Goal: Information Seeking & Learning: Compare options

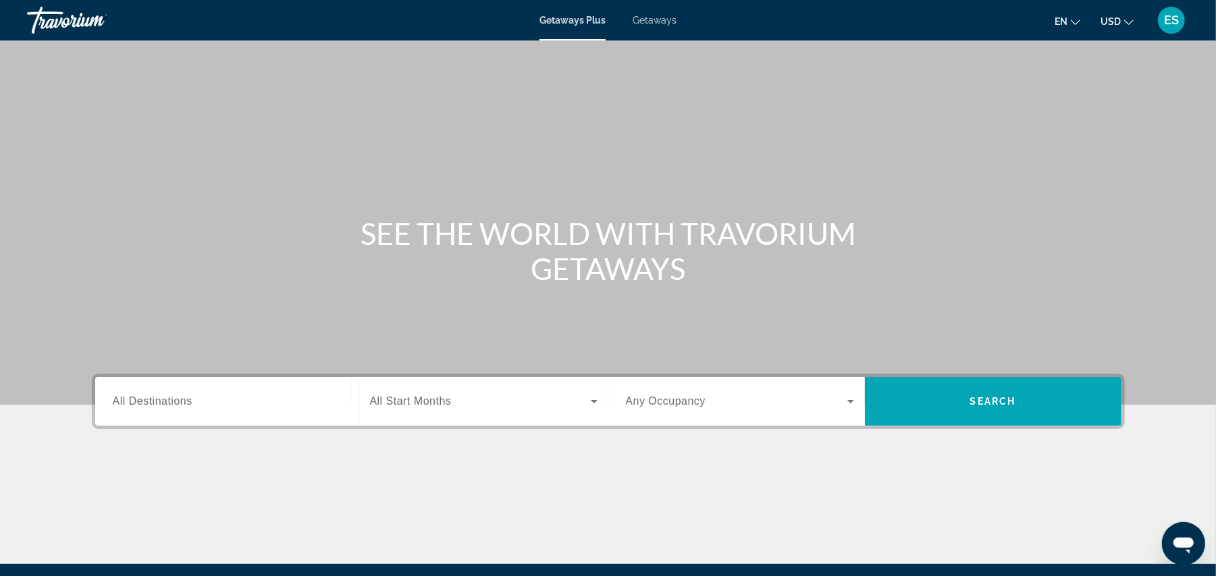
click at [204, 402] on input "Destination All Destinations" at bounding box center [227, 402] width 228 height 16
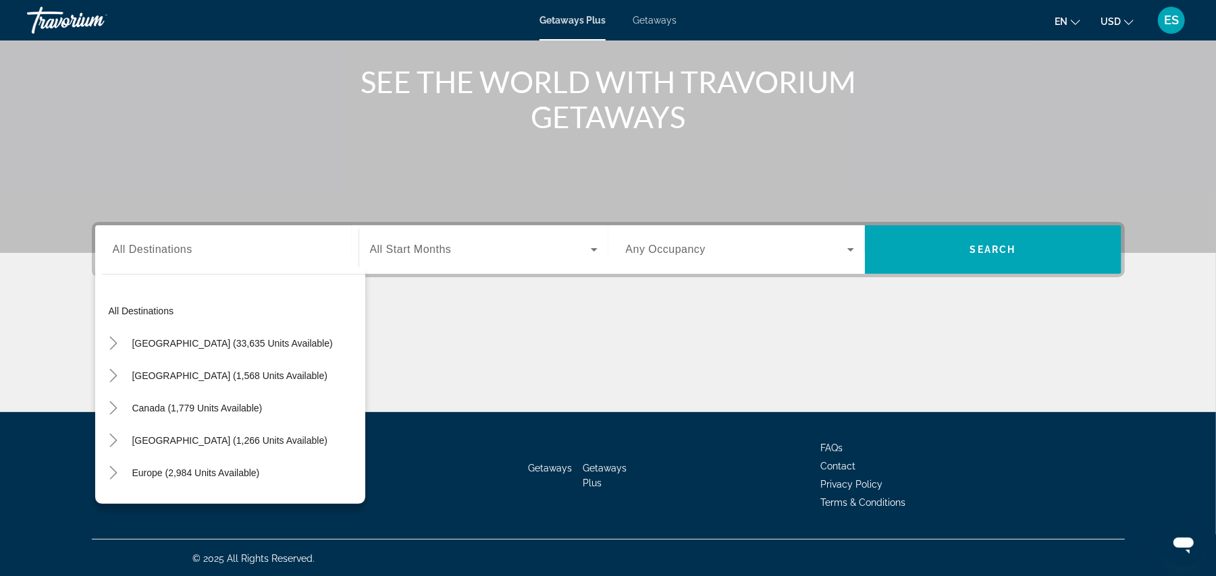
scroll to position [219, 0]
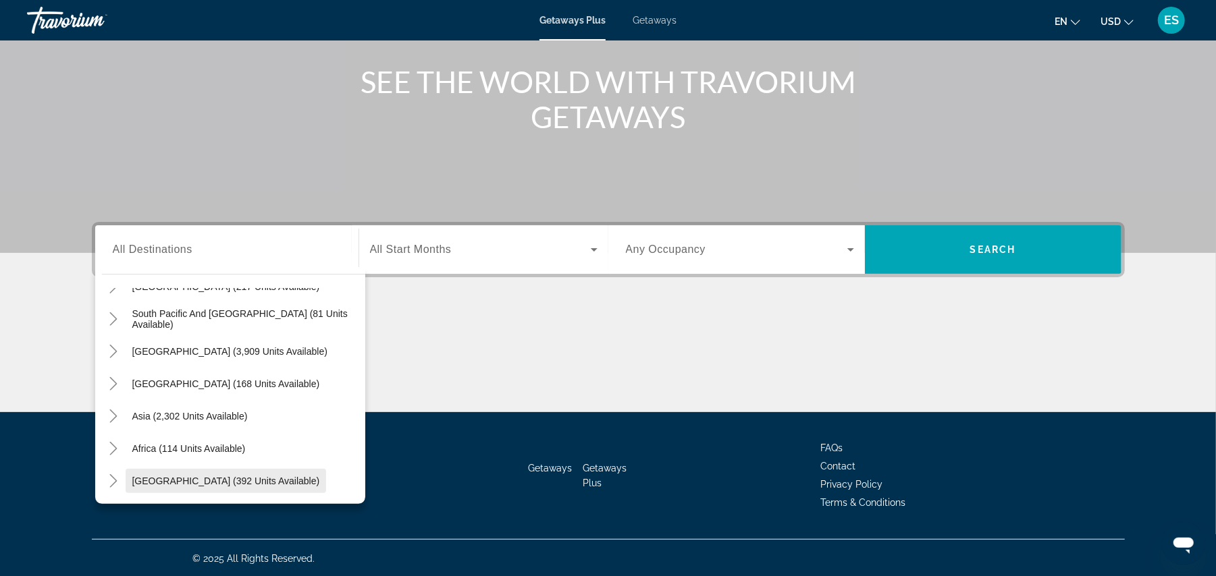
click at [238, 481] on span "[GEOGRAPHIC_DATA] (392 units available)" at bounding box center [226, 481] width 188 height 11
type input "**********"
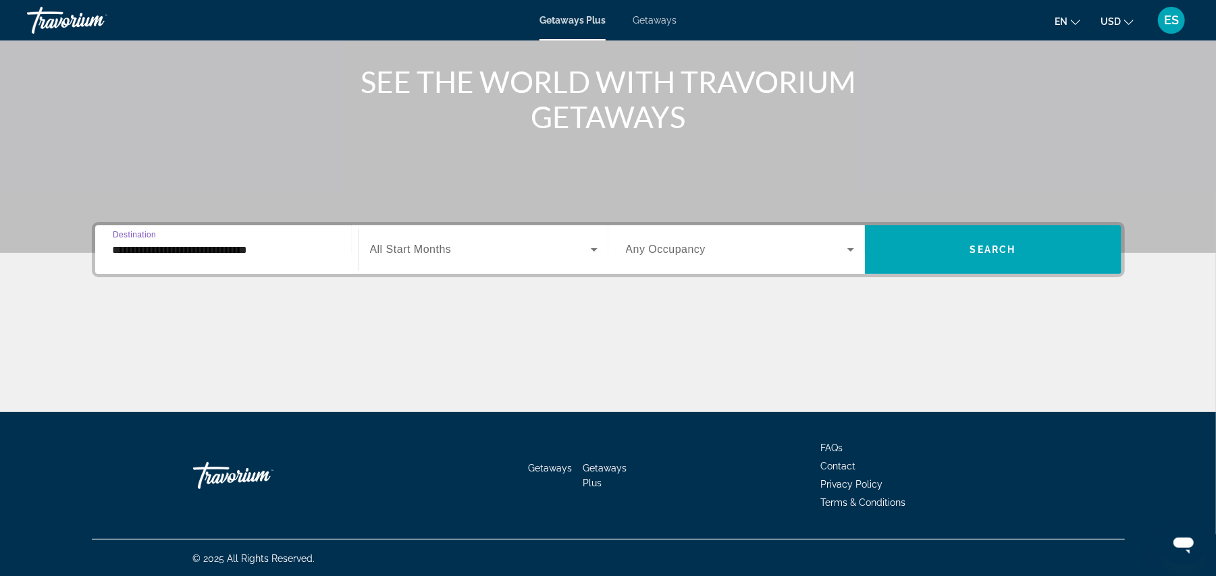
click at [545, 246] on span "Search widget" at bounding box center [480, 250] width 221 height 16
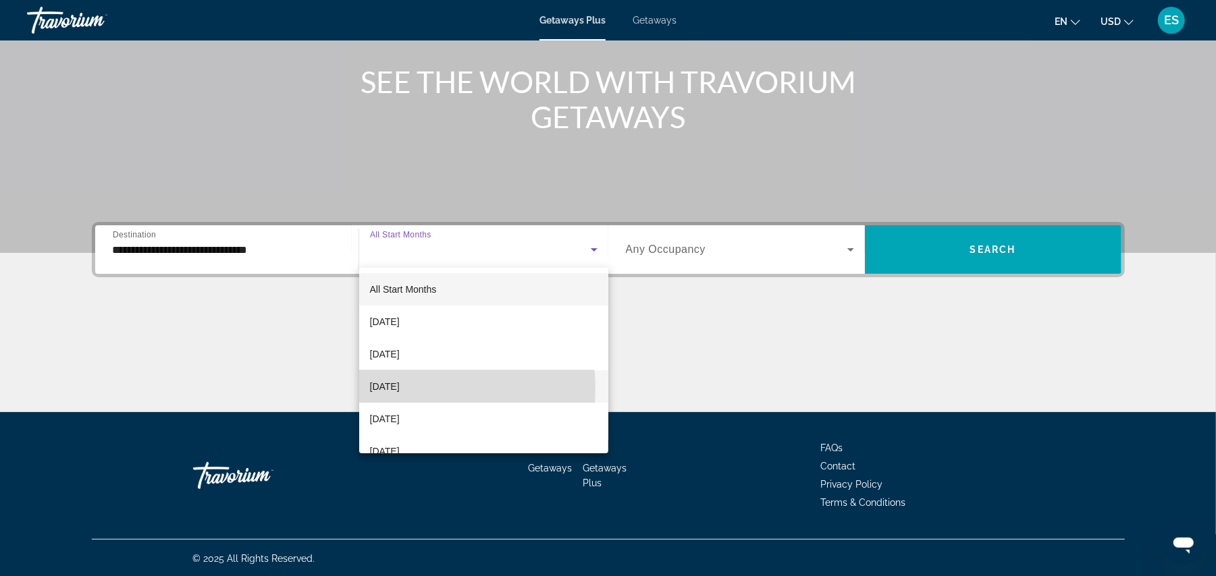
click at [400, 389] on span "[DATE]" at bounding box center [385, 387] width 30 height 16
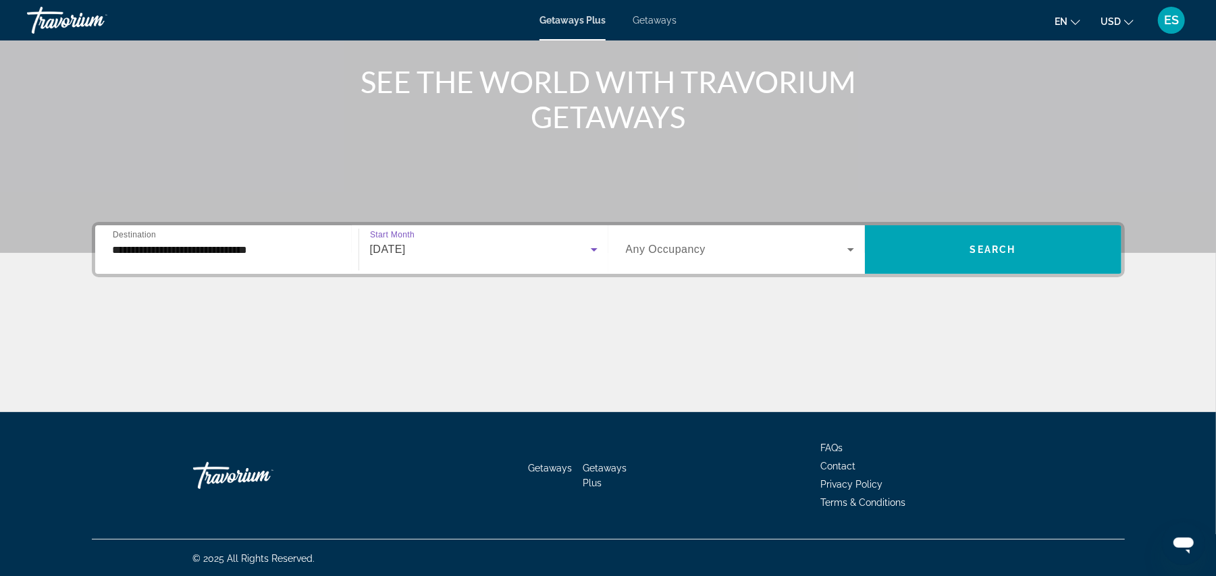
click at [789, 254] on span "Search widget" at bounding box center [736, 250] width 221 height 16
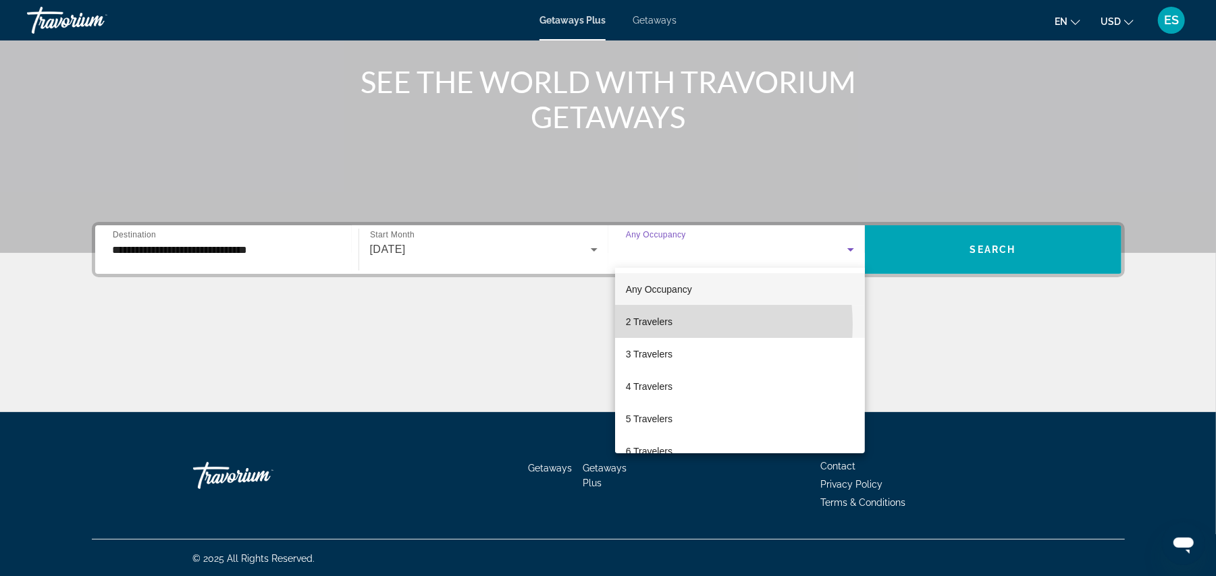
click at [657, 325] on span "2 Travelers" at bounding box center [649, 322] width 47 height 16
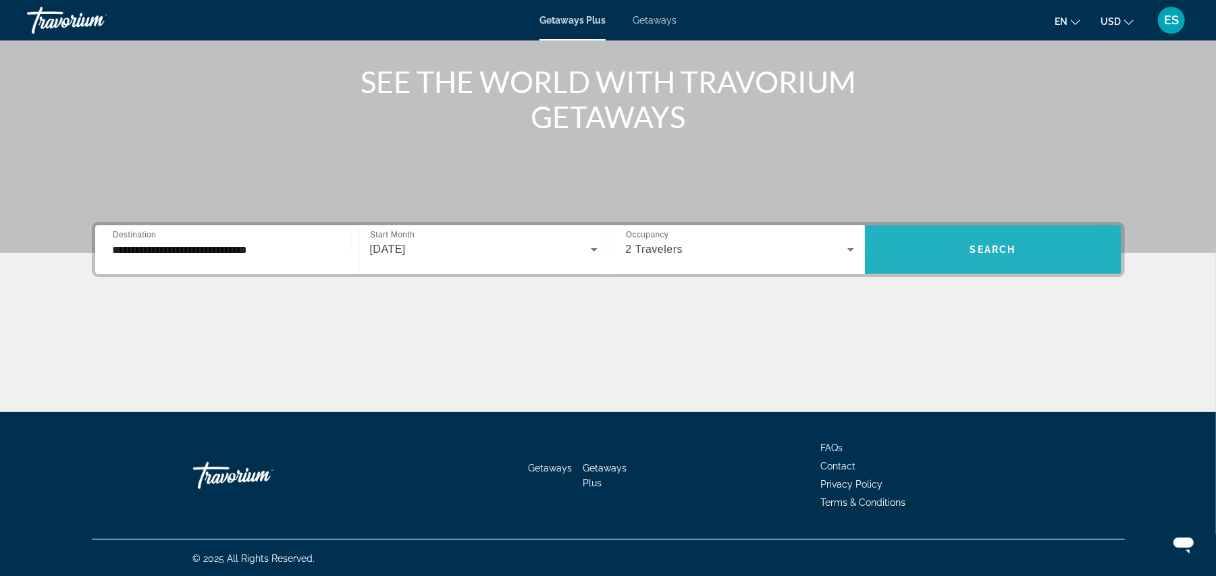
click at [938, 260] on span "Search widget" at bounding box center [993, 250] width 256 height 32
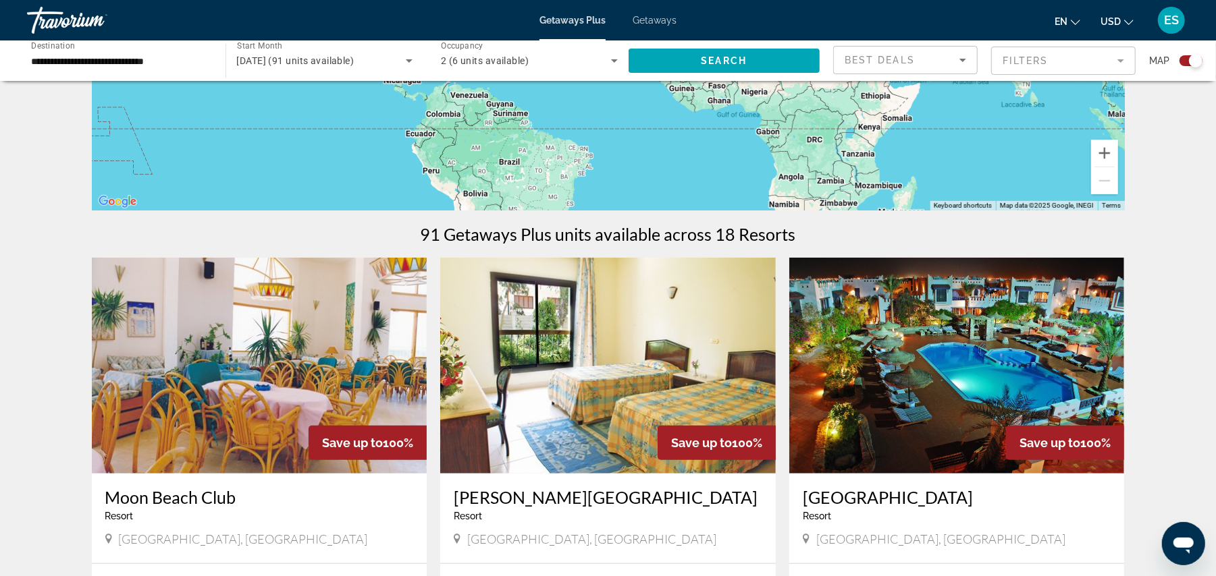
scroll to position [360, 0]
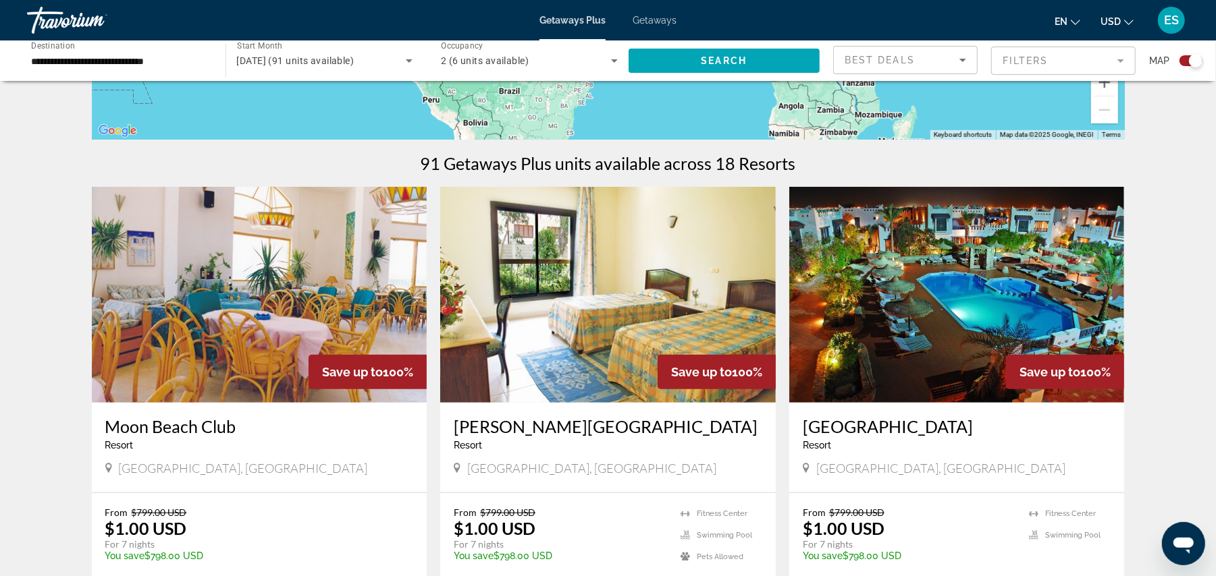
click at [225, 308] on img "Main content" at bounding box center [259, 295] width 335 height 216
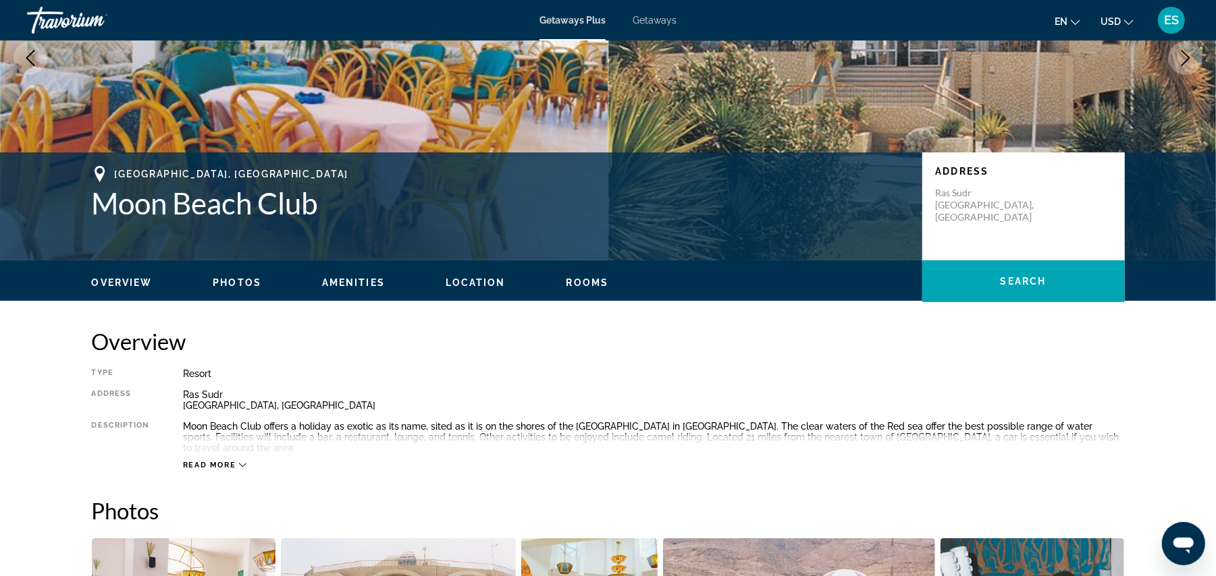
scroll to position [450, 0]
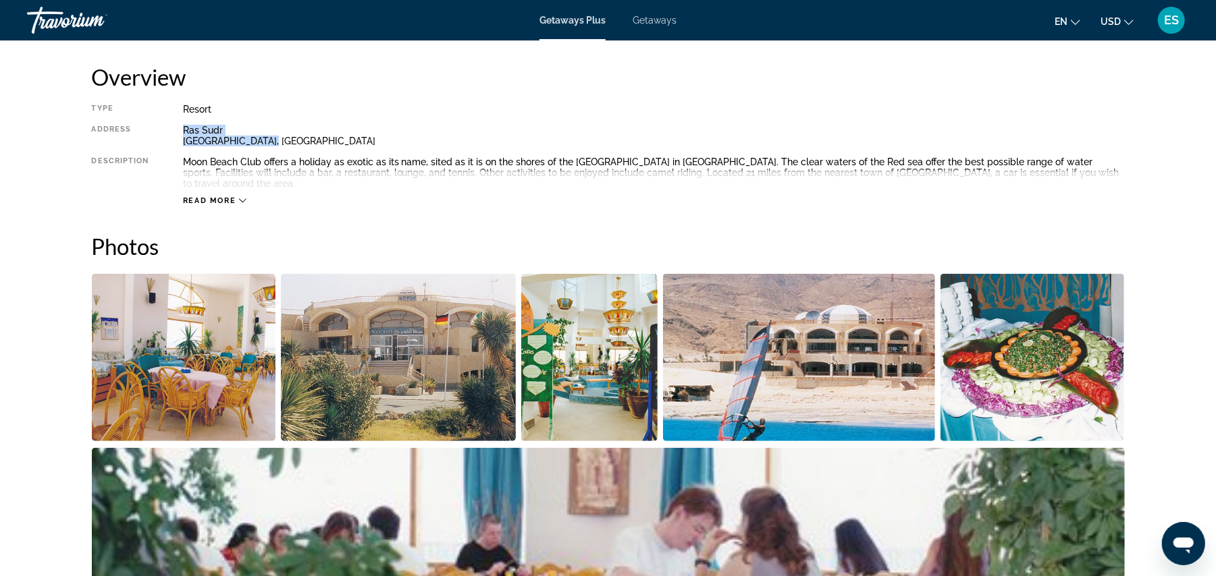
drag, startPoint x: 182, startPoint y: 128, endPoint x: 273, endPoint y: 146, distance: 92.1
click at [273, 146] on div "[GEOGRAPHIC_DATA], [GEOGRAPHIC_DATA]" at bounding box center [654, 136] width 942 height 22
copy div "[GEOGRAPHIC_DATA], [GEOGRAPHIC_DATA]"
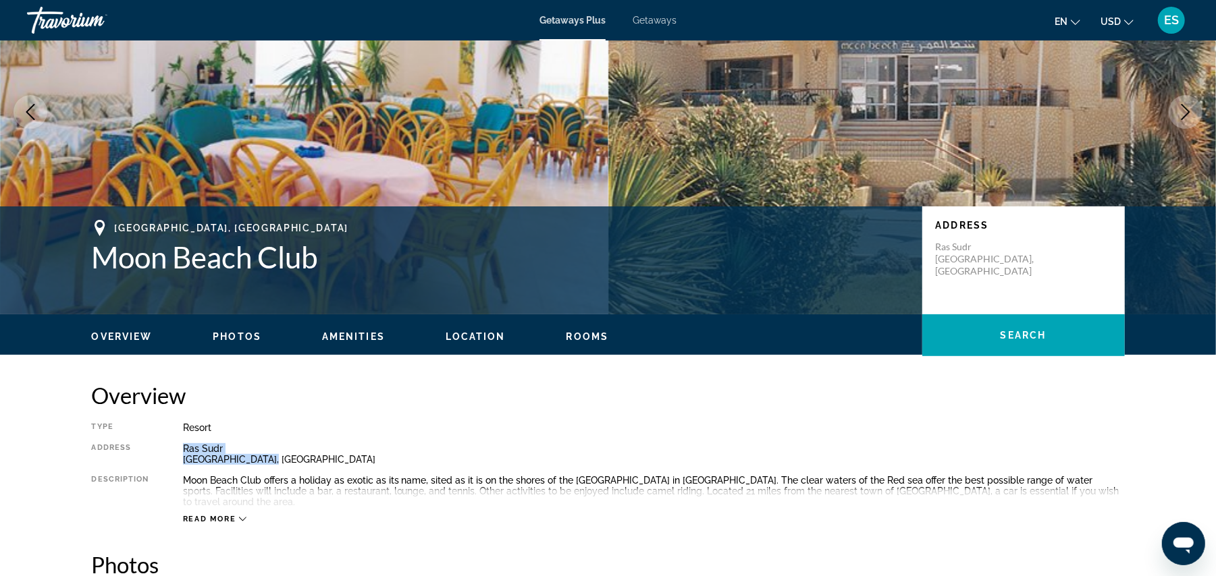
scroll to position [90, 0]
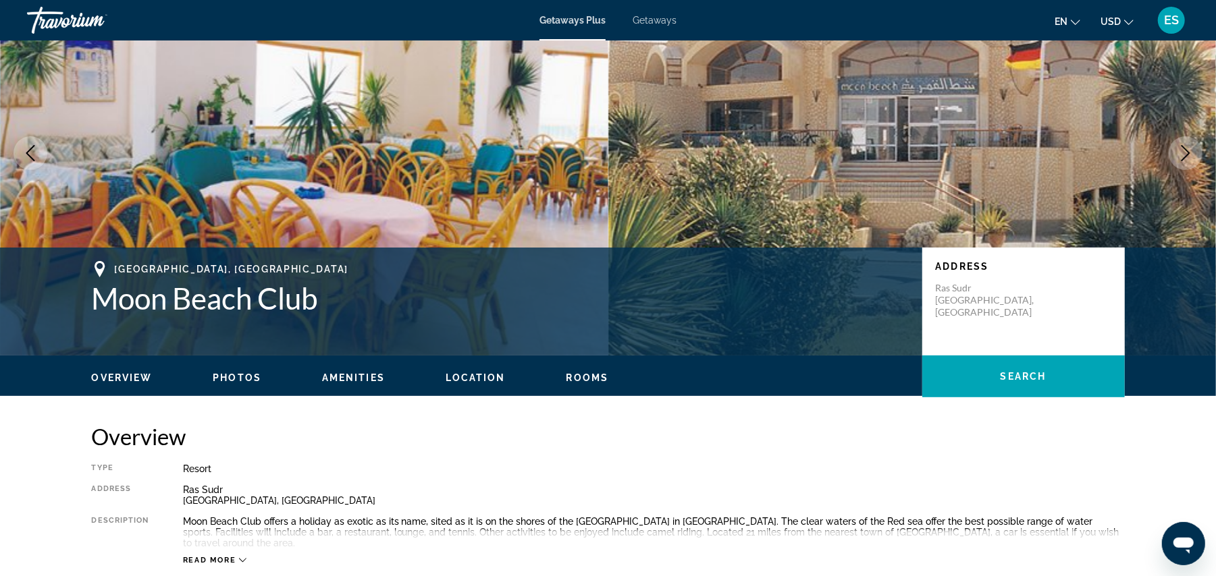
click at [177, 316] on div "[GEOGRAPHIC_DATA], [GEOGRAPHIC_DATA] Moon Beach Club Address [GEOGRAPHIC_DATA],…" at bounding box center [608, 301] width 1087 height 81
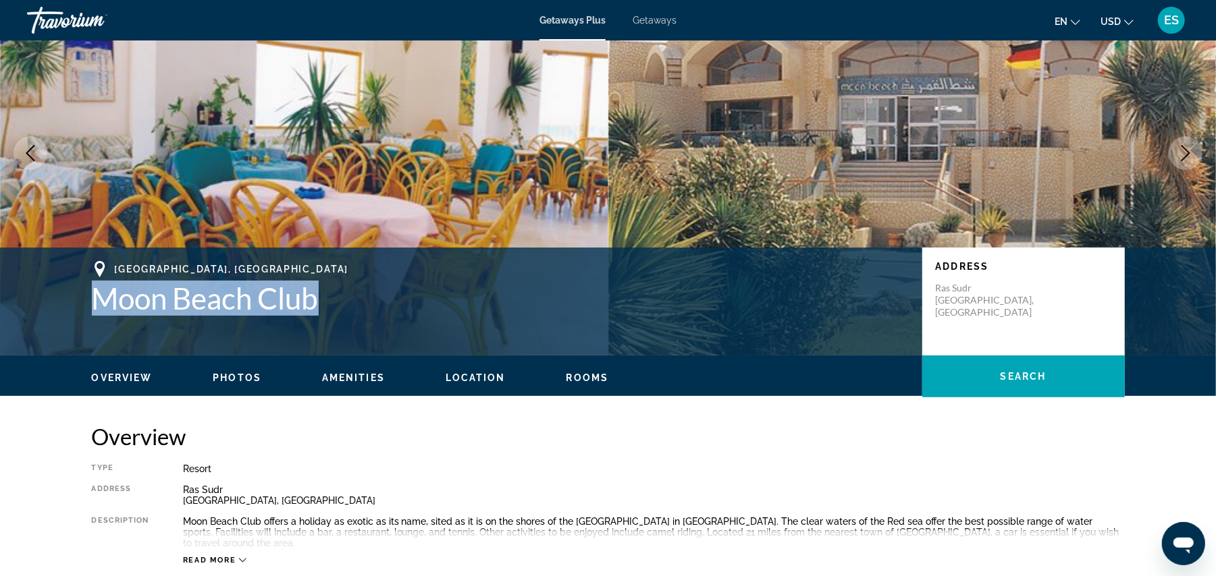
drag, startPoint x: 98, startPoint y: 298, endPoint x: 314, endPoint y: 305, distance: 216.1
click at [330, 310] on h1 "Moon Beach Club" at bounding box center [500, 298] width 817 height 35
copy h1 "Moon Beach Club"
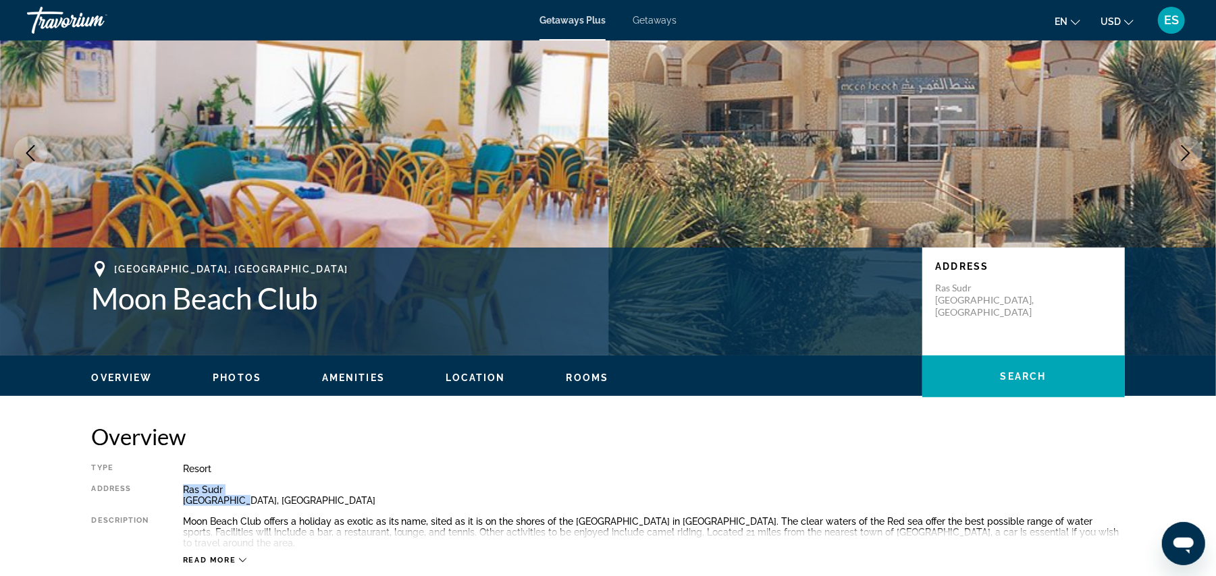
drag, startPoint x: 184, startPoint y: 490, endPoint x: 233, endPoint y: 500, distance: 50.3
click at [233, 500] on div "[GEOGRAPHIC_DATA], [GEOGRAPHIC_DATA]" at bounding box center [654, 496] width 942 height 22
copy div "[GEOGRAPHIC_DATA],"
drag, startPoint x: 112, startPoint y: 268, endPoint x: 231, endPoint y: 271, distance: 118.8
click at [231, 271] on div "[GEOGRAPHIC_DATA], [GEOGRAPHIC_DATA]" at bounding box center [500, 269] width 817 height 16
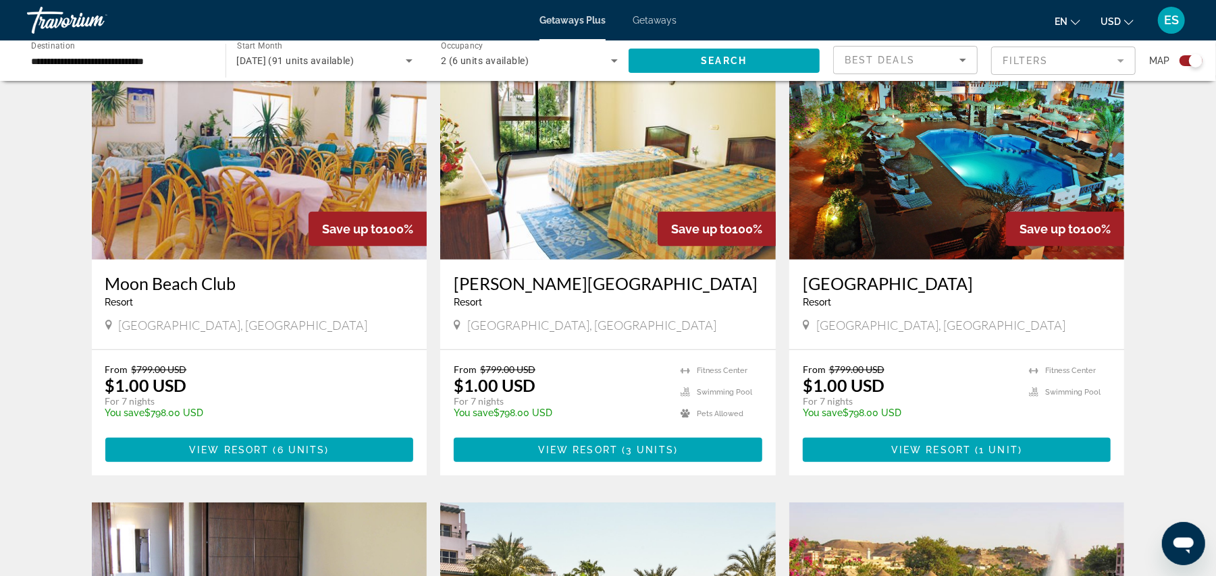
scroll to position [540, 0]
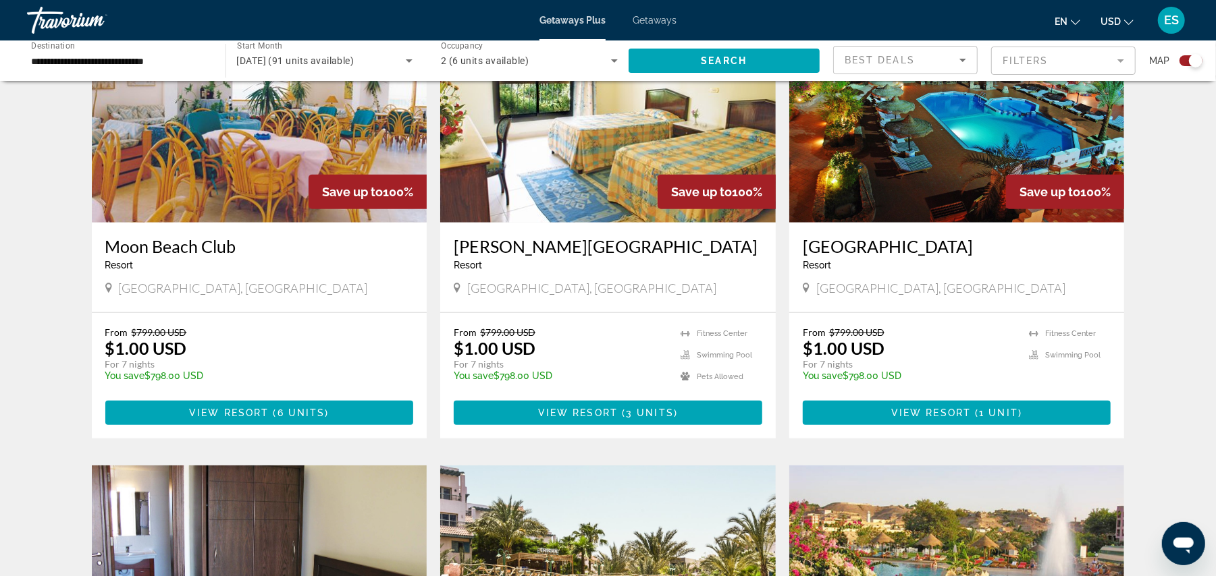
click at [598, 173] on img "Main content" at bounding box center [607, 115] width 335 height 216
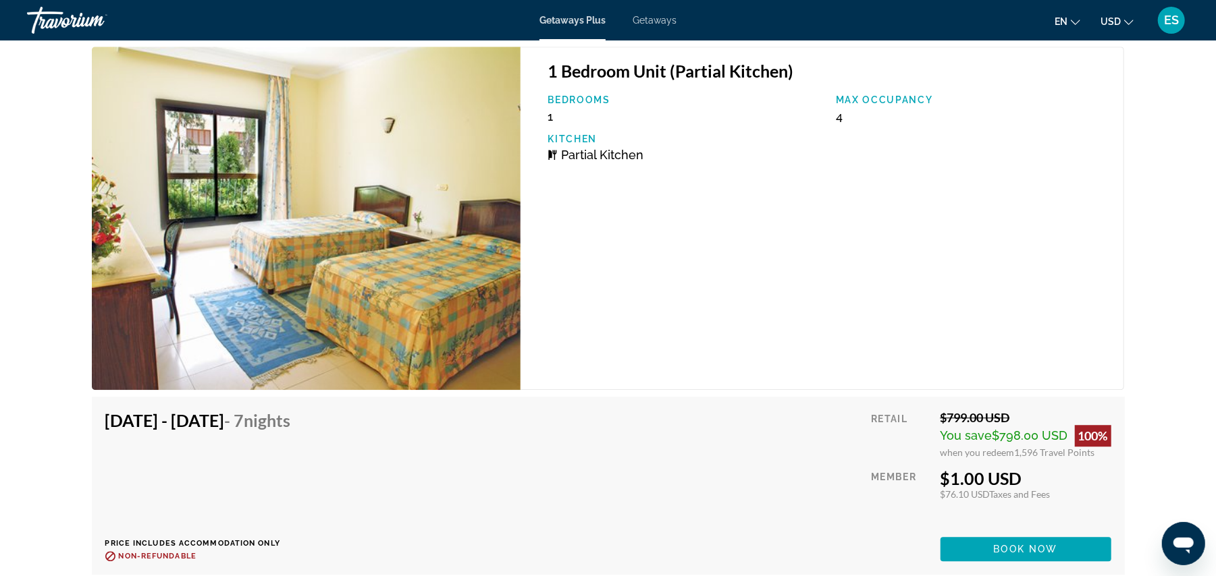
scroll to position [2010, 0]
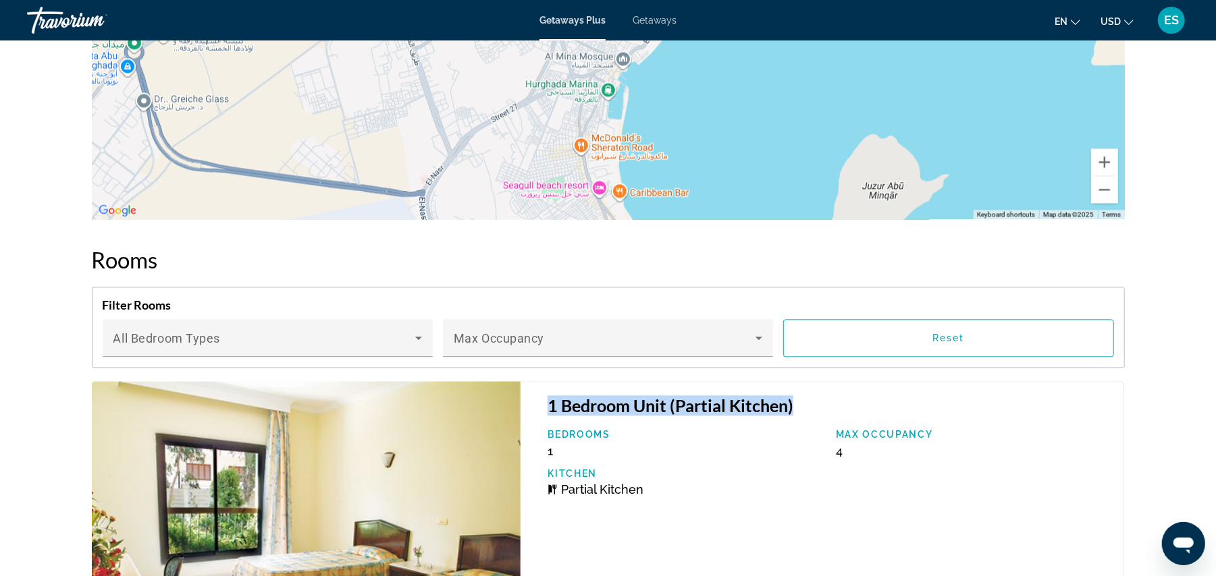
drag, startPoint x: 549, startPoint y: 387, endPoint x: 864, endPoint y: 385, distance: 315.2
click at [864, 396] on h3 "1 Bedroom Unit (Partial Kitchen)" at bounding box center [828, 406] width 562 height 20
copy h3 "1 Bedroom Unit (Partial Kitchen)"
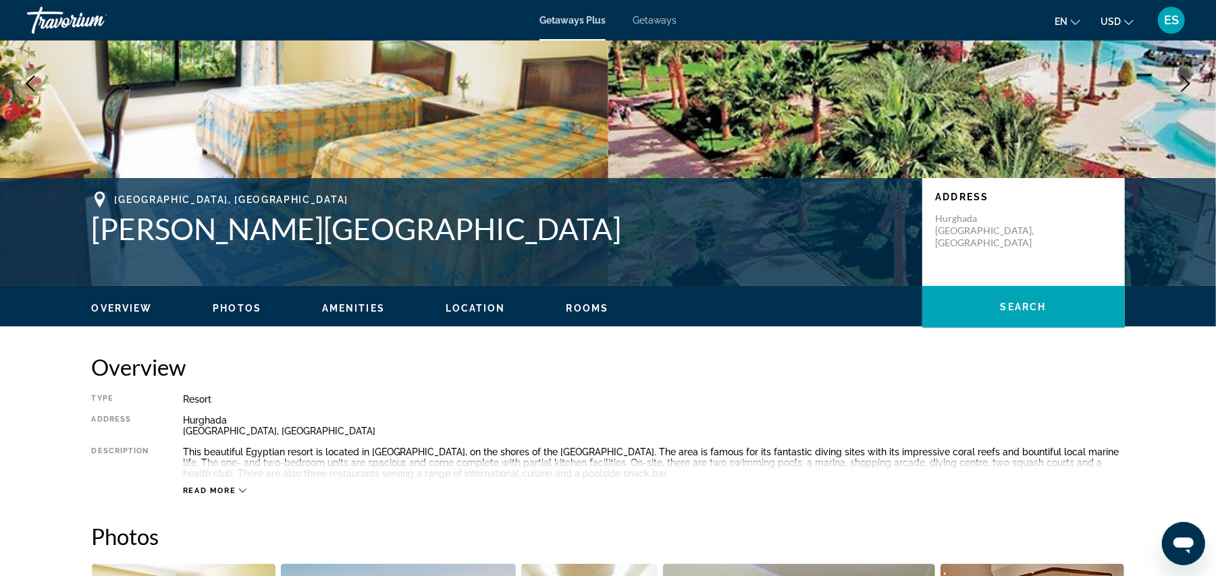
scroll to position [0, 0]
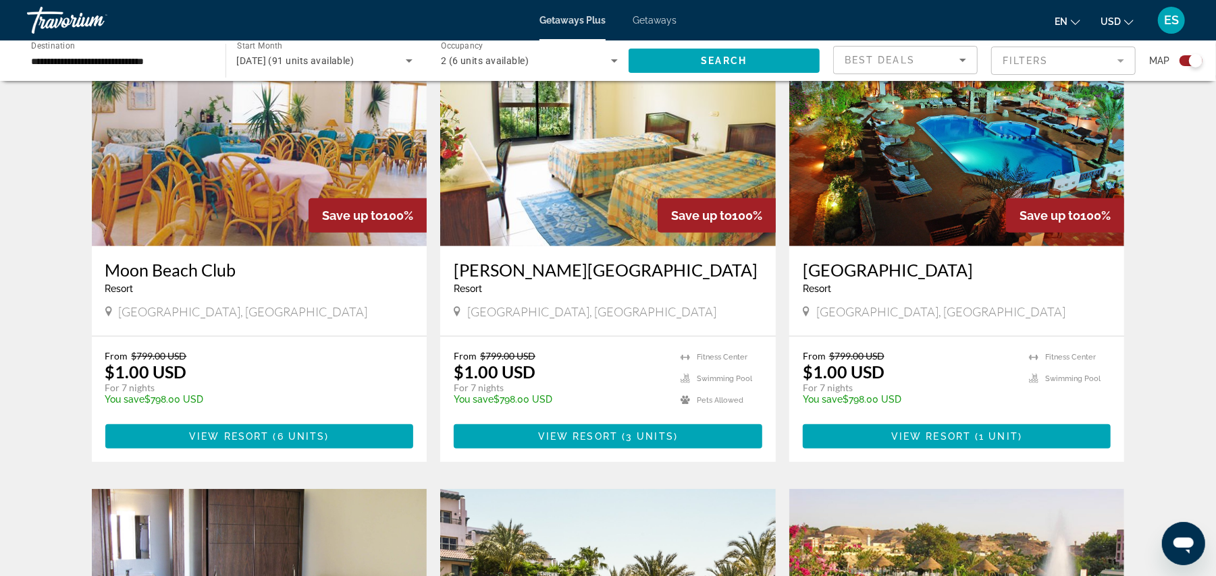
scroll to position [521, 0]
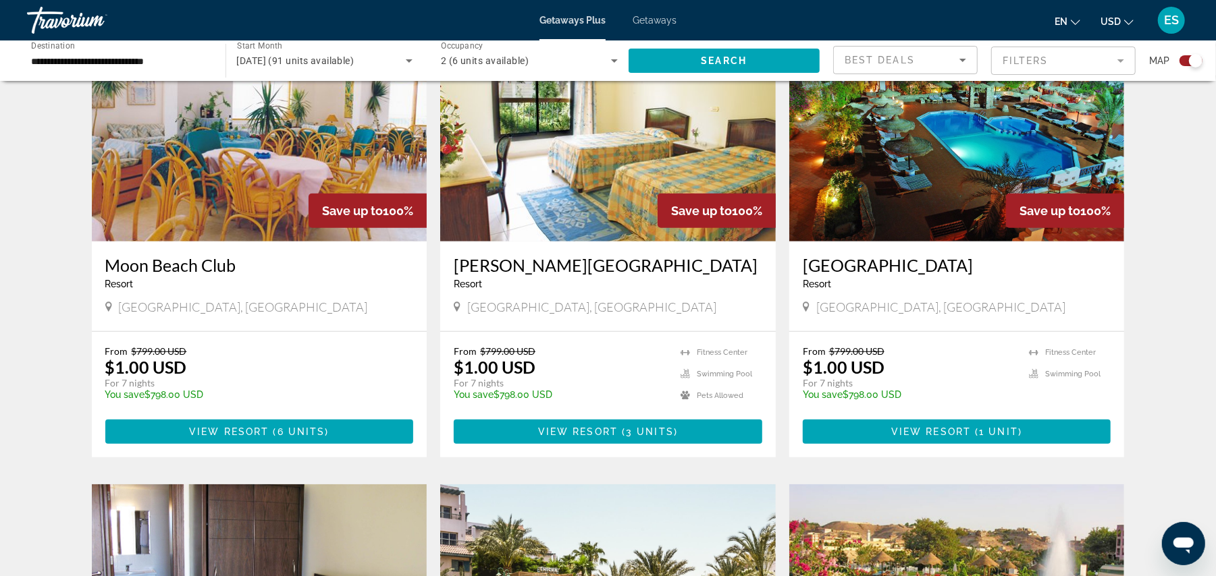
click at [954, 117] on img "Main content" at bounding box center [956, 134] width 335 height 216
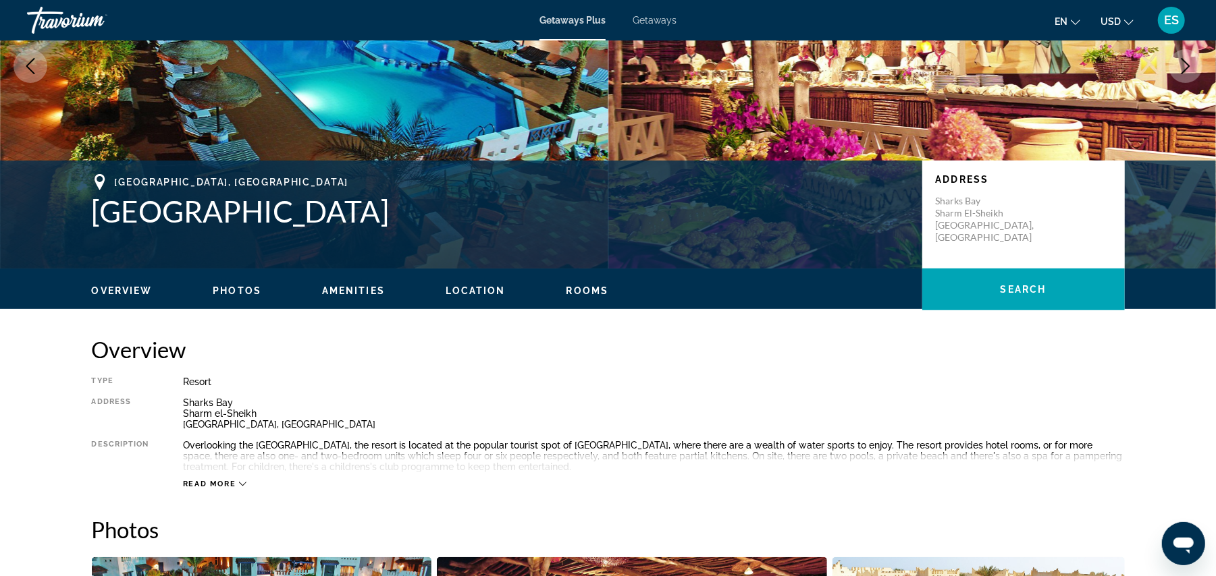
scroll to position [103, 0]
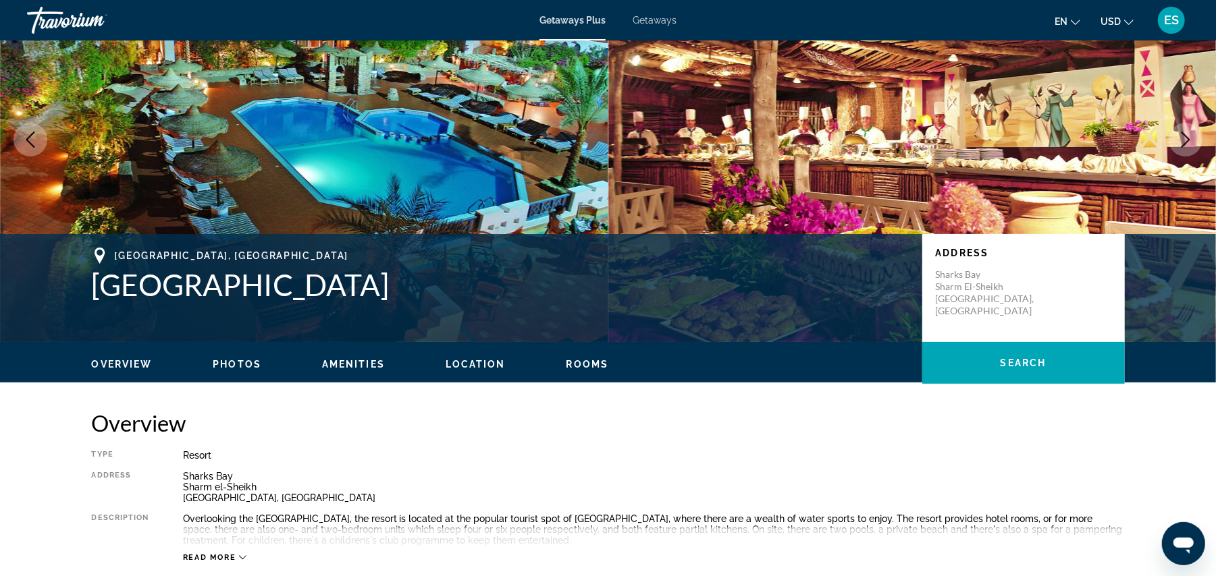
drag, startPoint x: 90, startPoint y: 281, endPoint x: 344, endPoint y: 300, distance: 254.4
click at [344, 300] on h1 "[GEOGRAPHIC_DATA]" at bounding box center [500, 284] width 817 height 35
copy h1 "[GEOGRAPHIC_DATA]"
click at [146, 283] on h1 "[GEOGRAPHIC_DATA]" at bounding box center [500, 284] width 817 height 35
drag, startPoint x: 94, startPoint y: 283, endPoint x: 350, endPoint y: 295, distance: 255.4
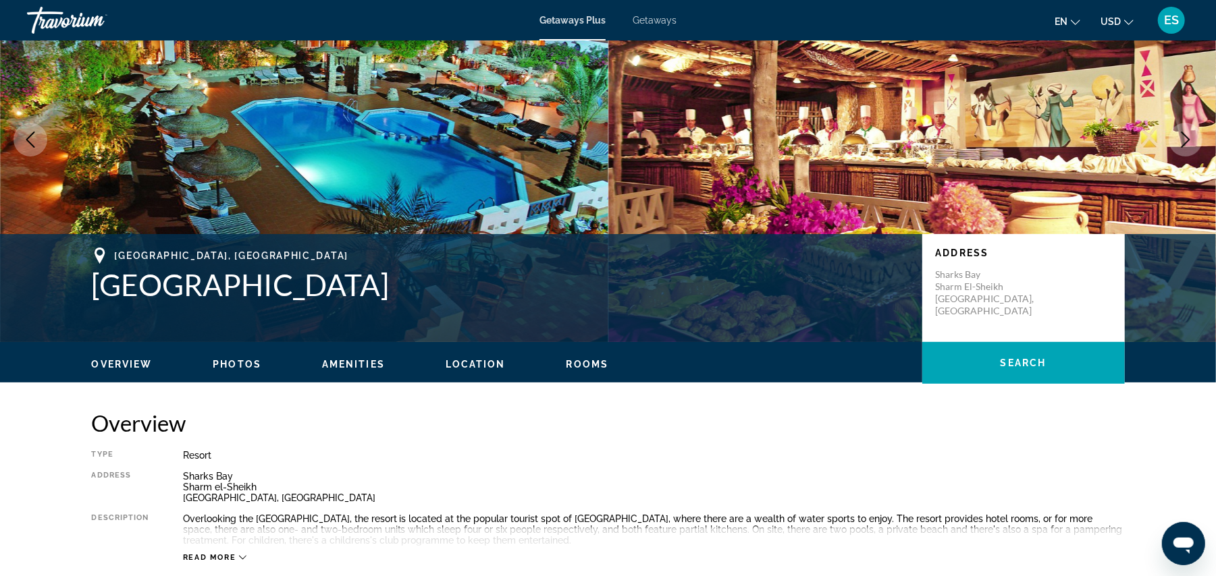
click at [350, 295] on h1 "[GEOGRAPHIC_DATA]" at bounding box center [500, 284] width 817 height 35
copy h1 "[GEOGRAPHIC_DATA]"
drag, startPoint x: 935, startPoint y: 289, endPoint x: 1005, endPoint y: 289, distance: 70.2
click at [1005, 289] on p "Sharks Bay Sharm [GEOGRAPHIC_DATA], [GEOGRAPHIC_DATA]" at bounding box center [990, 293] width 108 height 49
click at [946, 290] on p "Sharks Bay Sharm [GEOGRAPHIC_DATA], [GEOGRAPHIC_DATA]" at bounding box center [990, 293] width 108 height 49
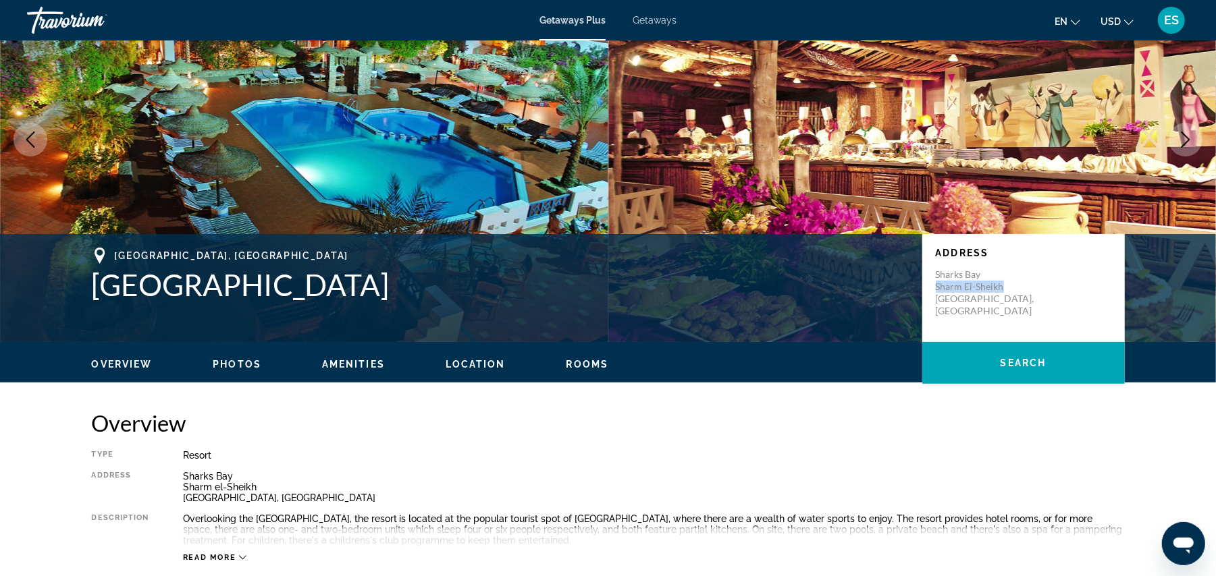
copy p "Sharm el-Sheikh"
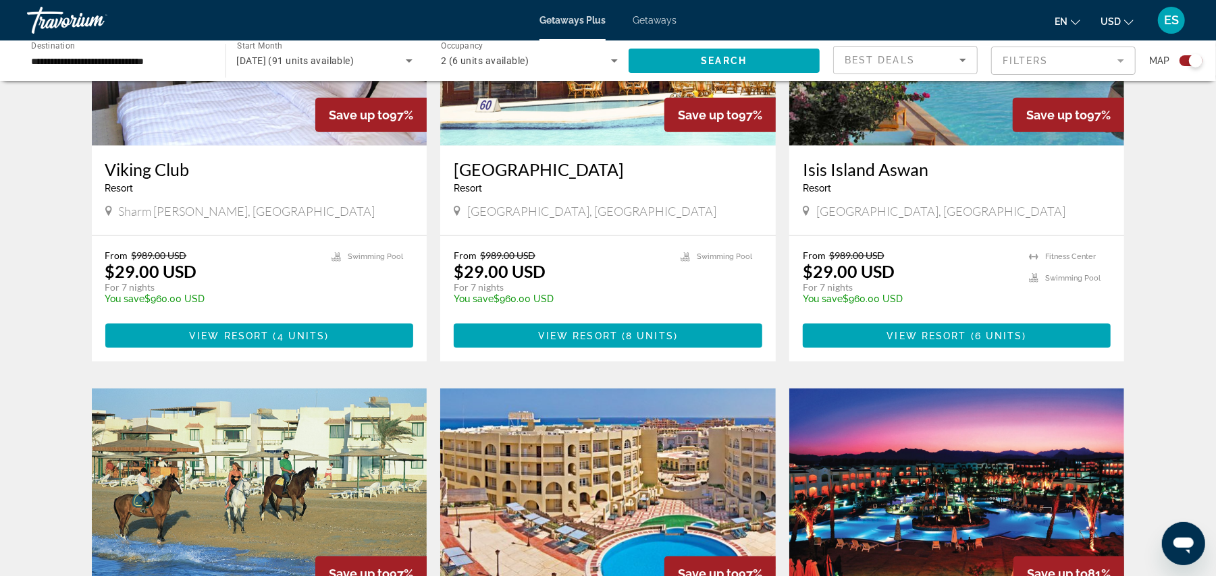
scroll to position [1080, 0]
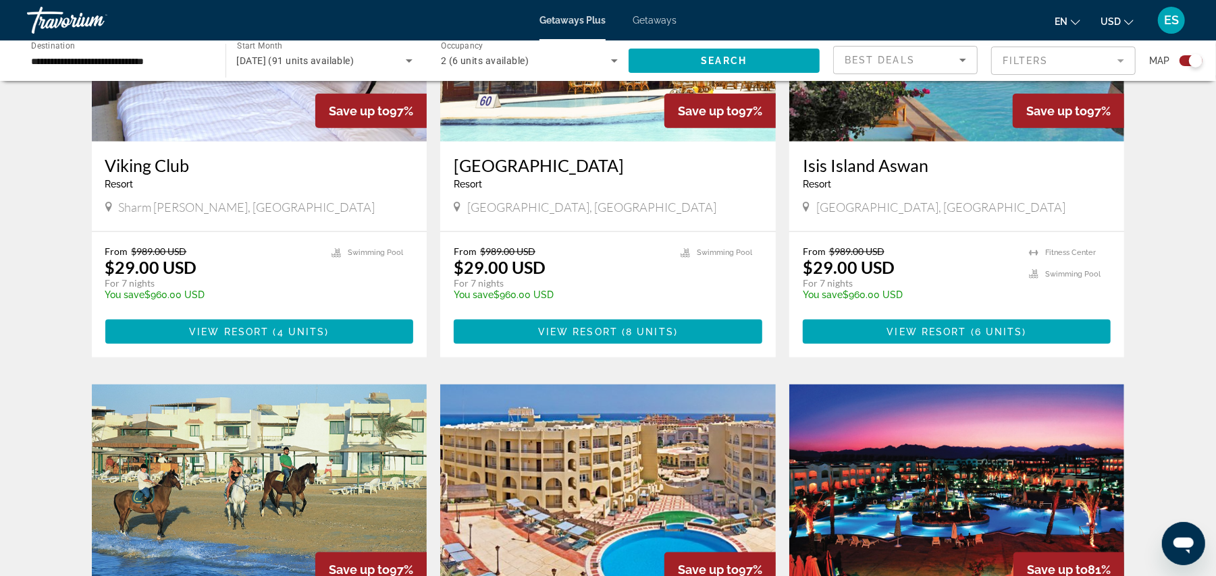
click at [198, 116] on img "Main content" at bounding box center [259, 34] width 335 height 216
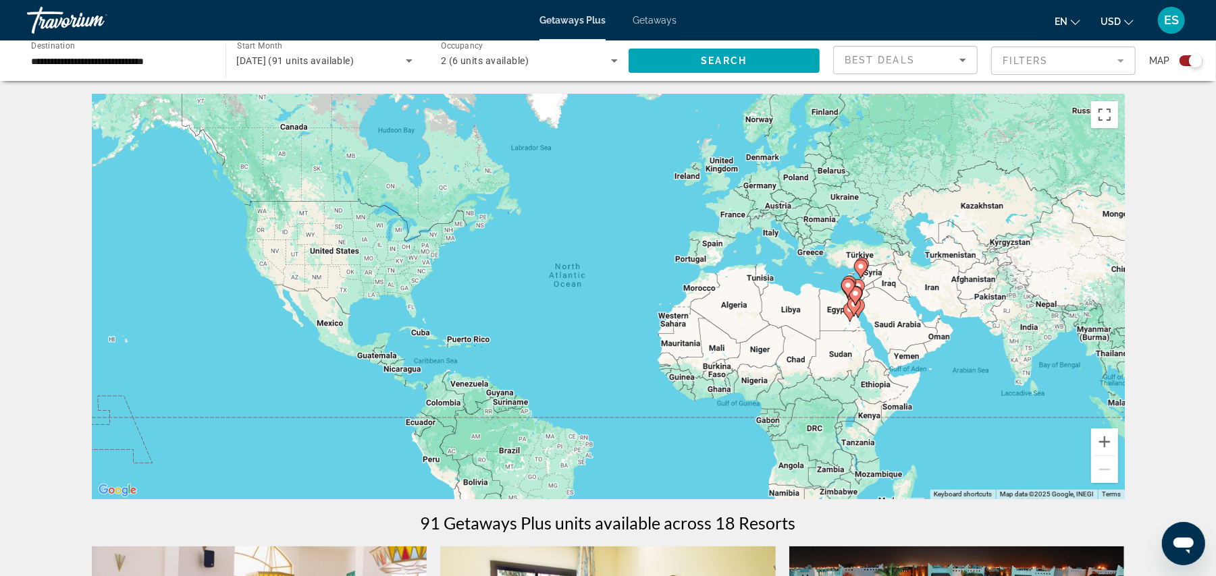
click at [854, 304] on gmp-advanced-marker "Main content" at bounding box center [854, 296] width 13 height 20
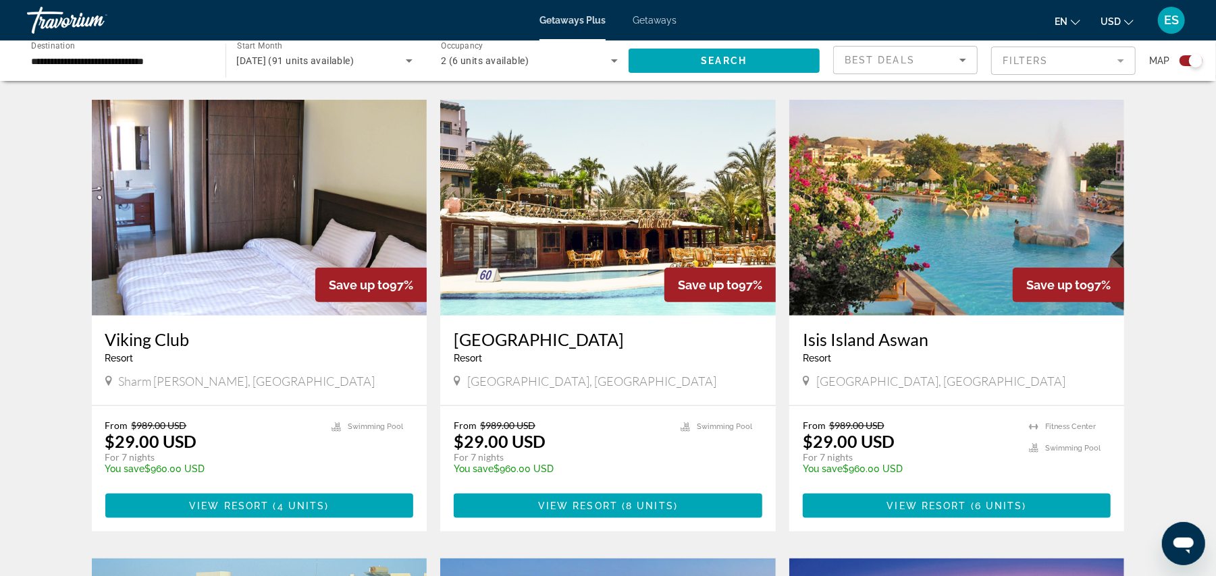
scroll to position [900, 0]
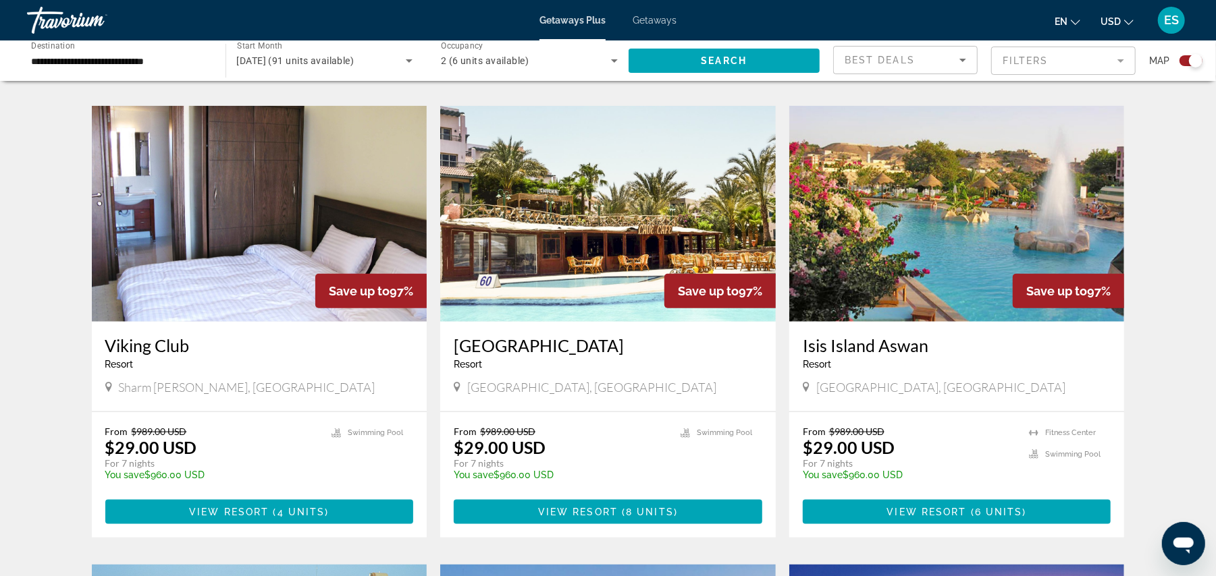
click at [558, 239] on img "Main content" at bounding box center [607, 214] width 335 height 216
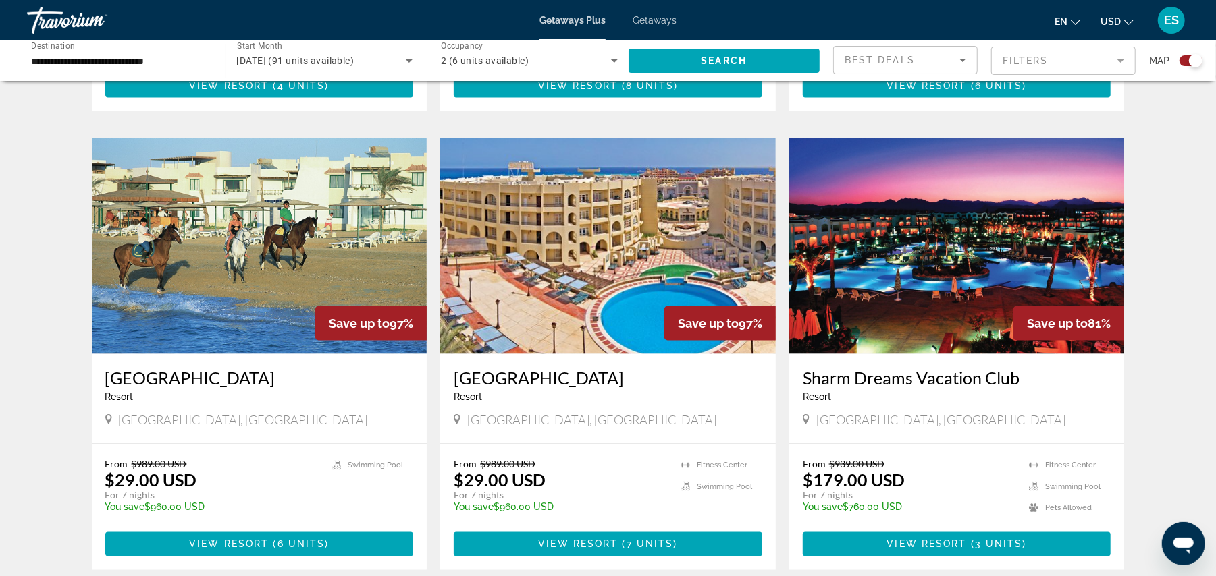
scroll to position [1401, 0]
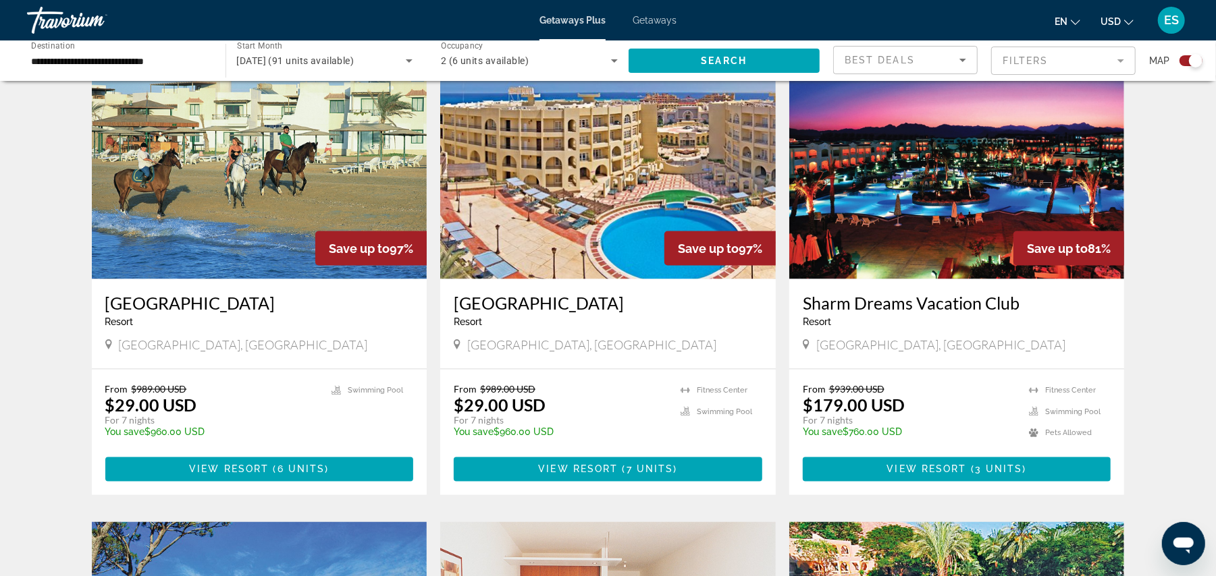
click at [225, 202] on img "Main content" at bounding box center [259, 171] width 335 height 216
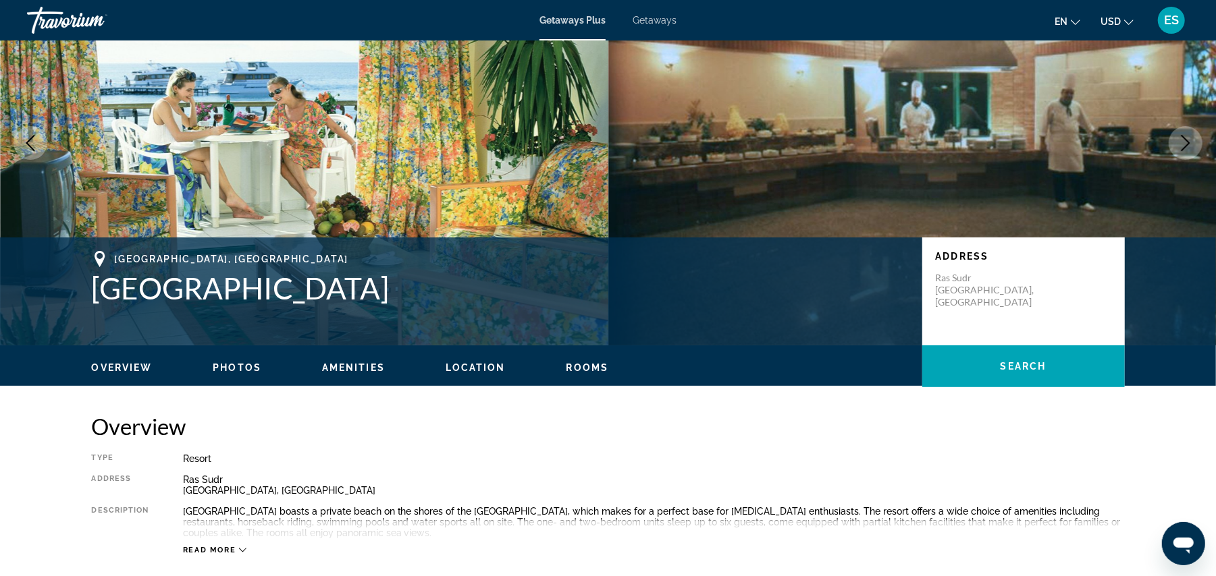
scroll to position [63, 0]
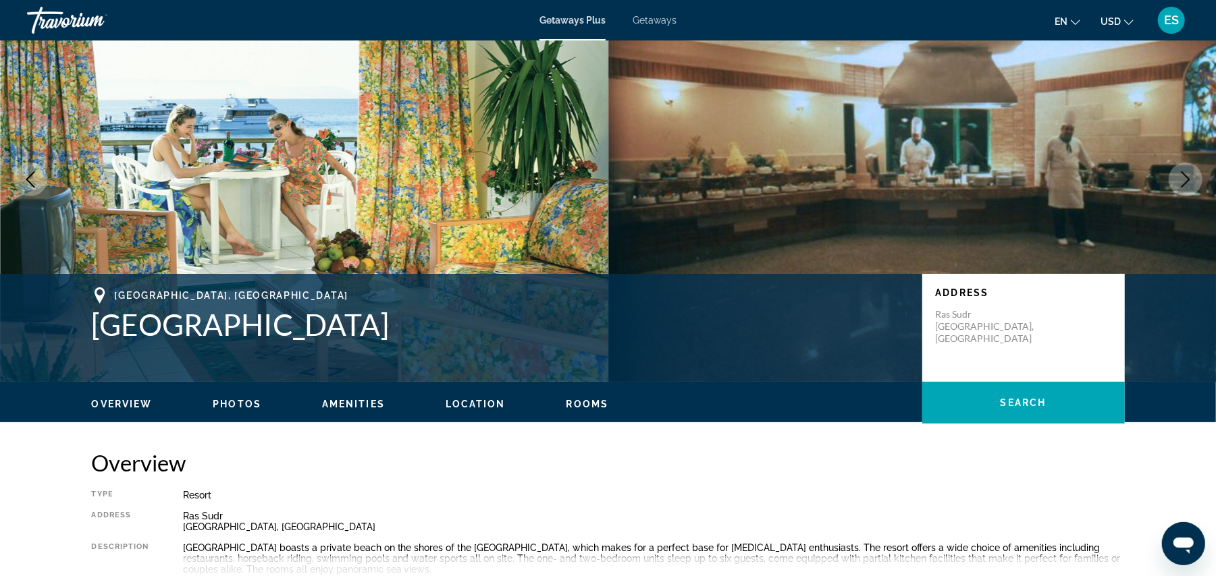
drag, startPoint x: 92, startPoint y: 324, endPoint x: 333, endPoint y: 346, distance: 241.9
click at [365, 340] on h1 "[GEOGRAPHIC_DATA]" at bounding box center [500, 324] width 817 height 35
copy h1 "[GEOGRAPHIC_DATA]"
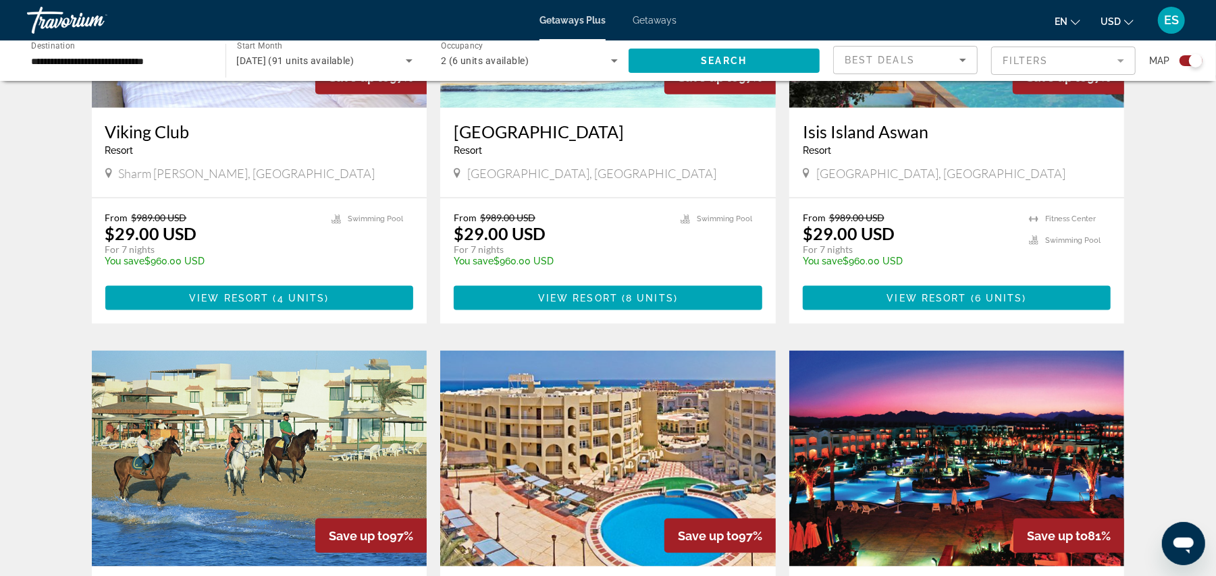
scroll to position [1350, 0]
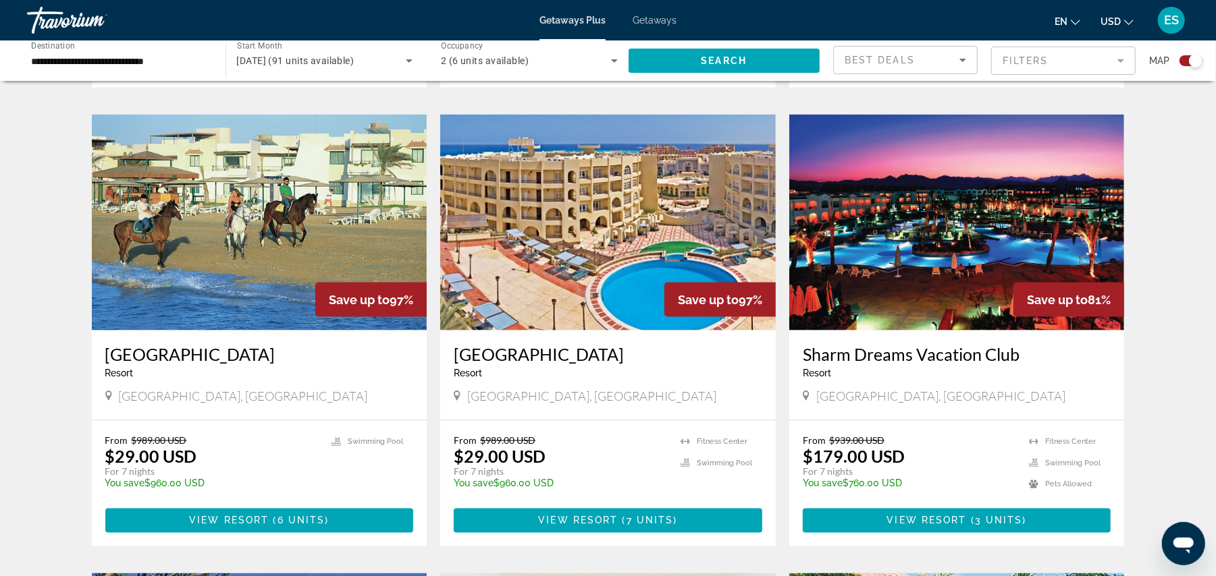
click at [568, 229] on img "Main content" at bounding box center [607, 223] width 335 height 216
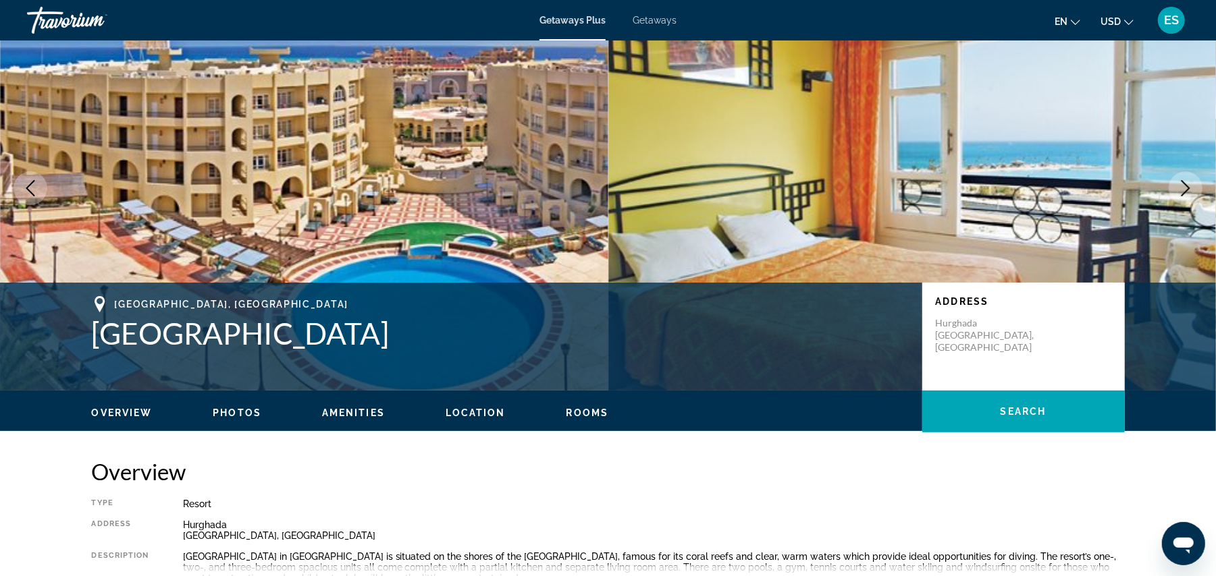
scroll to position [49, 0]
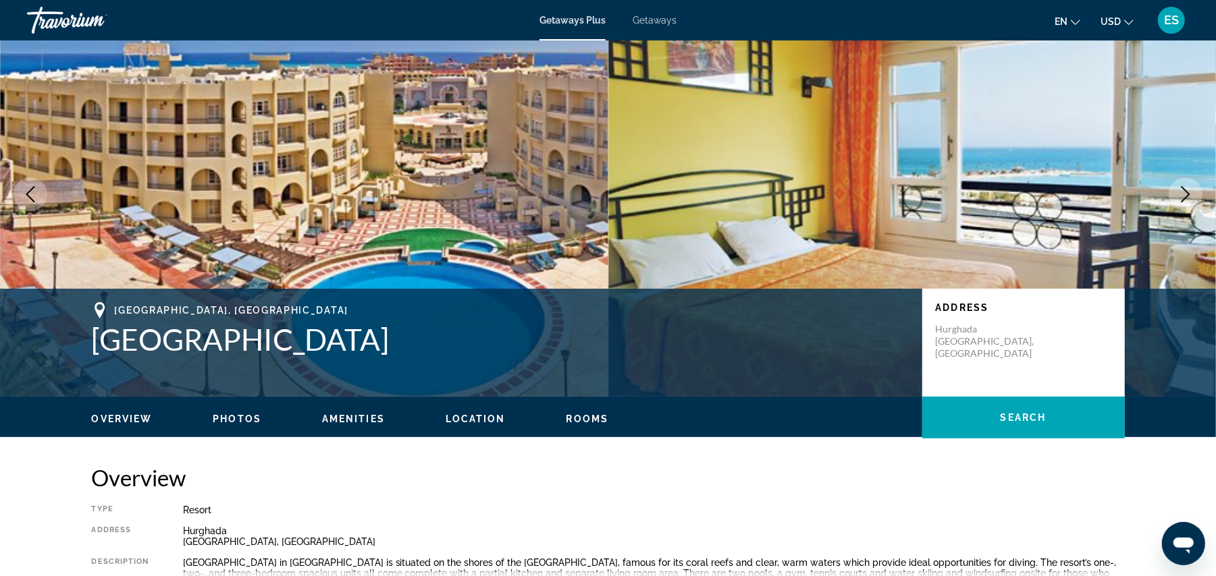
drag, startPoint x: 95, startPoint y: 341, endPoint x: 414, endPoint y: 346, distance: 318.6
click at [414, 346] on h1 "[GEOGRAPHIC_DATA]" at bounding box center [500, 339] width 817 height 35
copy h1 "[GEOGRAPHIC_DATA]"
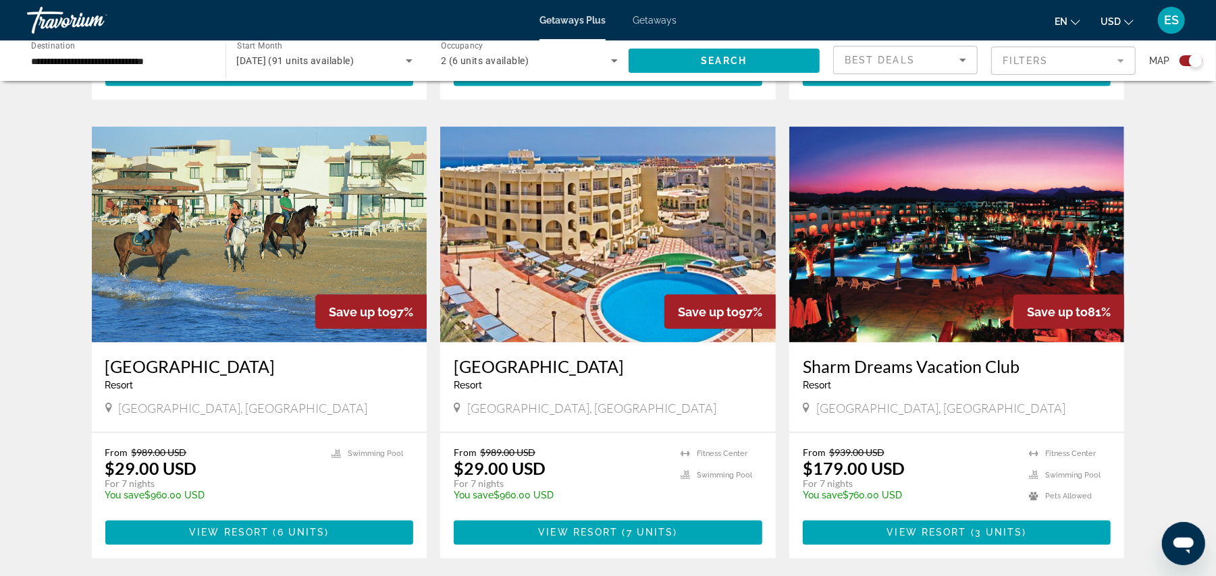
scroll to position [1350, 0]
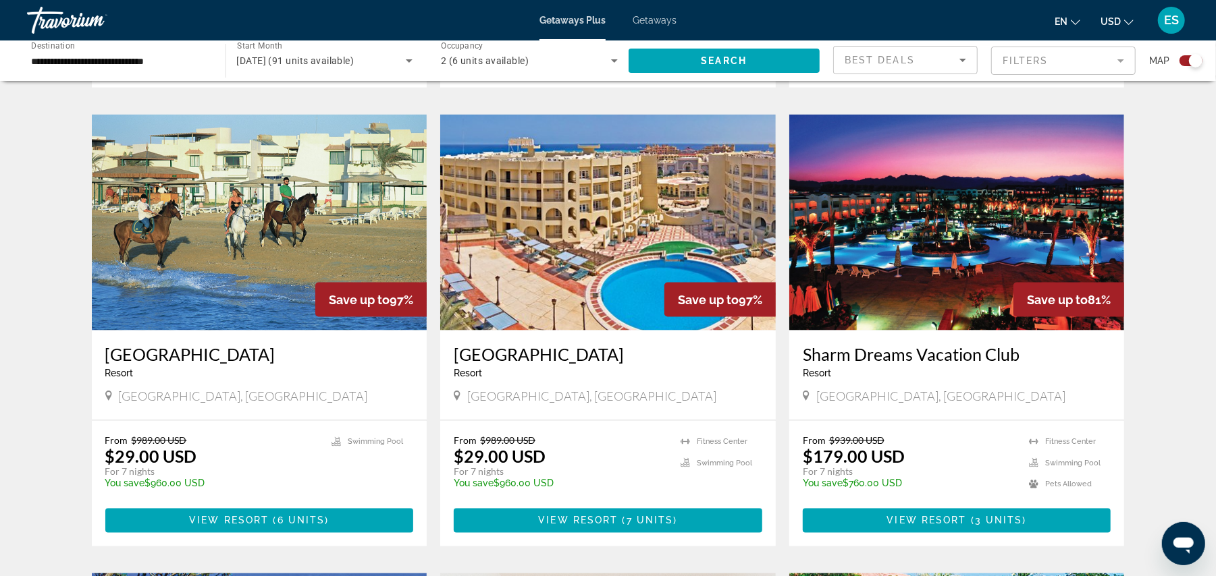
click at [946, 276] on img "Main content" at bounding box center [956, 223] width 335 height 216
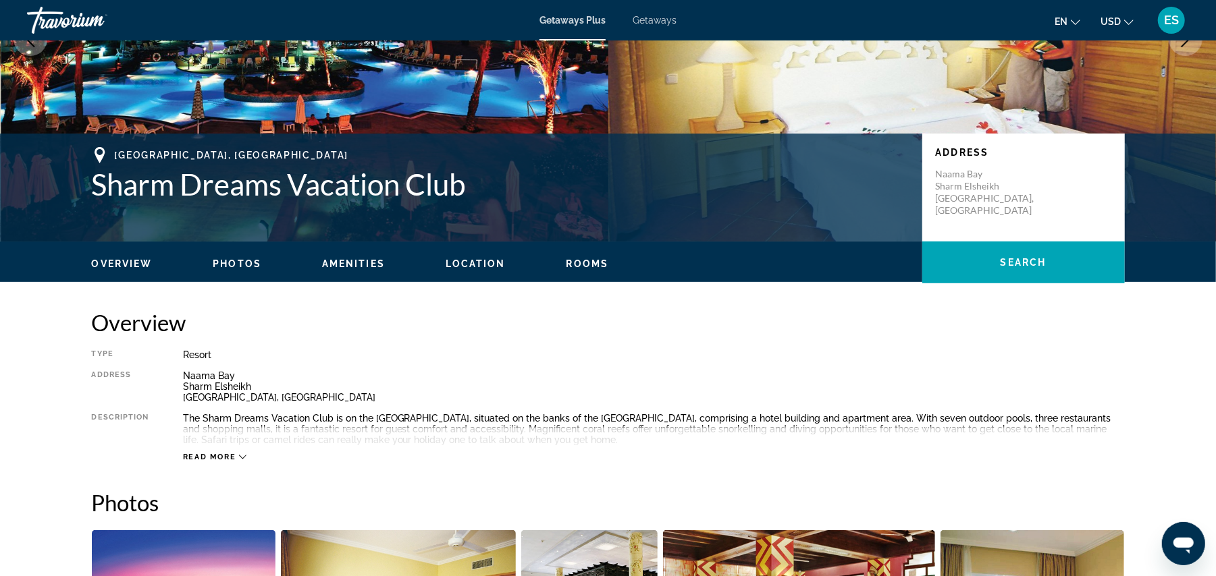
scroll to position [24, 0]
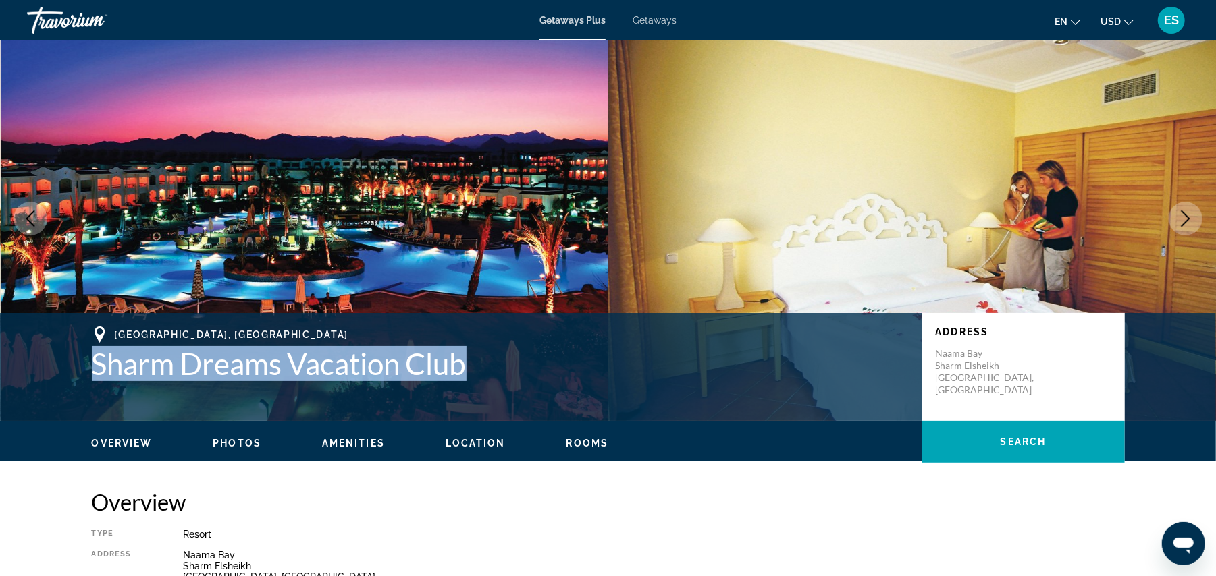
drag, startPoint x: 96, startPoint y: 365, endPoint x: 477, endPoint y: 376, distance: 380.8
click at [477, 376] on h1 "Sharm Dreams Vacation Club" at bounding box center [500, 363] width 817 height 35
copy h1 "Sharm Dreams Vacation Club"
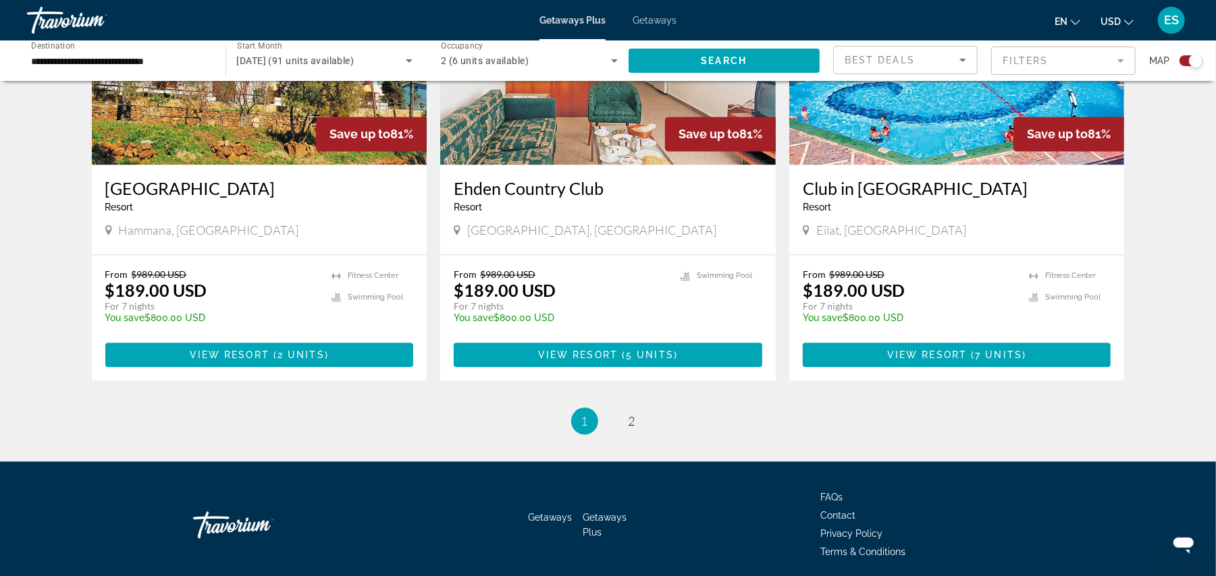
scroll to position [2026, 0]
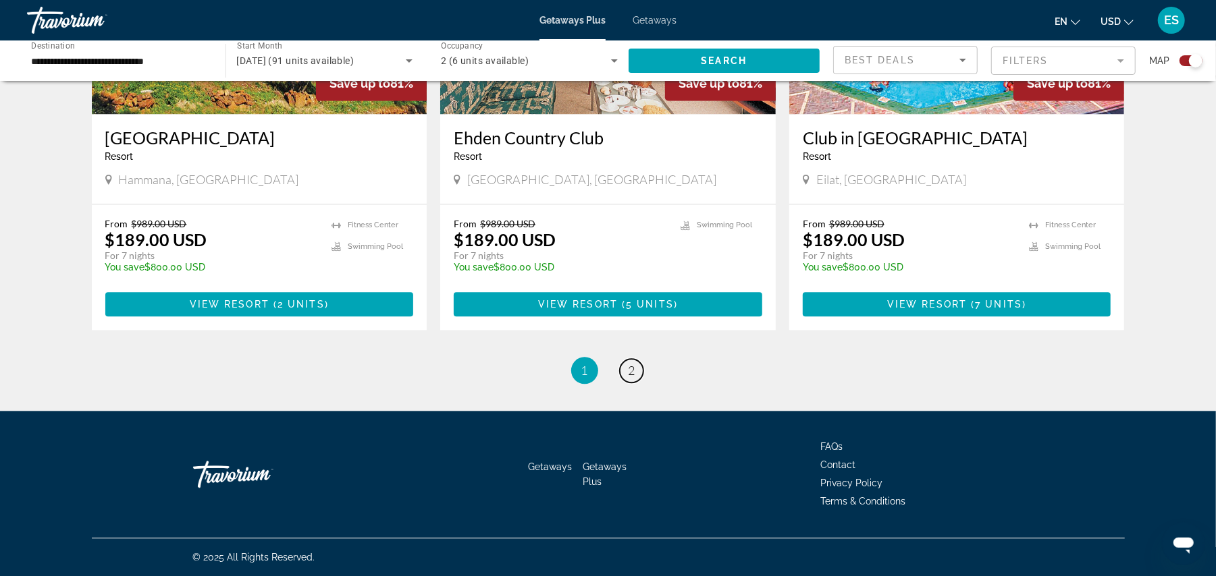
click at [630, 368] on span "2" at bounding box center [631, 370] width 7 height 15
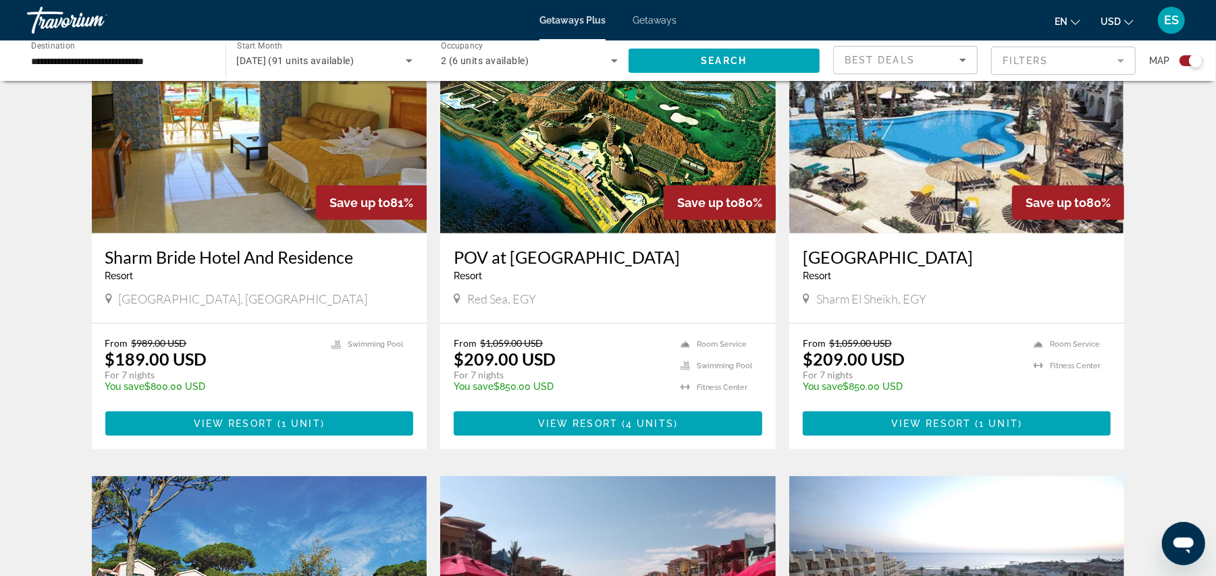
scroll to position [532, 0]
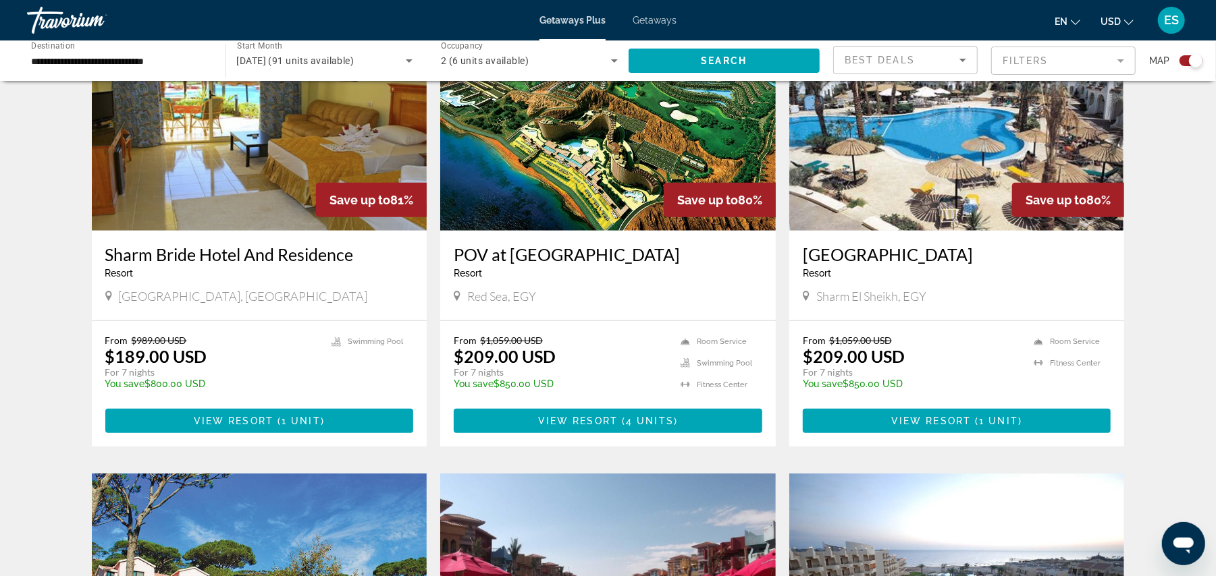
click at [282, 200] on img "Main content" at bounding box center [259, 123] width 335 height 216
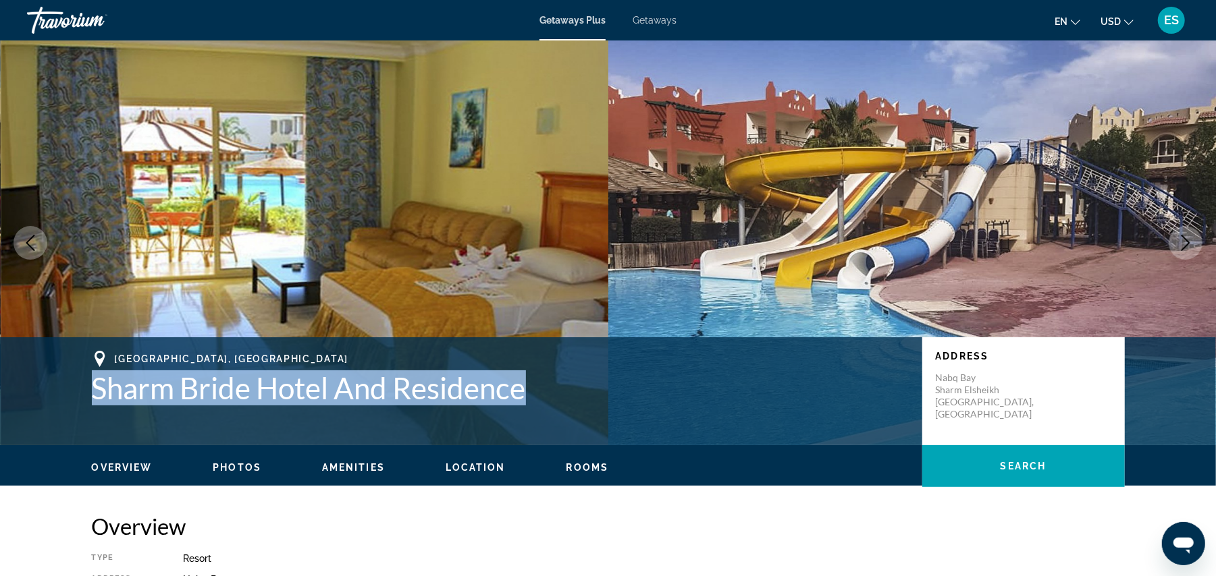
drag, startPoint x: 93, startPoint y: 389, endPoint x: 539, endPoint y: 400, distance: 445.6
click at [539, 400] on h1 "Sharm Bride Hotel And Residence" at bounding box center [500, 388] width 817 height 35
click at [96, 387] on h1 "Sharm Bride Hotel And Residence" at bounding box center [500, 388] width 817 height 35
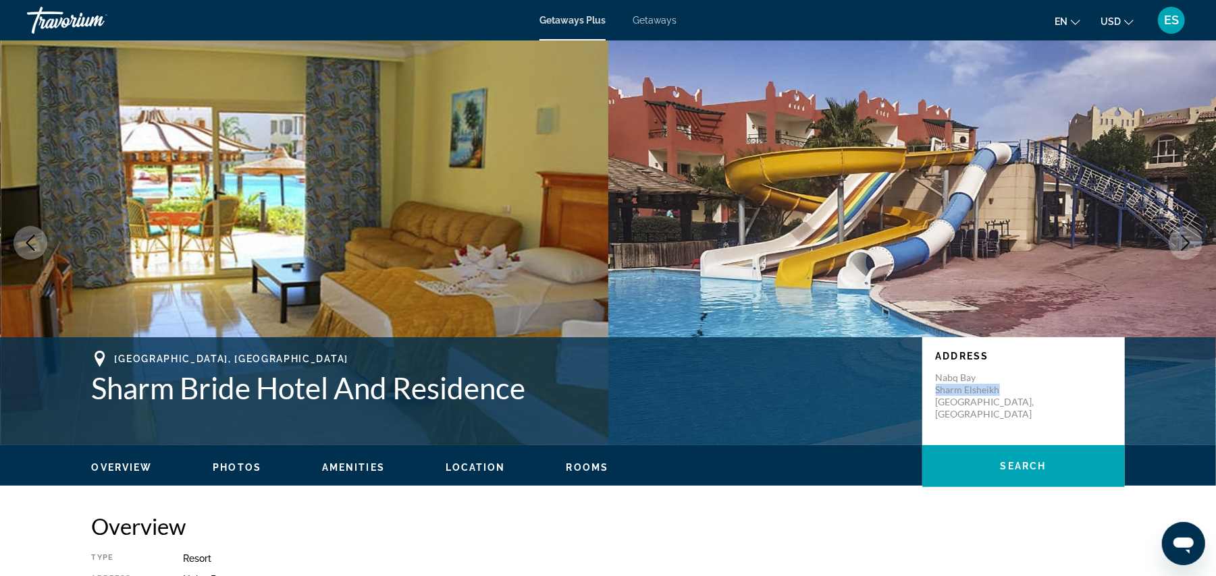
drag, startPoint x: 937, startPoint y: 387, endPoint x: 1006, endPoint y: 393, distance: 69.1
click at [1006, 393] on p "Nabq Bay Sharm [PERSON_NAME] [GEOGRAPHIC_DATA], [GEOGRAPHIC_DATA]" at bounding box center [990, 396] width 108 height 49
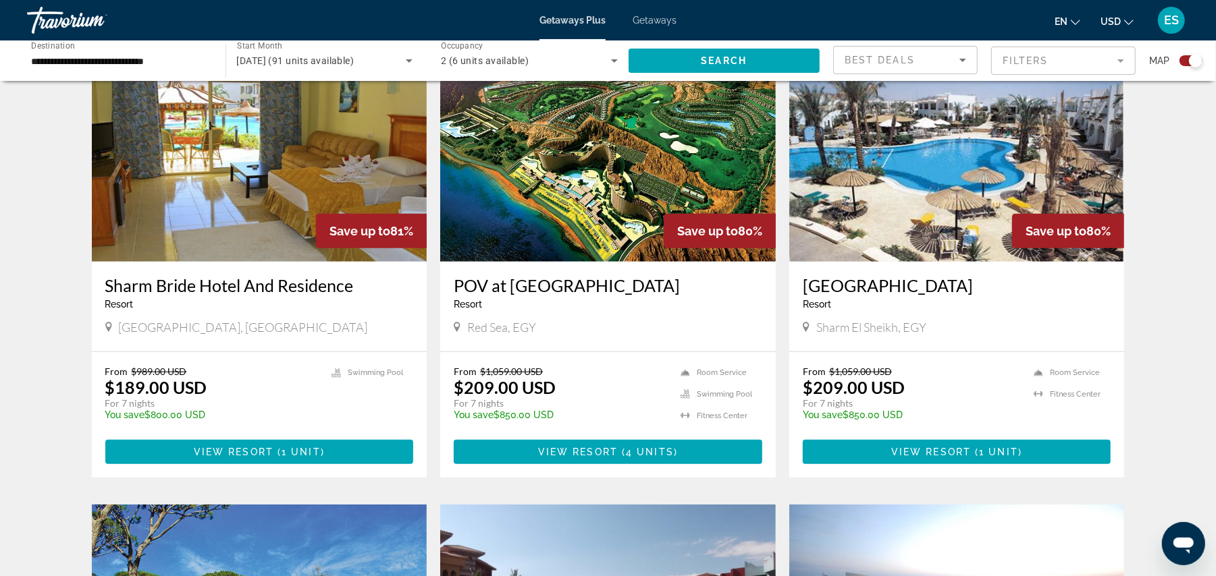
scroll to position [506, 0]
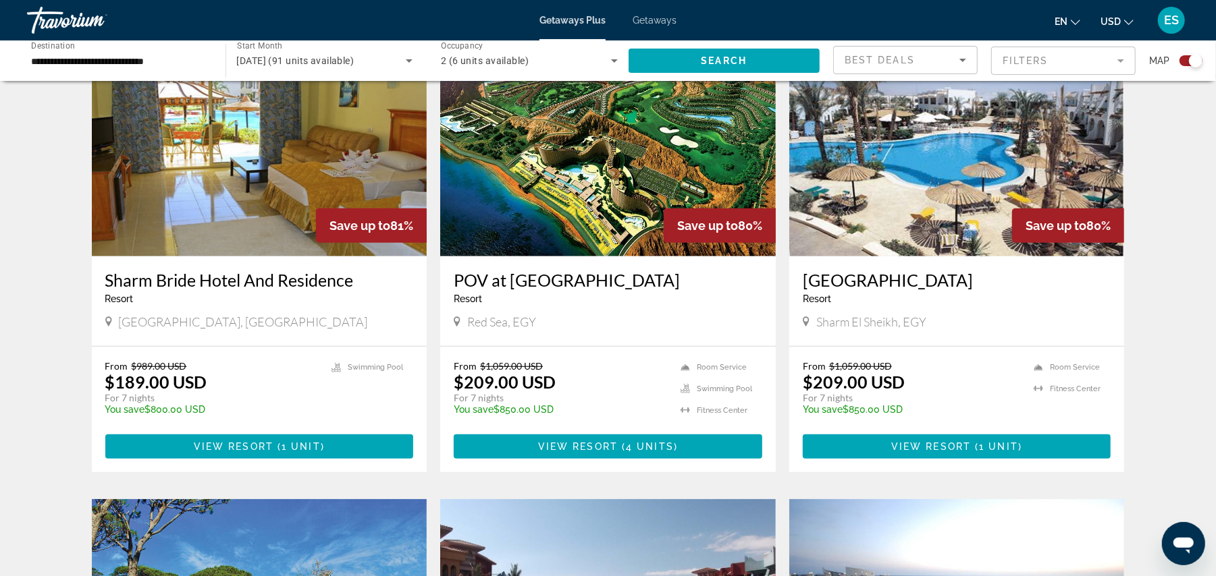
click at [586, 169] on img "Main content" at bounding box center [607, 148] width 335 height 216
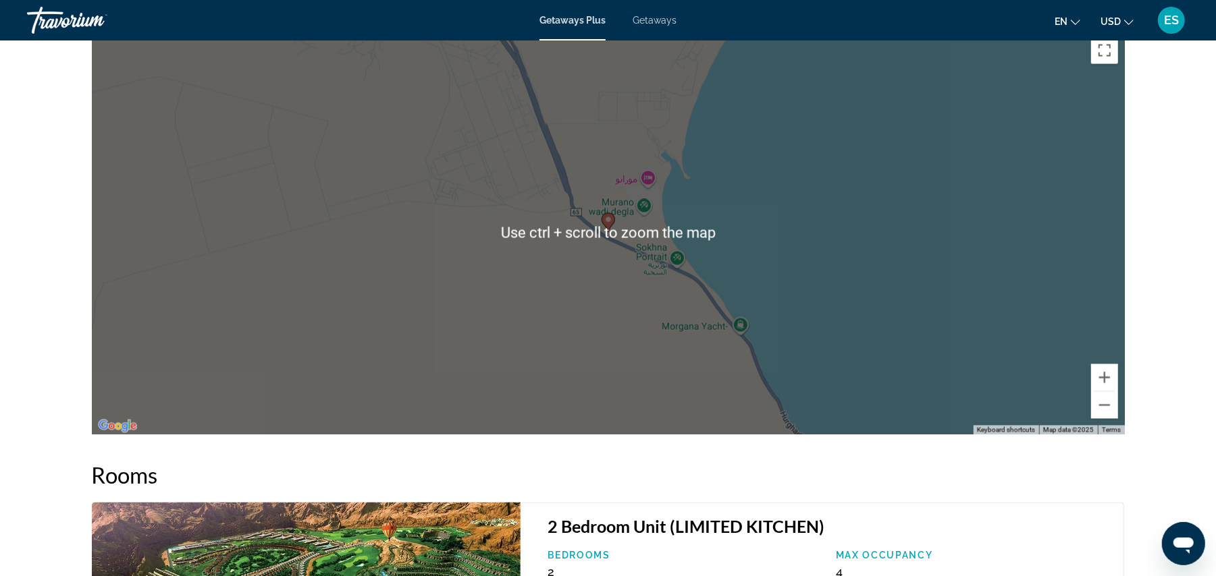
scroll to position [1732, 0]
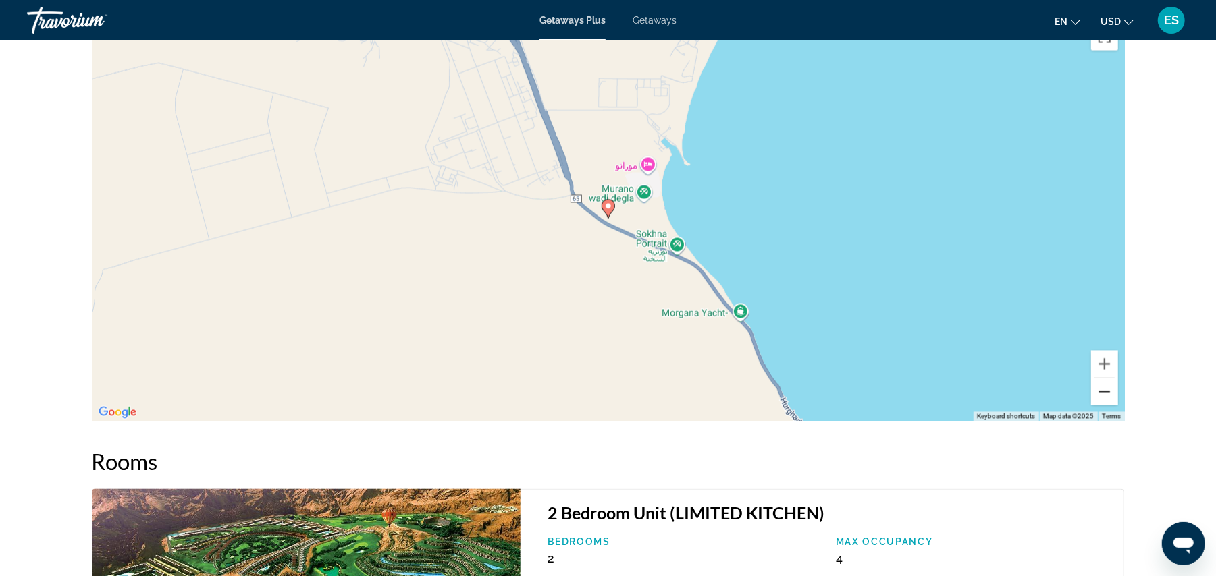
click at [1100, 391] on button "Zoom out" at bounding box center [1104, 392] width 27 height 27
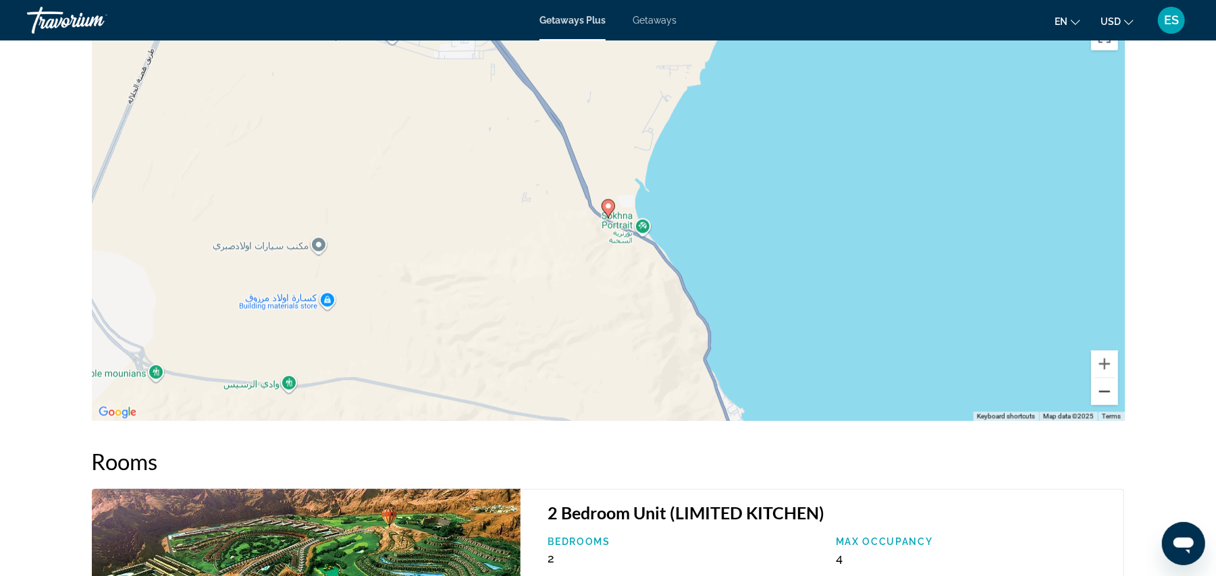
click at [1100, 391] on button "Zoom out" at bounding box center [1104, 392] width 27 height 27
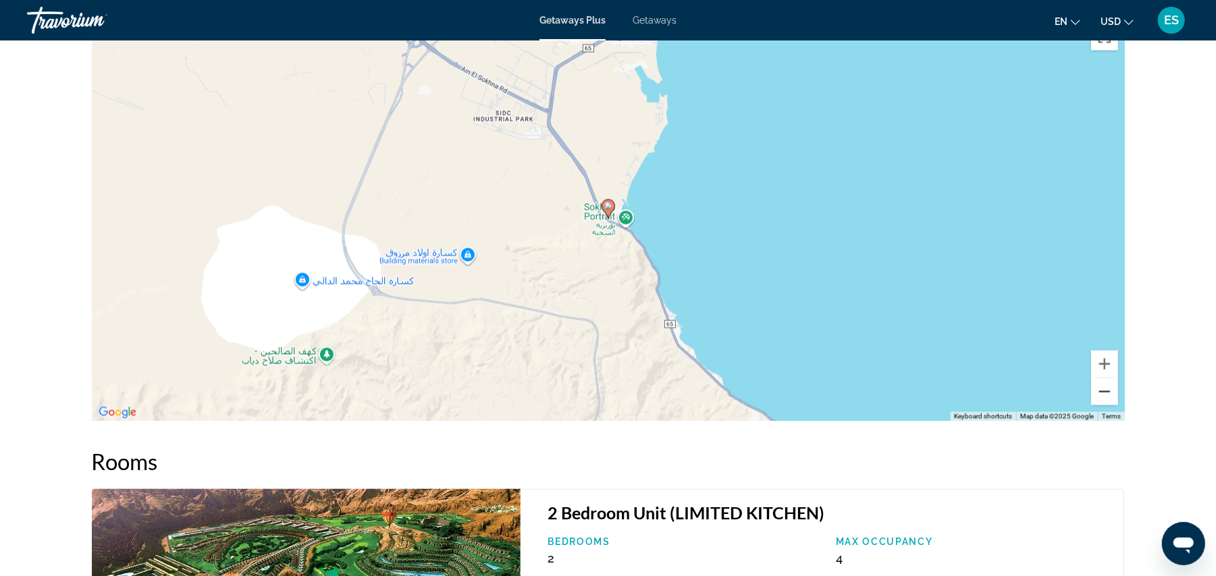
click at [1099, 391] on button "Zoom out" at bounding box center [1104, 392] width 27 height 27
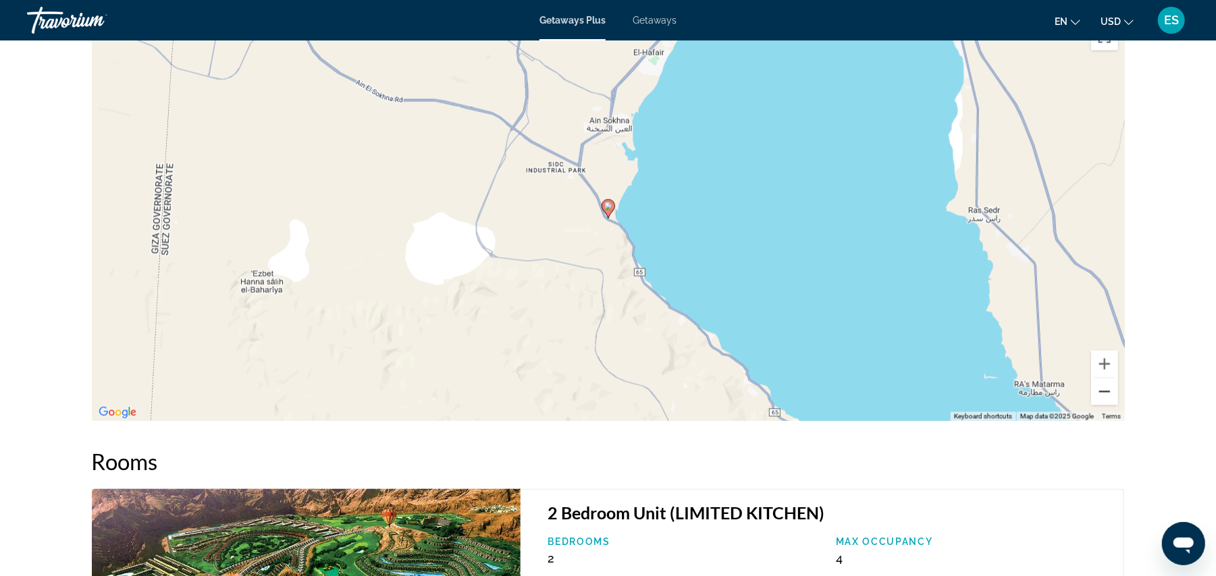
click at [1099, 392] on button "Zoom out" at bounding box center [1104, 392] width 27 height 27
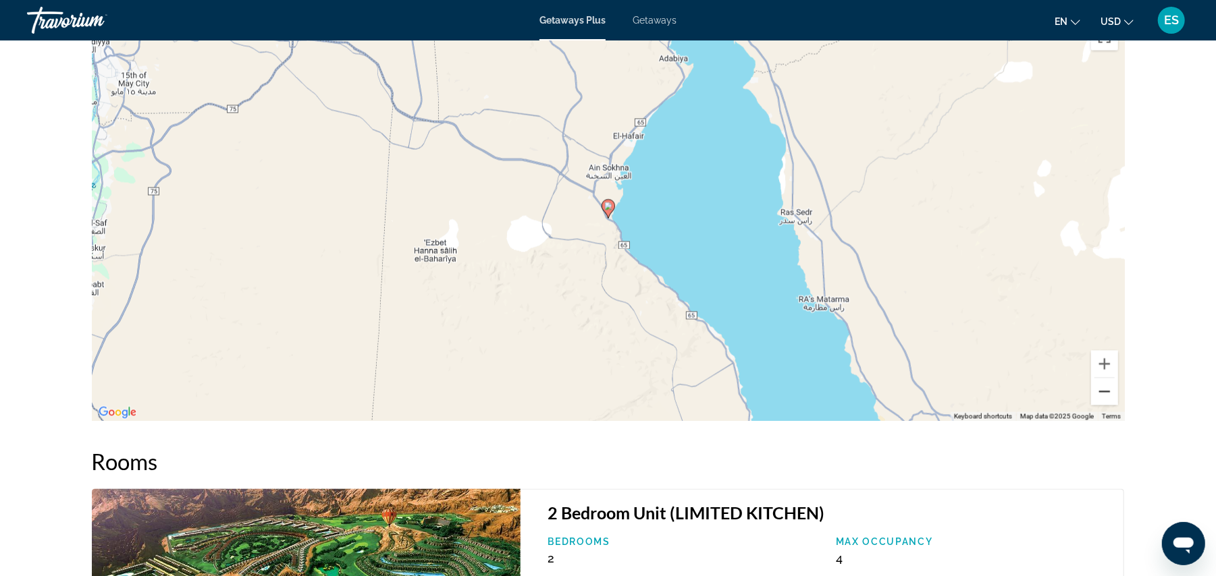
click at [1099, 392] on button "Zoom out" at bounding box center [1104, 392] width 27 height 27
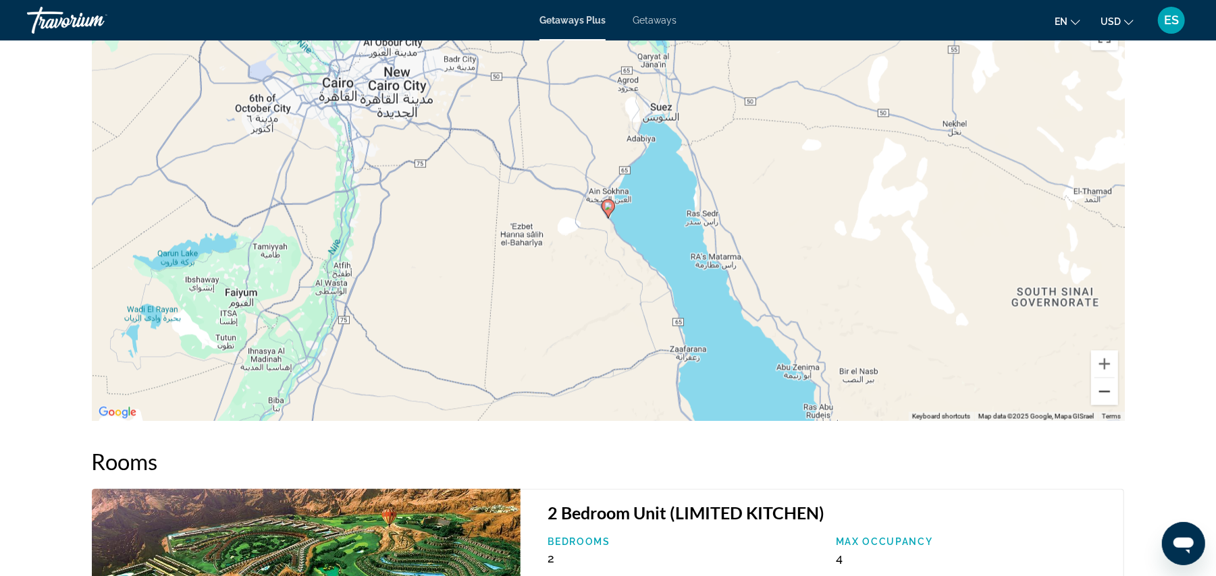
click at [1099, 392] on button "Zoom out" at bounding box center [1104, 392] width 27 height 27
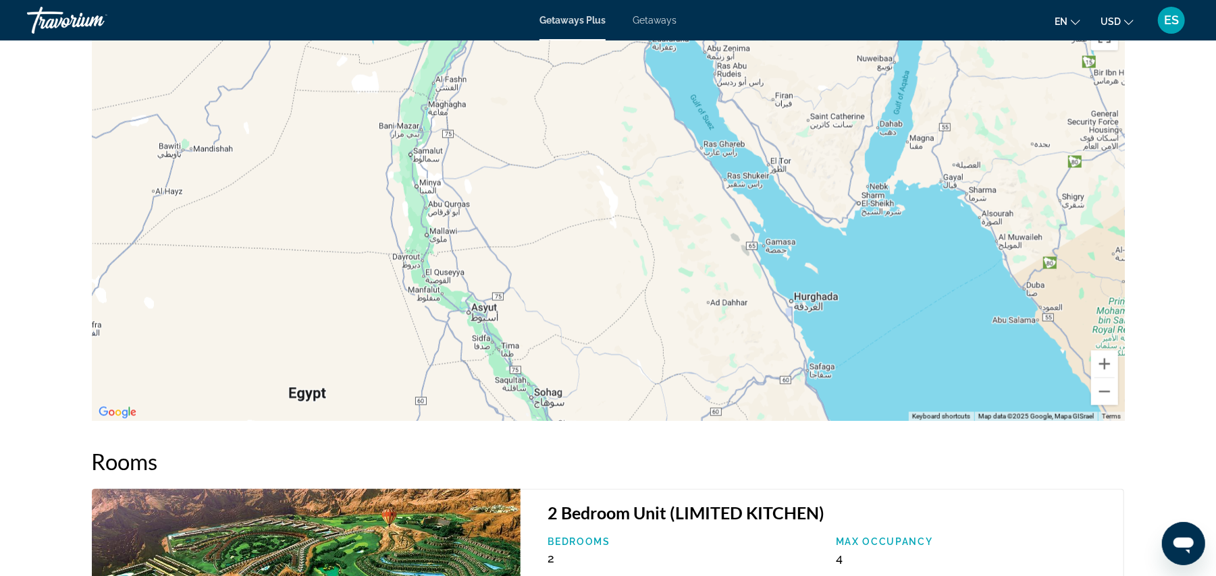
drag, startPoint x: 821, startPoint y: 343, endPoint x: 824, endPoint y: 99, distance: 244.4
click at [824, 99] on div "To activate drag with keyboard, press Alt + Enter. Once in keyboard drag state,…" at bounding box center [608, 219] width 1033 height 405
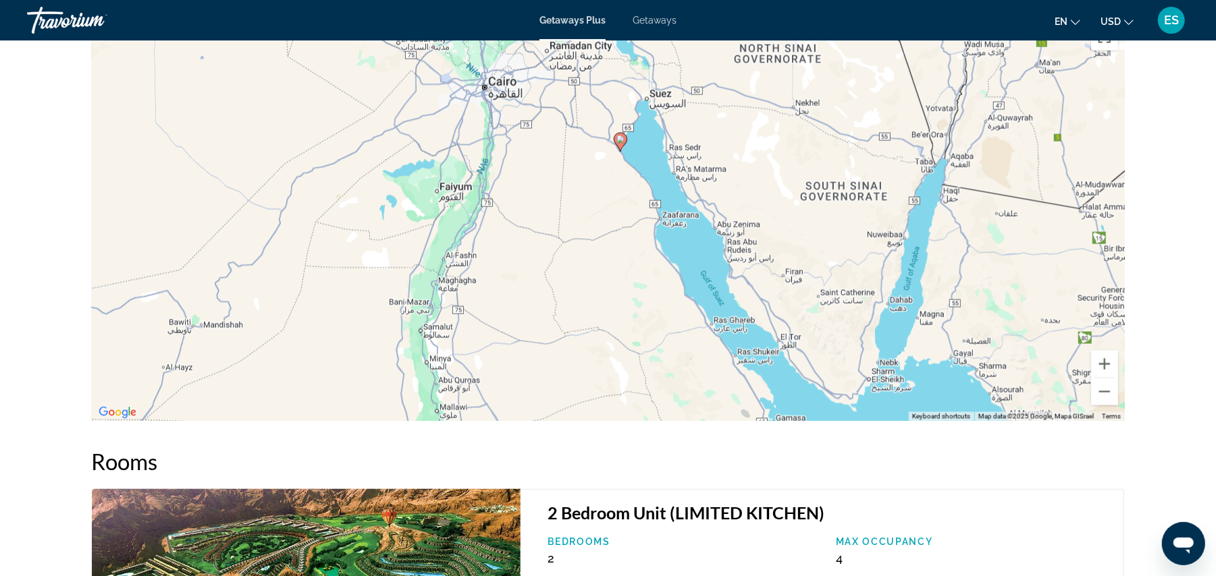
drag, startPoint x: 809, startPoint y: 147, endPoint x: 819, endPoint y: 325, distance: 177.8
click at [819, 325] on div "To activate drag with keyboard, press Alt + Enter. Once in keyboard drag state,…" at bounding box center [608, 219] width 1033 height 405
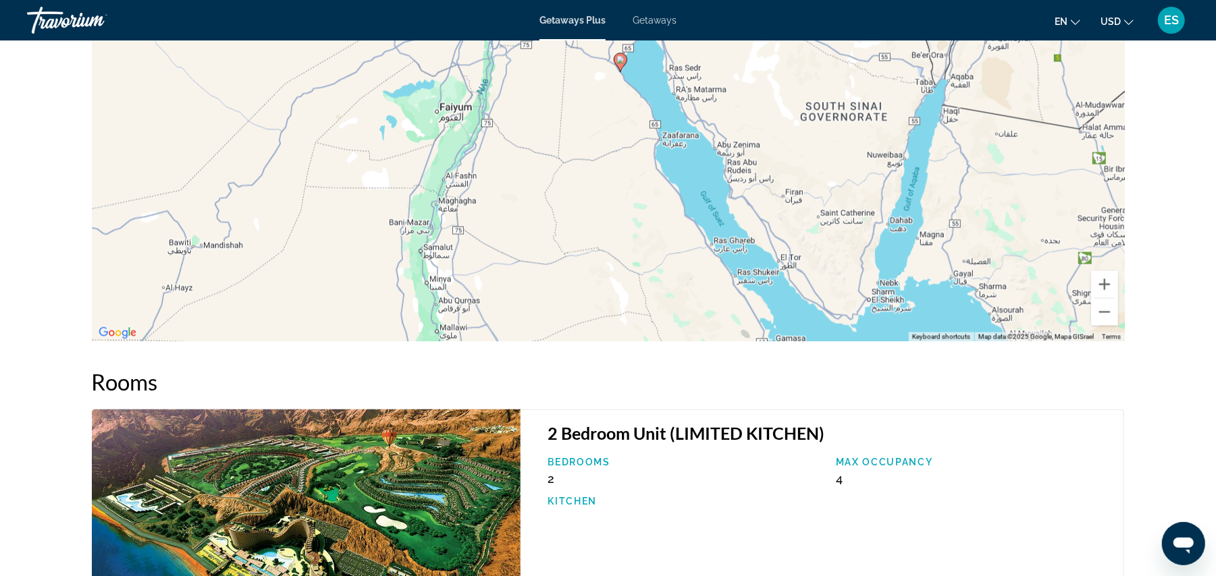
scroll to position [1710, 0]
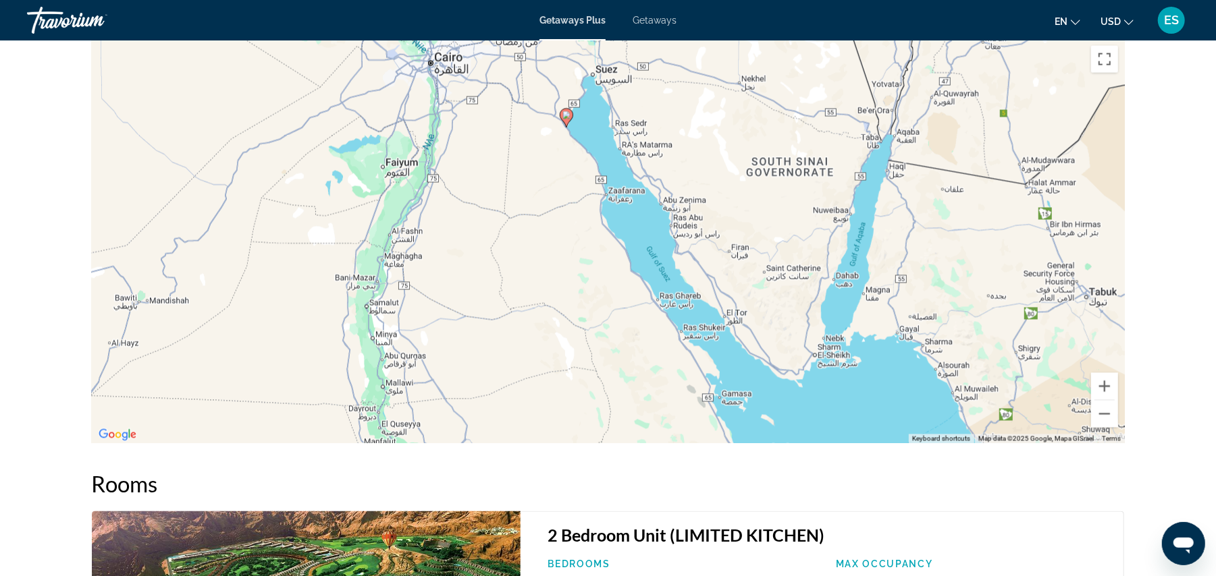
drag, startPoint x: 987, startPoint y: 368, endPoint x: 933, endPoint y: 319, distance: 73.1
click at [933, 319] on div "To activate drag with keyboard, press Alt + Enter. Once in keyboard drag state,…" at bounding box center [608, 241] width 1033 height 405
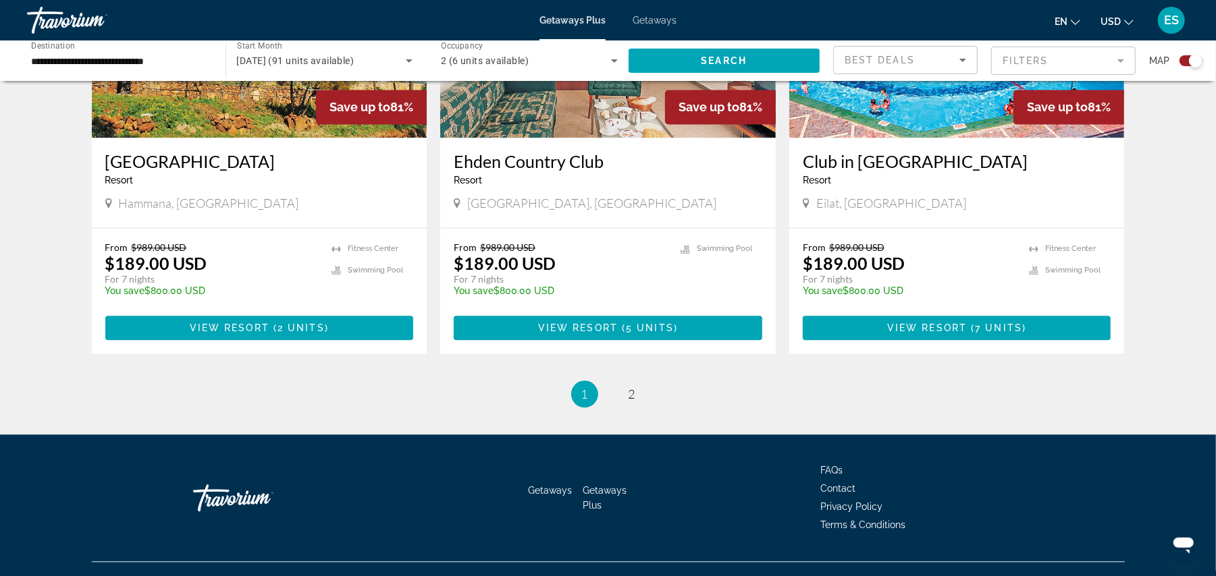
scroll to position [2011, 0]
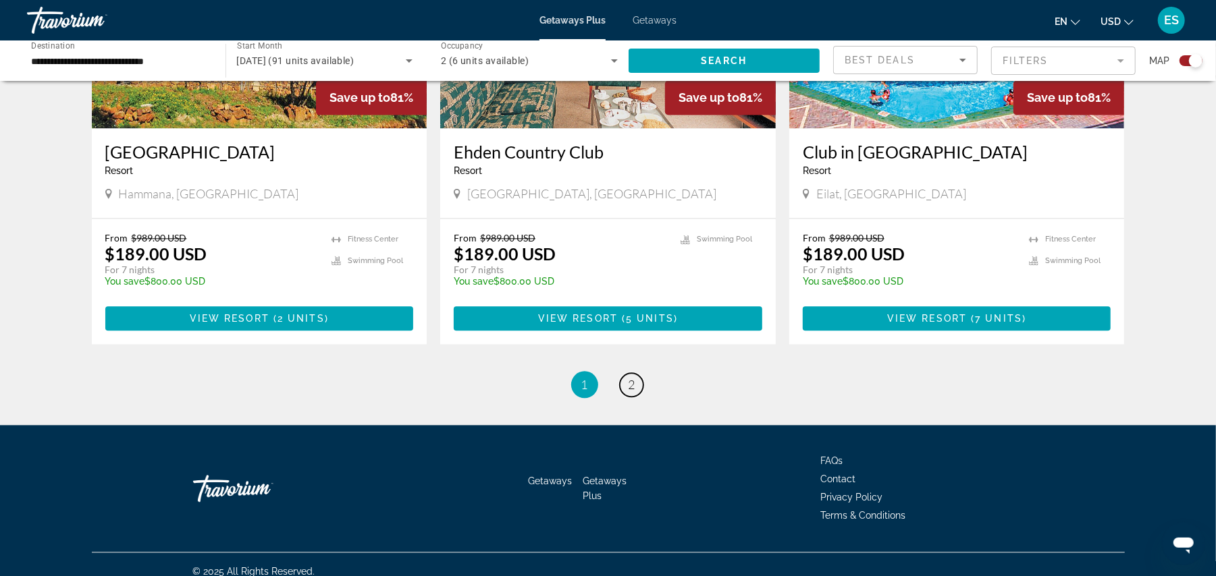
click at [634, 387] on span "2" at bounding box center [631, 384] width 7 height 15
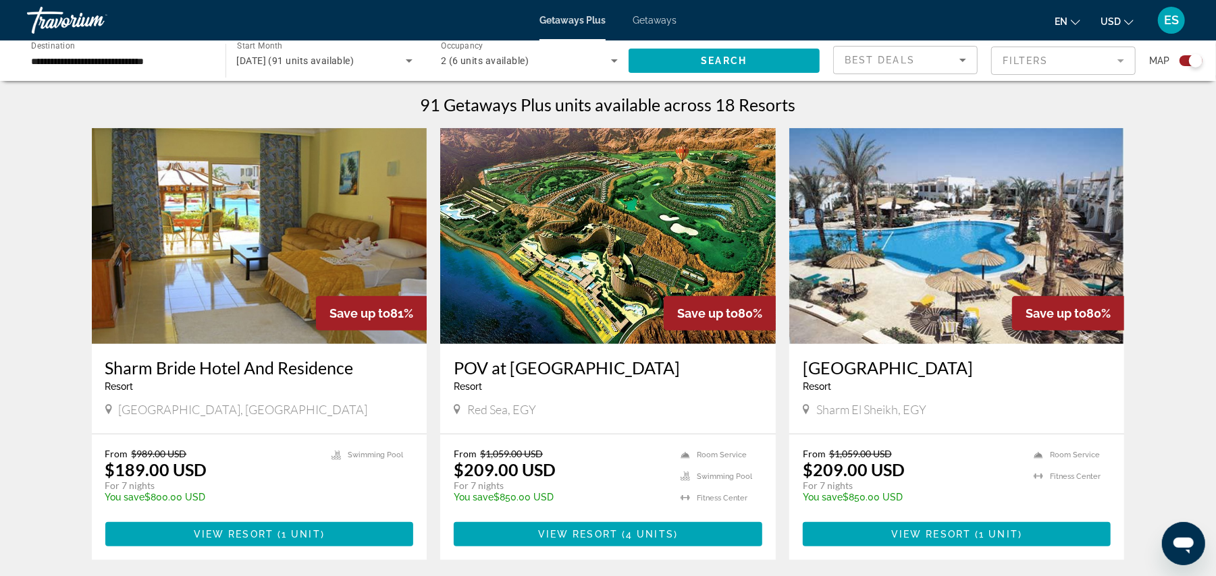
scroll to position [450, 0]
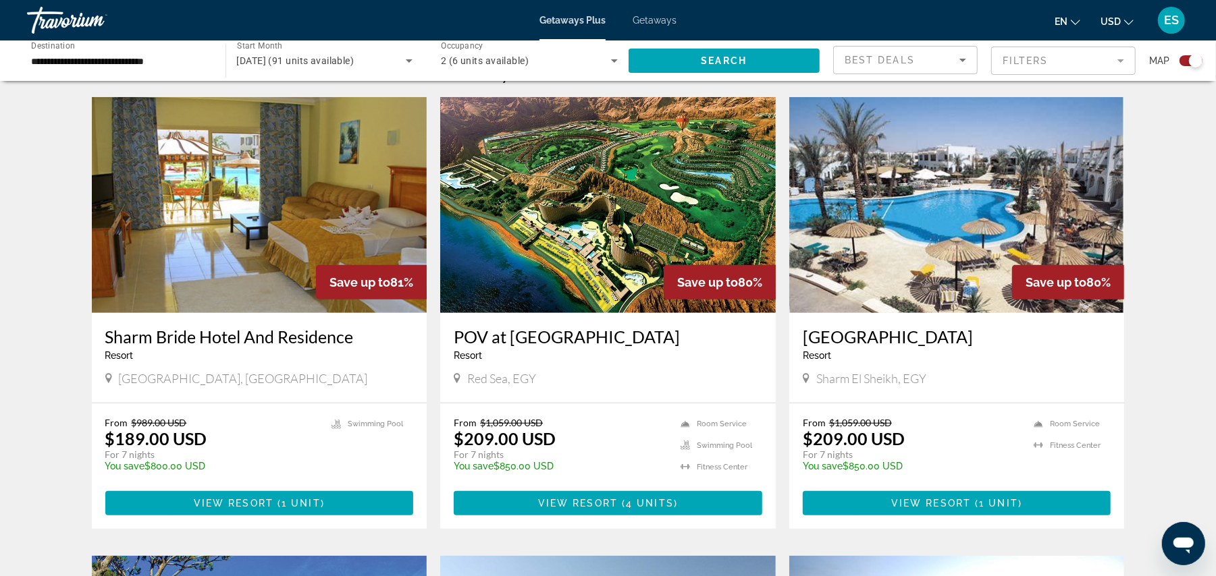
click at [913, 244] on img "Main content" at bounding box center [956, 205] width 335 height 216
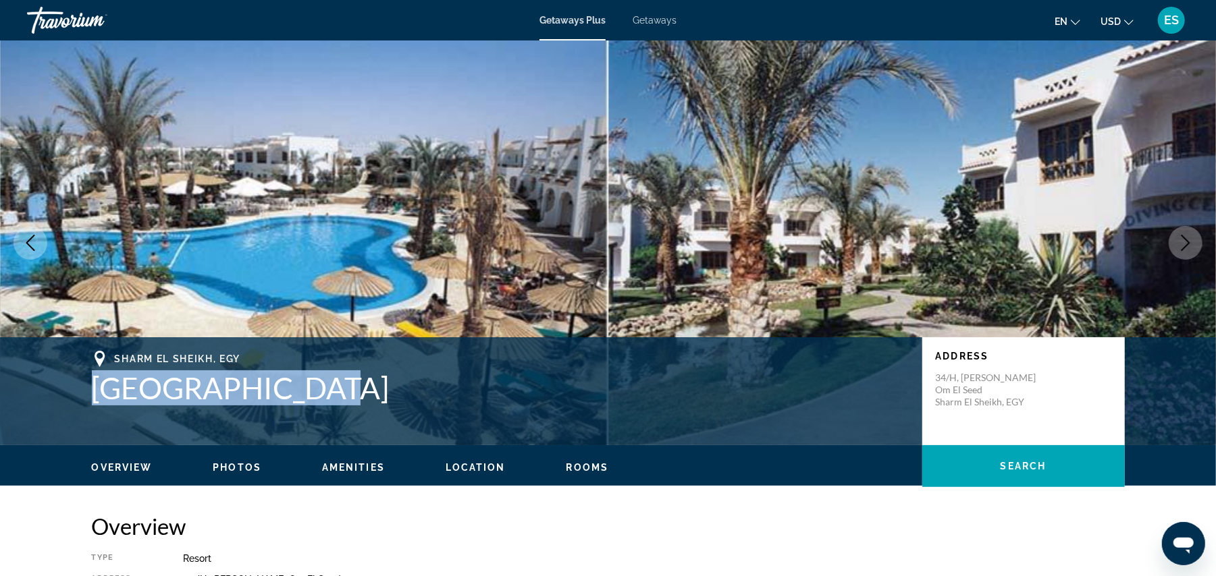
drag, startPoint x: 94, startPoint y: 390, endPoint x: 298, endPoint y: 395, distance: 203.9
click at [298, 395] on h1 "[GEOGRAPHIC_DATA]" at bounding box center [500, 388] width 817 height 35
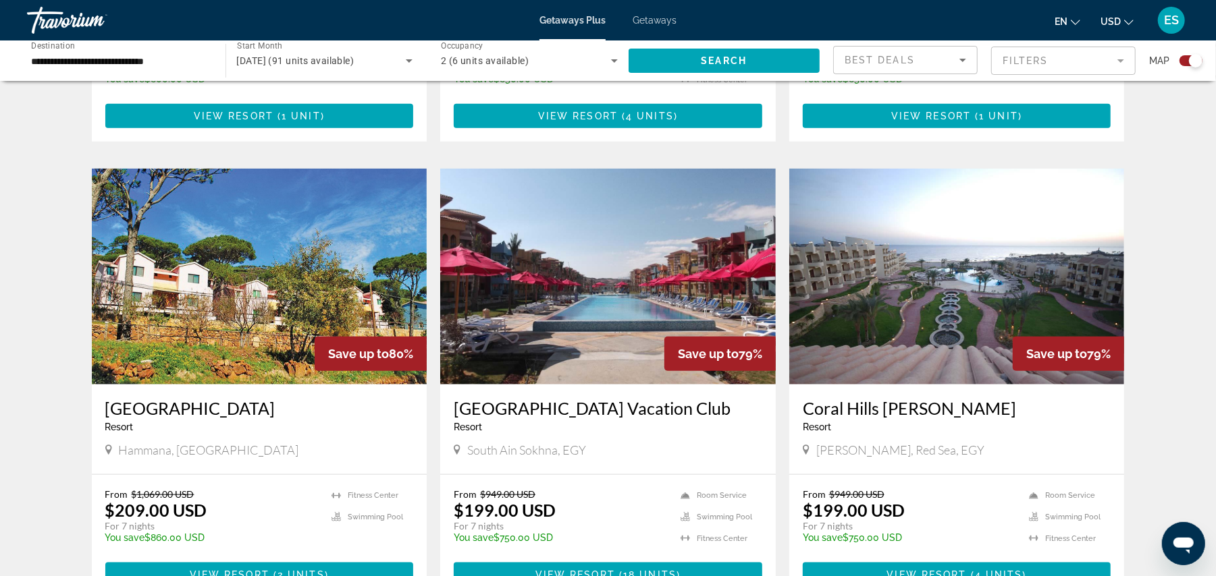
scroll to position [838, 0]
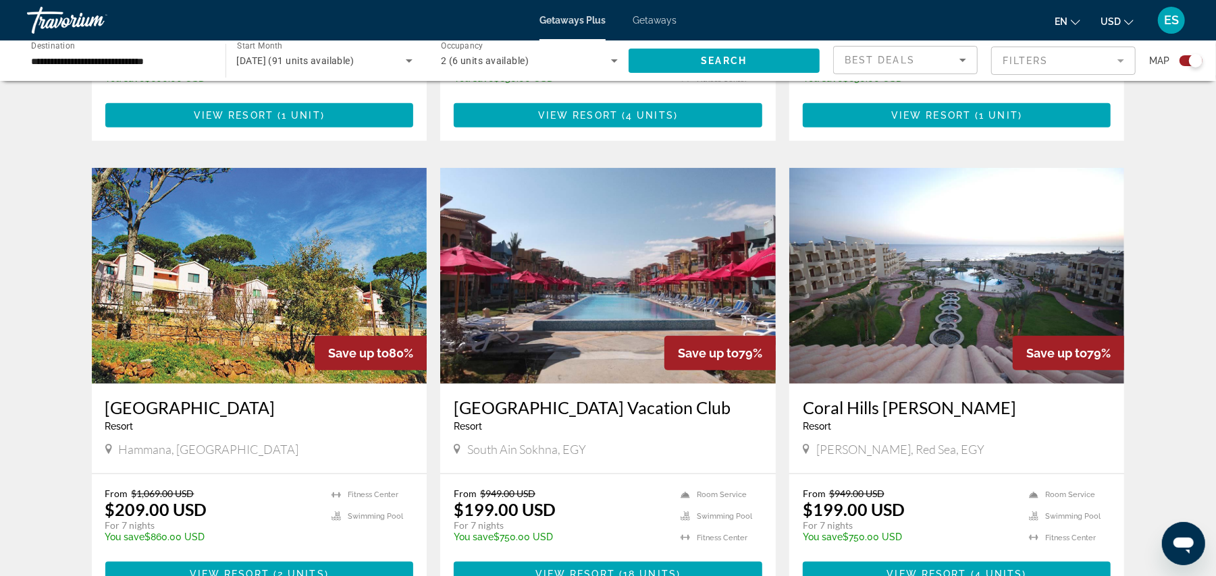
click at [553, 332] on img "Main content" at bounding box center [607, 276] width 335 height 216
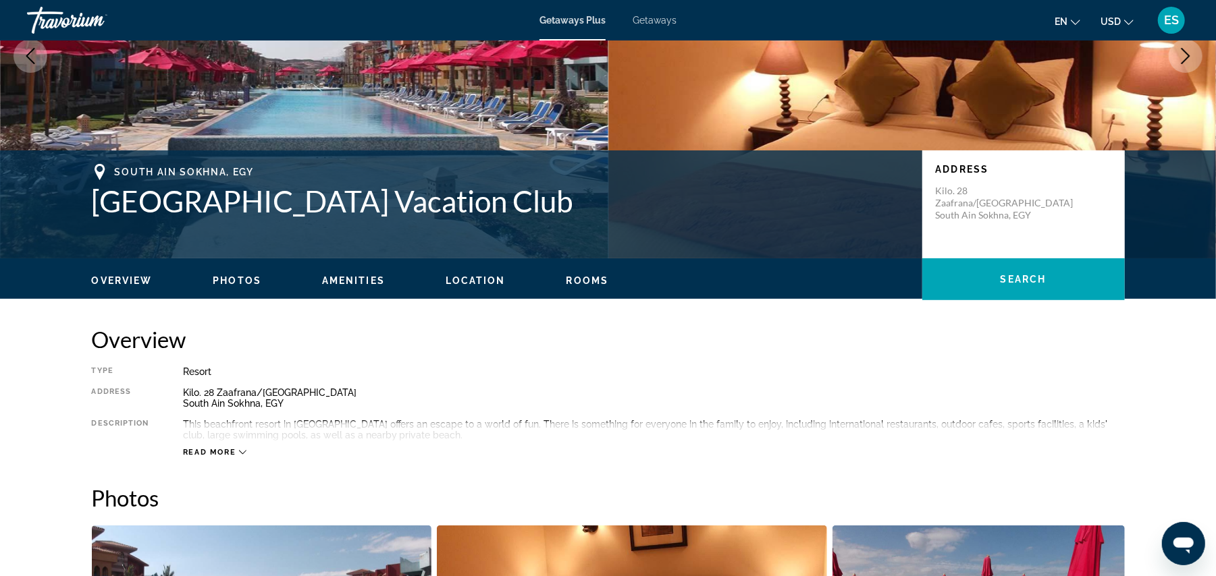
scroll to position [157, 0]
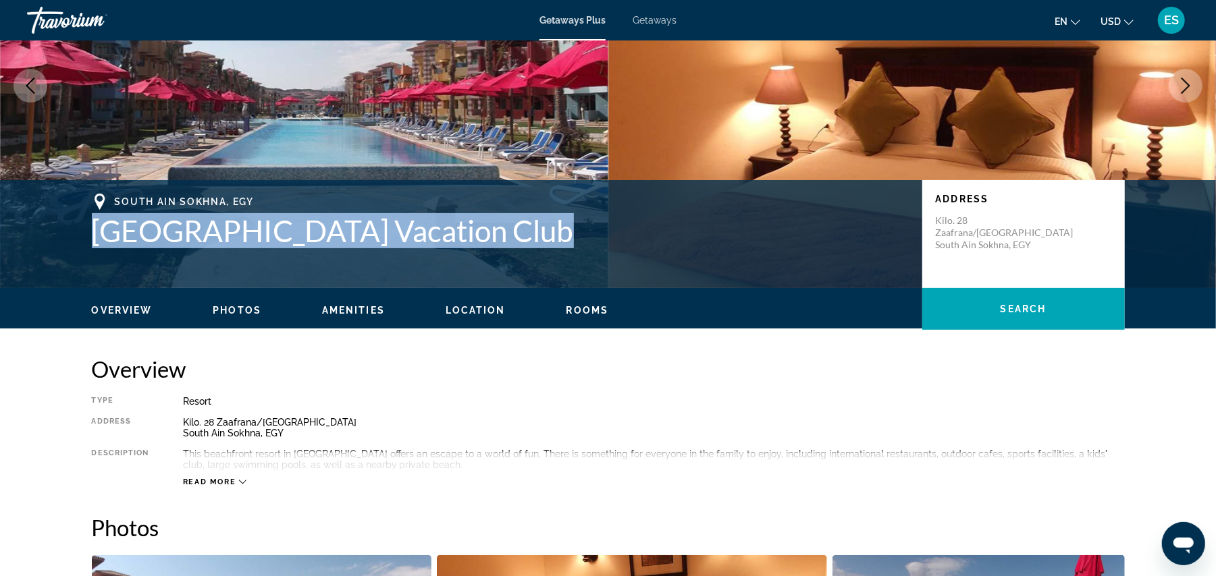
drag, startPoint x: 93, startPoint y: 229, endPoint x: 528, endPoint y: 244, distance: 434.9
click at [528, 244] on h1 "[GEOGRAPHIC_DATA] Vacation Club" at bounding box center [500, 230] width 817 height 35
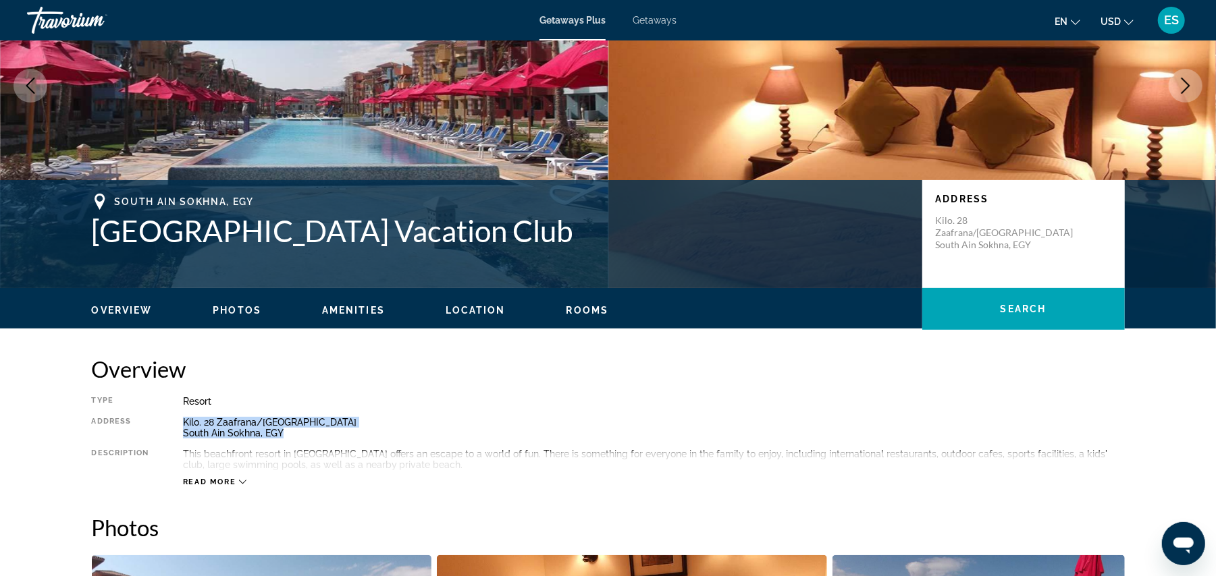
drag, startPoint x: 182, startPoint y: 420, endPoint x: 312, endPoint y: 430, distance: 130.7
click at [312, 430] on div "Kilo. 28 Zaafrana/[GEOGRAPHIC_DATA] [GEOGRAPHIC_DATA], EGY" at bounding box center [654, 428] width 942 height 22
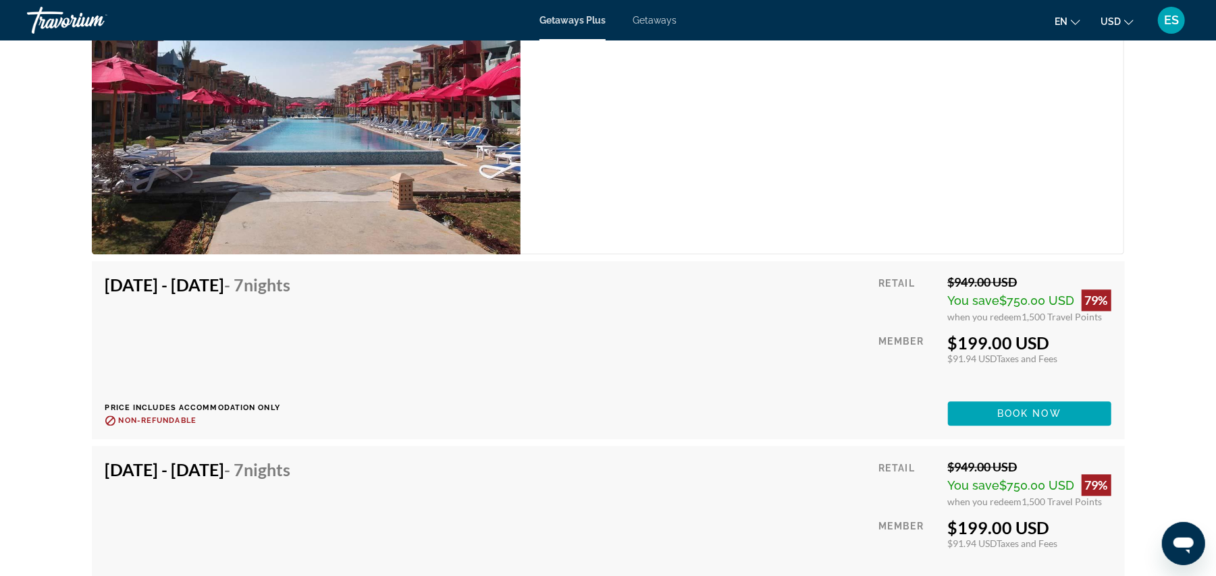
scroll to position [2067, 0]
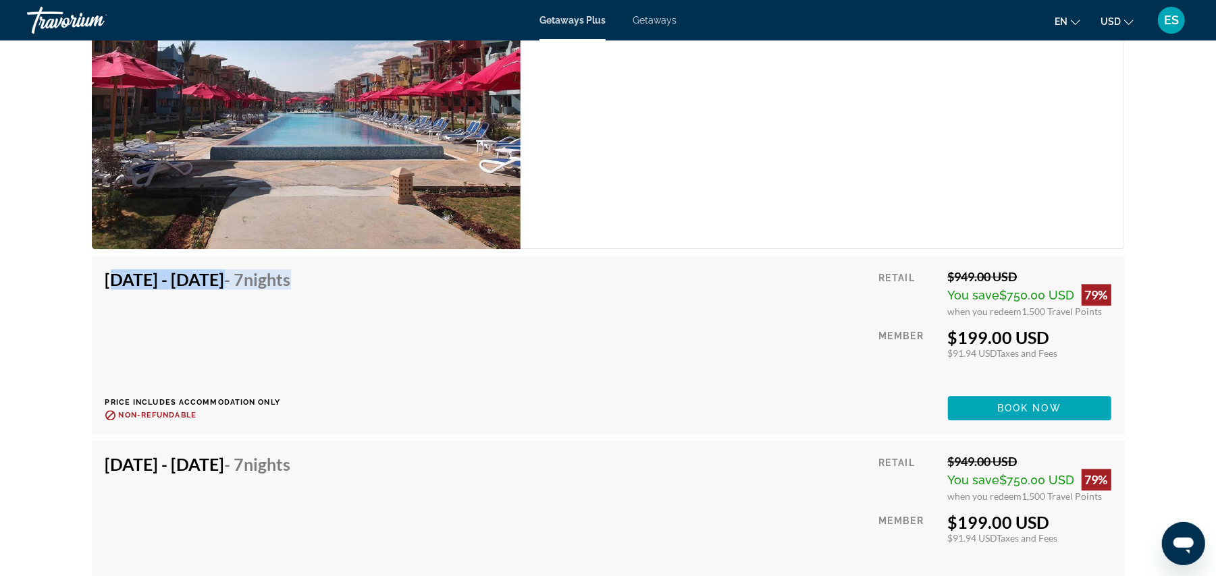
drag, startPoint x: 109, startPoint y: 279, endPoint x: 387, endPoint y: 293, distance: 279.1
click at [301, 293] on div "[DATE] - [DATE] - 7 Nights Price includes accommodation only Refundable until :…" at bounding box center [203, 344] width 196 height 151
drag, startPoint x: 946, startPoint y: 339, endPoint x: 1061, endPoint y: 339, distance: 114.7
click at [1061, 339] on div "$199.00 USD" at bounding box center [1029, 337] width 163 height 20
drag, startPoint x: 1023, startPoint y: 312, endPoint x: 1116, endPoint y: 317, distance: 92.6
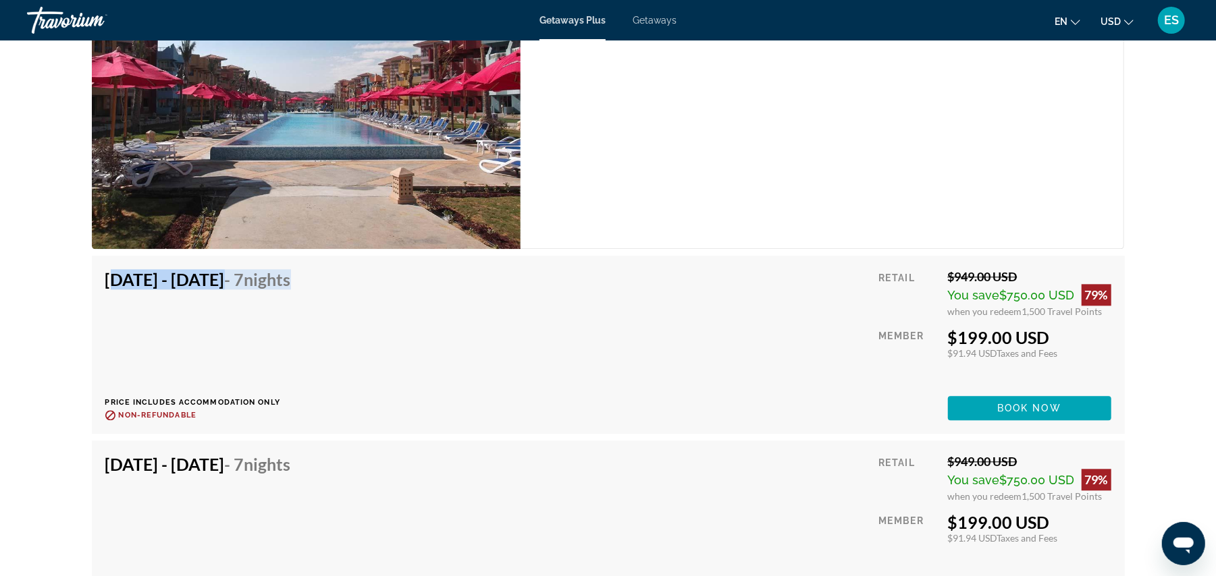
click at [1116, 317] on div "[DATE] - [DATE] - 7 Nights Price includes accommodation only Refundable until :…" at bounding box center [608, 345] width 1033 height 178
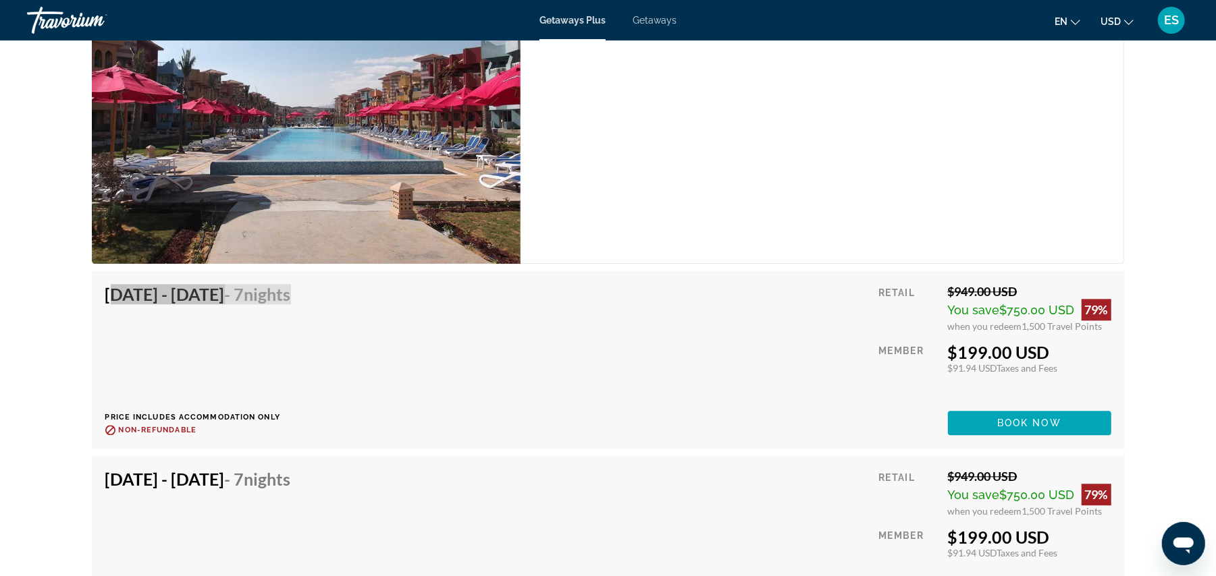
scroll to position [1868, 0]
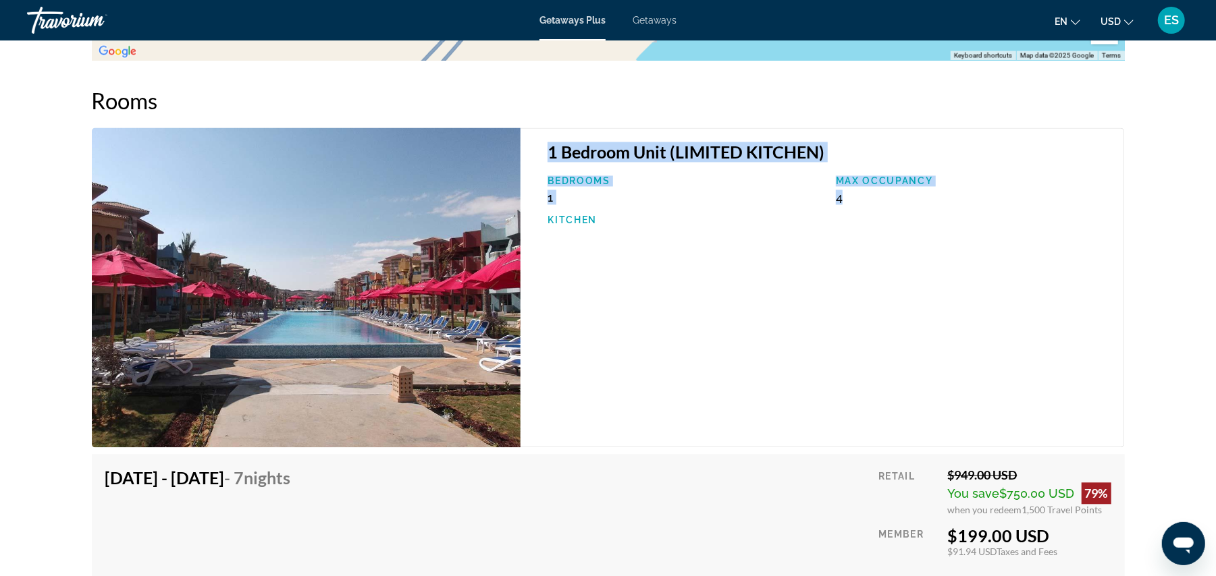
drag, startPoint x: 551, startPoint y: 152, endPoint x: 880, endPoint y: 205, distance: 333.0
click at [880, 205] on div "1 Bedroom Unit (LIMITED KITCHEN) Bedrooms 1 Max Occupancy 4 Kitchen" at bounding box center [821, 288] width 603 height 320
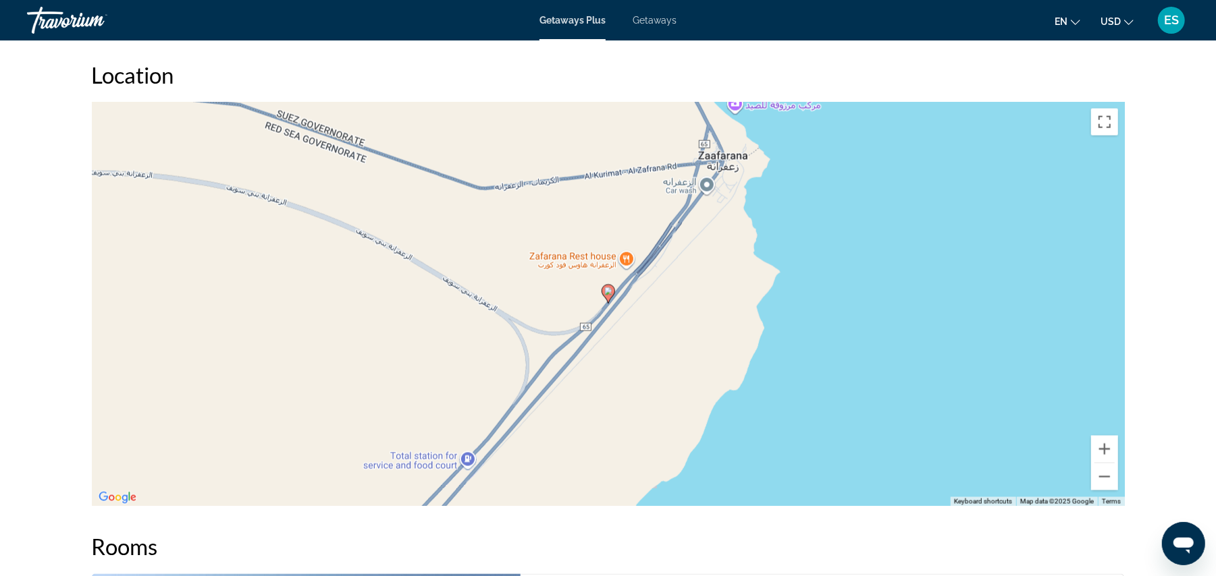
scroll to position [1427, 0]
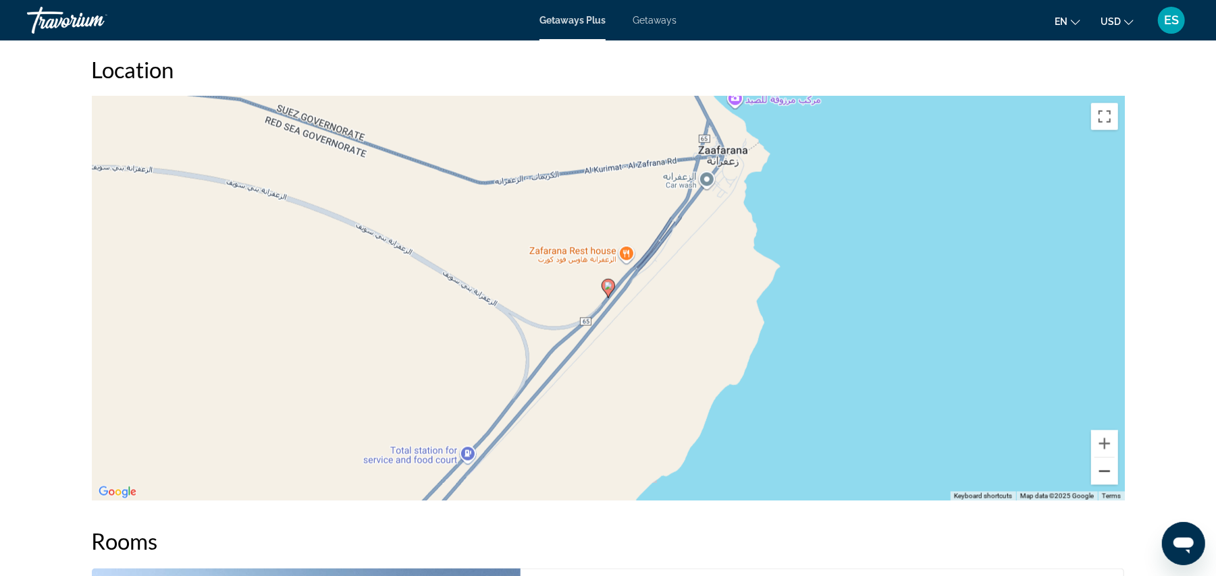
click at [1103, 481] on button "Zoom out" at bounding box center [1104, 471] width 27 height 27
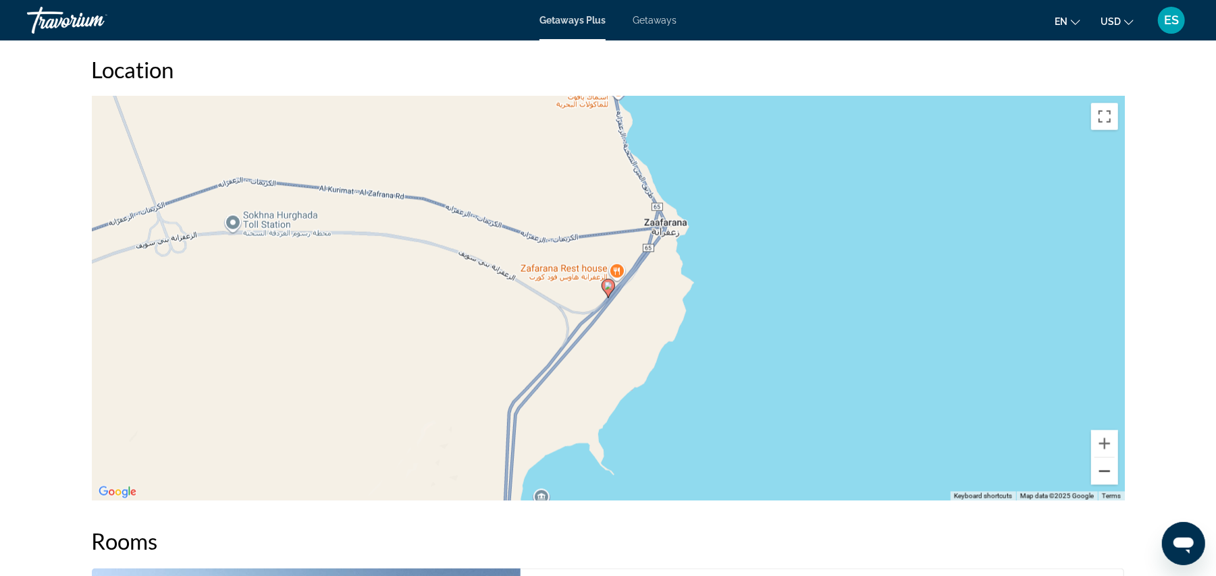
click at [1097, 466] on button "Zoom out" at bounding box center [1104, 471] width 27 height 27
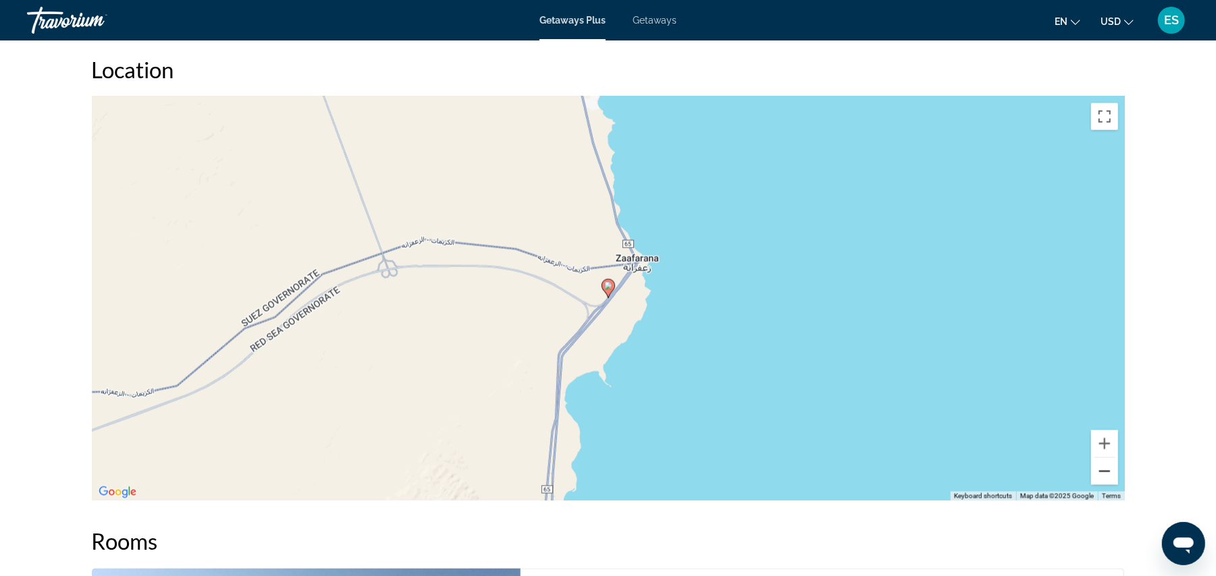
click at [1097, 466] on button "Zoom out" at bounding box center [1104, 471] width 27 height 27
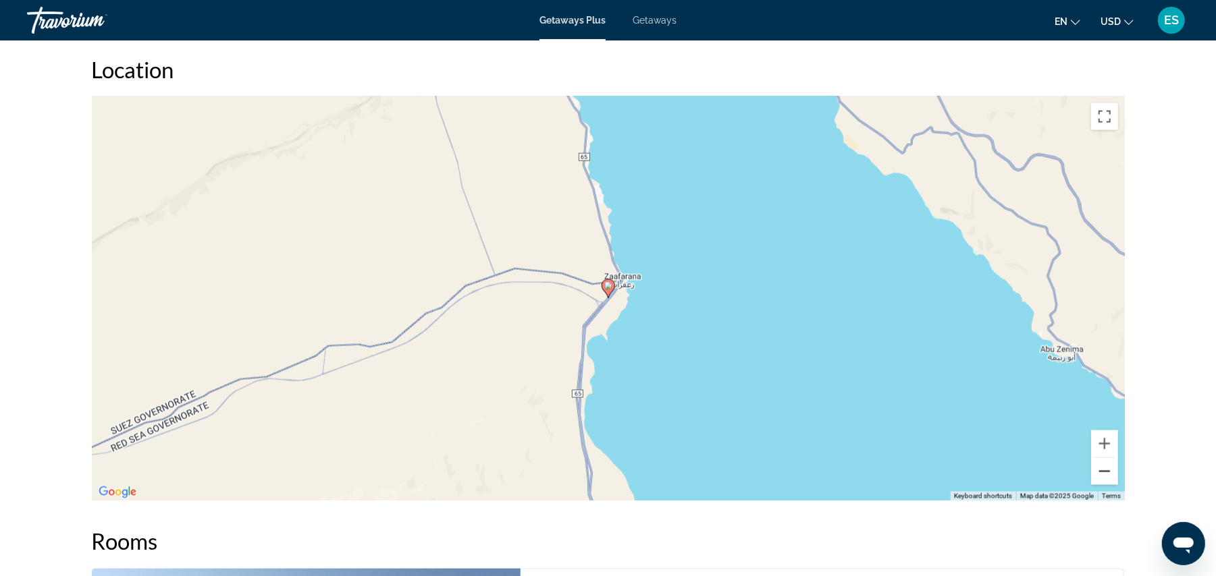
click at [1097, 466] on button "Zoom out" at bounding box center [1104, 471] width 27 height 27
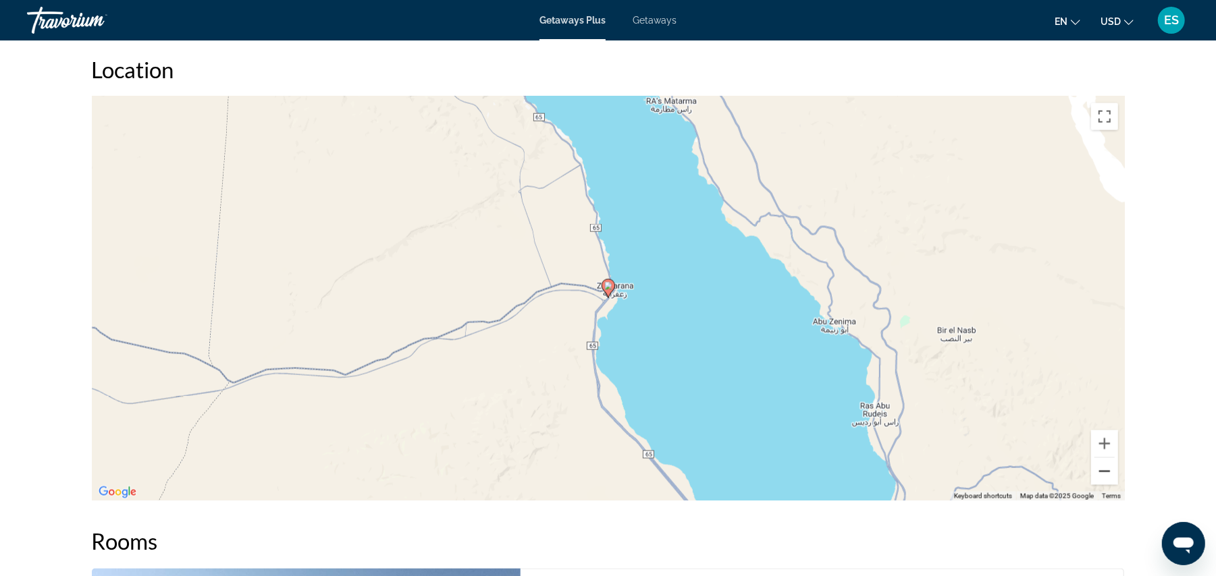
click at [1098, 466] on button "Zoom out" at bounding box center [1104, 471] width 27 height 27
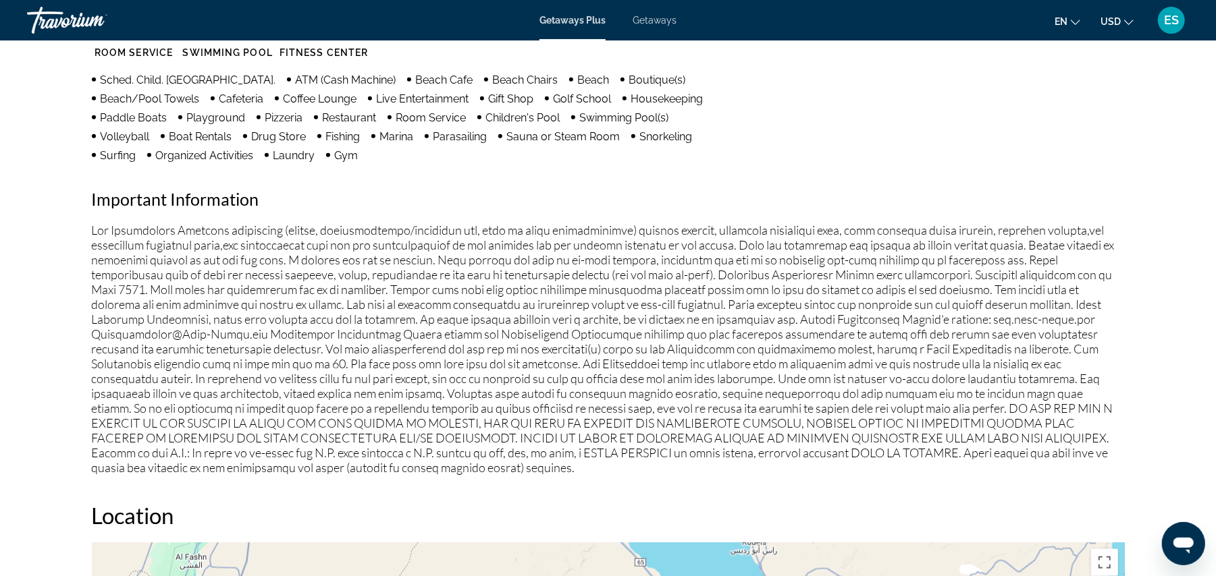
scroll to position [960, 0]
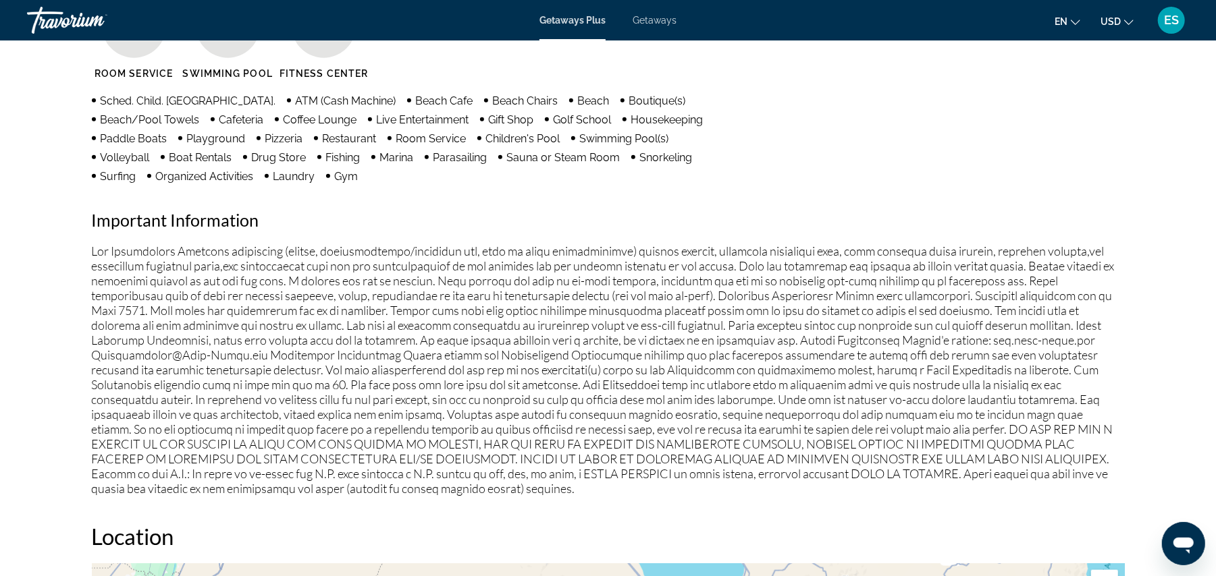
drag, startPoint x: 867, startPoint y: 194, endPoint x: 867, endPoint y: 397, distance: 202.5
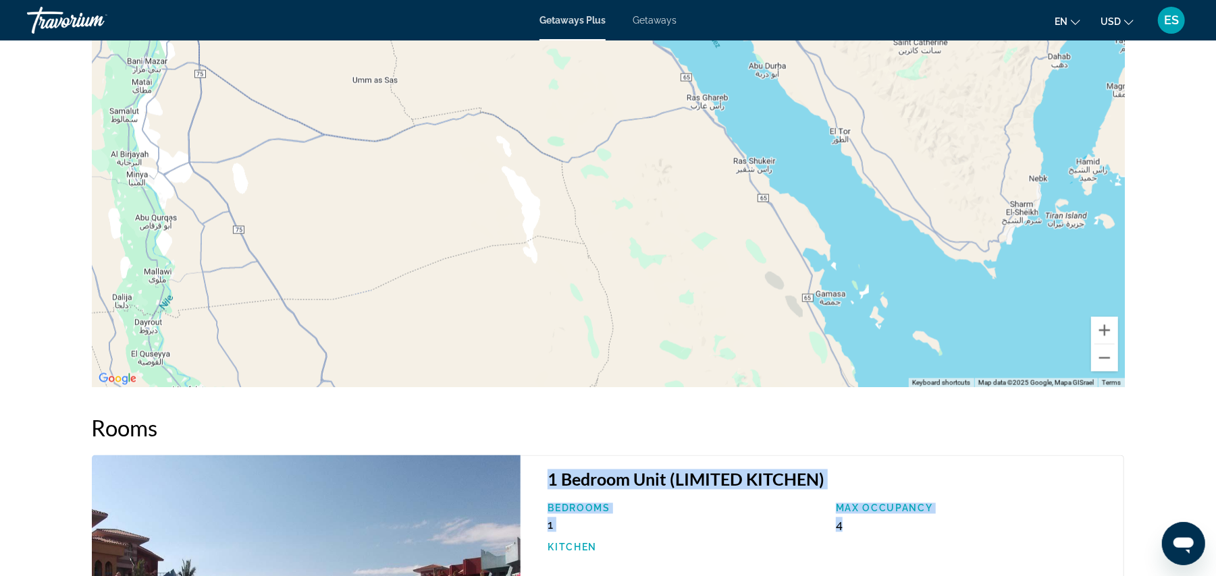
scroll to position [1488, 0]
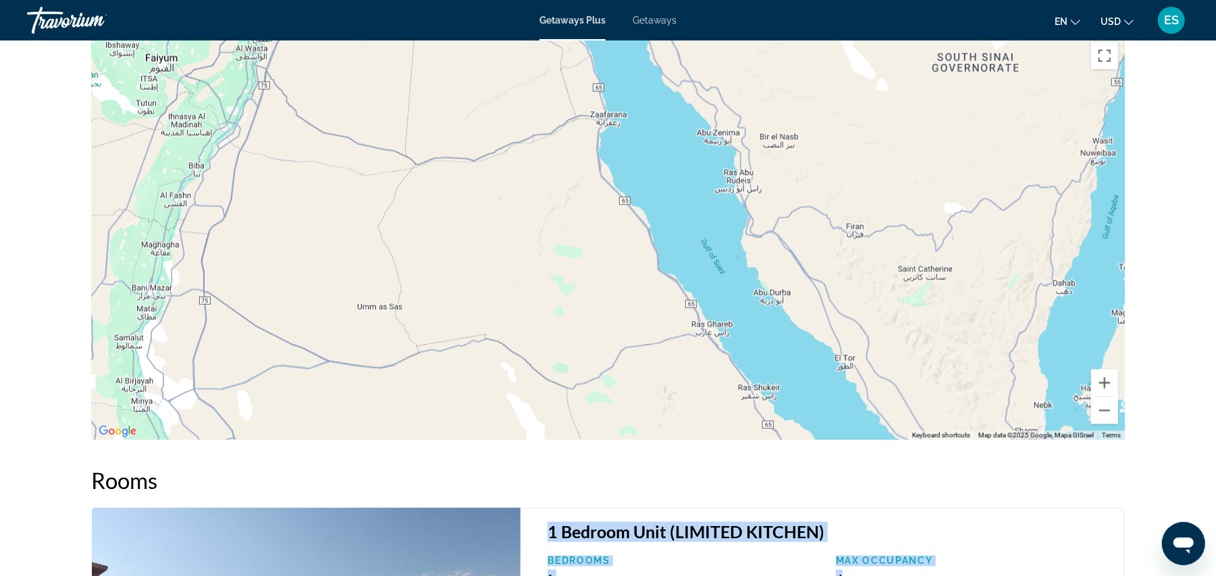
drag, startPoint x: 568, startPoint y: 184, endPoint x: 341, endPoint y: 300, distance: 255.7
click at [574, 362] on div "Main content" at bounding box center [608, 238] width 1033 height 405
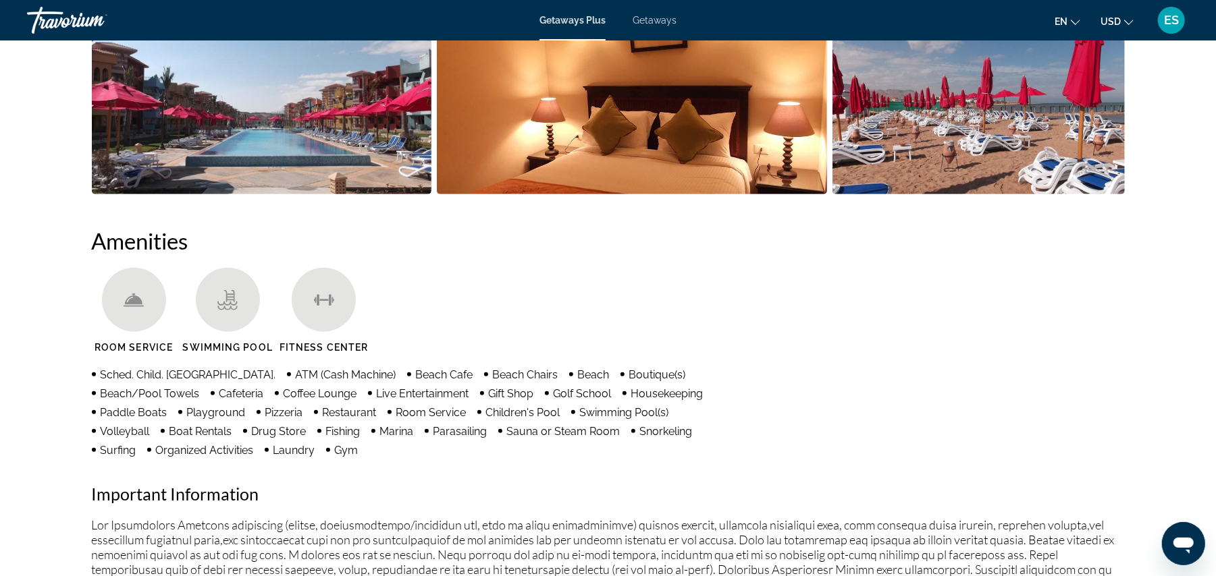
scroll to position [514, 0]
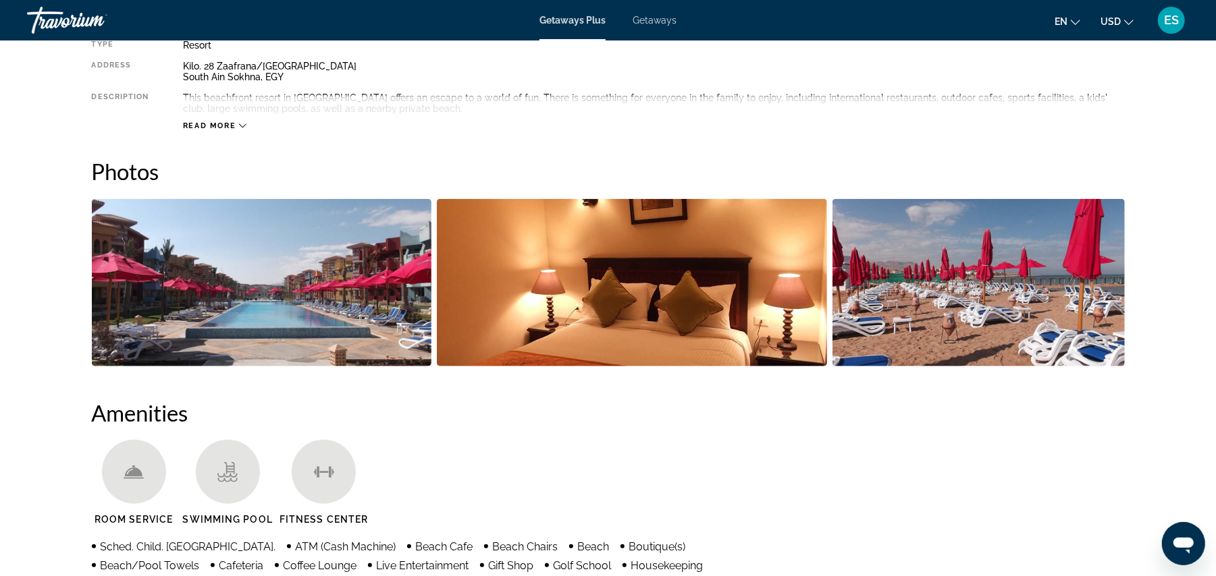
drag, startPoint x: 915, startPoint y: 136, endPoint x: 867, endPoint y: 284, distance: 155.4
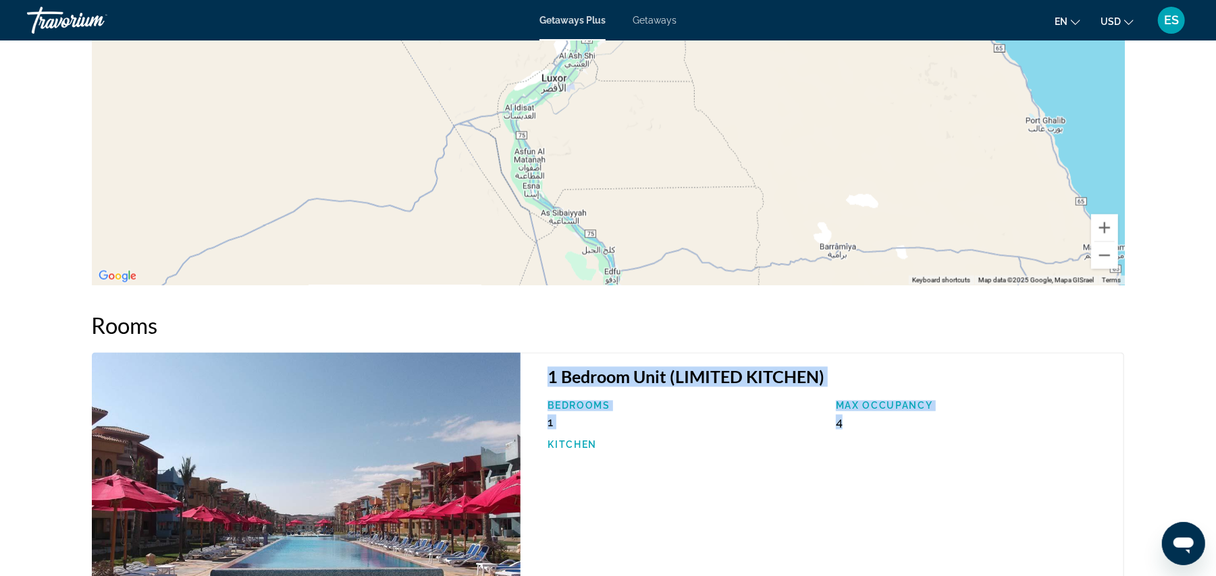
scroll to position [1648, 0]
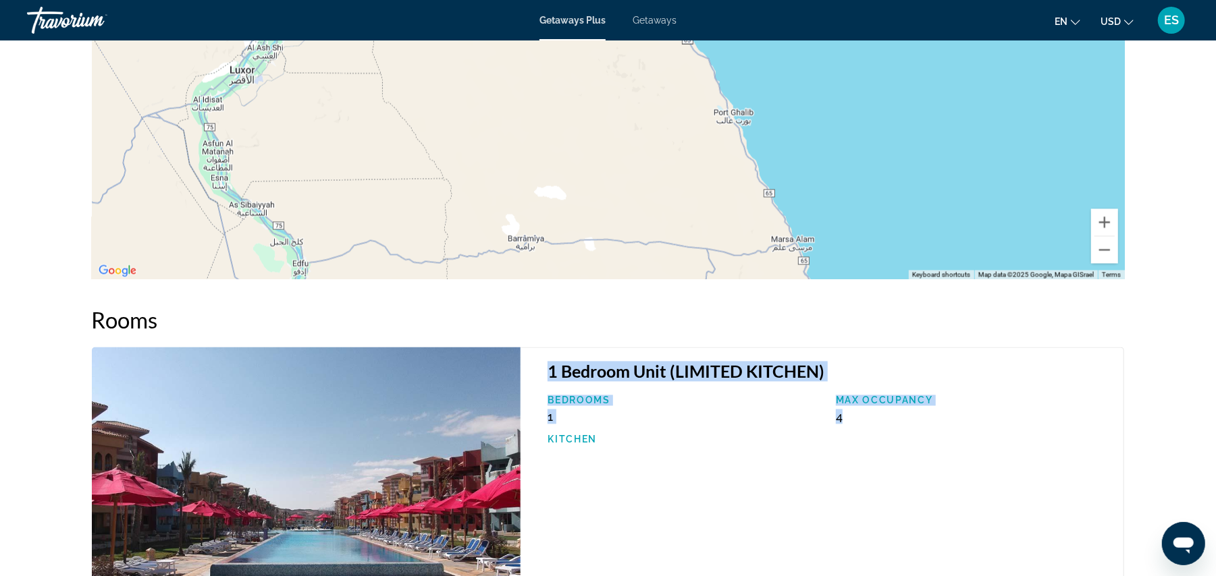
drag, startPoint x: 1023, startPoint y: 171, endPoint x: 711, endPoint y: 168, distance: 311.9
click at [711, 168] on div "Main content" at bounding box center [608, 77] width 1033 height 405
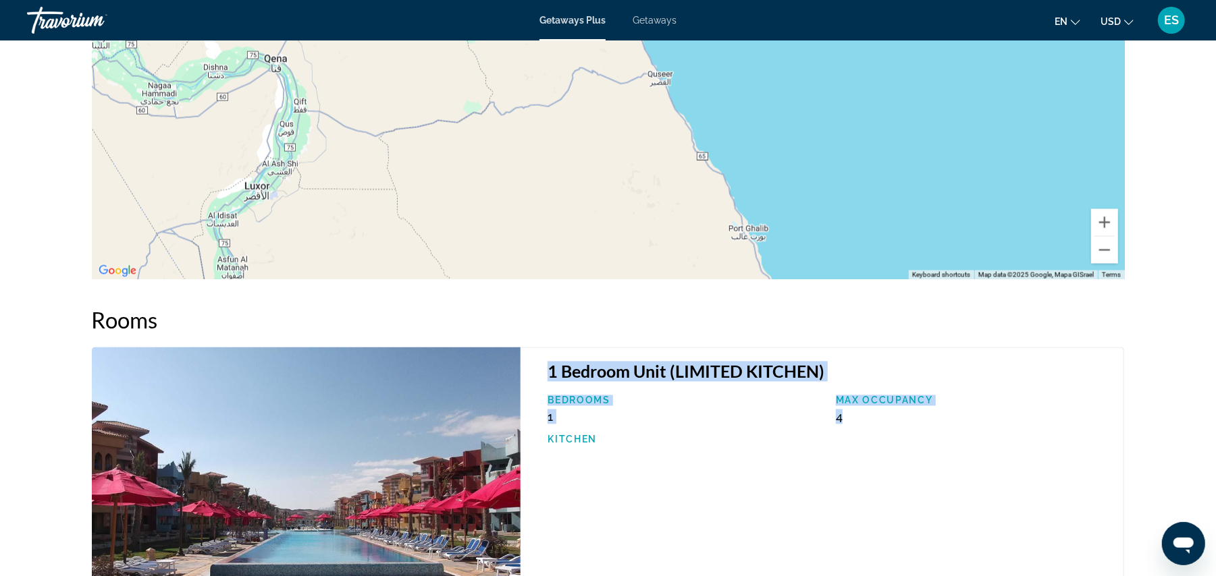
drag, startPoint x: 645, startPoint y: 119, endPoint x: 660, endPoint y: 238, distance: 119.7
click at [660, 238] on div "Main content" at bounding box center [608, 77] width 1033 height 405
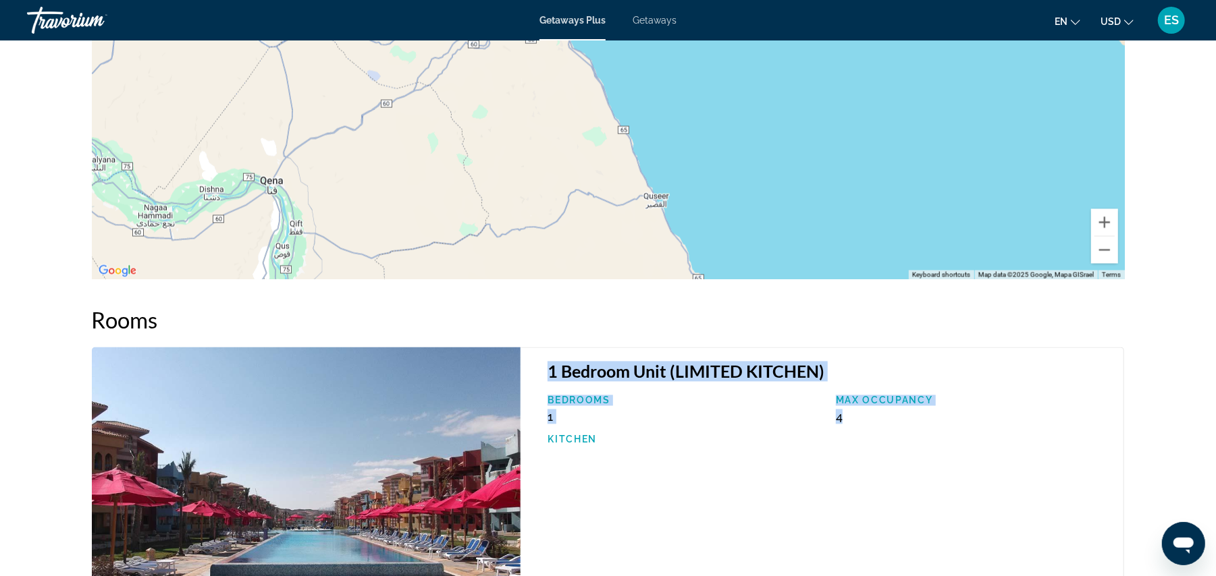
drag, startPoint x: 590, startPoint y: 150, endPoint x: 586, endPoint y: 252, distance: 102.0
click at [586, 252] on div "Main content" at bounding box center [608, 77] width 1033 height 405
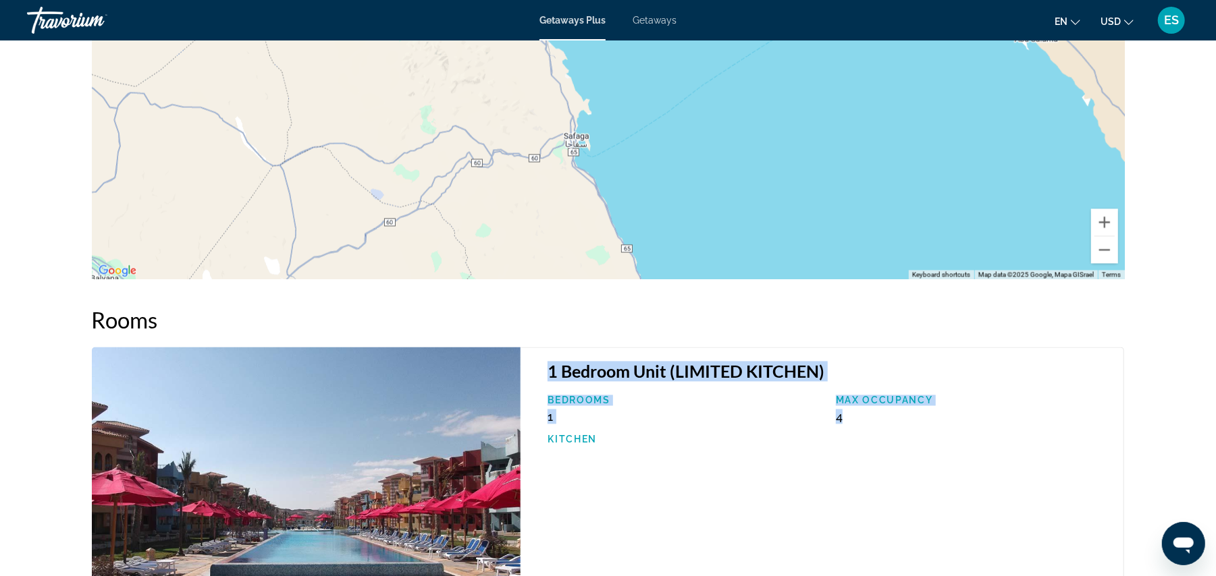
drag, startPoint x: 538, startPoint y: 130, endPoint x: 541, endPoint y: 251, distance: 120.9
click at [541, 251] on div "Main content" at bounding box center [608, 77] width 1033 height 405
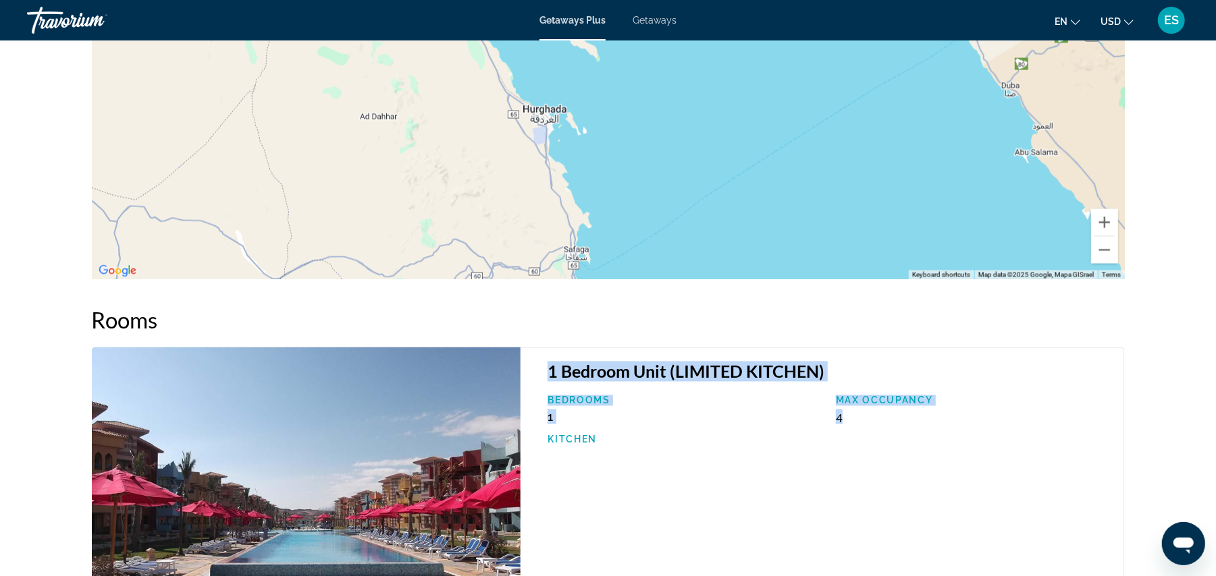
drag, startPoint x: 508, startPoint y: 127, endPoint x: 504, endPoint y: 240, distance: 113.5
click at [506, 244] on div "Main content" at bounding box center [608, 77] width 1033 height 405
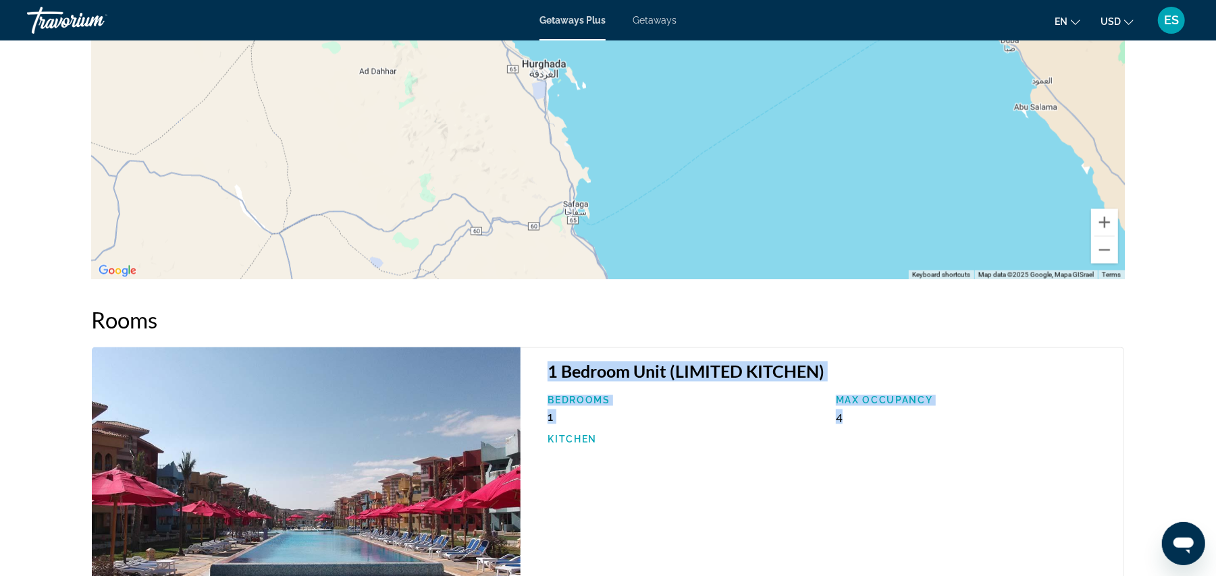
drag, startPoint x: 444, startPoint y: 150, endPoint x: 447, endPoint y: 103, distance: 47.3
click at [447, 103] on div "Main content" at bounding box center [608, 77] width 1033 height 405
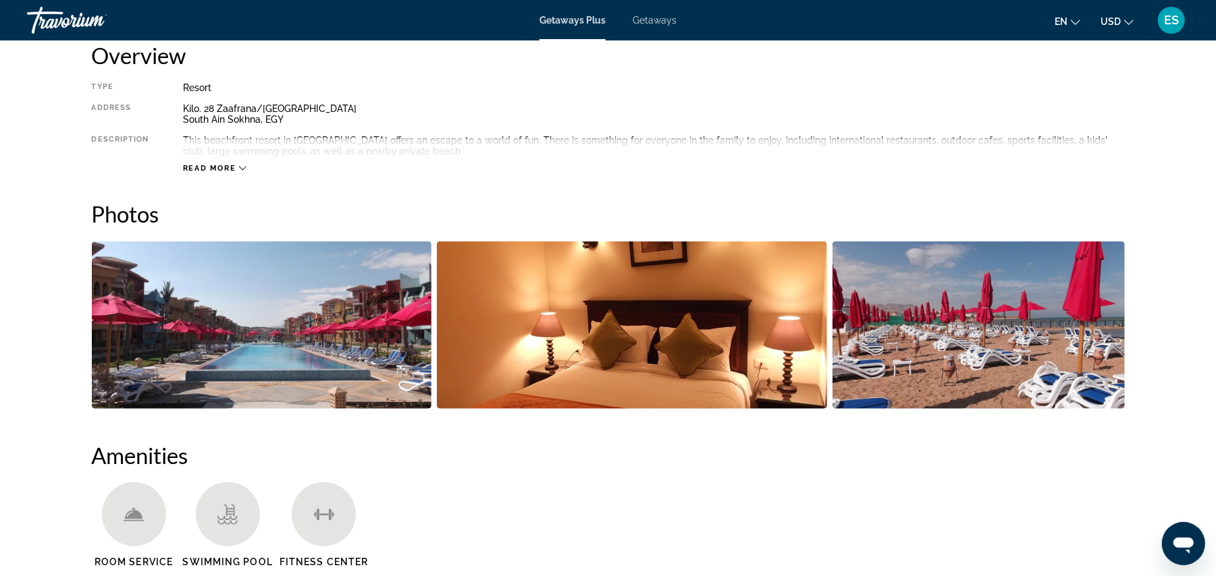
scroll to position [470, 0]
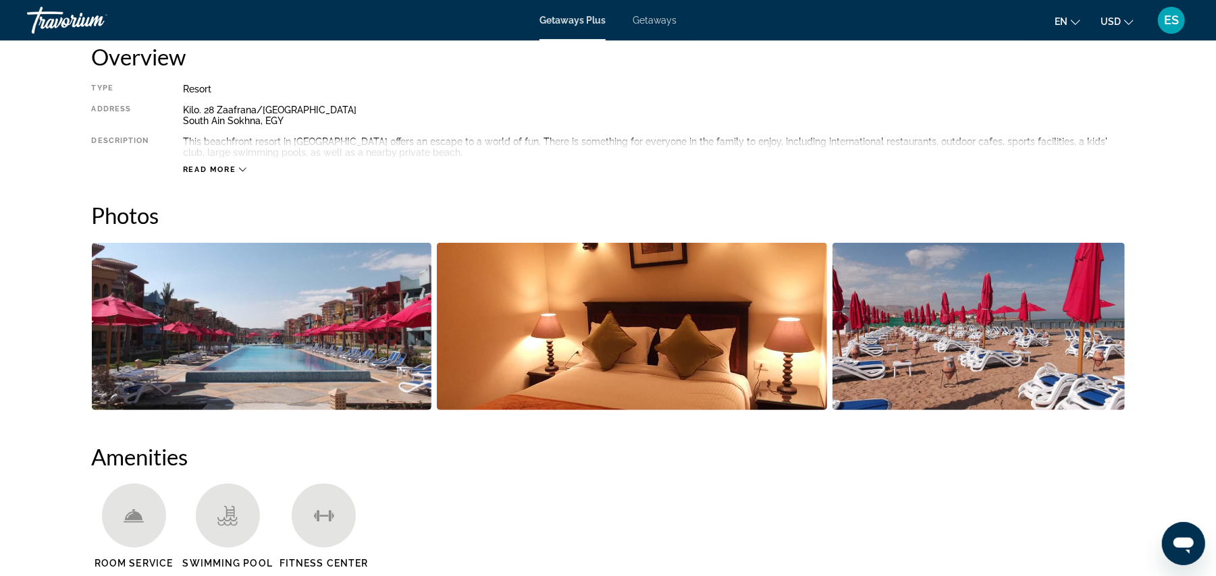
drag, startPoint x: 309, startPoint y: 130, endPoint x: 661, endPoint y: 111, distance: 352.8
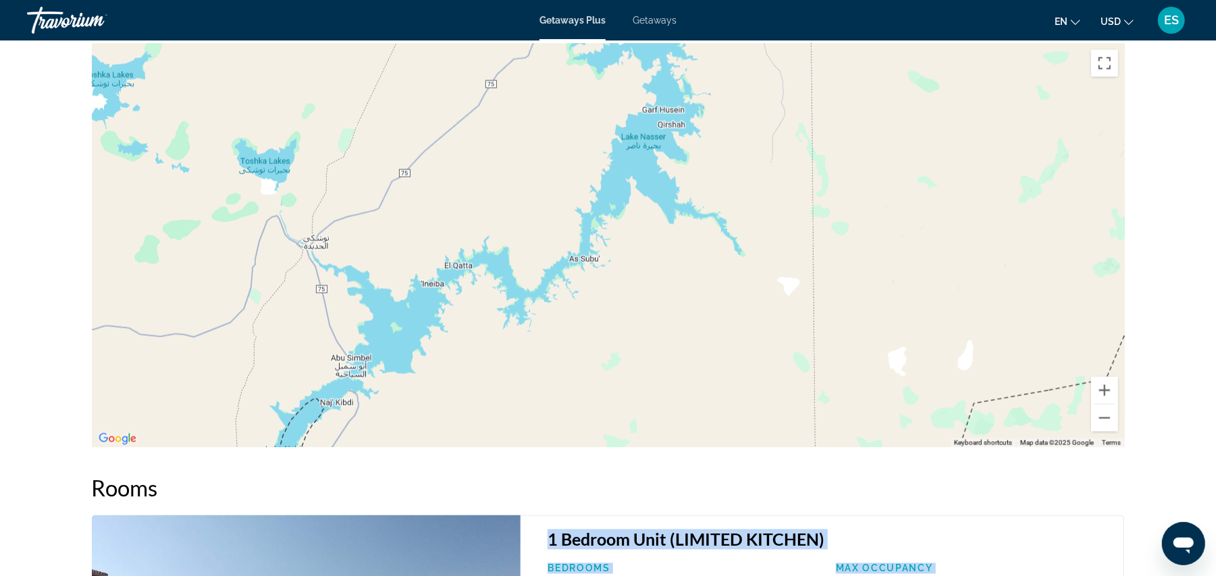
scroll to position [1475, 0]
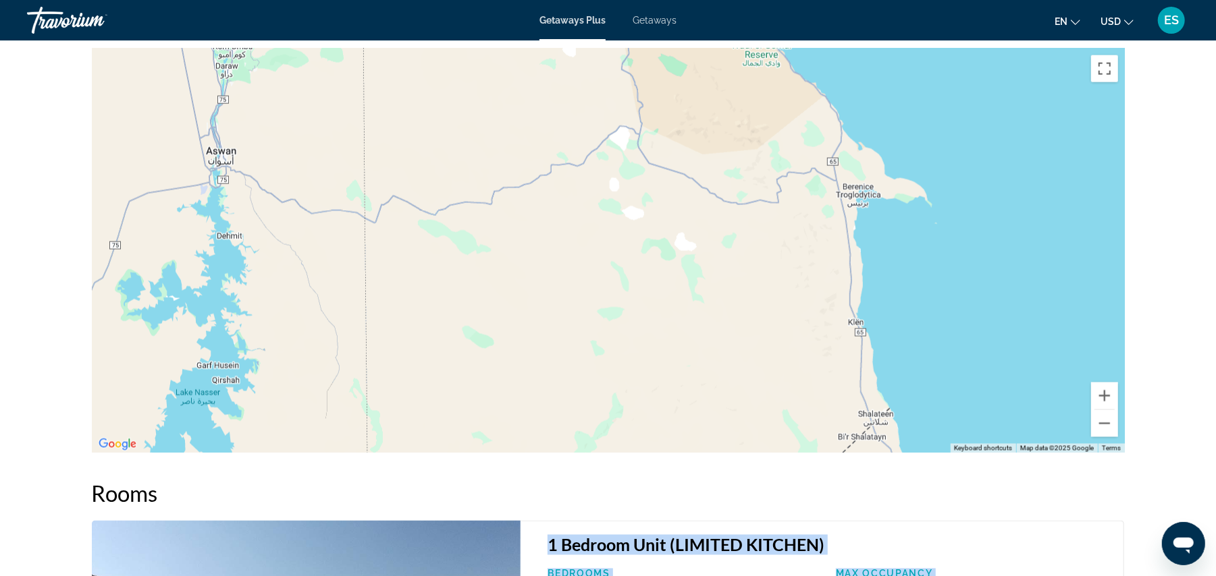
drag, startPoint x: 765, startPoint y: 155, endPoint x: 319, endPoint y: 400, distance: 509.6
click at [320, 406] on div "Main content" at bounding box center [608, 251] width 1033 height 405
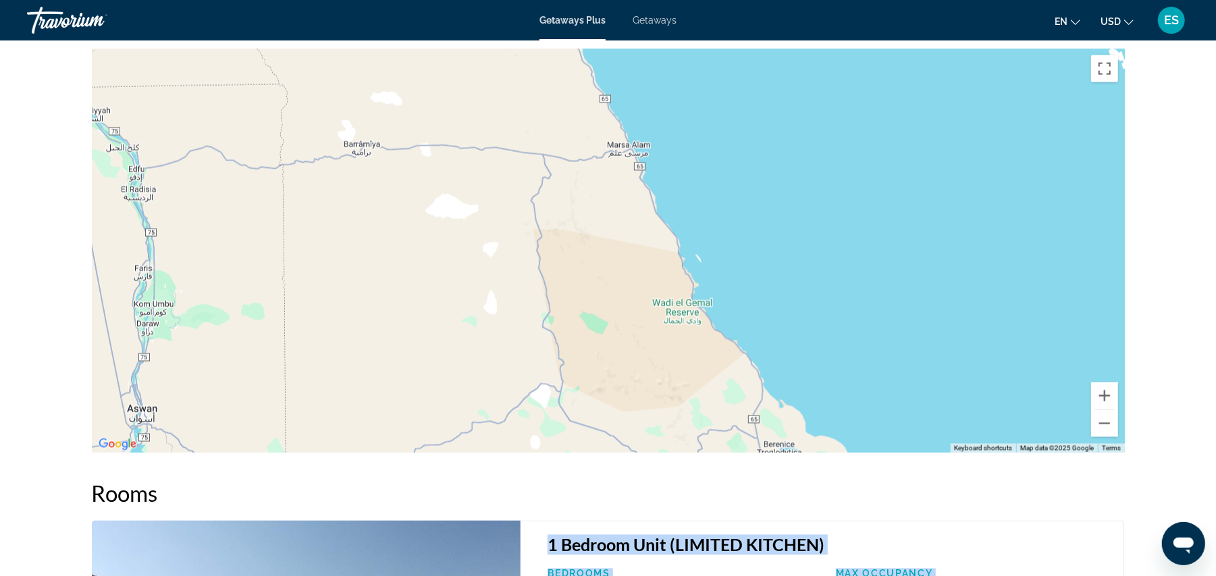
drag, startPoint x: 722, startPoint y: 198, endPoint x: 641, endPoint y: 441, distance: 255.5
click at [643, 463] on div "Overview Type Resort All-Inclusive No All-Inclusive Address [GEOGRAPHIC_DATA], …" at bounding box center [608, 326] width 1046 height 2576
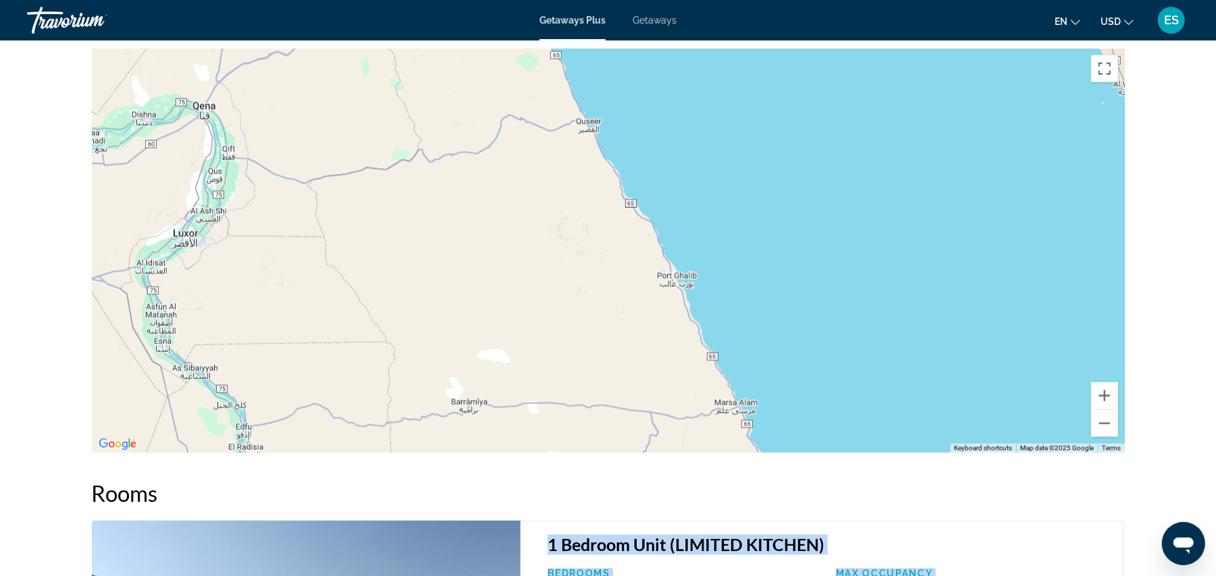
drag, startPoint x: 425, startPoint y: 103, endPoint x: 533, endPoint y: 367, distance: 285.2
click at [533, 367] on div "Main content" at bounding box center [608, 251] width 1033 height 405
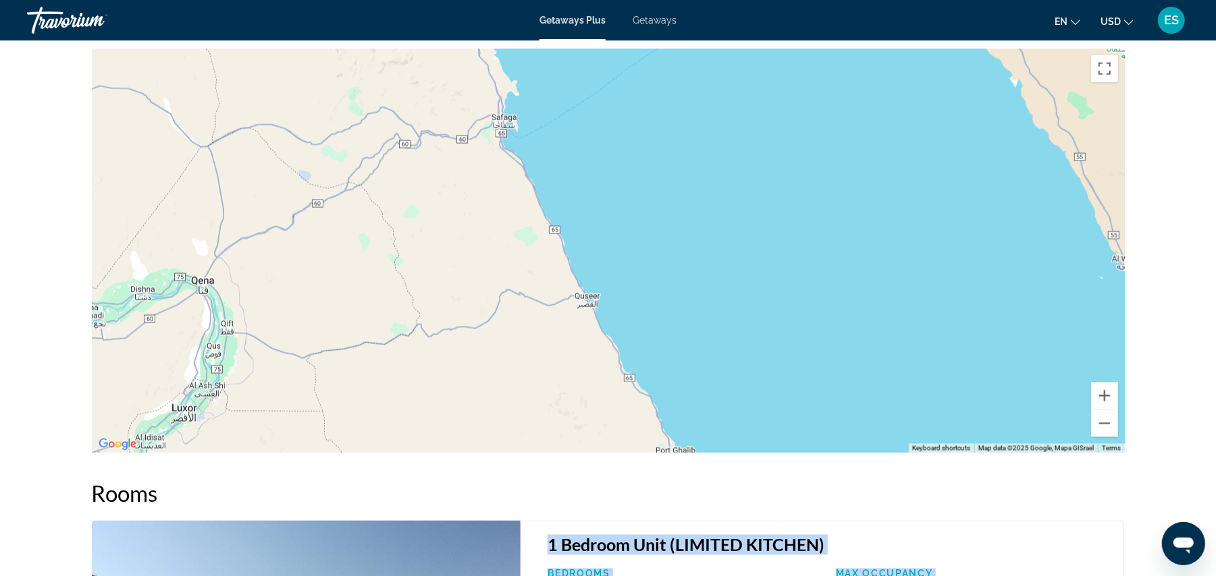
drag, startPoint x: 476, startPoint y: 198, endPoint x: 474, endPoint y: 371, distance: 172.1
click at [474, 373] on div "Main content" at bounding box center [608, 251] width 1033 height 405
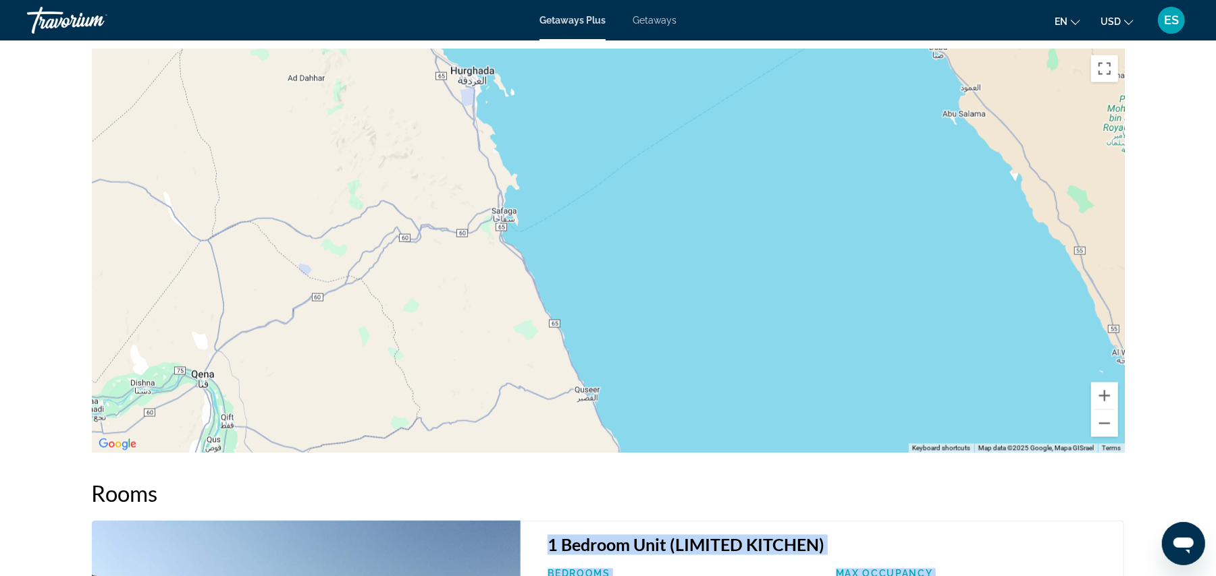
drag, startPoint x: 430, startPoint y: 242, endPoint x: 430, endPoint y: 336, distance: 94.5
click at [430, 336] on div "Main content" at bounding box center [608, 251] width 1033 height 405
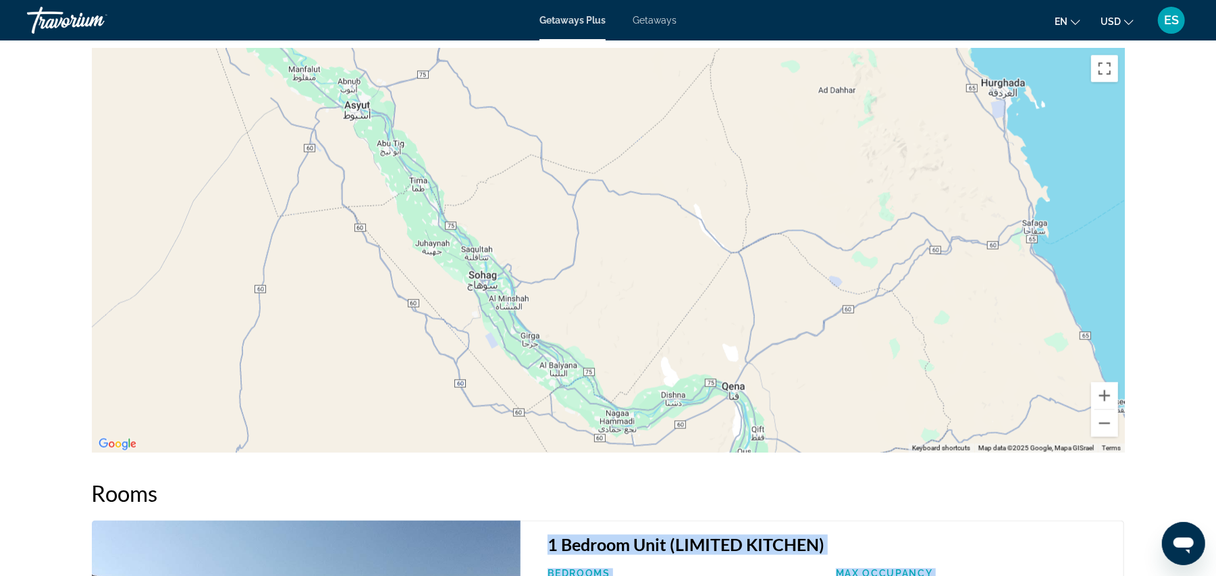
drag, startPoint x: 391, startPoint y: 149, endPoint x: 923, endPoint y: 167, distance: 532.2
click at [923, 167] on div "Main content" at bounding box center [608, 251] width 1033 height 405
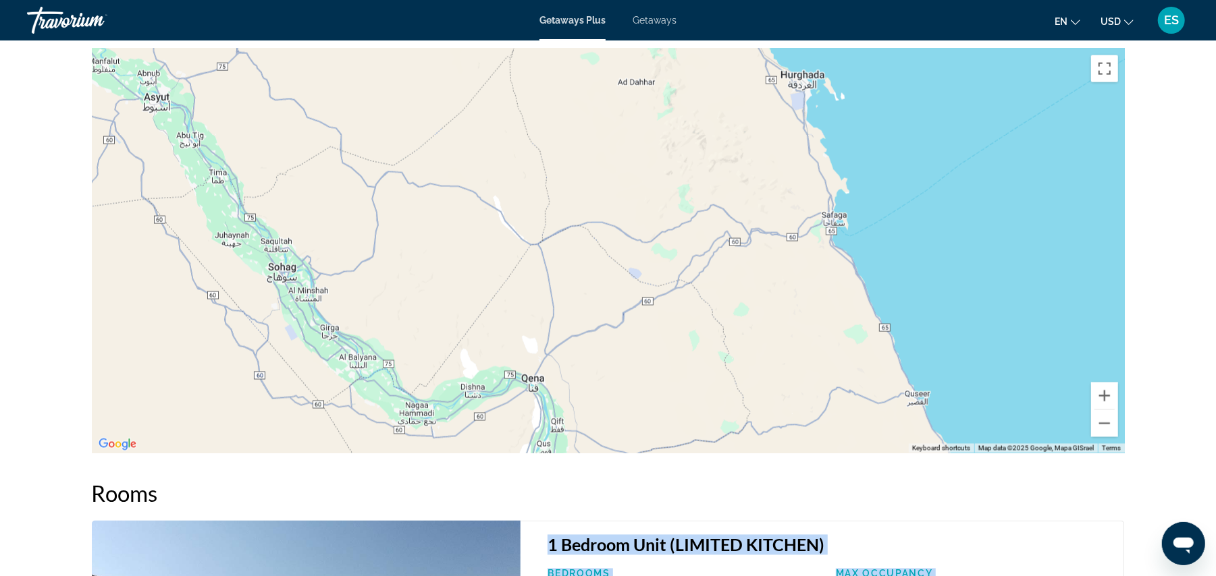
drag, startPoint x: 1015, startPoint y: 331, endPoint x: 813, endPoint y: 323, distance: 202.0
click at [813, 323] on div "Main content" at bounding box center [608, 251] width 1033 height 405
click at [1102, 433] on button "Zoom out" at bounding box center [1104, 423] width 27 height 27
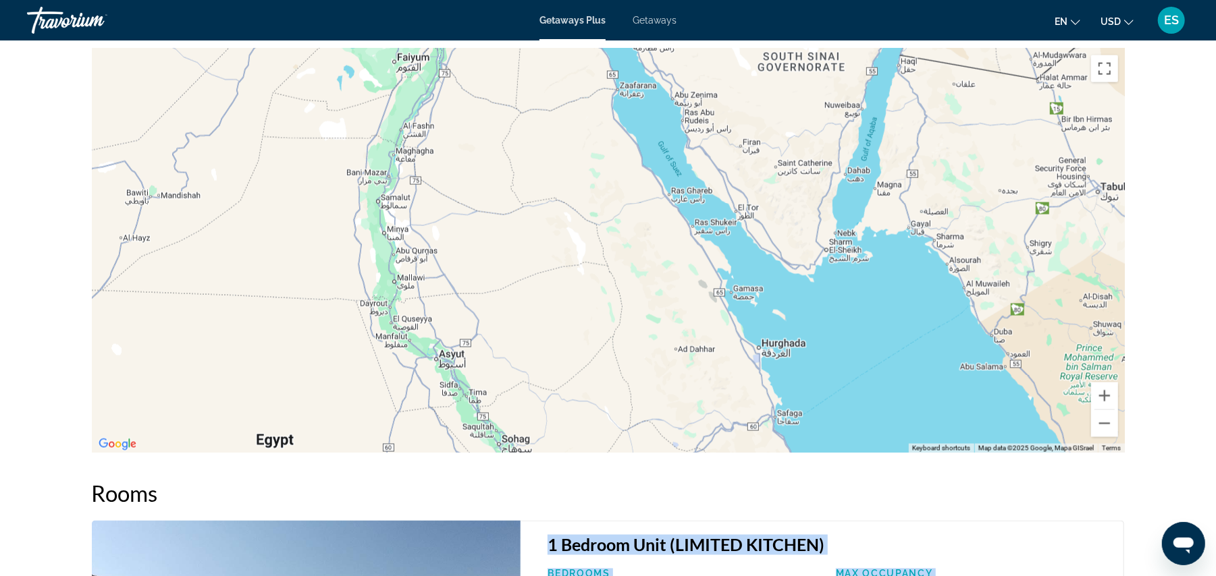
drag, startPoint x: 511, startPoint y: 112, endPoint x: 565, endPoint y: 300, distance: 195.3
click at [565, 300] on div "Main content" at bounding box center [608, 251] width 1033 height 405
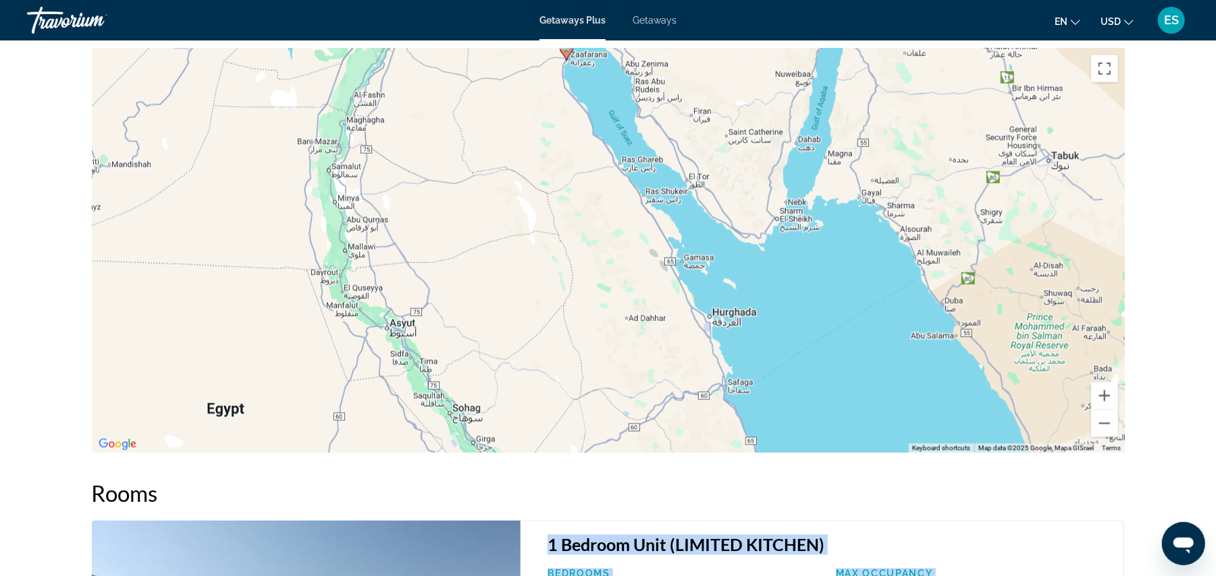
drag, startPoint x: 519, startPoint y: 144, endPoint x: 468, endPoint y: 146, distance: 51.3
click at [470, 114] on div "To activate drag with keyboard, press Alt + Enter. Once in keyboard drag state,…" at bounding box center [608, 251] width 1033 height 405
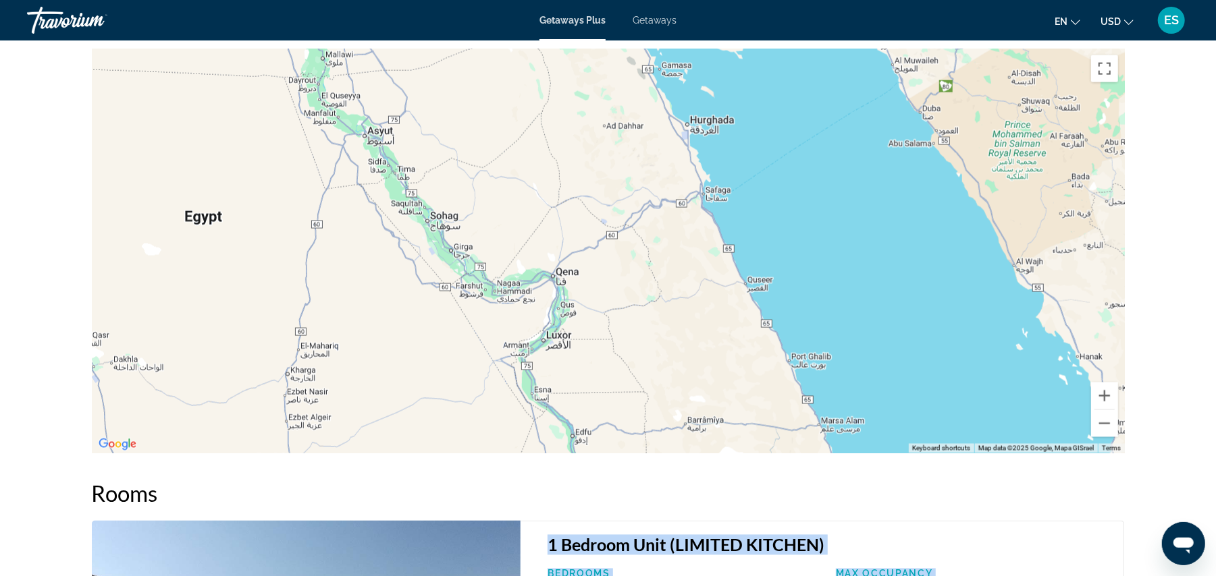
drag, startPoint x: 524, startPoint y: 317, endPoint x: 505, endPoint y: 125, distance: 192.7
click at [505, 125] on div "To activate drag with keyboard, press Alt + Enter. Once in keyboard drag state,…" at bounding box center [608, 251] width 1033 height 405
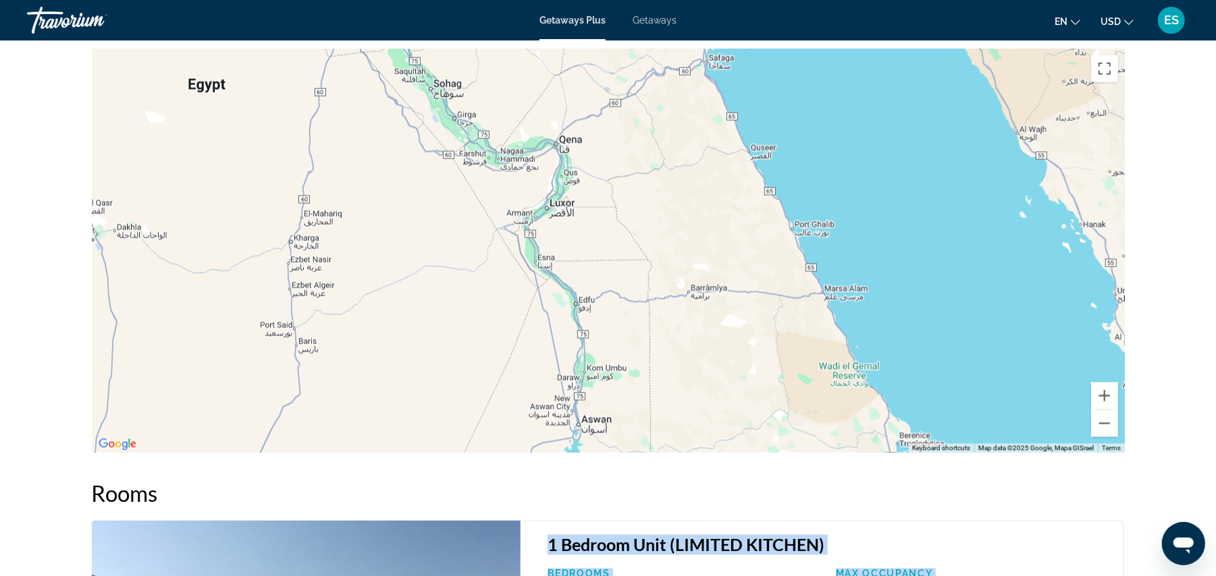
drag, startPoint x: 639, startPoint y: 337, endPoint x: 643, endPoint y: 206, distance: 131.7
click at [643, 206] on div "Main content" at bounding box center [608, 251] width 1033 height 405
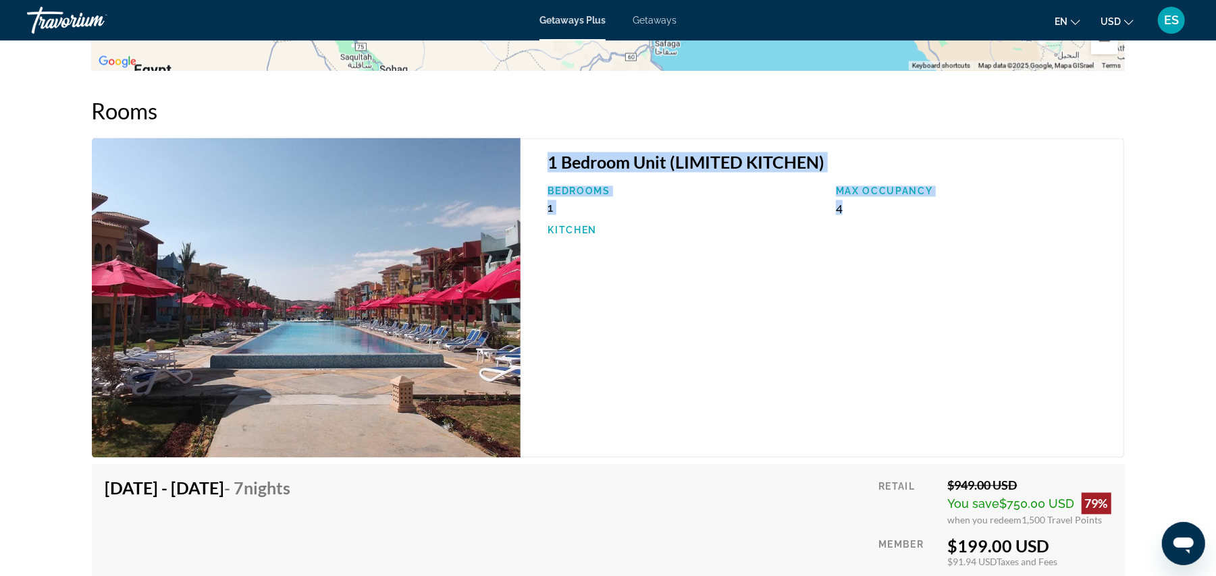
drag, startPoint x: 625, startPoint y: 214, endPoint x: 566, endPoint y: 546, distance: 337.4
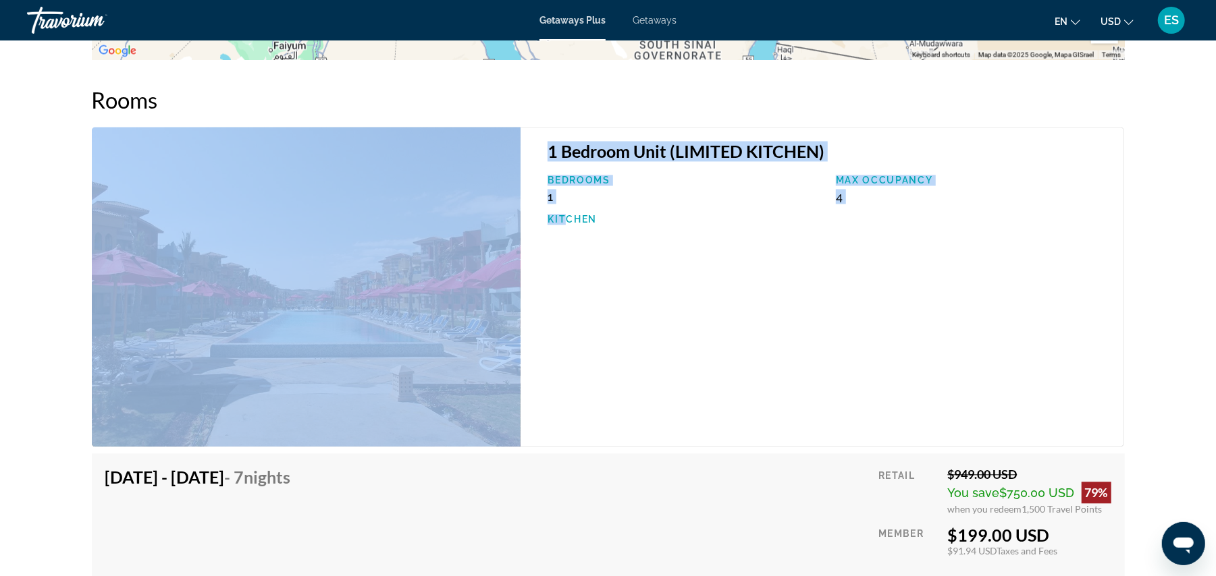
drag, startPoint x: 587, startPoint y: 78, endPoint x: 564, endPoint y: 430, distance: 352.4
click at [1019, 252] on div "1 Bedroom Unit (LIMITED KITCHEN) Bedrooms 1 Max Occupancy 4 Kitchen" at bounding box center [821, 287] width 603 height 320
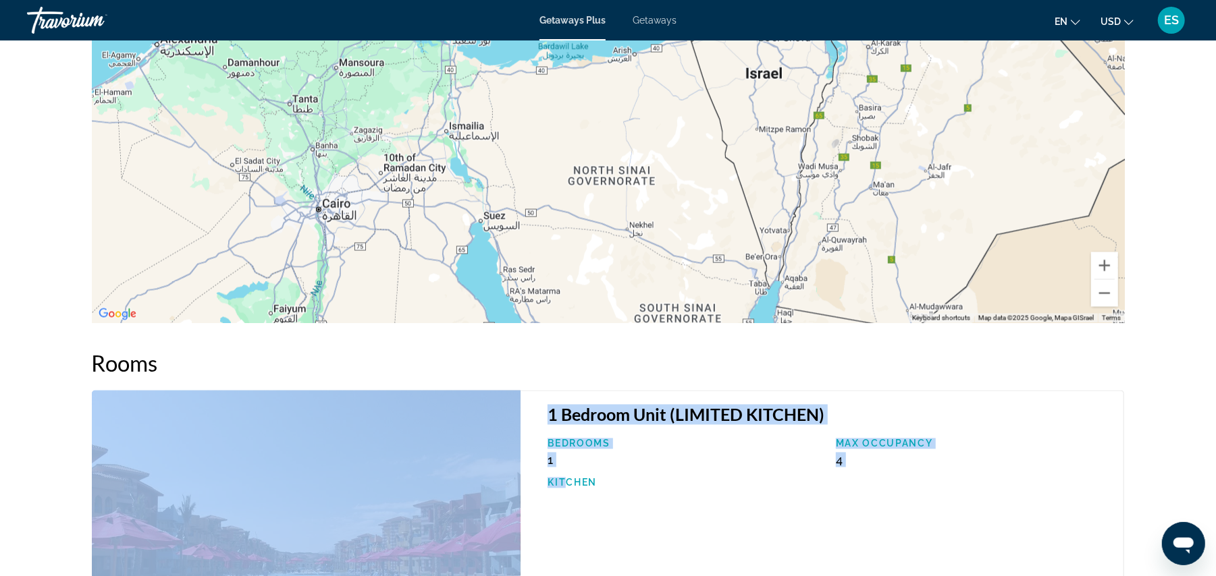
scroll to position [1611, 0]
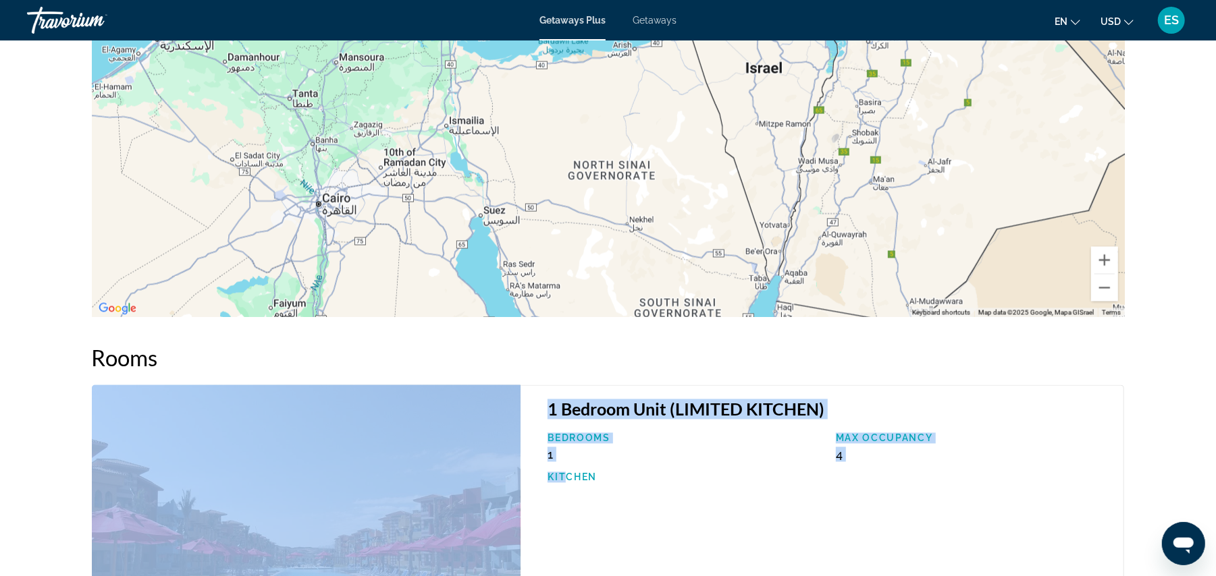
click at [1008, 502] on div "1 Bedroom Unit (LIMITED KITCHEN) Bedrooms 1 Max Occupancy 4 Kitchen" at bounding box center [821, 545] width 603 height 320
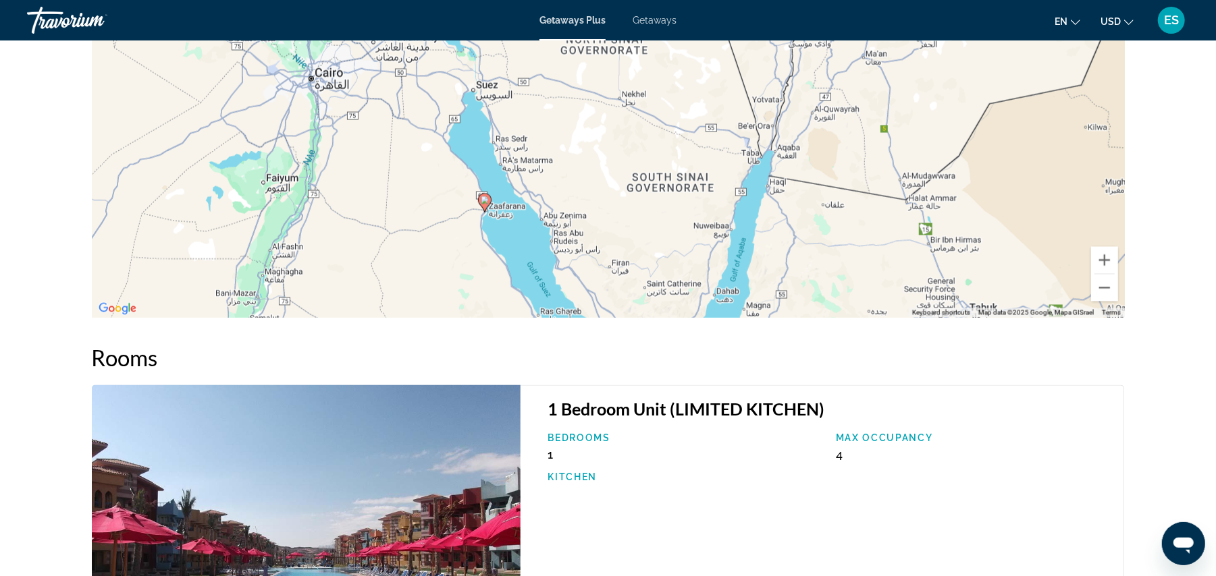
drag, startPoint x: 823, startPoint y: 265, endPoint x: 816, endPoint y: 138, distance: 127.1
click at [816, 138] on div "To activate drag with keyboard, press Alt + Enter. Once in keyboard drag state,…" at bounding box center [608, 115] width 1033 height 405
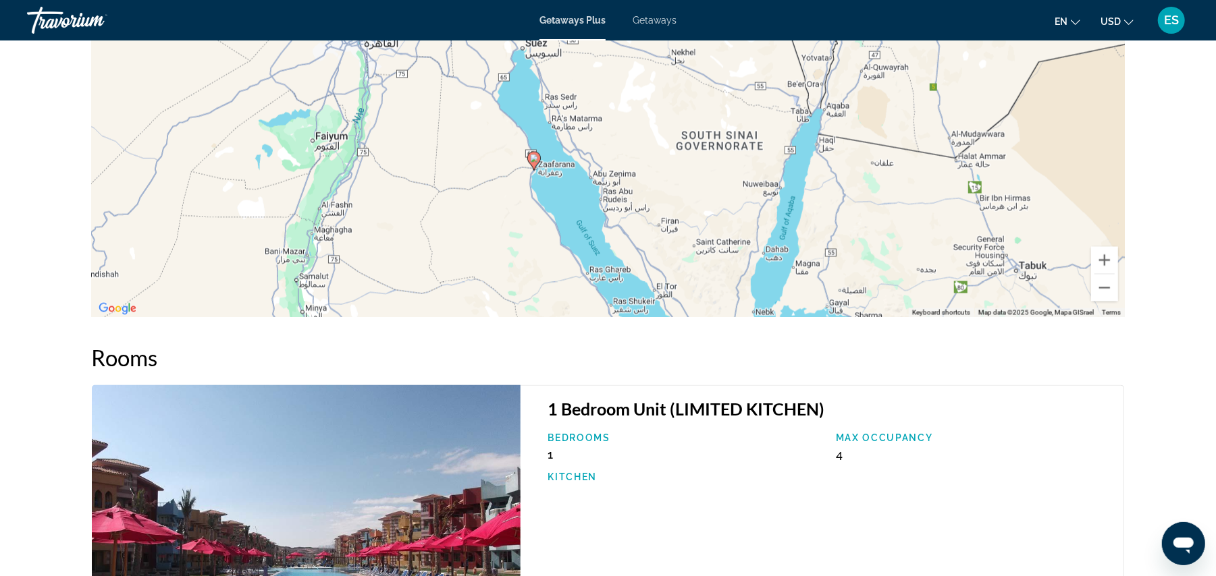
drag, startPoint x: 802, startPoint y: 263, endPoint x: 851, endPoint y: 221, distance: 64.6
click at [851, 221] on div "To activate drag with keyboard, press Alt + Enter. Once in keyboard drag state,…" at bounding box center [608, 115] width 1033 height 405
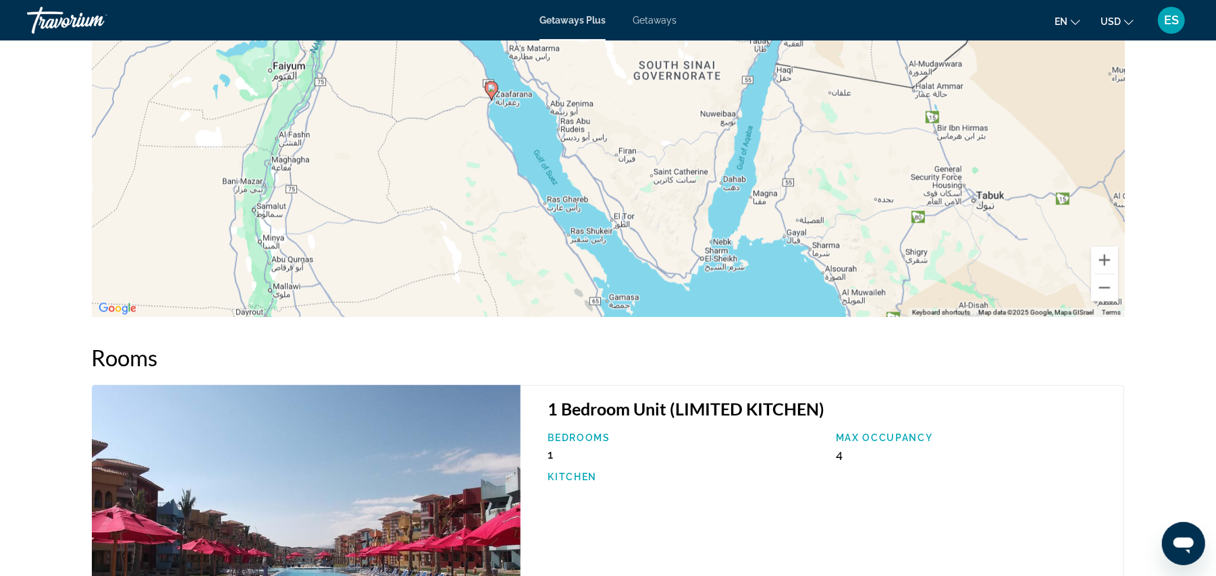
drag, startPoint x: 598, startPoint y: 146, endPoint x: 557, endPoint y: 76, distance: 80.8
click at [557, 76] on div "To activate drag with keyboard, press Alt + Enter. Once in keyboard drag state,…" at bounding box center [608, 115] width 1033 height 405
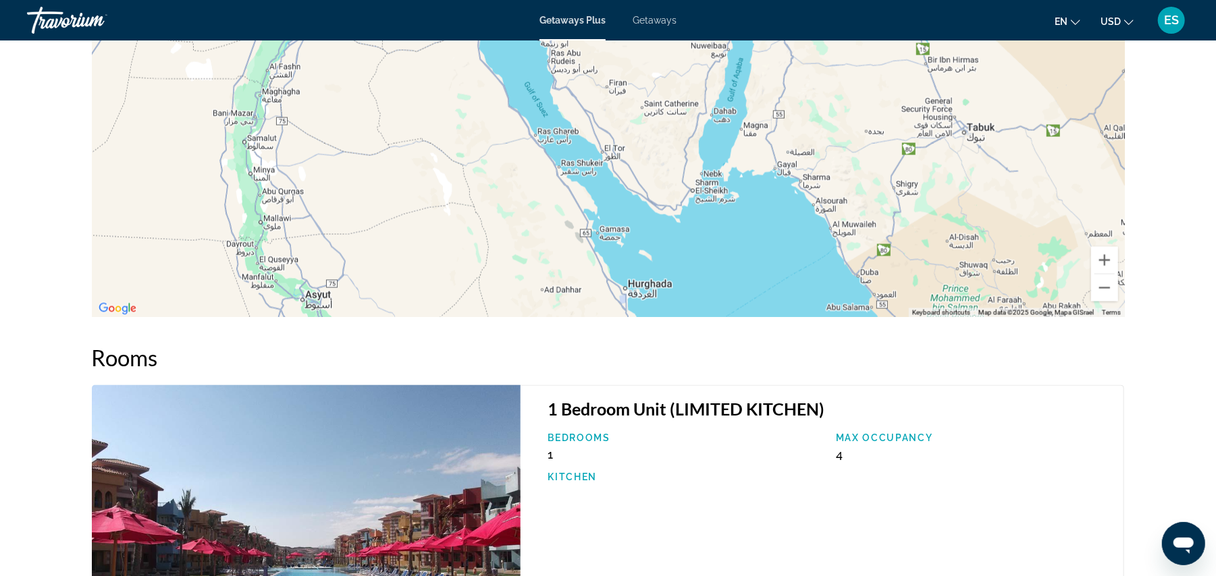
drag, startPoint x: 660, startPoint y: 242, endPoint x: 651, endPoint y: 171, distance: 71.5
click at [651, 173] on div "To activate drag with keyboard, press Alt + Enter. Once in keyboard drag state,…" at bounding box center [608, 115] width 1033 height 405
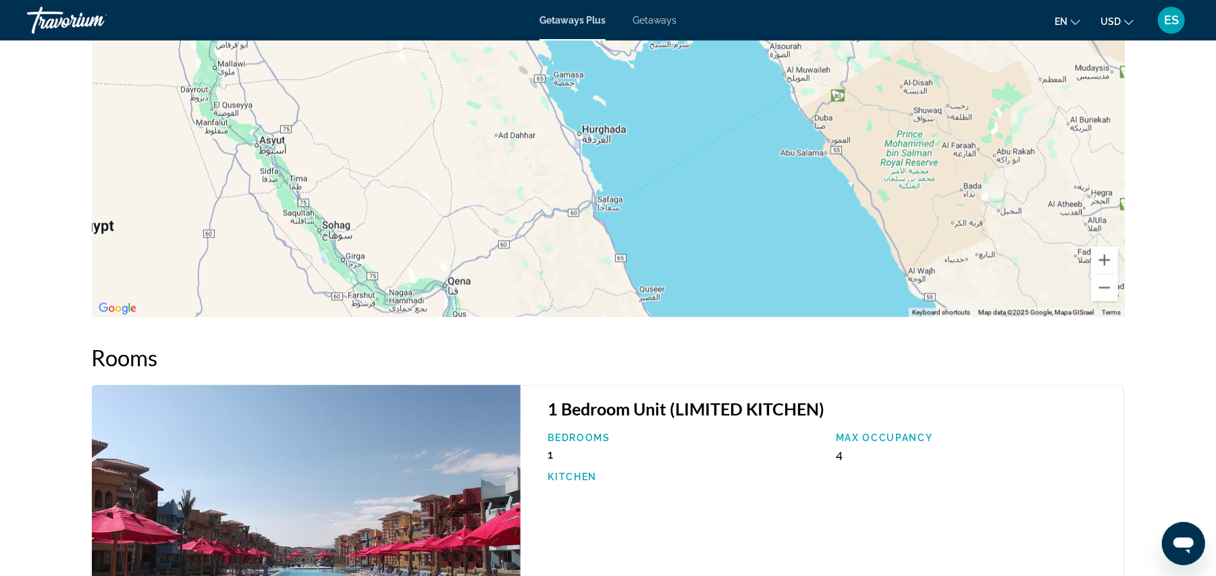
drag, startPoint x: 668, startPoint y: 248, endPoint x: 624, endPoint y: 90, distance: 163.7
click at [624, 90] on div "To activate drag with keyboard, press Alt + Enter. Once in keyboard drag state,…" at bounding box center [608, 115] width 1033 height 405
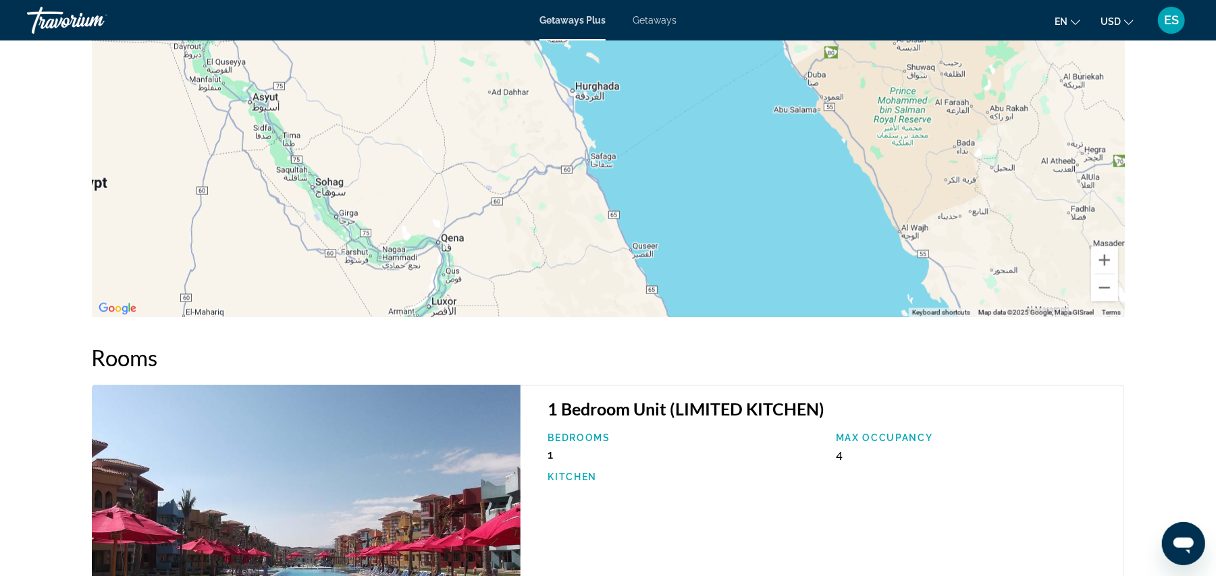
drag, startPoint x: 652, startPoint y: 193, endPoint x: 647, endPoint y: 154, distance: 39.5
click at [647, 154] on div "To activate drag with keyboard, press Alt + Enter. Once in keyboard drag state,…" at bounding box center [608, 115] width 1033 height 405
click at [647, 153] on div "To activate drag with keyboard, press Alt + Enter. Once in keyboard drag state,…" at bounding box center [608, 115] width 1033 height 405
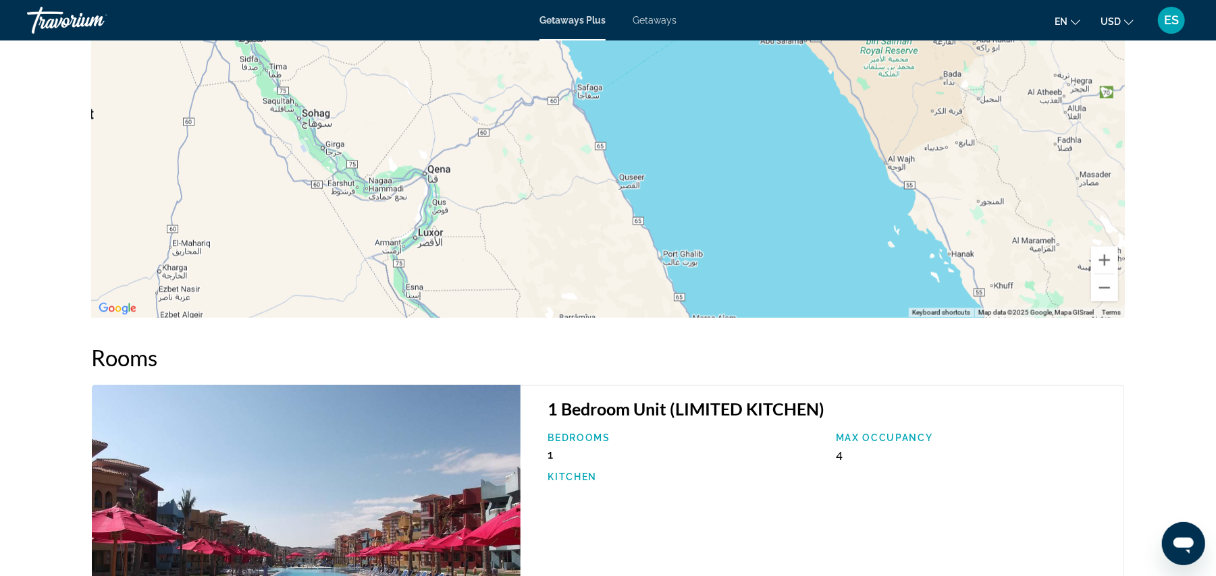
drag, startPoint x: 647, startPoint y: 151, endPoint x: 632, endPoint y: 81, distance: 71.6
click at [632, 81] on div "To activate drag with keyboard, press Alt + Enter. Once in keyboard drag state,…" at bounding box center [608, 115] width 1033 height 405
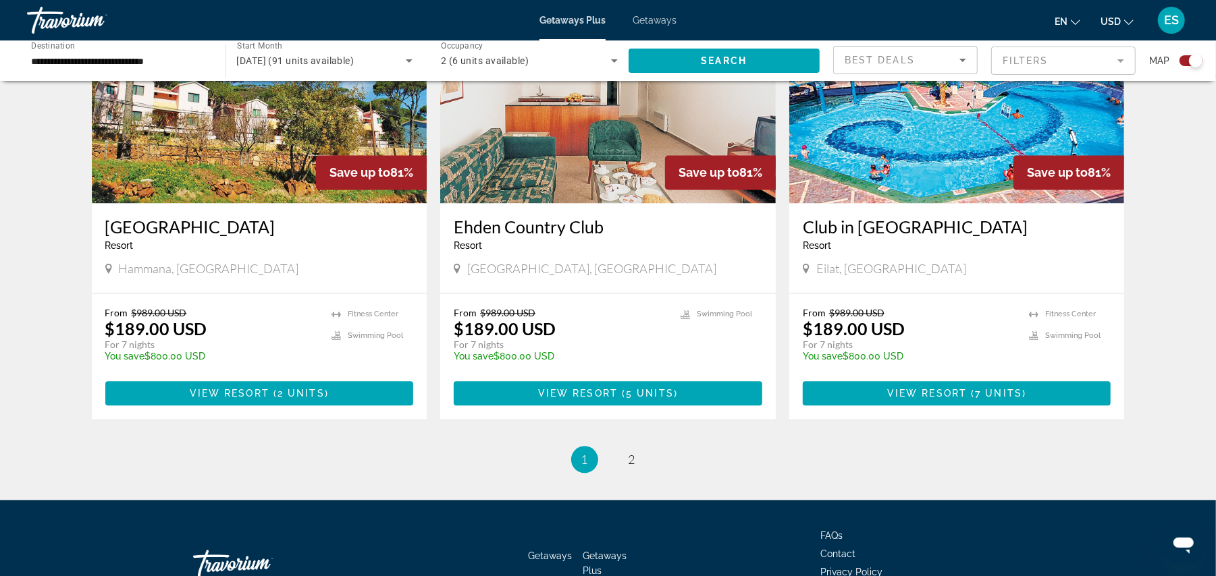
scroll to position [2026, 0]
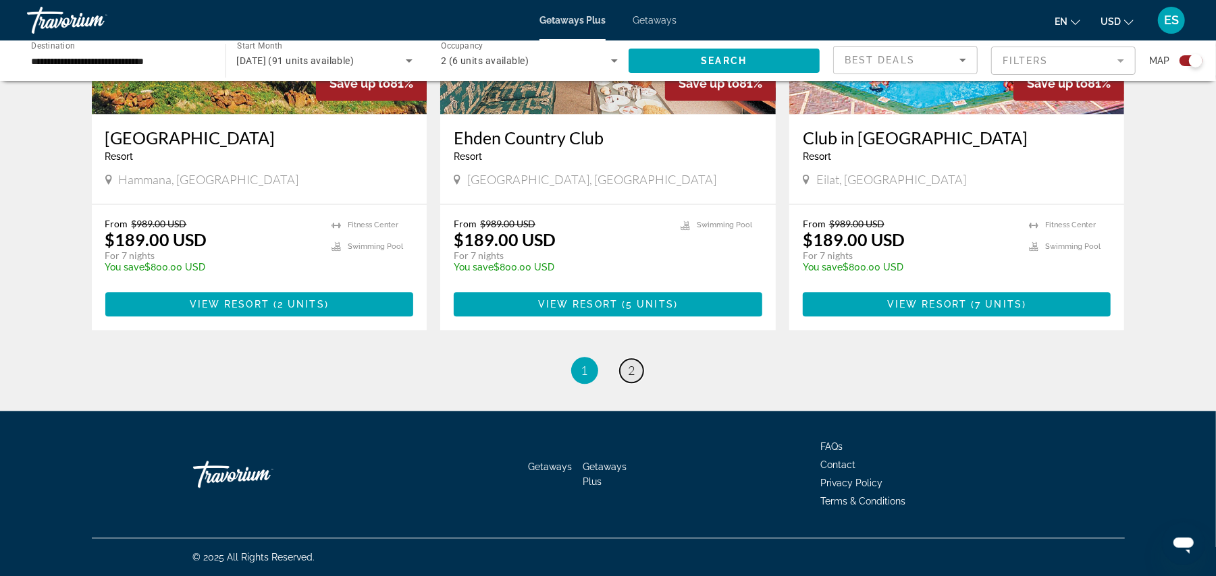
click at [636, 371] on link "page 2" at bounding box center [632, 371] width 24 height 24
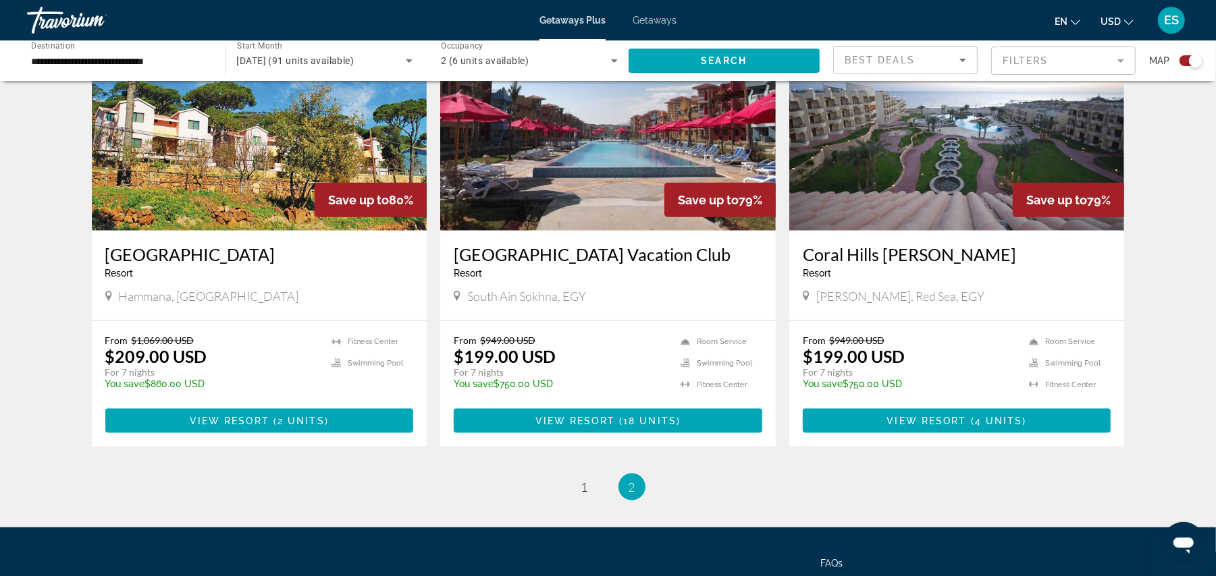
scroll to position [965, 0]
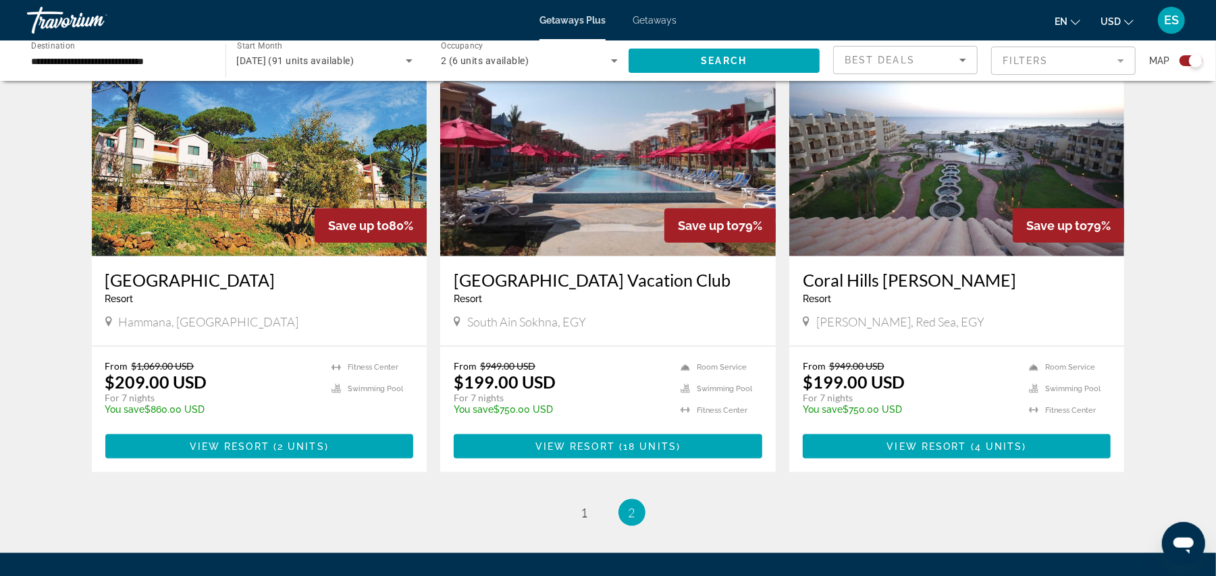
click at [923, 206] on img "Main content" at bounding box center [956, 148] width 335 height 216
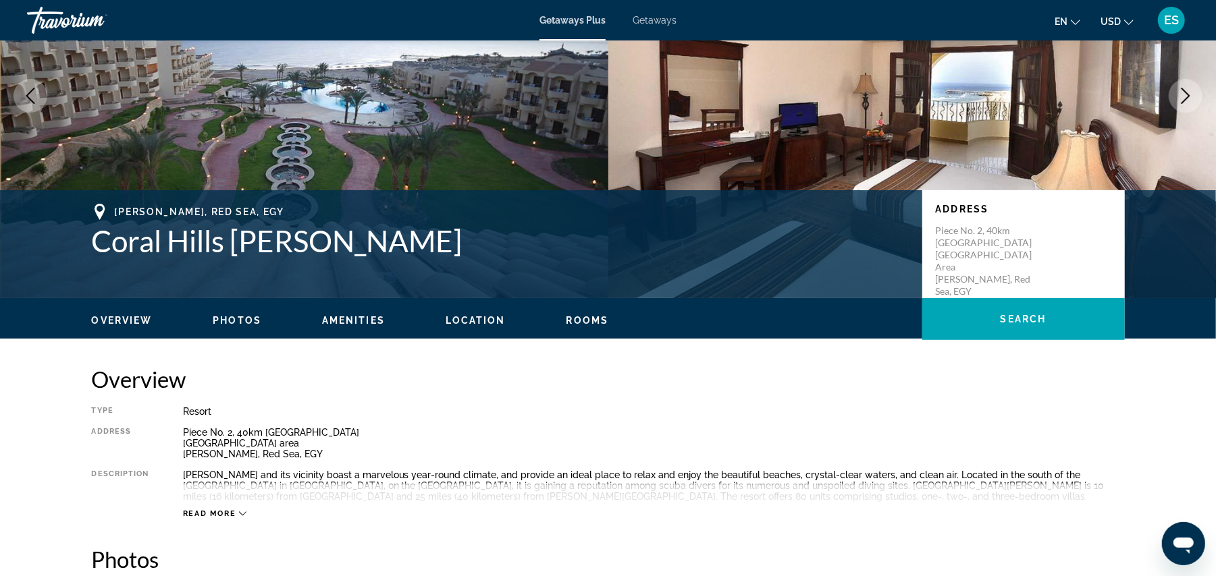
scroll to position [28, 0]
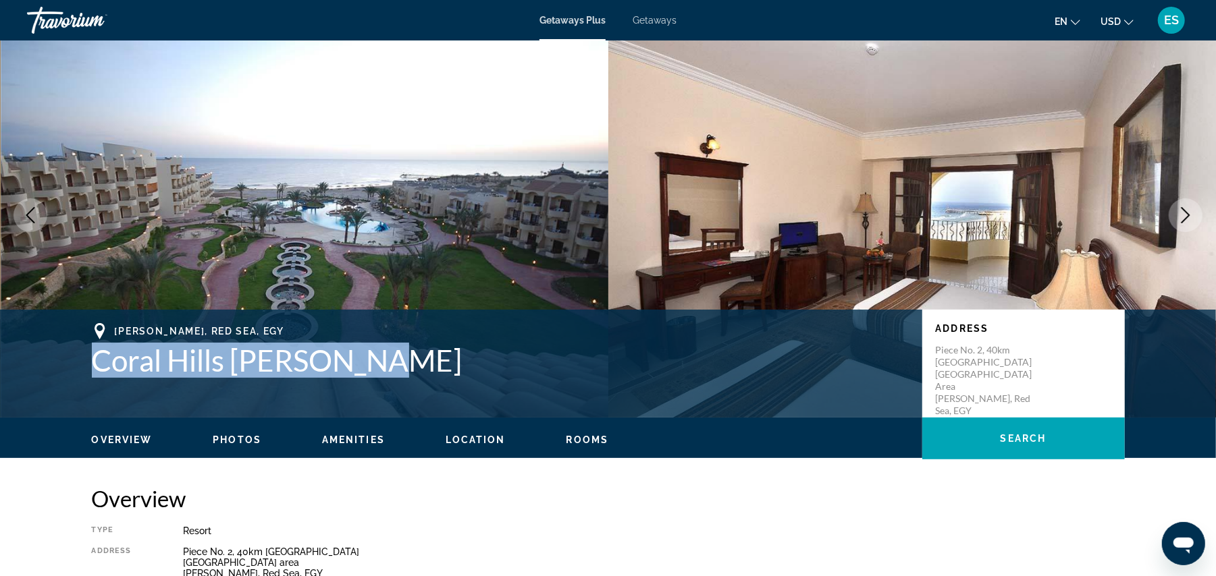
drag, startPoint x: 95, startPoint y: 358, endPoint x: 400, endPoint y: 366, distance: 305.2
click at [421, 363] on h1 "Coral Hills [PERSON_NAME]" at bounding box center [500, 360] width 817 height 35
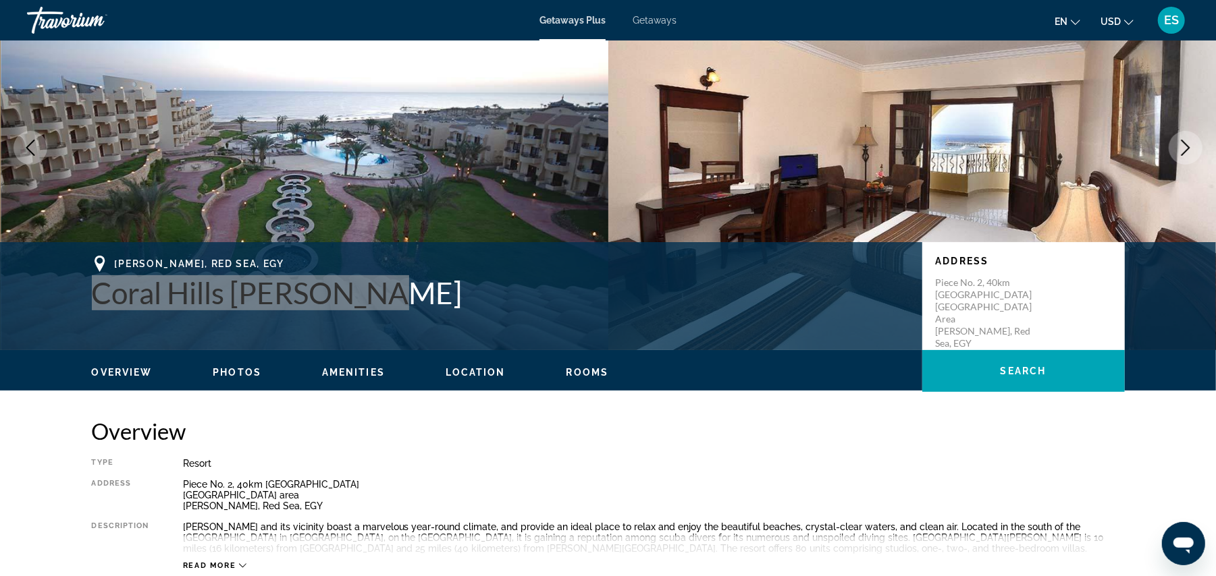
scroll to position [298, 0]
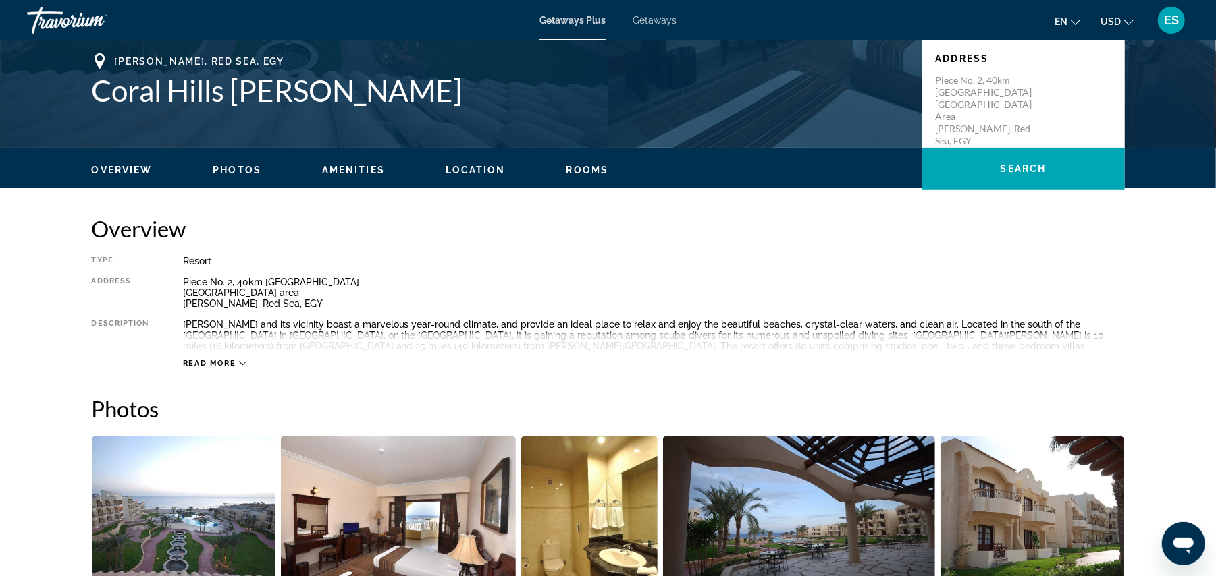
click at [183, 304] on div "Piece No. 2, 40km [GEOGRAPHIC_DATA] [GEOGRAPHIC_DATA] area [PERSON_NAME], [GEOG…" at bounding box center [654, 293] width 942 height 32
drag, startPoint x: 185, startPoint y: 304, endPoint x: 308, endPoint y: 302, distance: 122.9
click at [308, 302] on div "Piece No. 2, 40km [GEOGRAPHIC_DATA] [GEOGRAPHIC_DATA] area [PERSON_NAME], [GEOG…" at bounding box center [654, 293] width 942 height 32
drag, startPoint x: 287, startPoint y: 298, endPoint x: 214, endPoint y: 305, distance: 73.3
click at [214, 305] on div "Piece No. 2, 40km [GEOGRAPHIC_DATA] [GEOGRAPHIC_DATA] area [PERSON_NAME], [GEOG…" at bounding box center [654, 293] width 942 height 32
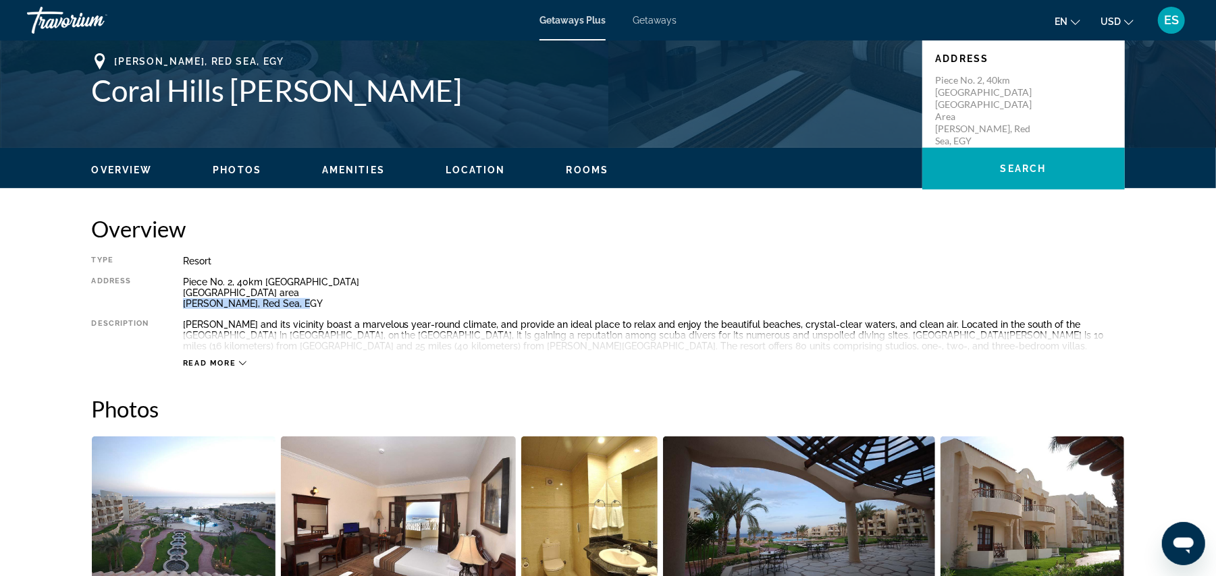
drag, startPoint x: 184, startPoint y: 301, endPoint x: 309, endPoint y: 308, distance: 125.1
click at [309, 308] on div "Piece No. 2, 40km [GEOGRAPHIC_DATA] [GEOGRAPHIC_DATA] area [PERSON_NAME], [GEOG…" at bounding box center [654, 293] width 942 height 32
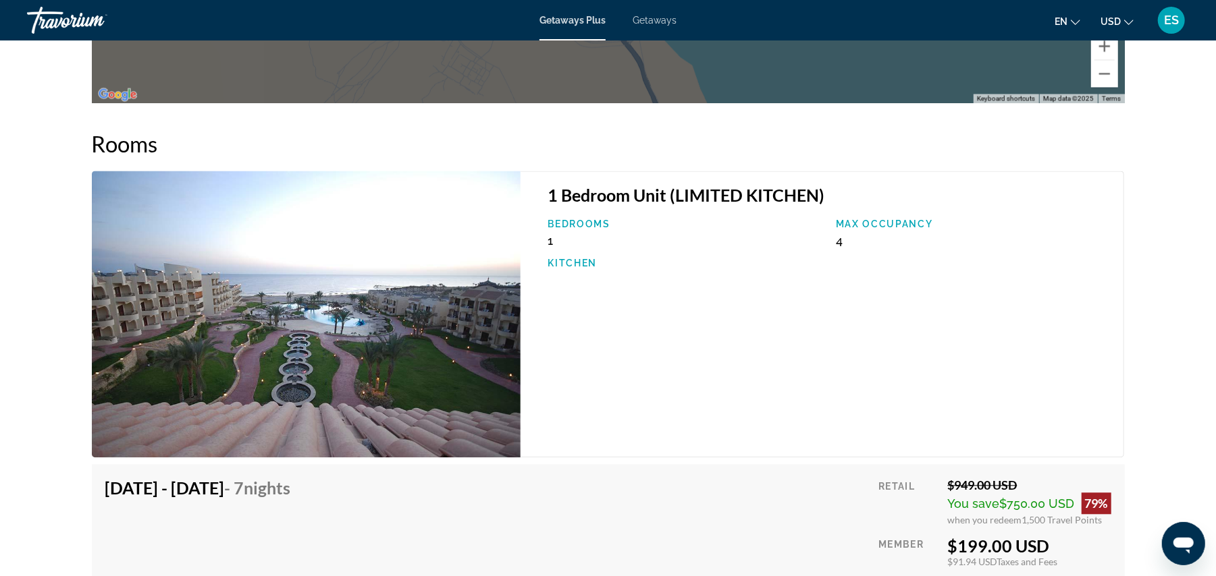
scroll to position [2007, 0]
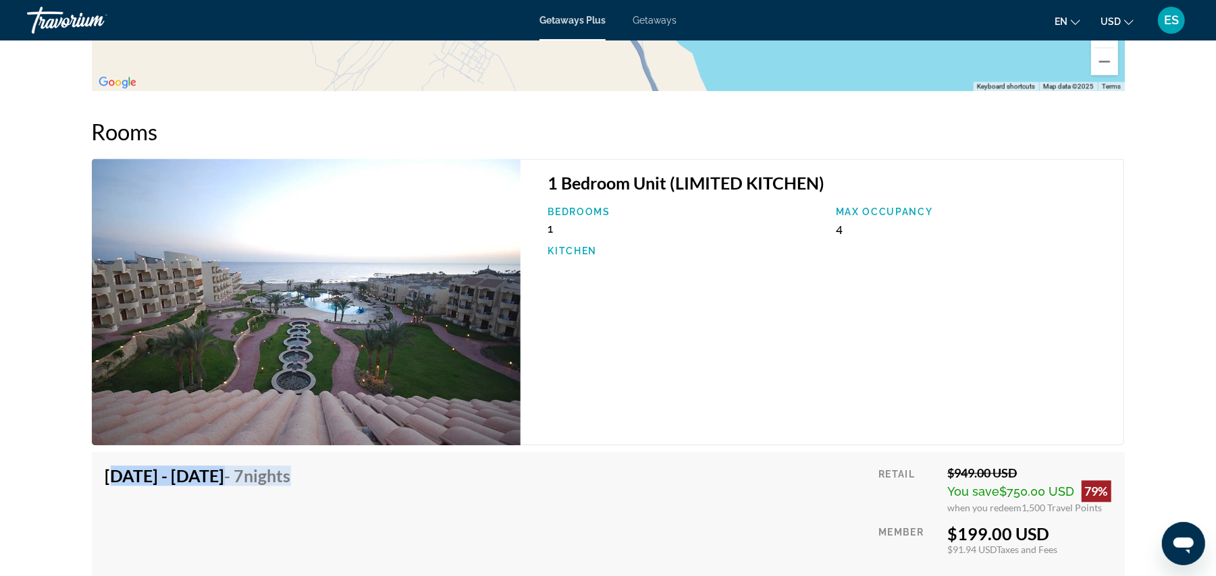
drag, startPoint x: 107, startPoint y: 475, endPoint x: 411, endPoint y: 481, distance: 304.5
click at [411, 481] on div "[DATE] - [DATE] - 7 Nights Price includes accommodation only Refundable until :…" at bounding box center [608, 541] width 1006 height 151
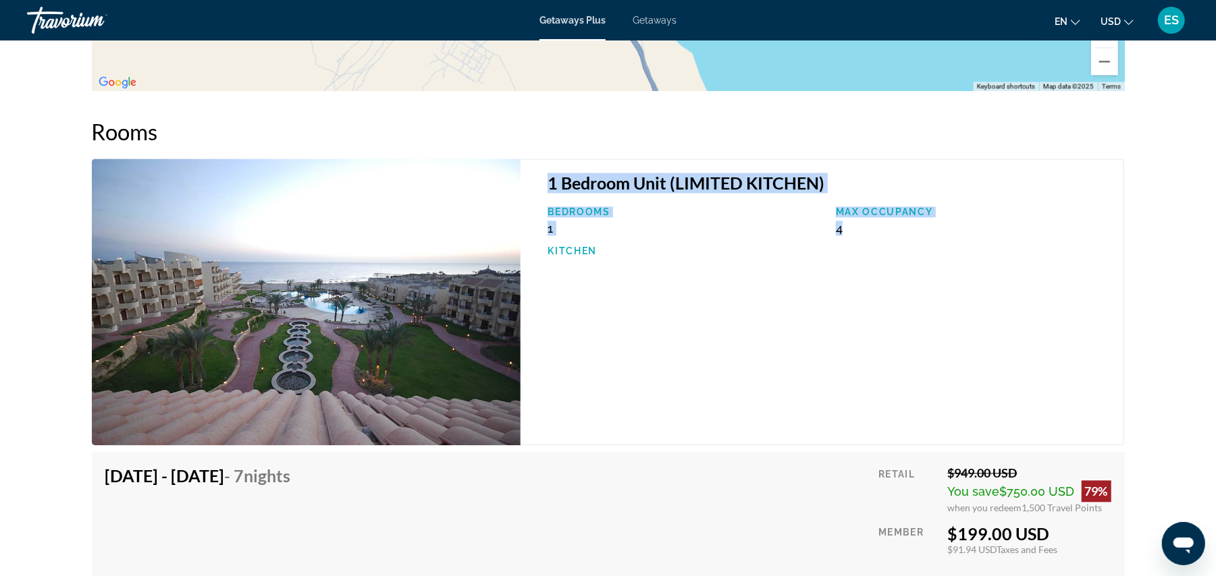
drag, startPoint x: 549, startPoint y: 184, endPoint x: 867, endPoint y: 227, distance: 320.8
click at [867, 227] on div "1 Bedroom Unit (LIMITED KITCHEN) Bedrooms 1 Max Occupancy 4 Kitchen" at bounding box center [821, 302] width 603 height 287
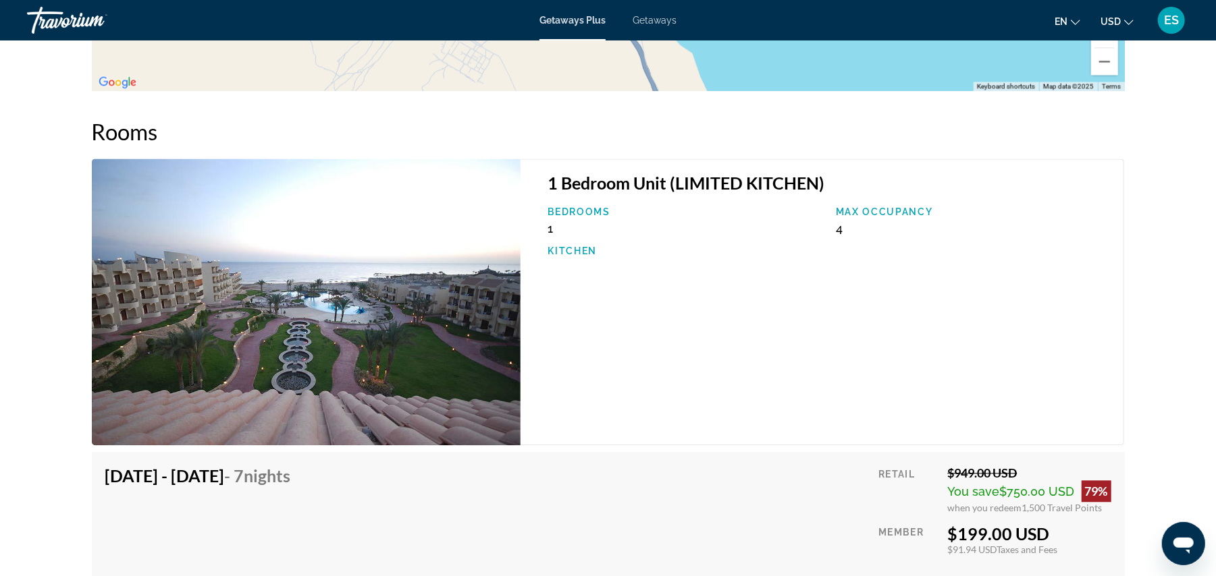
click at [950, 536] on div "$199.00 USD" at bounding box center [1029, 534] width 163 height 20
drag, startPoint x: 950, startPoint y: 536, endPoint x: 1058, endPoint y: 537, distance: 108.0
click at [1058, 537] on div "$199.00 USD" at bounding box center [1029, 534] width 163 height 20
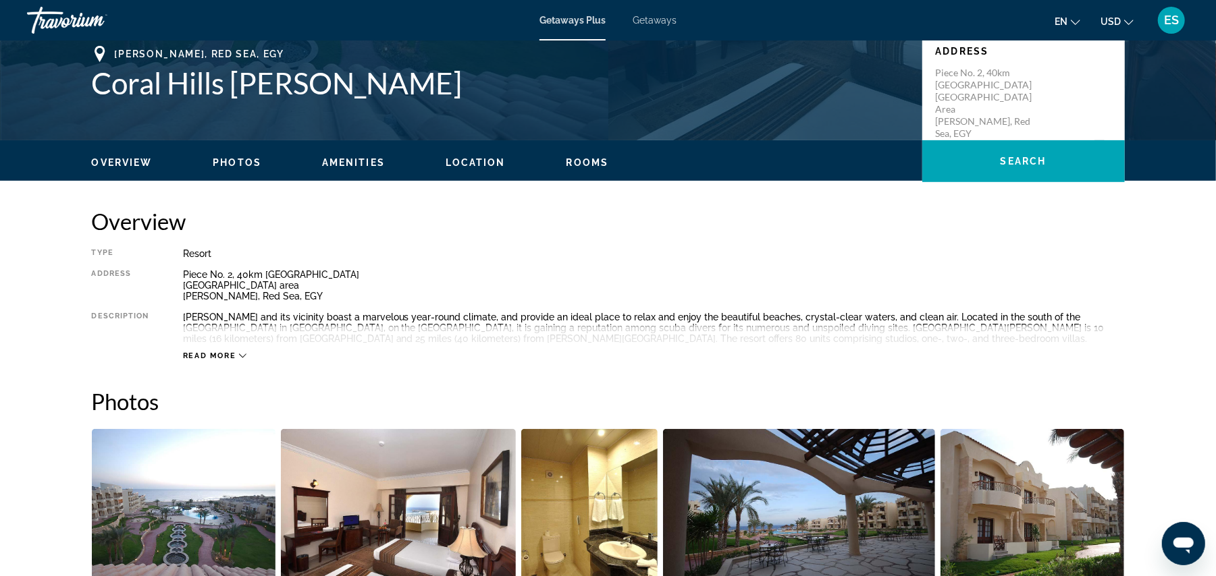
scroll to position [298, 0]
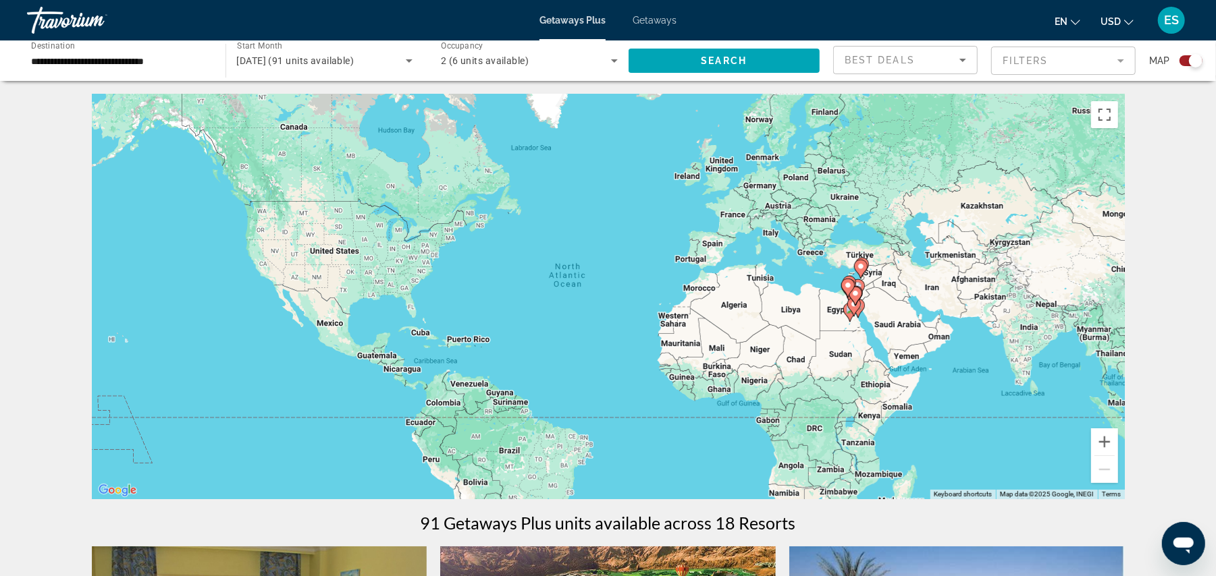
click at [855, 298] on icon "Main content" at bounding box center [854, 297] width 12 height 18
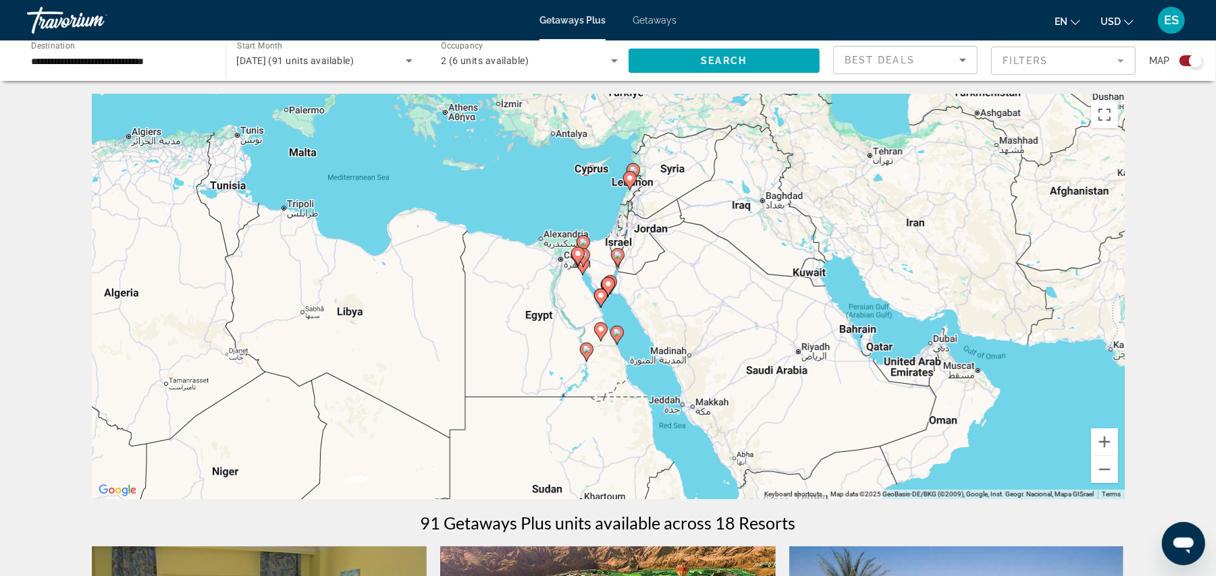
scroll to position [90, 0]
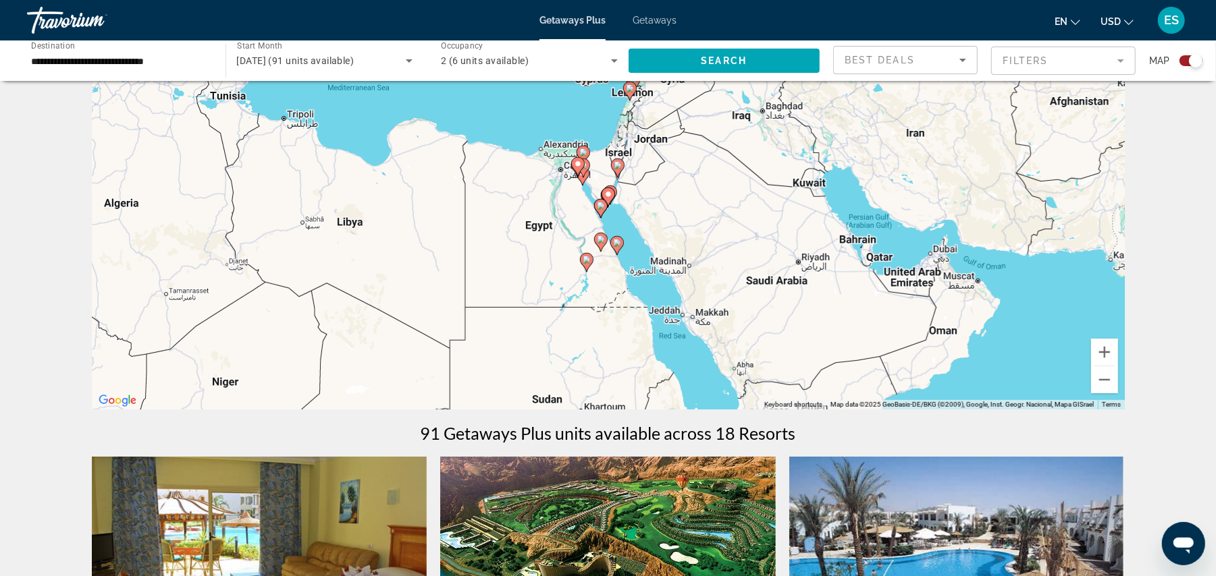
click at [587, 263] on icon "Main content" at bounding box center [586, 263] width 12 height 18
click at [585, 263] on image "Main content" at bounding box center [587, 260] width 8 height 8
type input "**********"
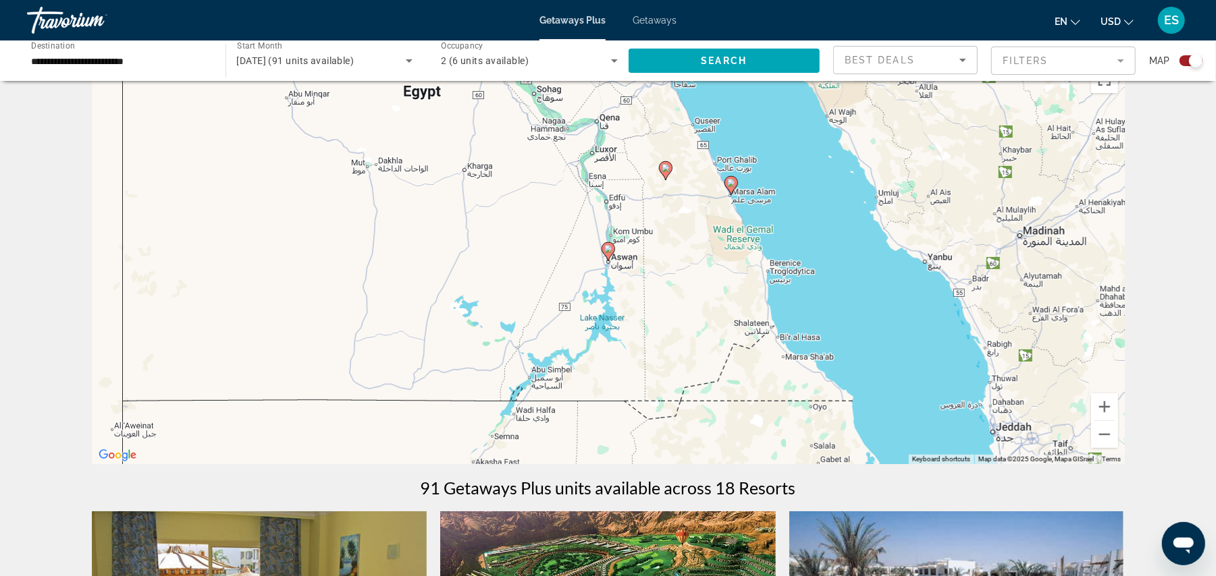
scroll to position [0, 0]
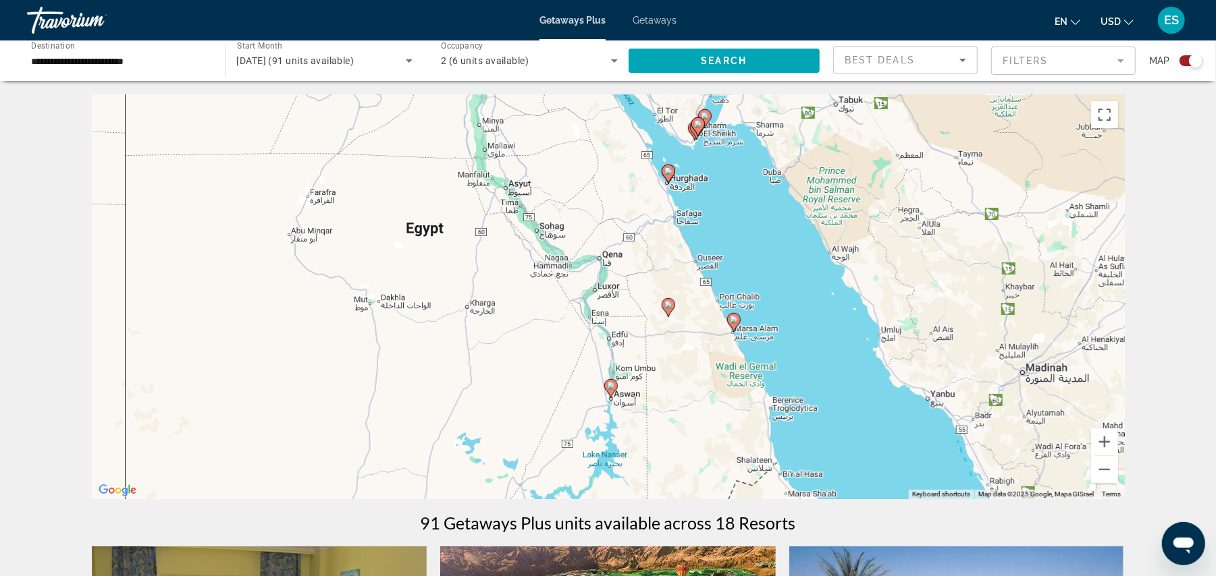
drag, startPoint x: 964, startPoint y: 269, endPoint x: 968, endPoint y: 371, distance: 102.0
click at [968, 371] on div "To activate drag with keyboard, press Alt + Enter. Once in keyboard drag state,…" at bounding box center [608, 296] width 1033 height 405
click at [695, 134] on gmp-advanced-marker "Main content" at bounding box center [697, 127] width 13 height 20
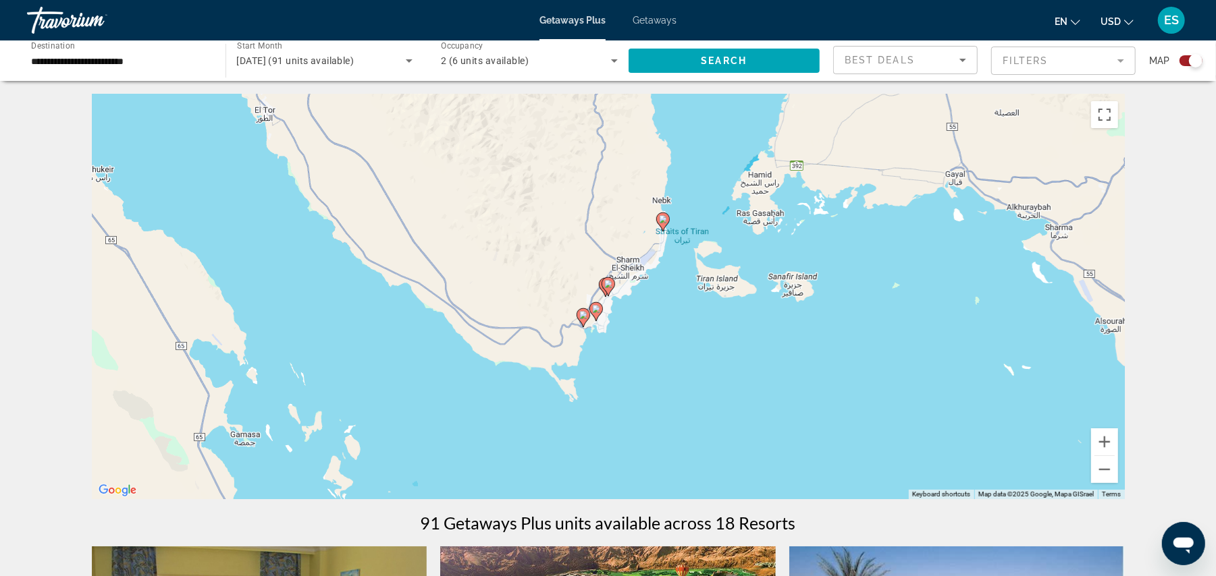
click at [585, 317] on image "Main content" at bounding box center [583, 315] width 8 height 8
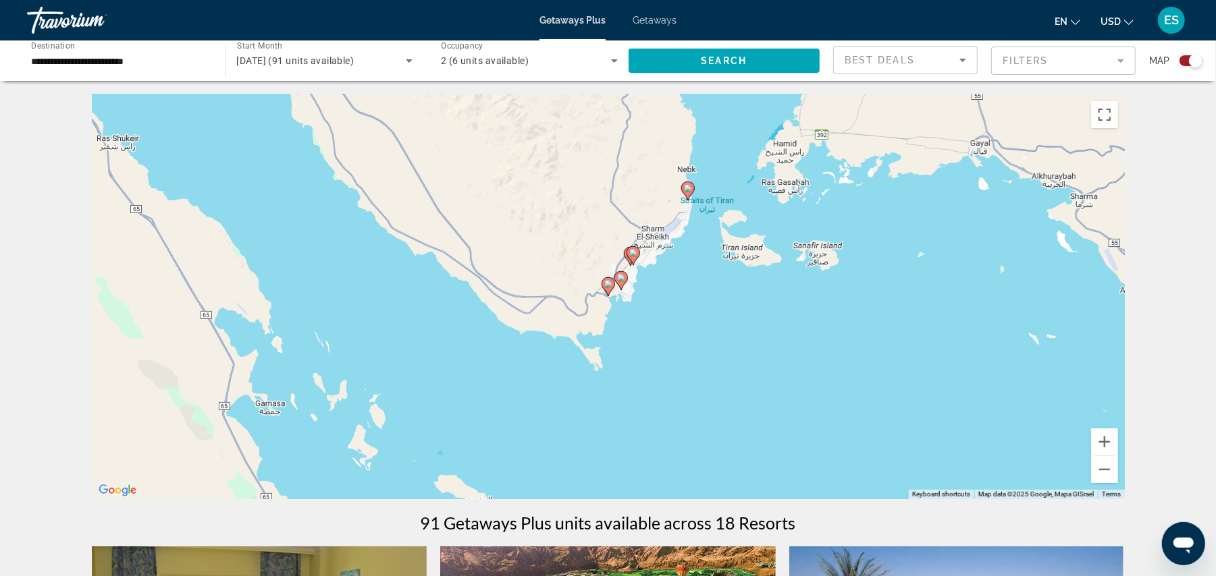
click at [608, 289] on icon "Main content" at bounding box center [607, 287] width 12 height 18
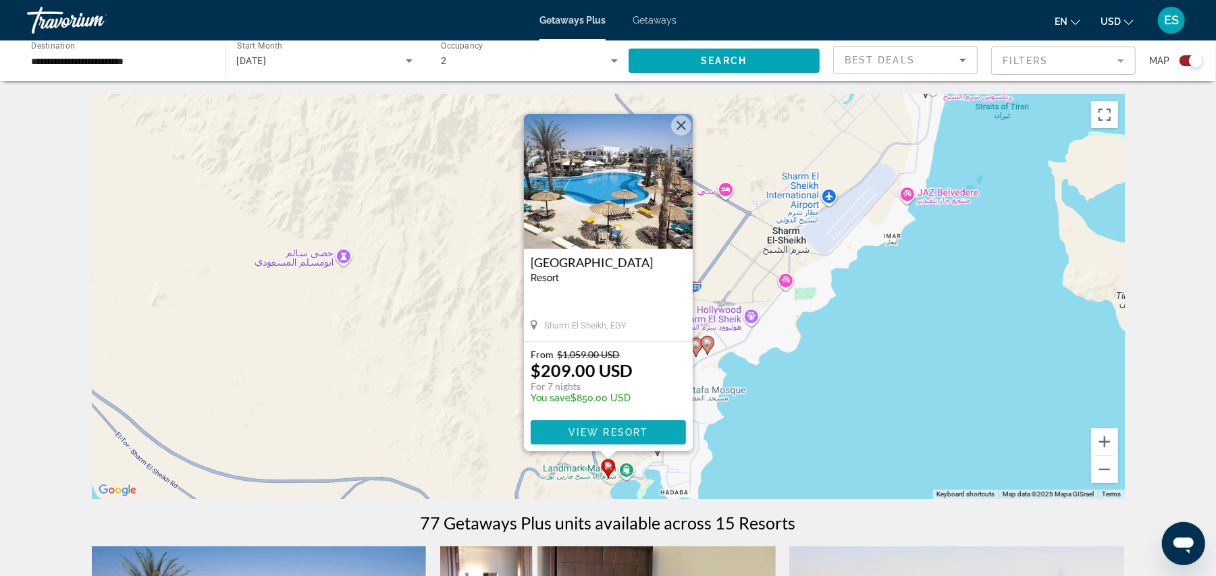
click at [638, 432] on span "View Resort" at bounding box center [608, 432] width 80 height 11
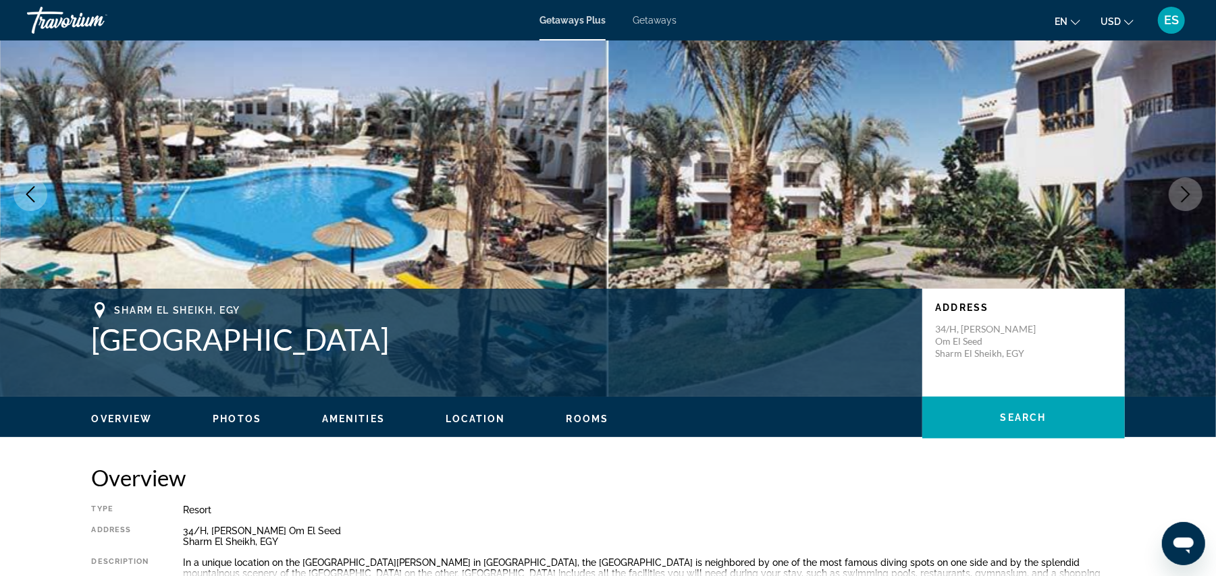
scroll to position [4, 0]
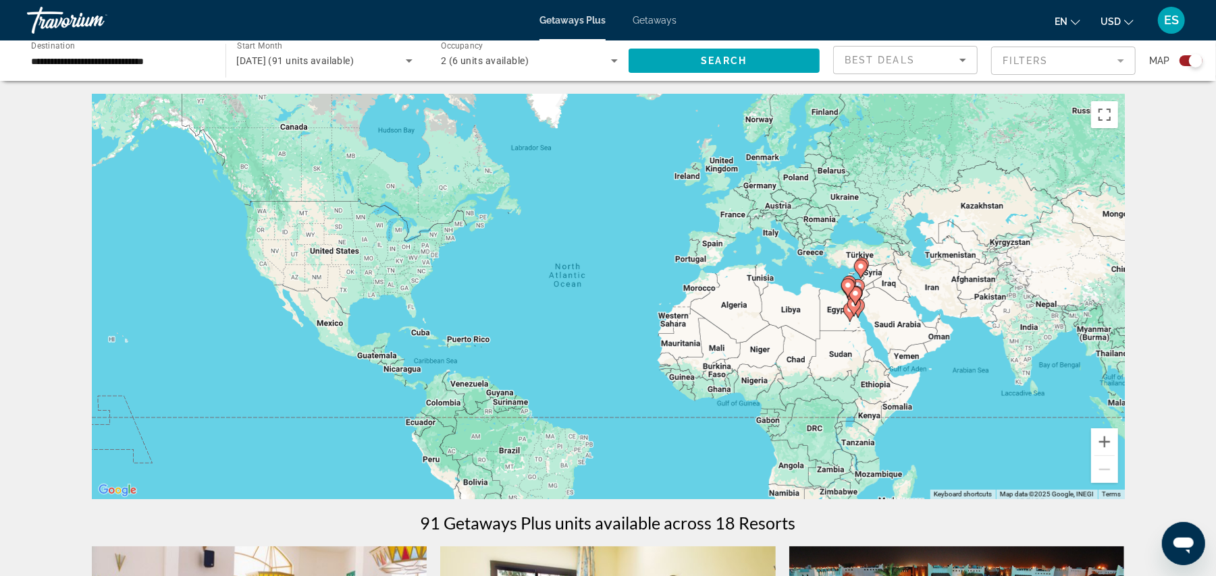
click at [857, 308] on icon "Main content" at bounding box center [853, 307] width 12 height 18
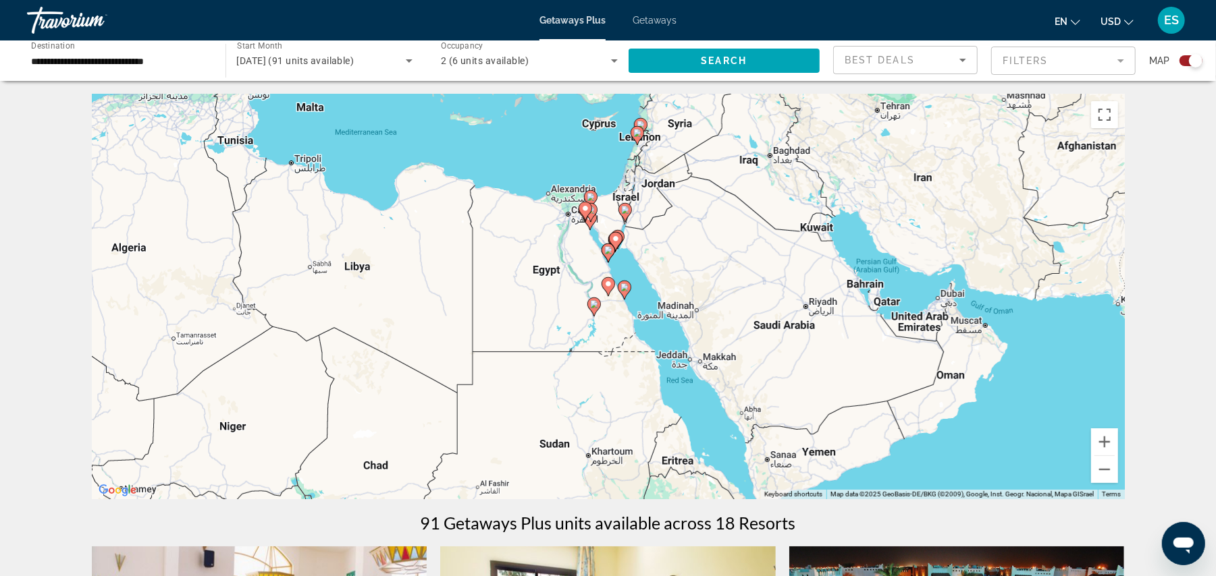
click at [610, 246] on gmp-advanced-marker "Main content" at bounding box center [615, 242] width 13 height 20
type input "**********"
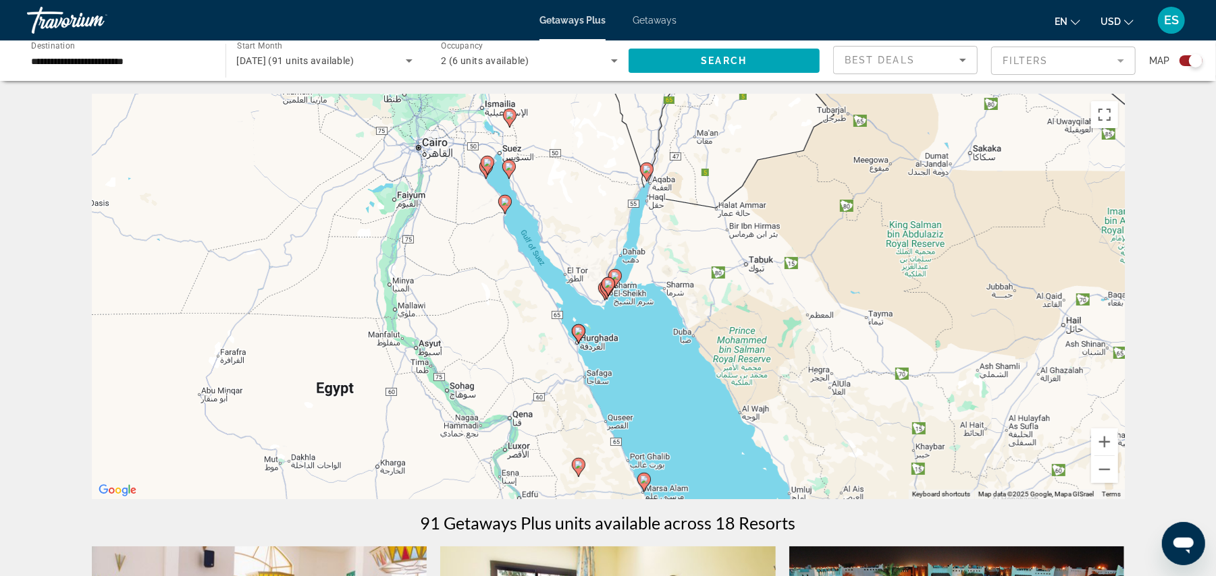
click at [609, 289] on icon "Main content" at bounding box center [607, 287] width 12 height 18
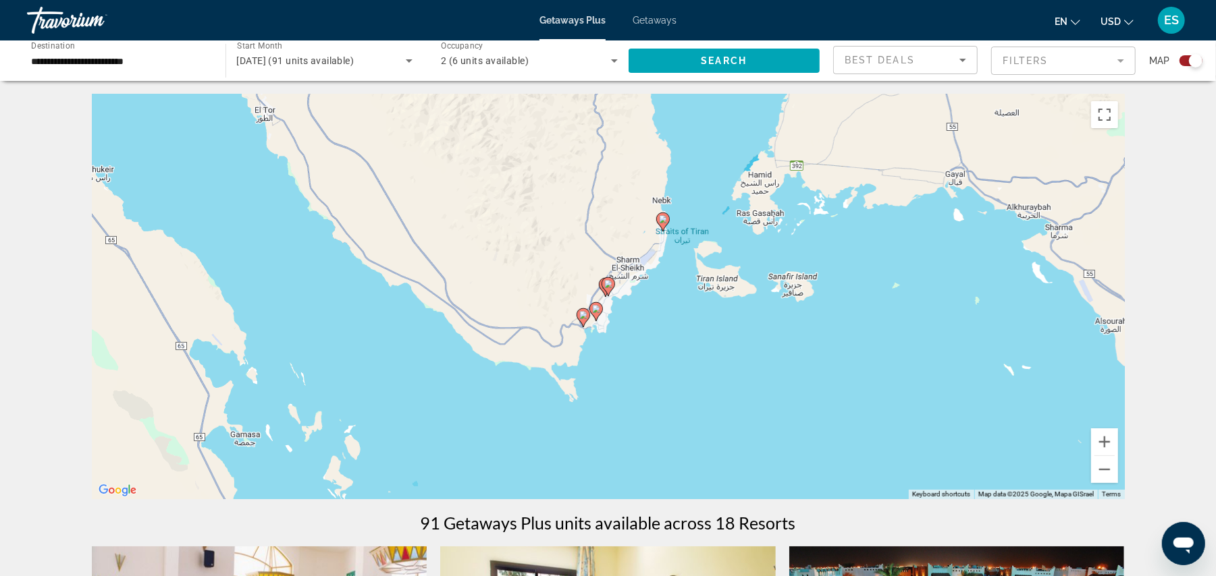
click at [608, 315] on div "To navigate, press the arrow keys. To activate drag with keyboard, press Alt + …" at bounding box center [608, 296] width 1033 height 405
click at [580, 317] on image "Main content" at bounding box center [583, 315] width 8 height 8
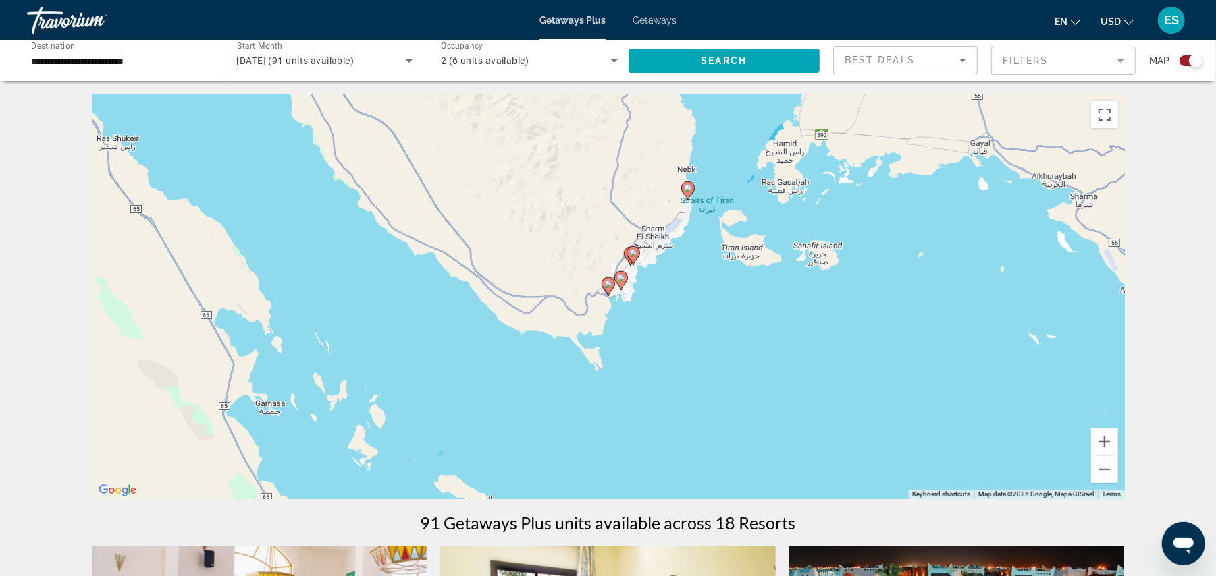
click at [608, 286] on image "Main content" at bounding box center [608, 284] width 8 height 8
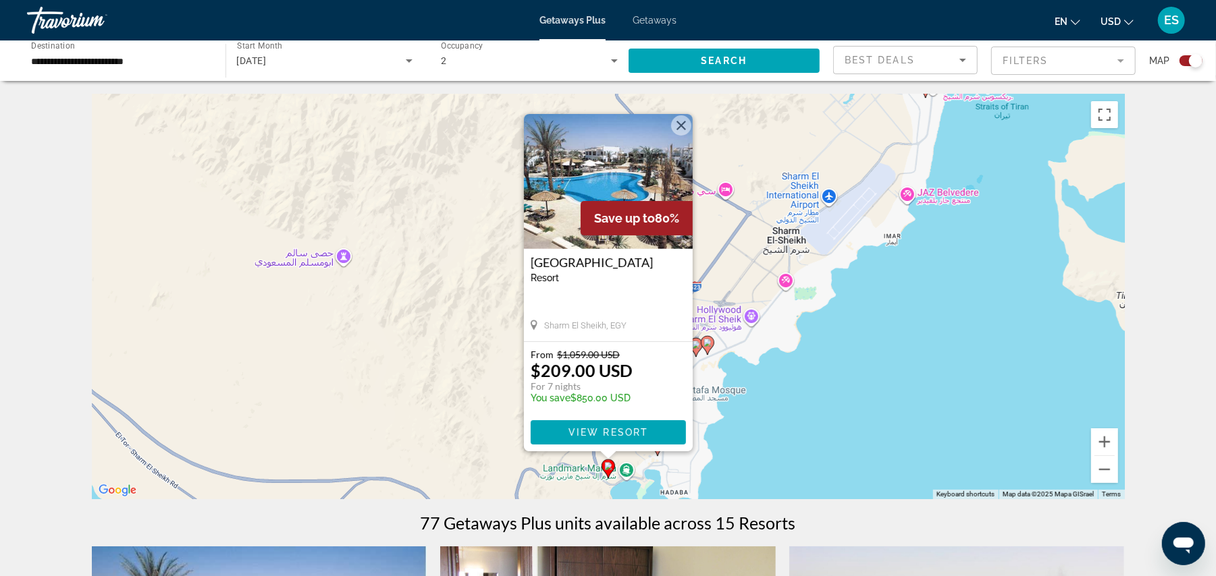
click at [675, 123] on button "Close" at bounding box center [681, 125] width 20 height 20
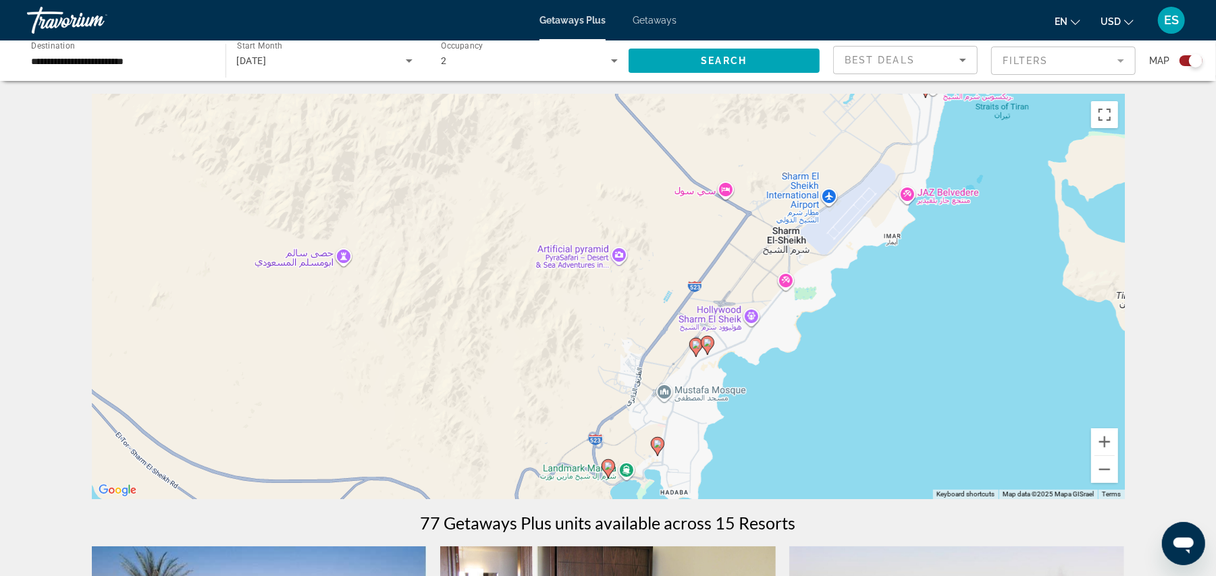
click at [657, 452] on icon "Main content" at bounding box center [657, 447] width 12 height 18
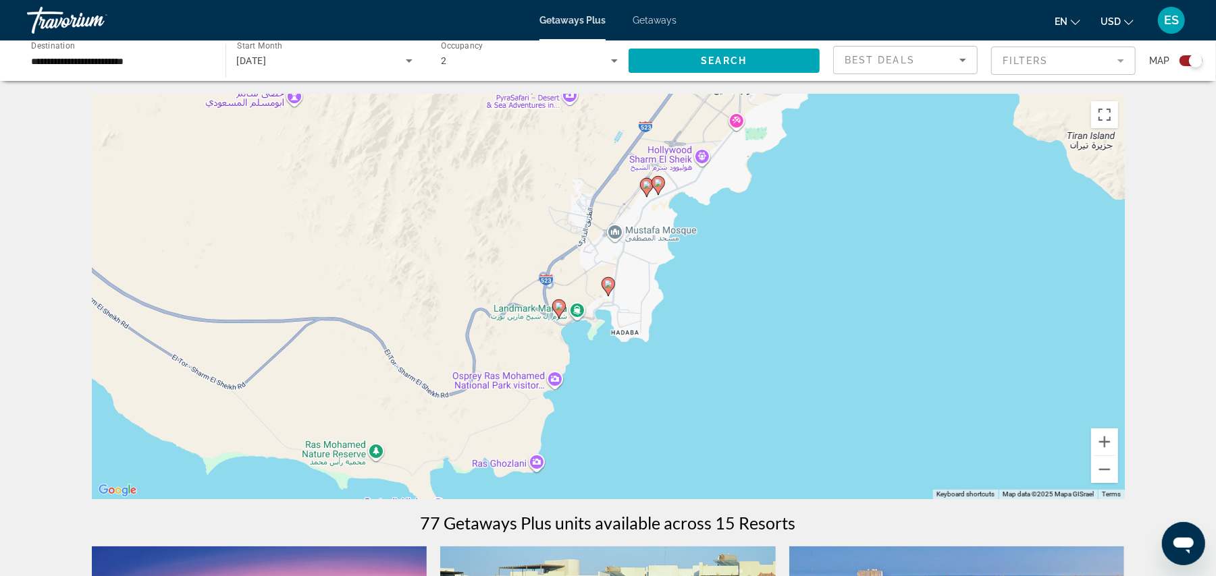
click at [609, 285] on image "Main content" at bounding box center [608, 284] width 8 height 8
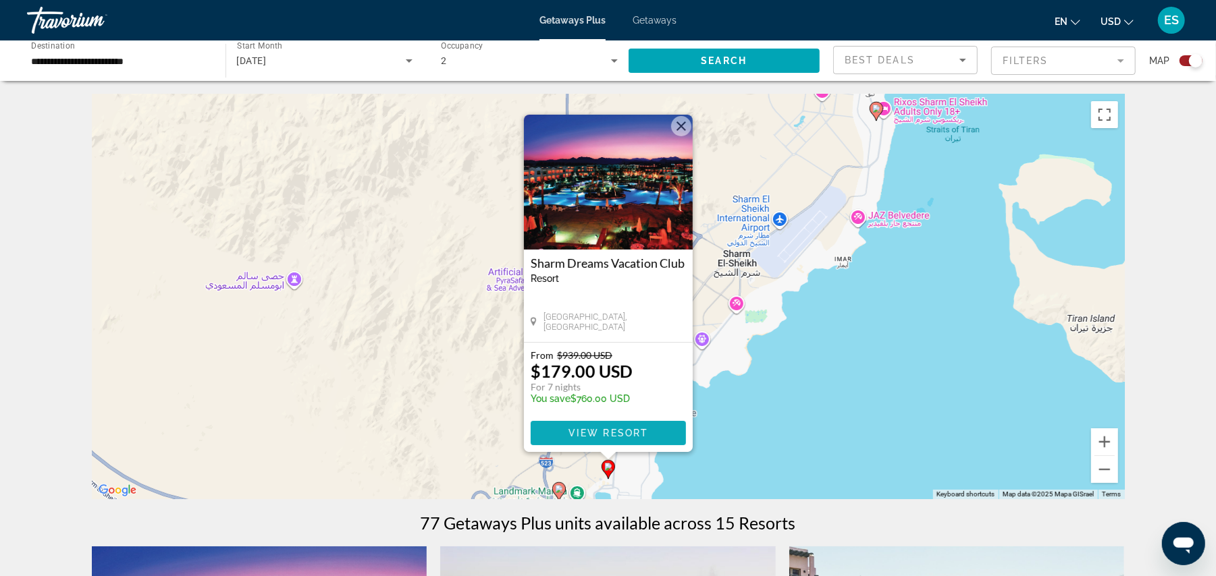
click at [595, 443] on span "Main content" at bounding box center [608, 433] width 155 height 32
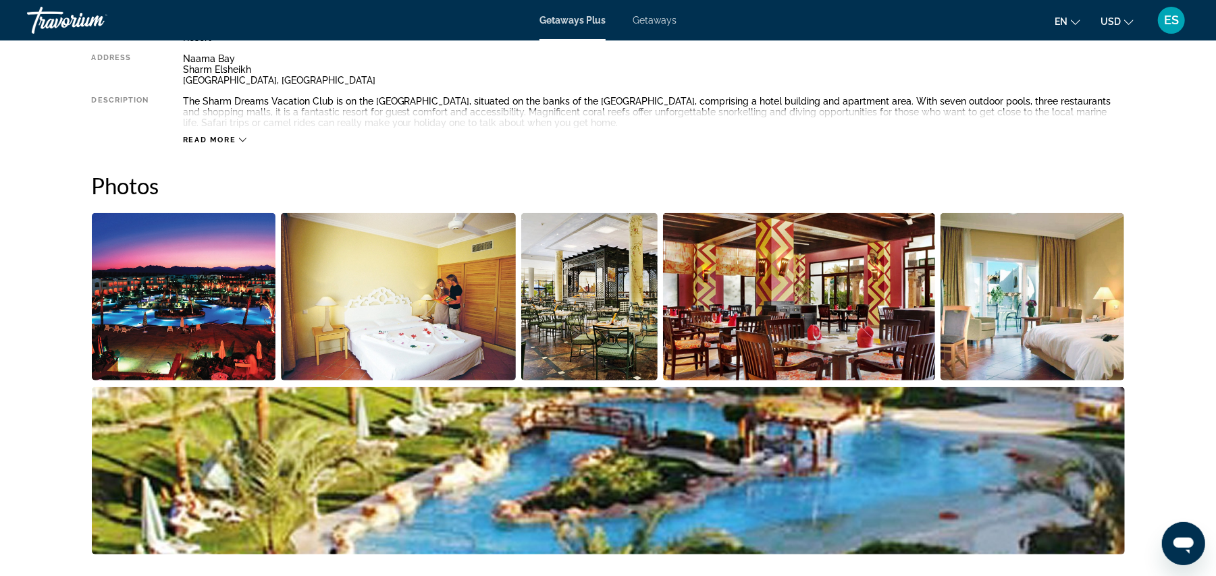
scroll to position [346, 0]
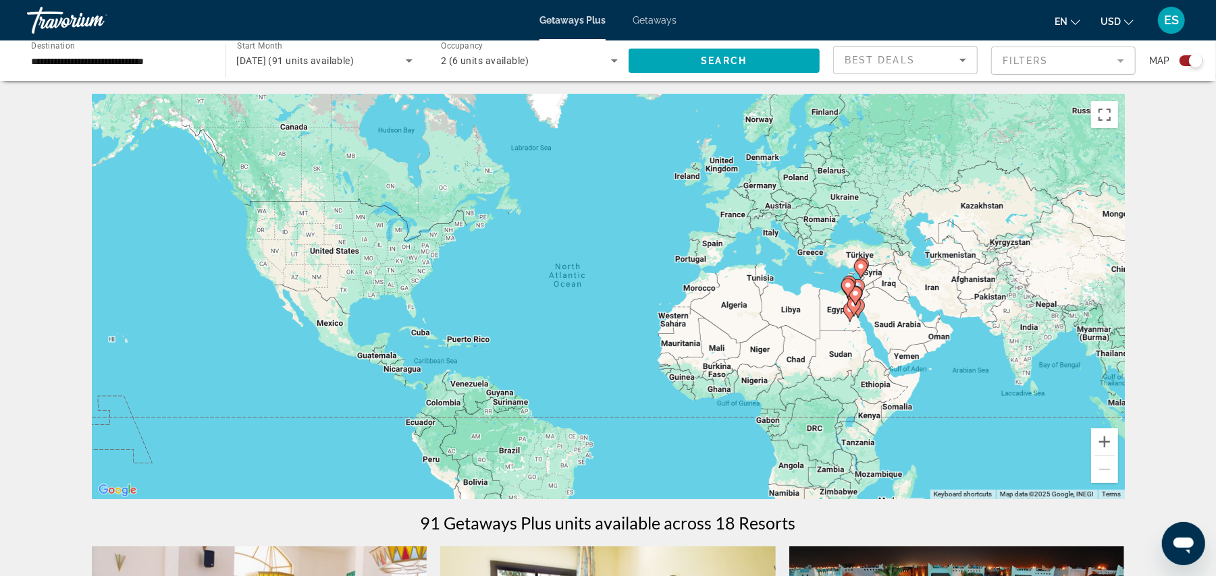
click at [853, 295] on gmp-advanced-marker "Main content" at bounding box center [847, 288] width 13 height 20
click at [857, 315] on gmp-advanced-marker "Main content" at bounding box center [853, 307] width 13 height 20
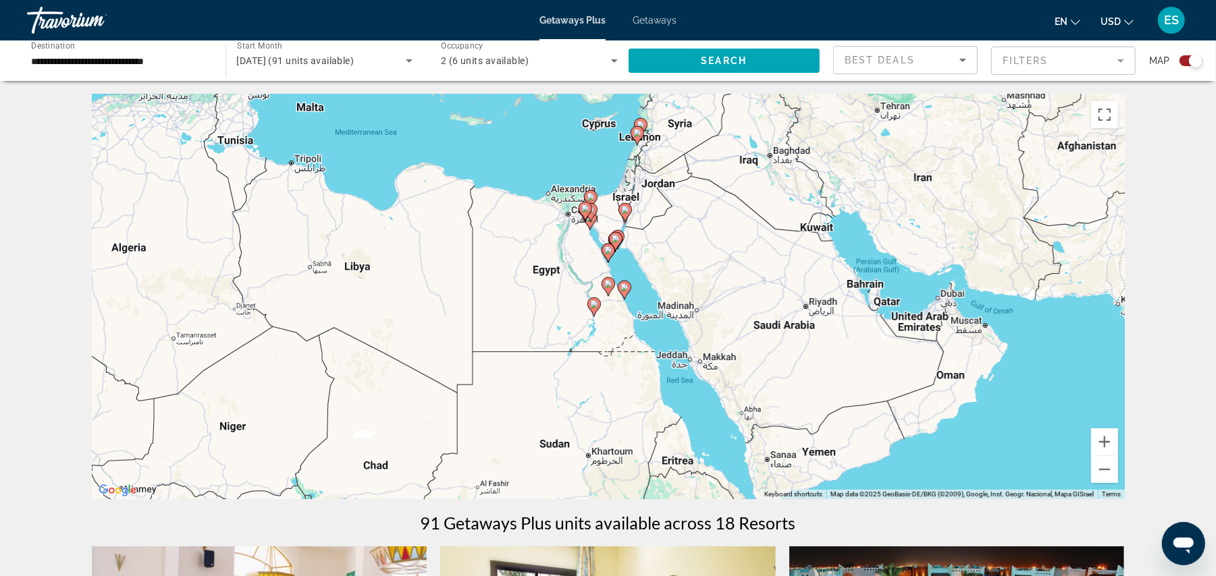
click at [614, 254] on gmp-advanced-marker "Main content" at bounding box center [607, 253] width 13 height 20
type input "**********"
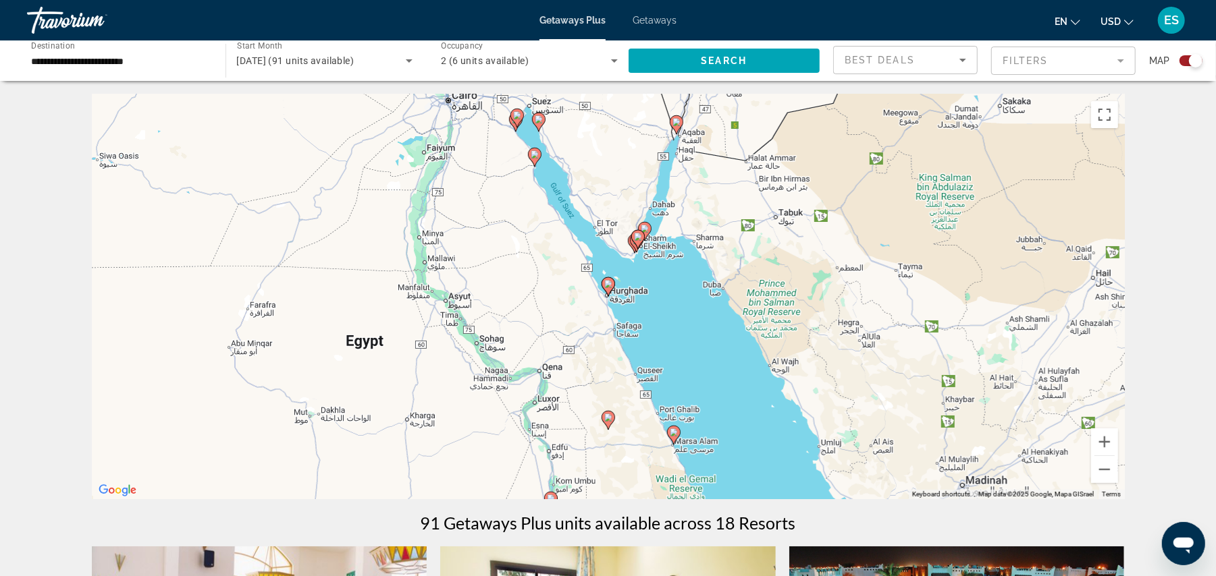
click at [630, 241] on gmp-advanced-marker "Main content" at bounding box center [636, 243] width 13 height 20
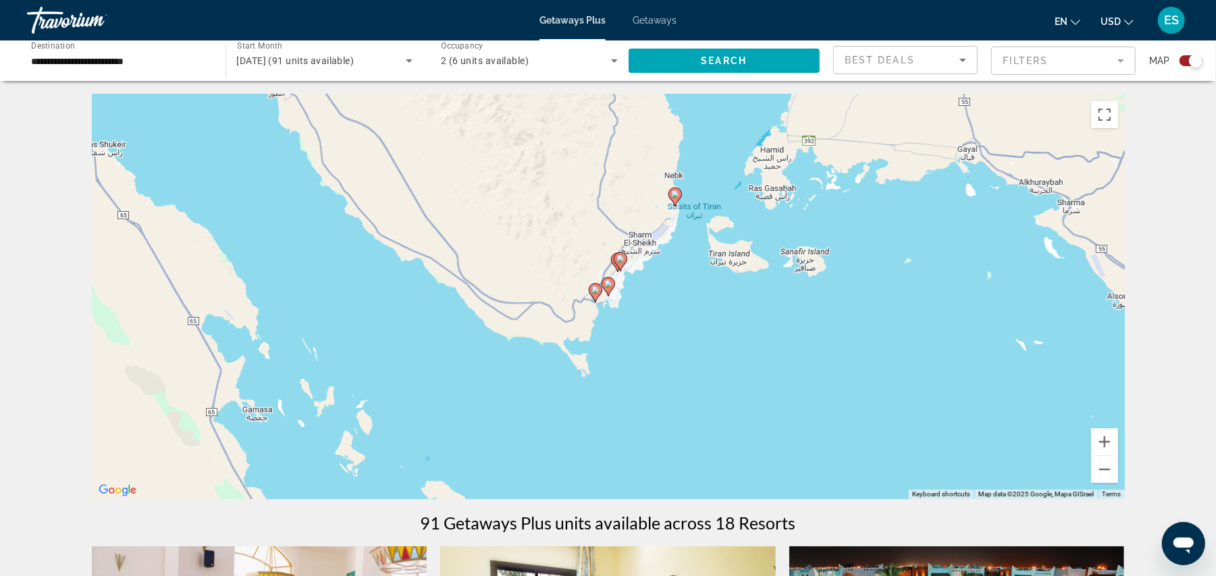
click at [593, 290] on image "Main content" at bounding box center [595, 290] width 8 height 8
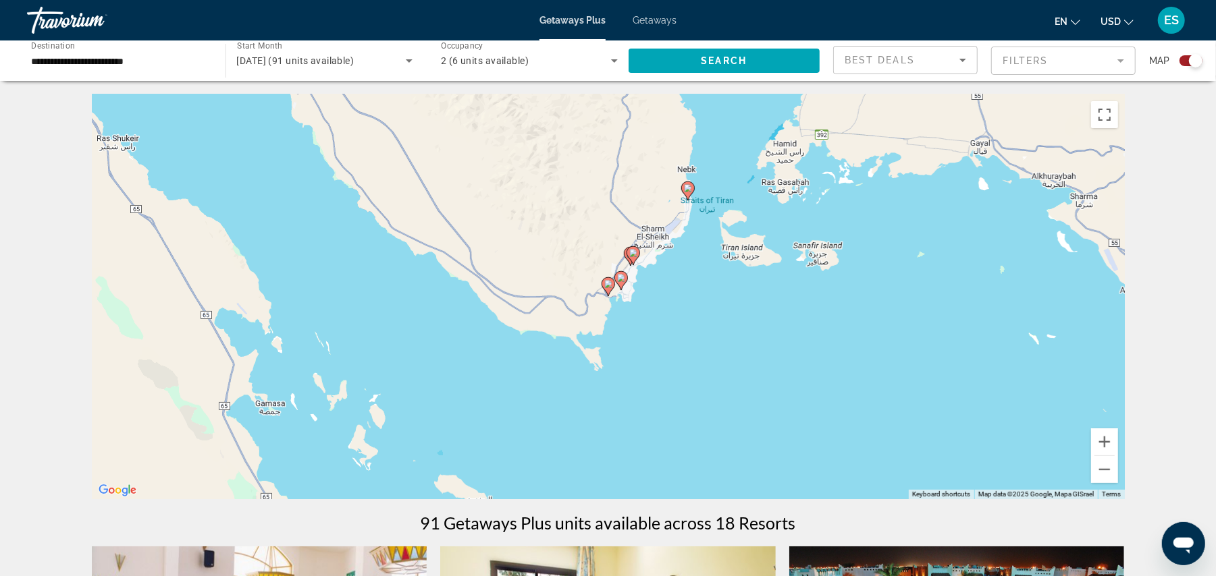
click at [608, 283] on image "Main content" at bounding box center [608, 284] width 8 height 8
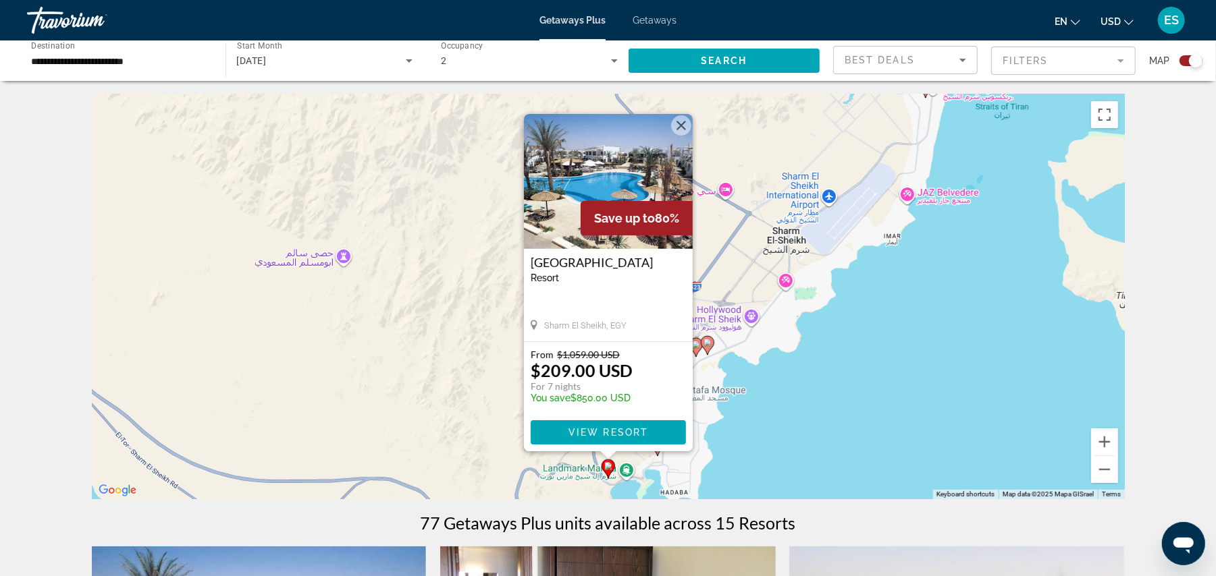
click at [675, 130] on button "Close" at bounding box center [681, 125] width 20 height 20
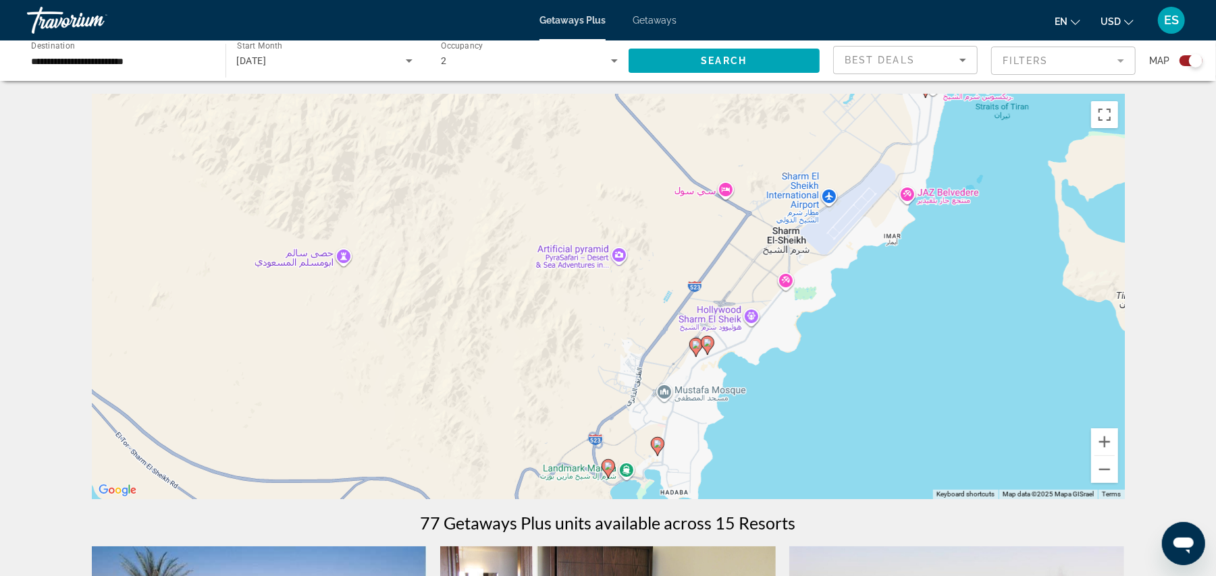
click at [657, 452] on icon "Main content" at bounding box center [657, 447] width 12 height 18
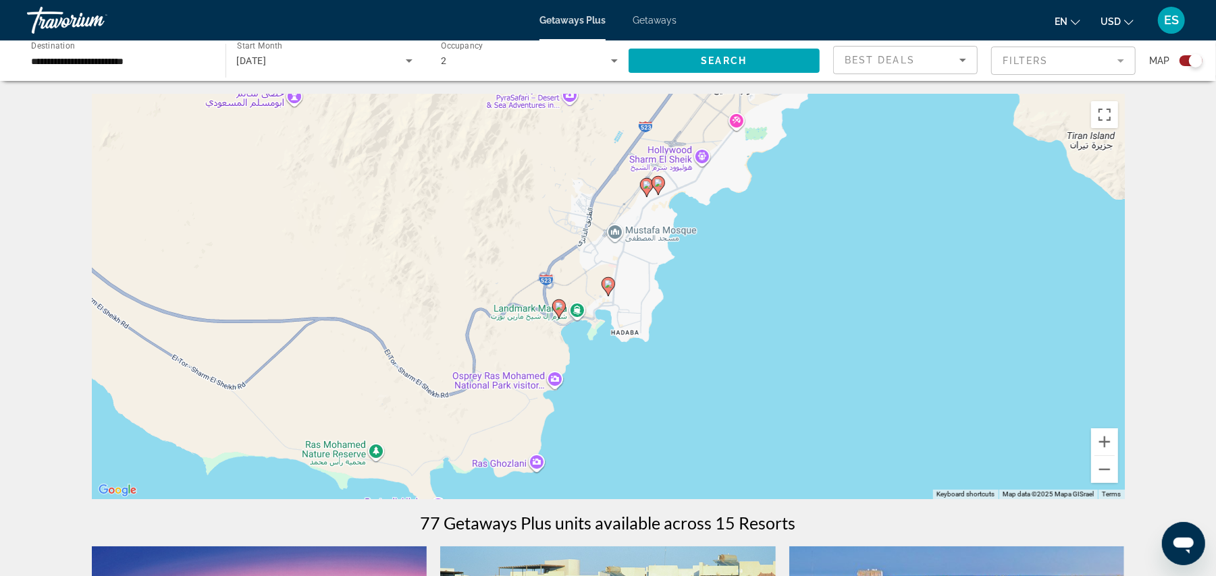
click at [607, 286] on image "Main content" at bounding box center [608, 284] width 8 height 8
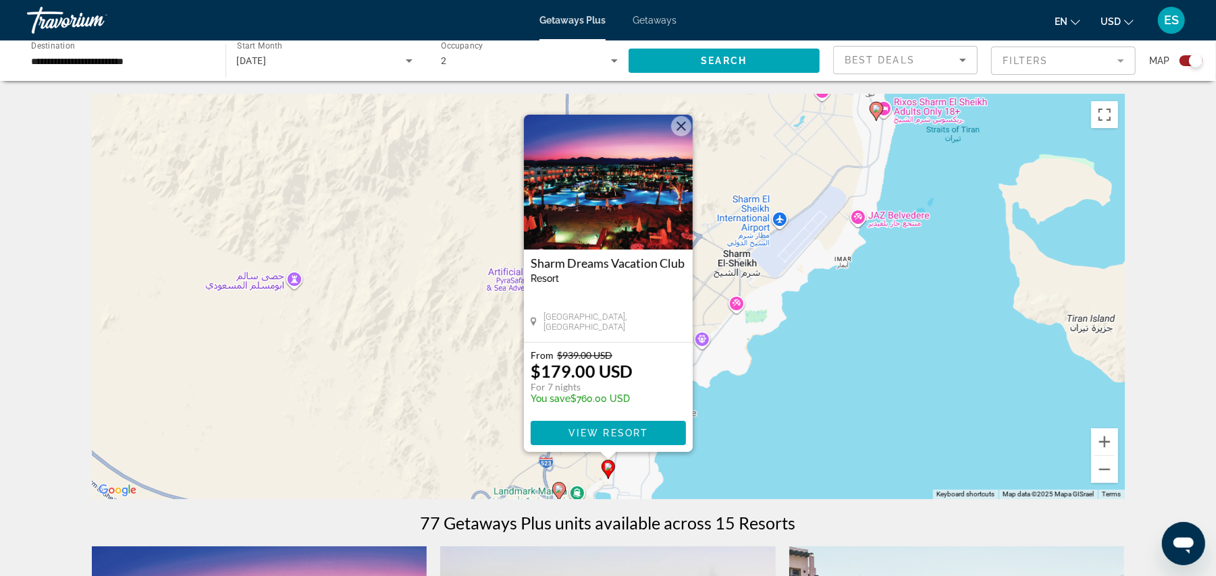
click at [683, 121] on button "Close" at bounding box center [681, 126] width 20 height 20
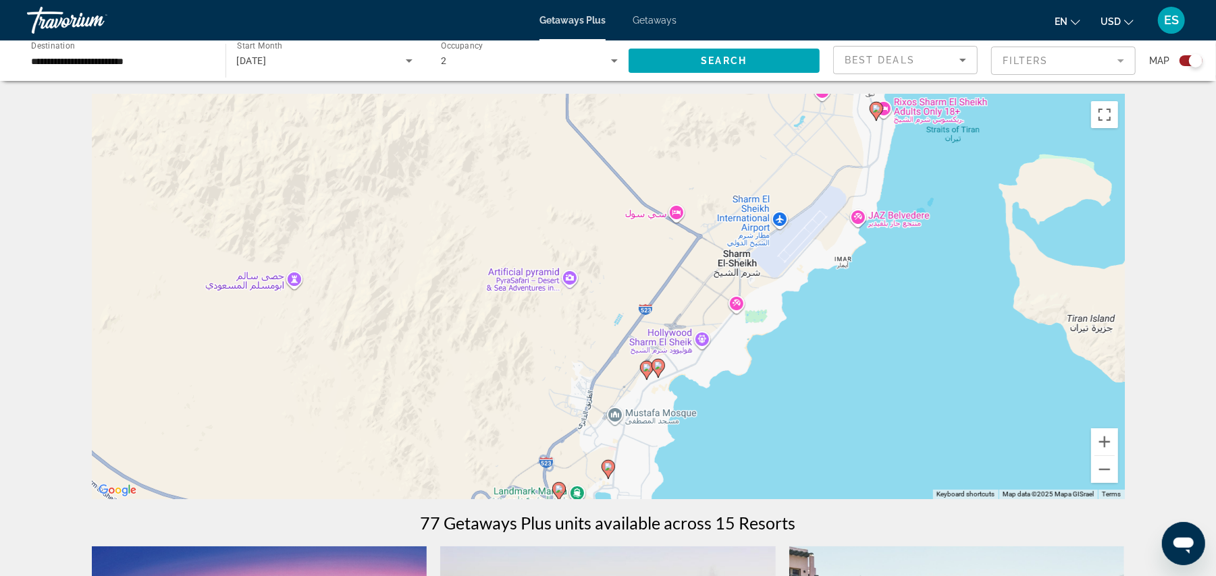
click at [649, 371] on image "Main content" at bounding box center [647, 368] width 8 height 8
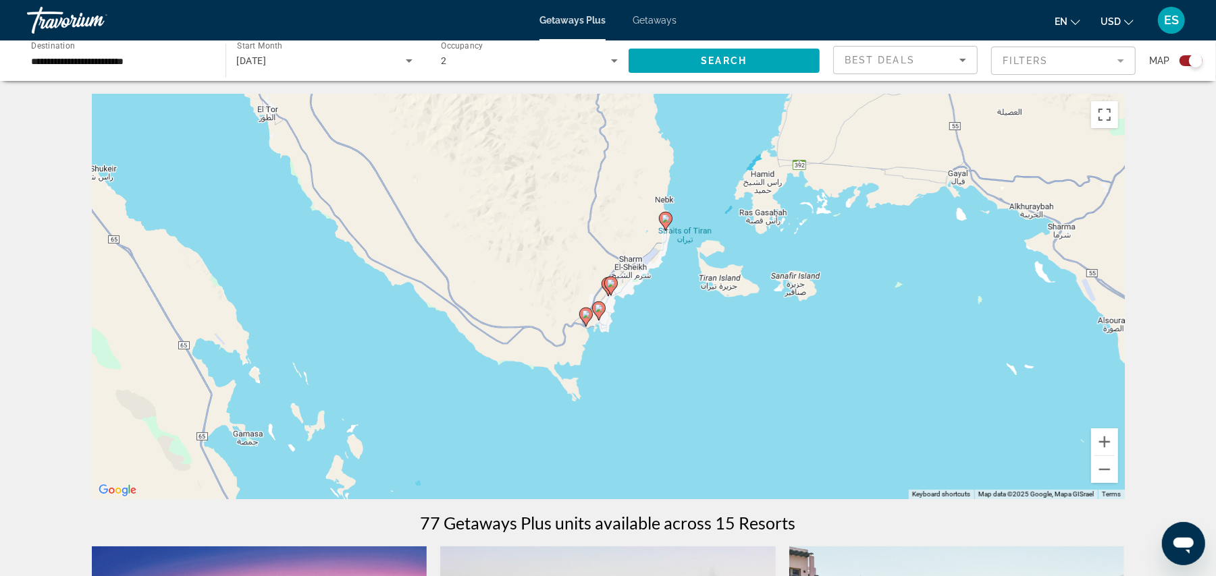
click at [611, 288] on icon "Main content" at bounding box center [610, 286] width 12 height 18
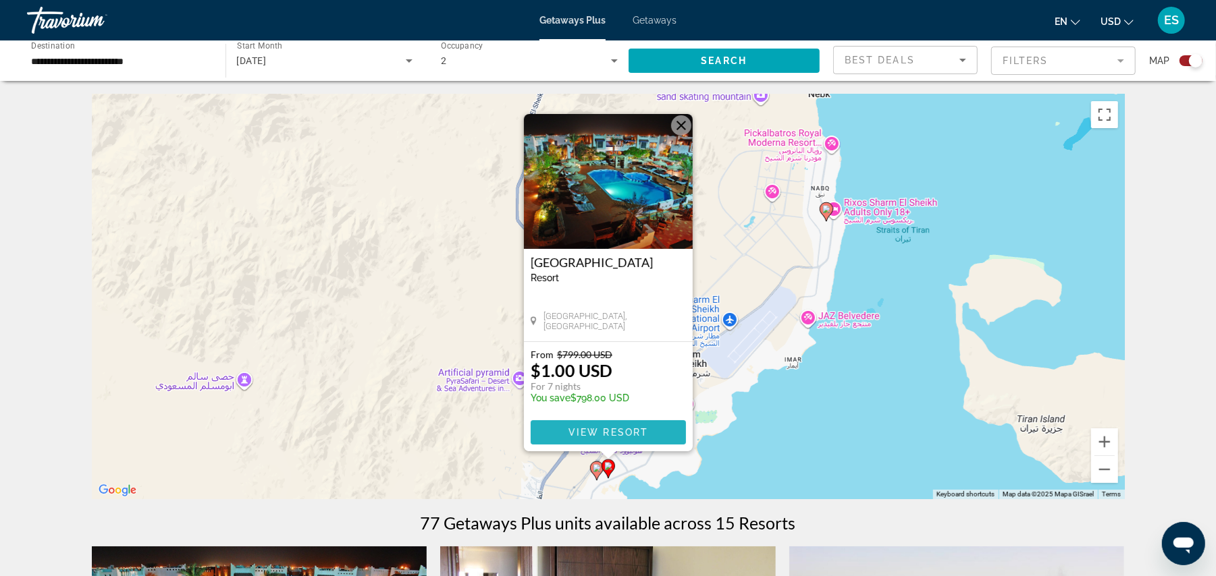
click at [636, 435] on span "View Resort" at bounding box center [608, 432] width 80 height 11
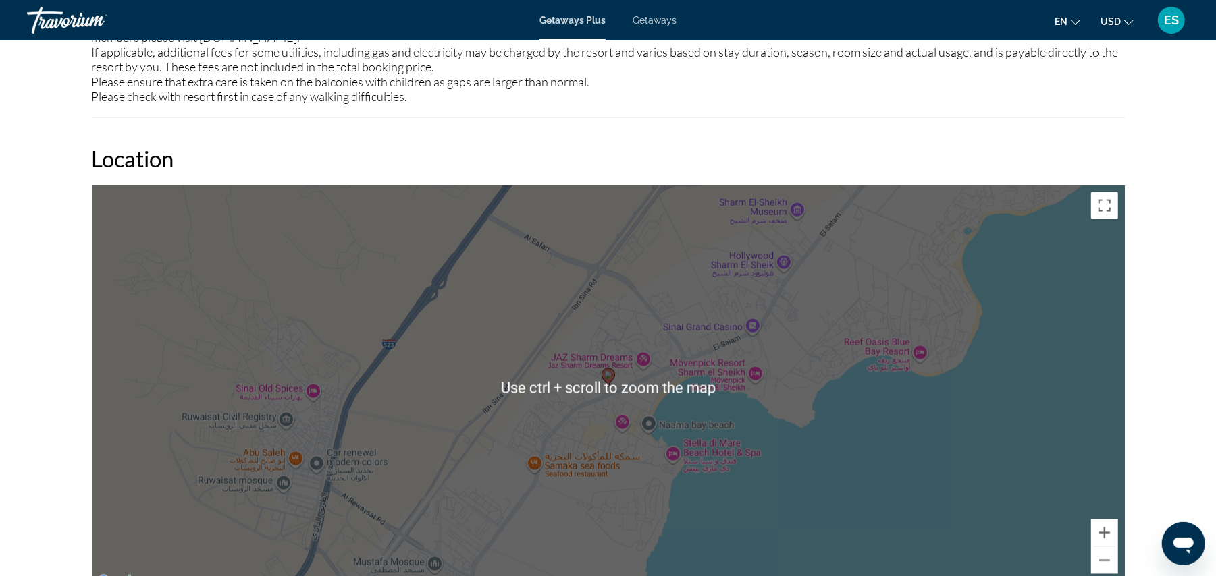
scroll to position [1260, 0]
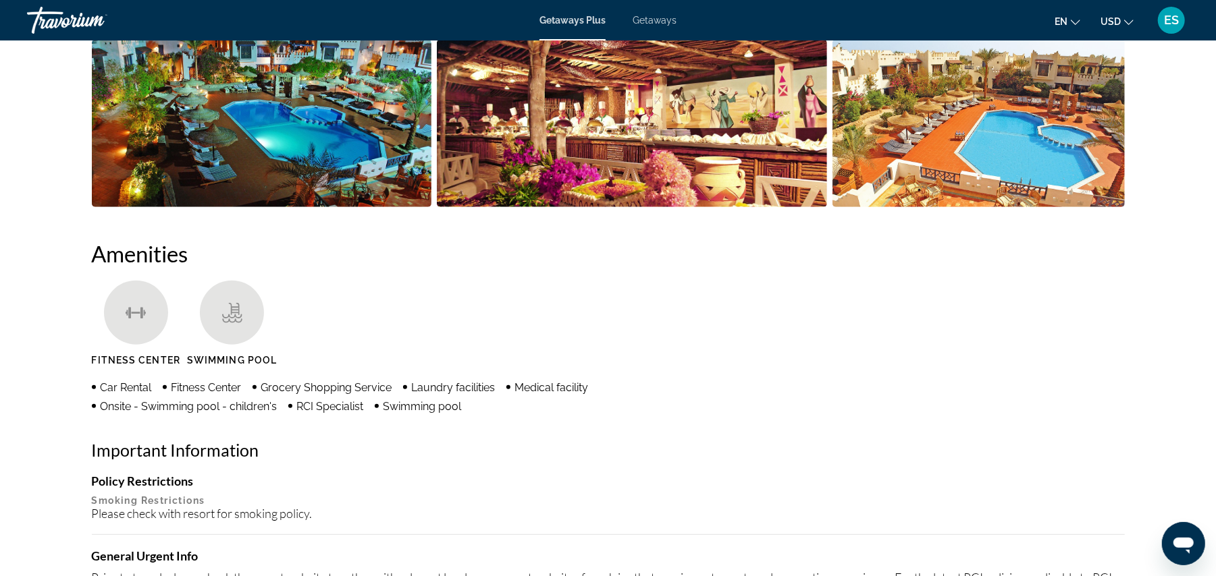
scroll to position [693, 0]
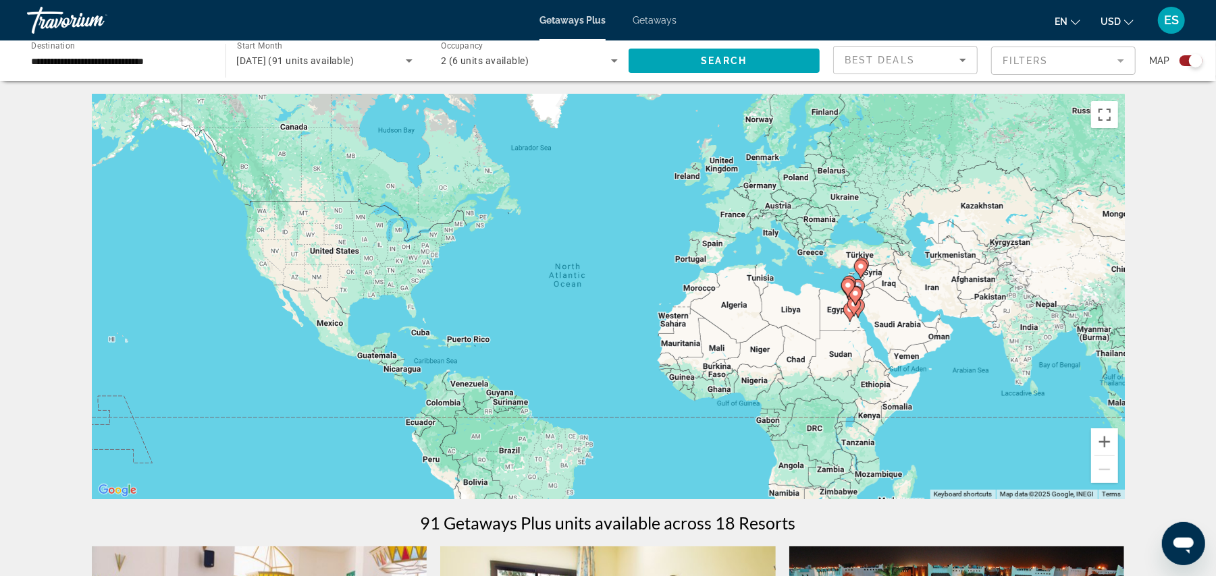
click at [849, 282] on g "Main content" at bounding box center [847, 288] width 13 height 19
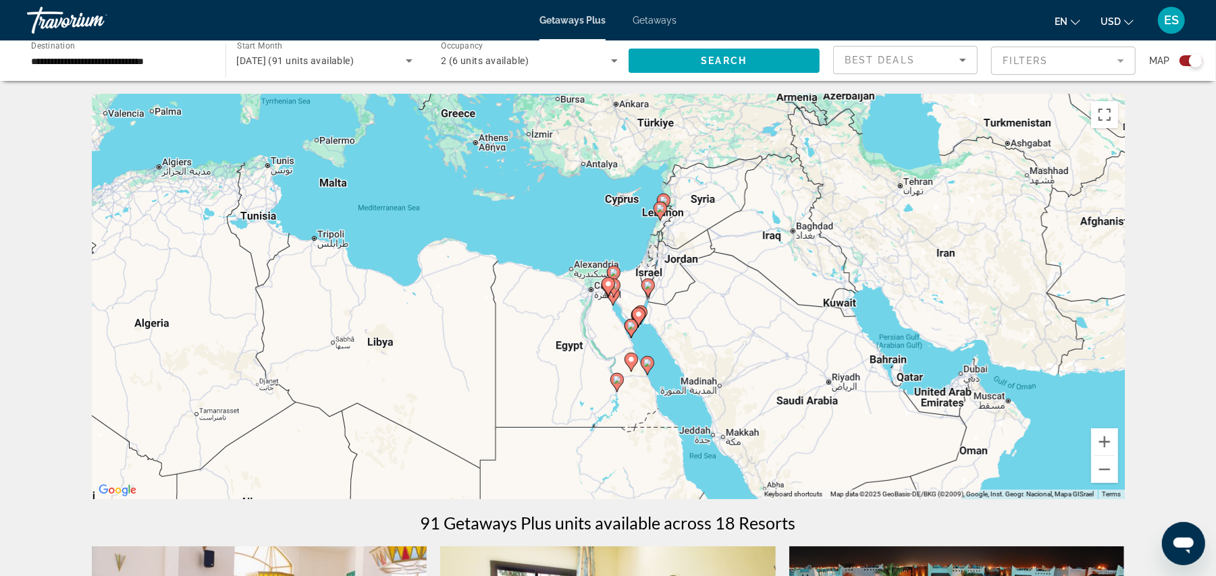
click at [640, 316] on image "Main content" at bounding box center [638, 314] width 8 height 8
click at [637, 333] on gmp-advanced-marker "Main content" at bounding box center [630, 329] width 13 height 20
type input "**********"
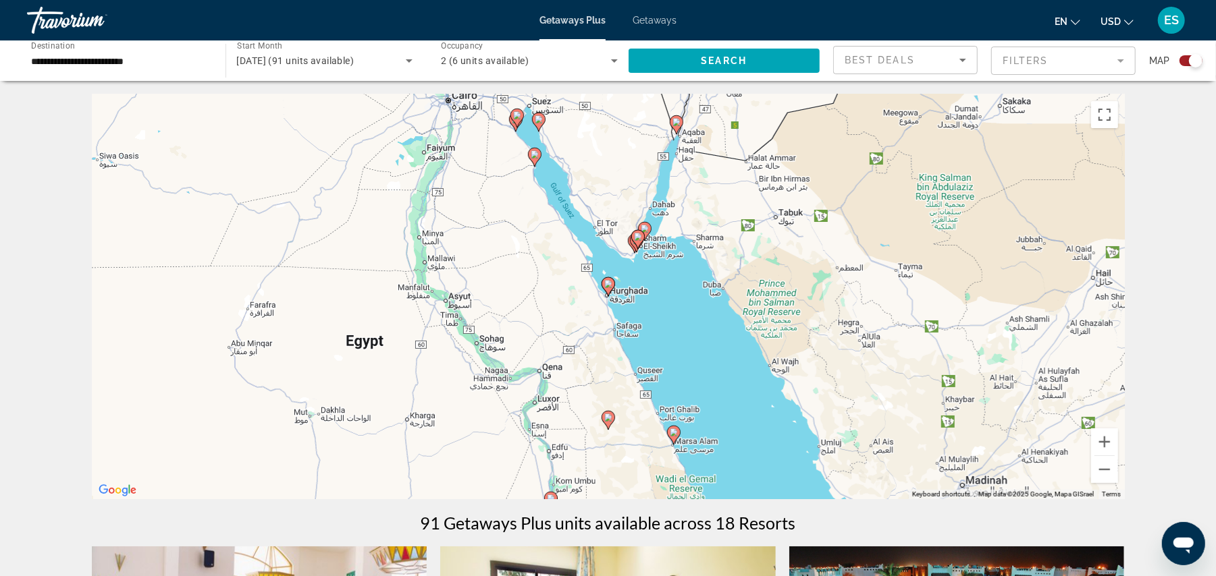
click at [641, 248] on gmp-advanced-marker "Main content" at bounding box center [637, 239] width 13 height 20
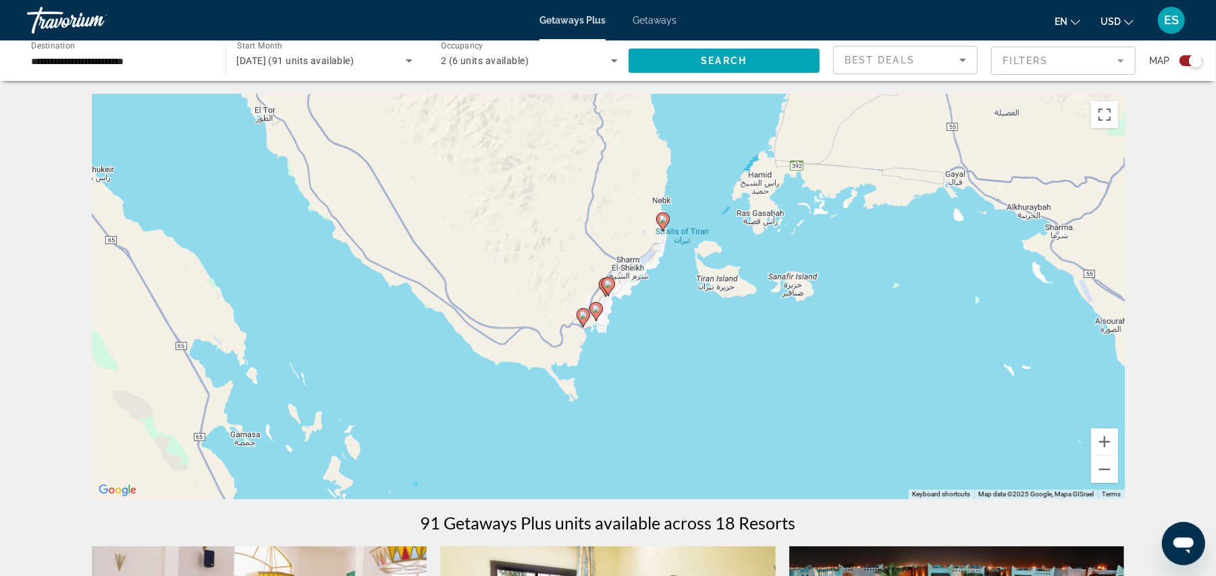
click at [664, 232] on div "To navigate, press the arrow keys. To activate drag with keyboard, press Alt + …" at bounding box center [608, 296] width 1033 height 405
click at [609, 286] on image "Main content" at bounding box center [608, 284] width 8 height 8
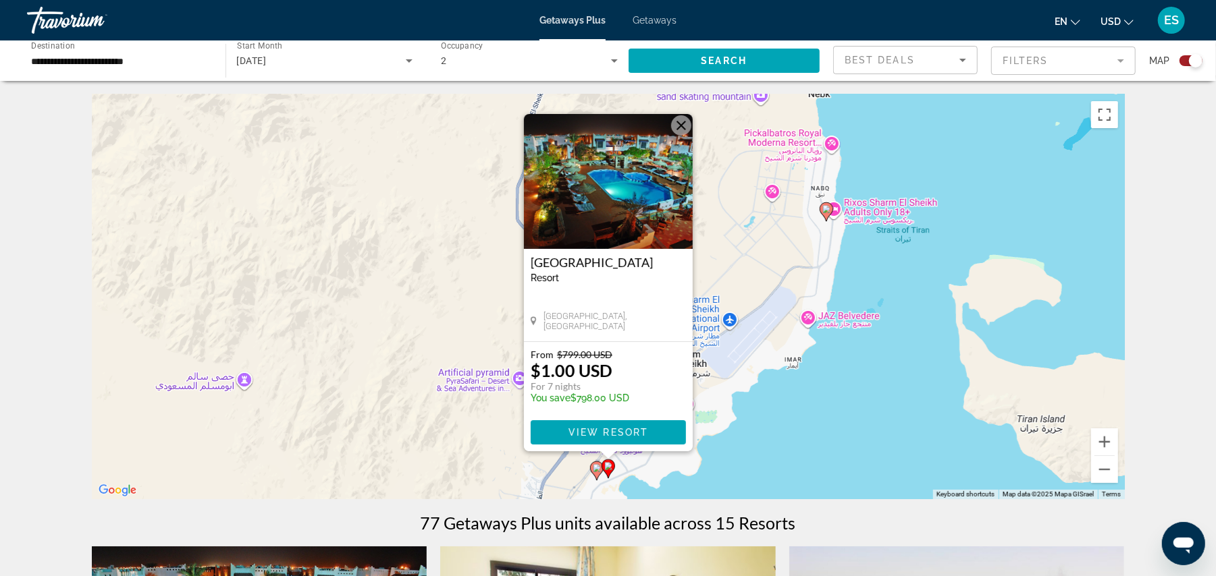
click at [681, 123] on button "Close" at bounding box center [681, 125] width 20 height 20
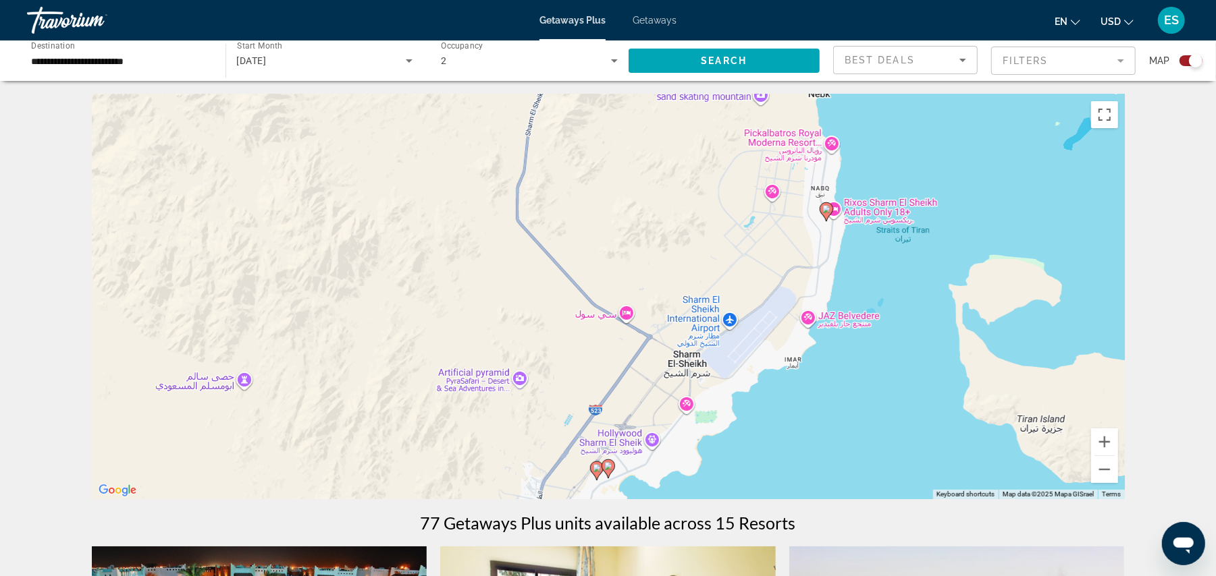
click at [598, 467] on image "Main content" at bounding box center [597, 468] width 8 height 8
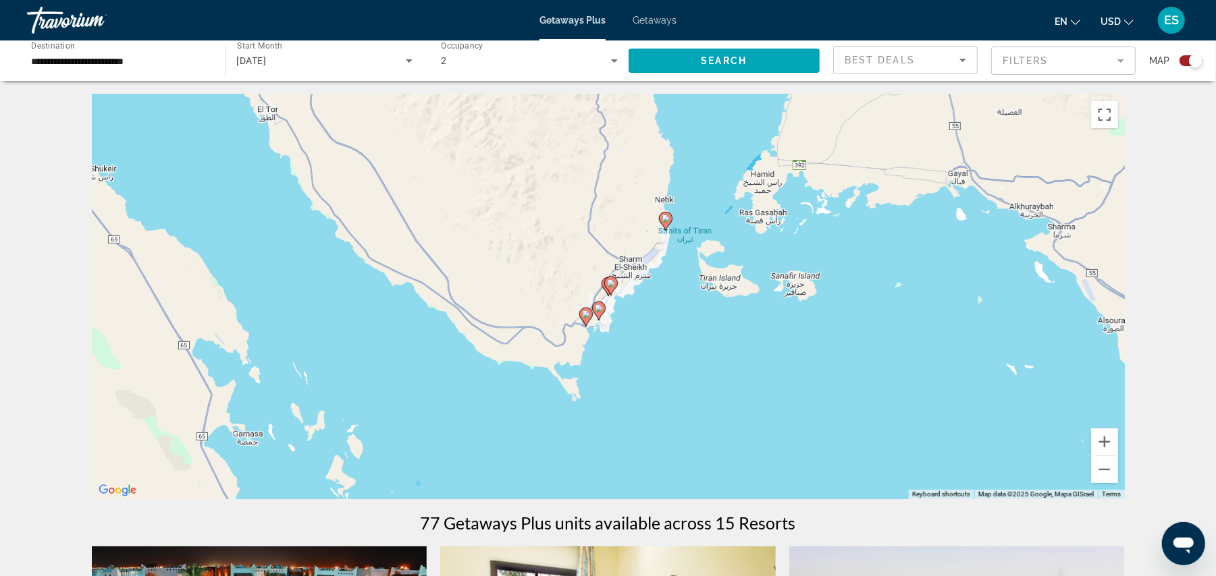
click at [602, 286] on icon "Main content" at bounding box center [607, 286] width 13 height 19
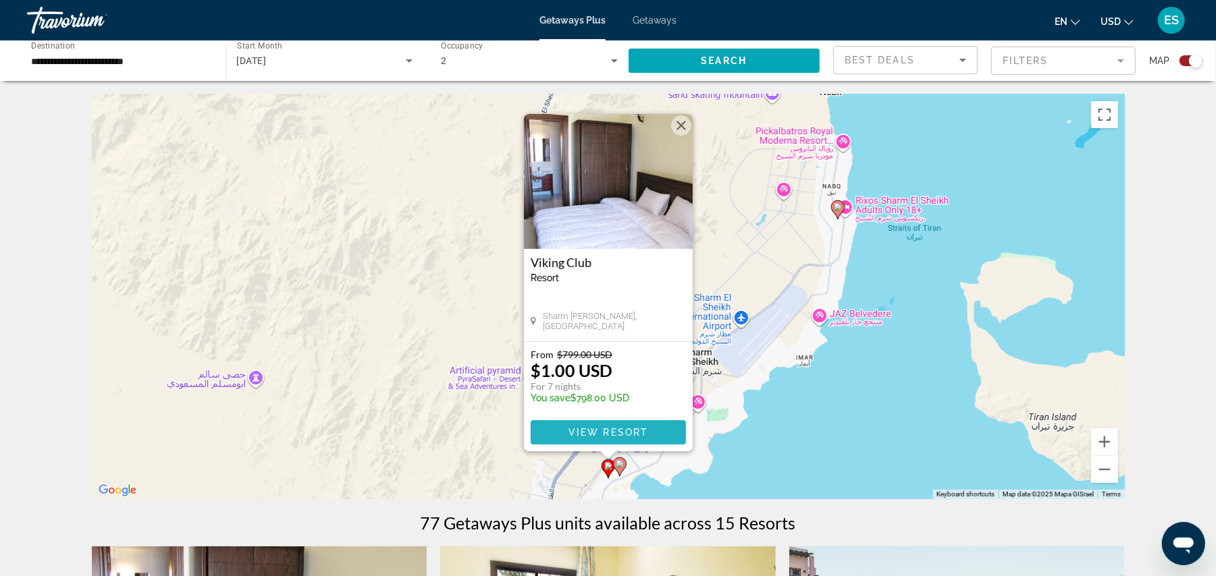
click at [589, 428] on span "View Resort" at bounding box center [608, 432] width 80 height 11
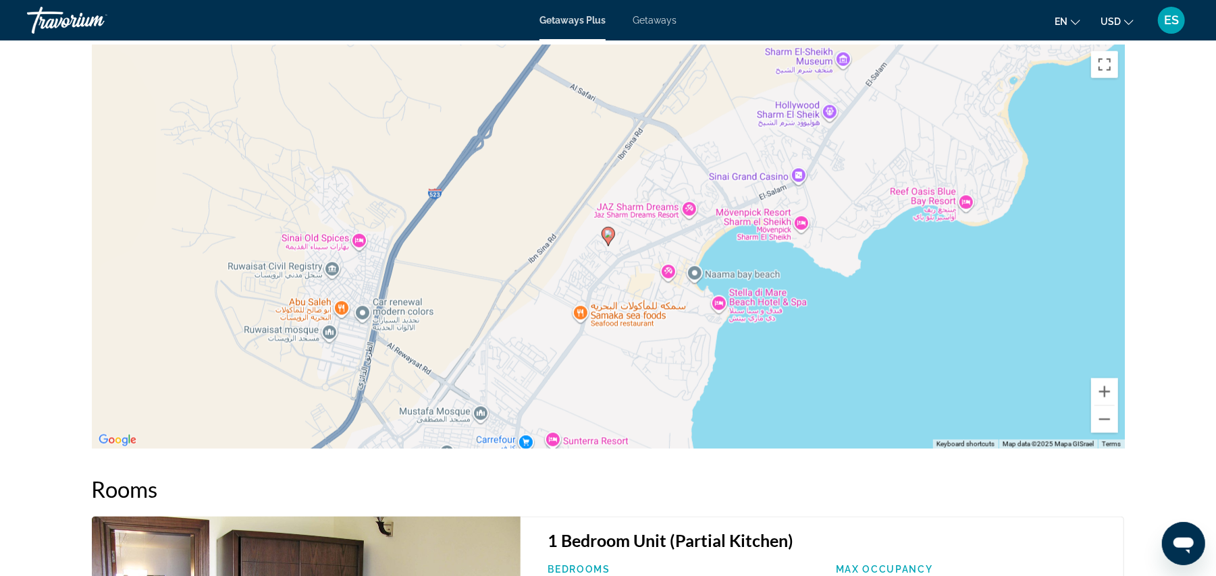
scroll to position [1535, 0]
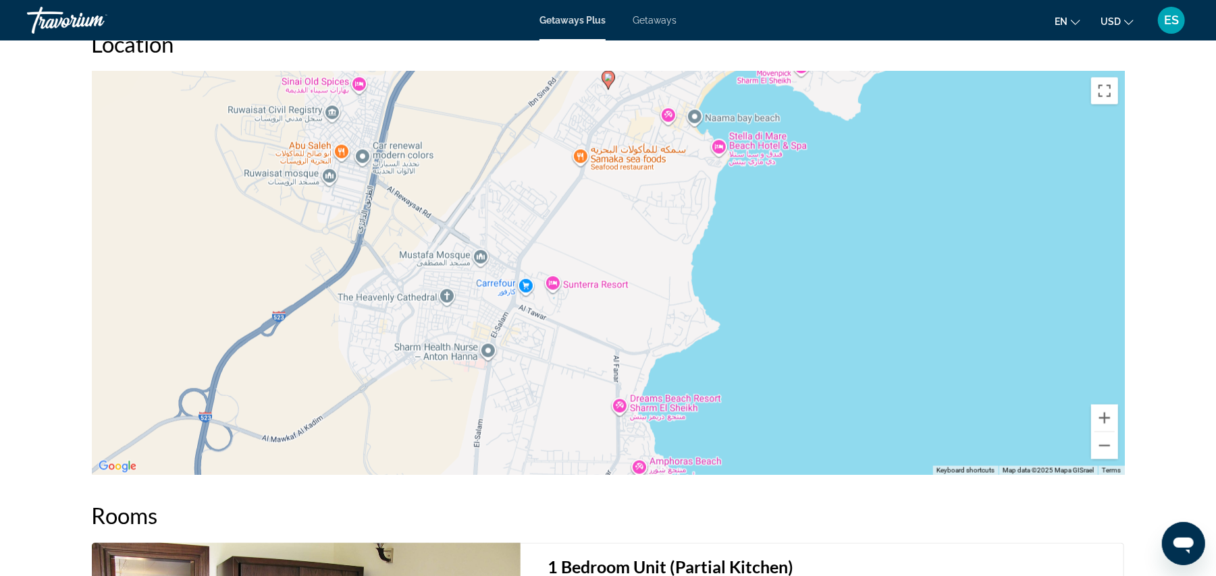
drag, startPoint x: 940, startPoint y: 358, endPoint x: 940, endPoint y: 171, distance: 187.0
click at [940, 171] on div "To activate drag with keyboard, press Alt + Enter. Once in keyboard drag state,…" at bounding box center [608, 273] width 1033 height 405
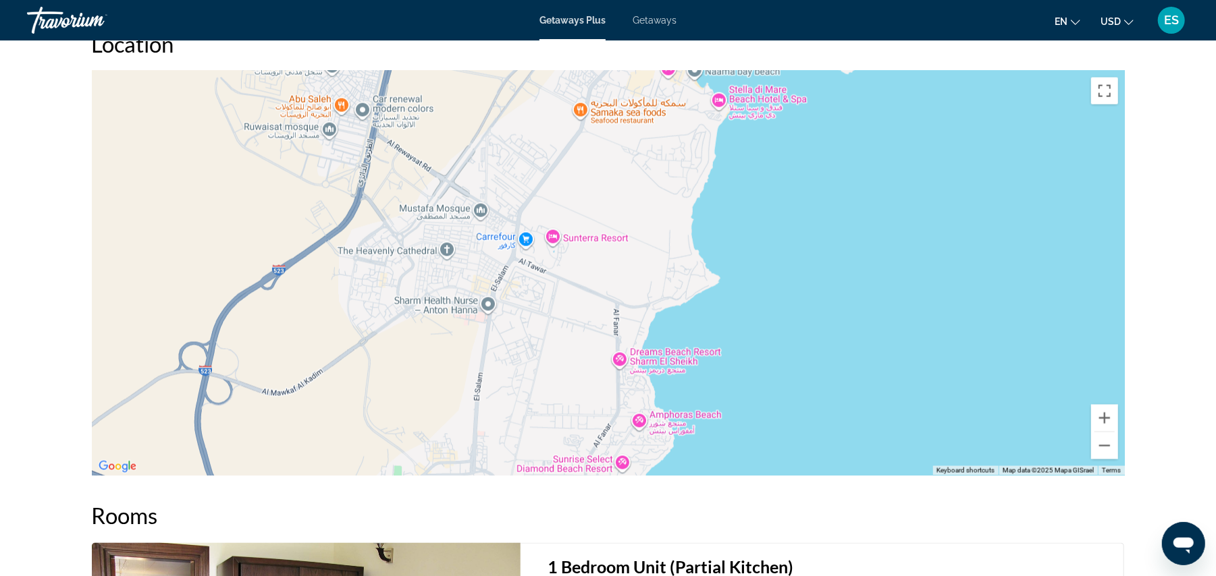
drag, startPoint x: 886, startPoint y: 338, endPoint x: 886, endPoint y: 279, distance: 59.4
click at [886, 279] on div "To activate drag with keyboard, press Alt + Enter. Once in keyboard drag state,…" at bounding box center [608, 273] width 1033 height 405
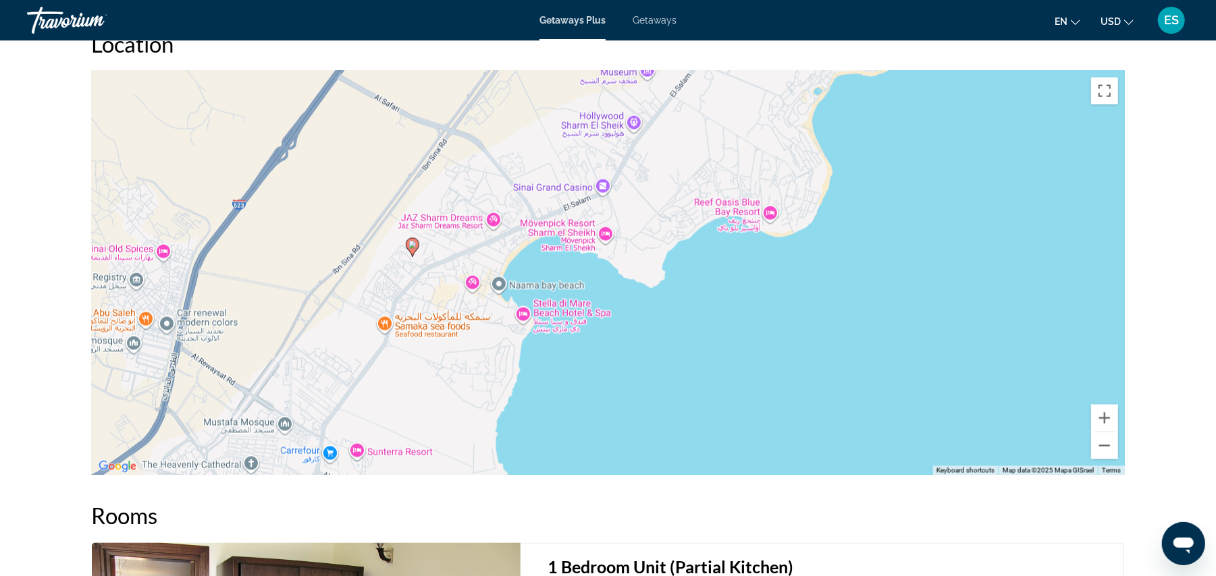
drag, startPoint x: 784, startPoint y: 238, endPoint x: 579, endPoint y: 454, distance: 297.4
click at [587, 463] on div "To activate drag with keyboard, press Alt + Enter. Once in keyboard drag state,…" at bounding box center [608, 273] width 1033 height 405
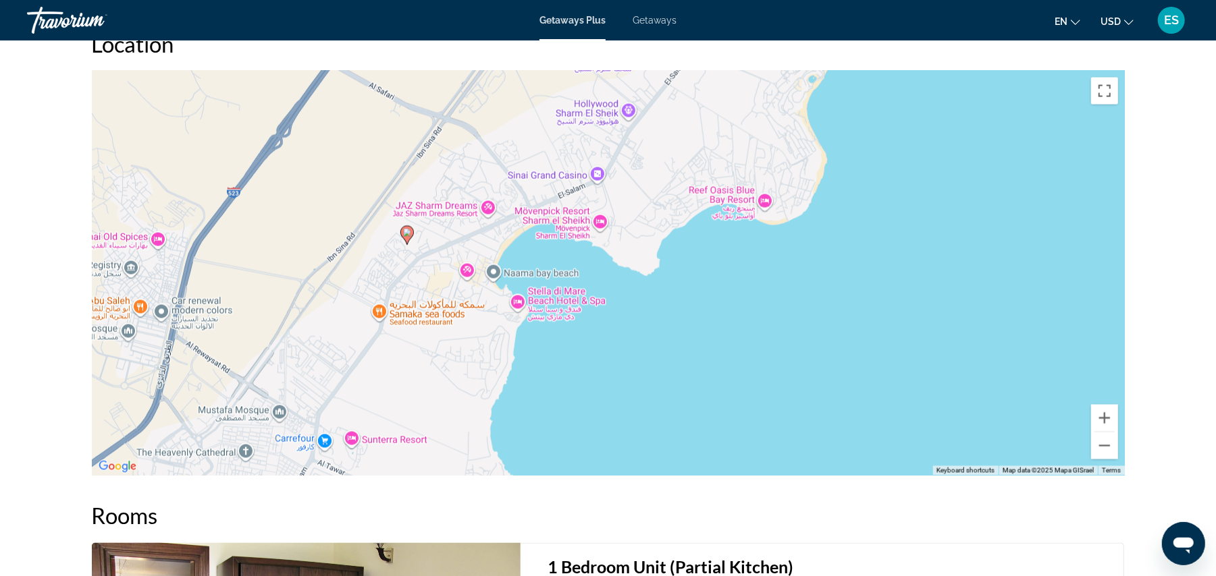
click at [405, 229] on image "Main content" at bounding box center [407, 233] width 8 height 8
click at [406, 229] on image "Main content" at bounding box center [407, 233] width 8 height 8
click at [408, 229] on image "Main content" at bounding box center [407, 233] width 8 height 8
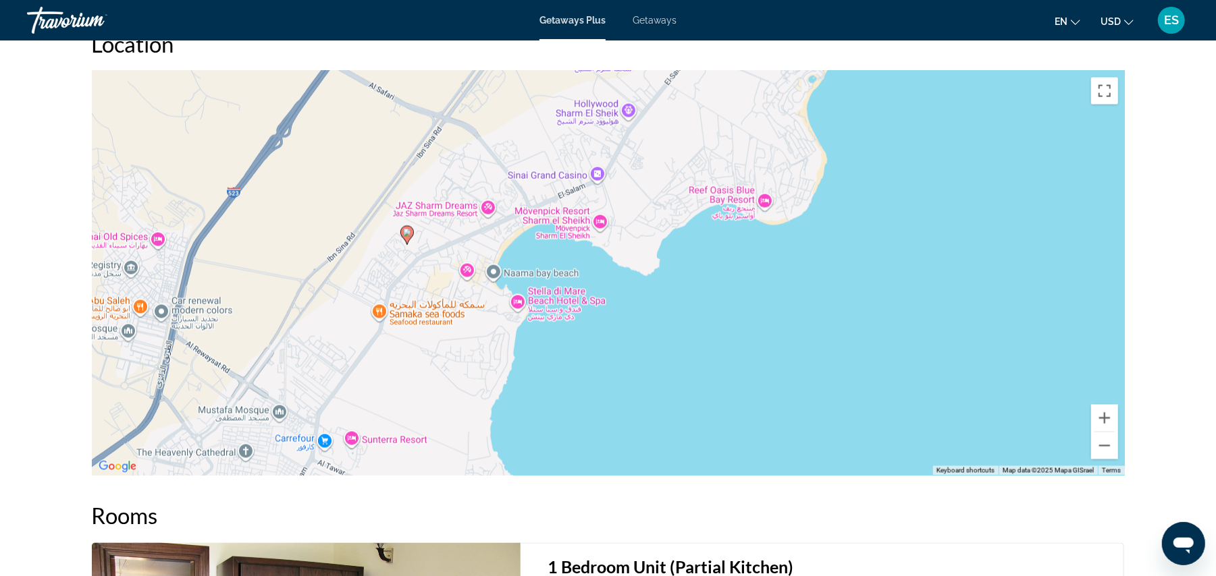
click at [408, 229] on image "Main content" at bounding box center [407, 233] width 8 height 8
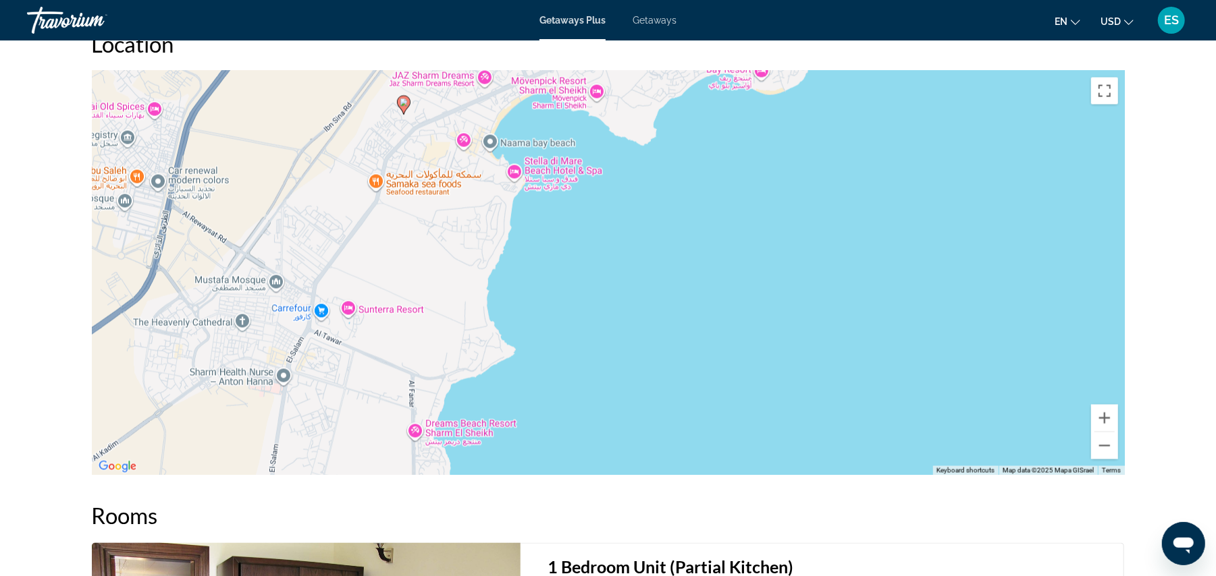
drag, startPoint x: 1050, startPoint y: 352, endPoint x: 1045, endPoint y: 246, distance: 106.1
click at [1045, 239] on div "To activate drag with keyboard, press Alt + Enter. Once in keyboard drag state,…" at bounding box center [608, 273] width 1033 height 405
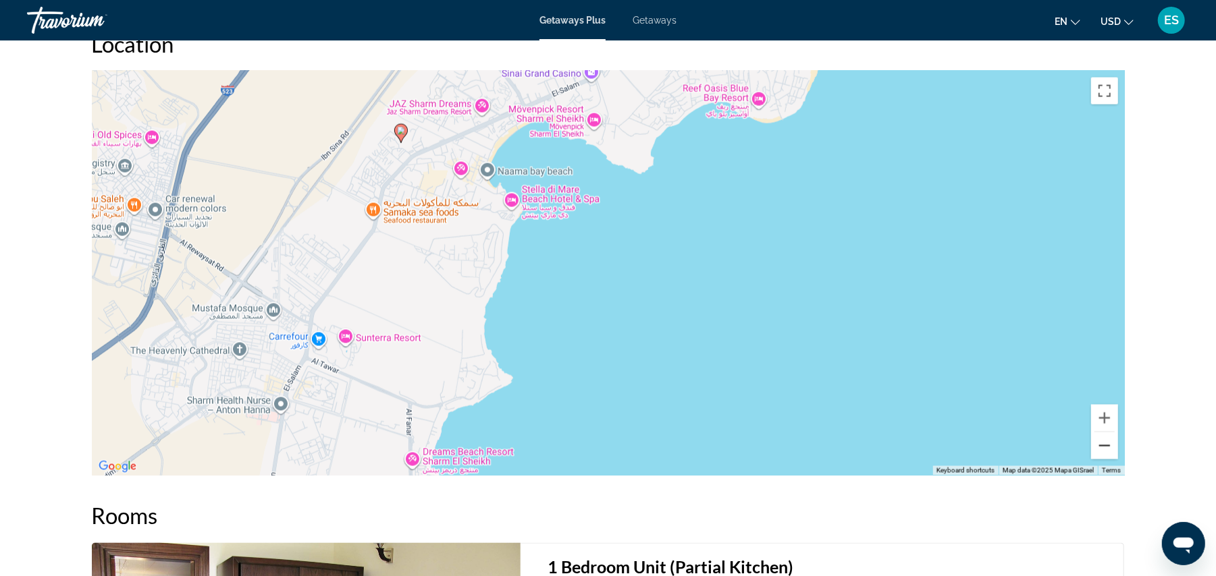
click at [1097, 435] on button "Zoom out" at bounding box center [1104, 446] width 27 height 27
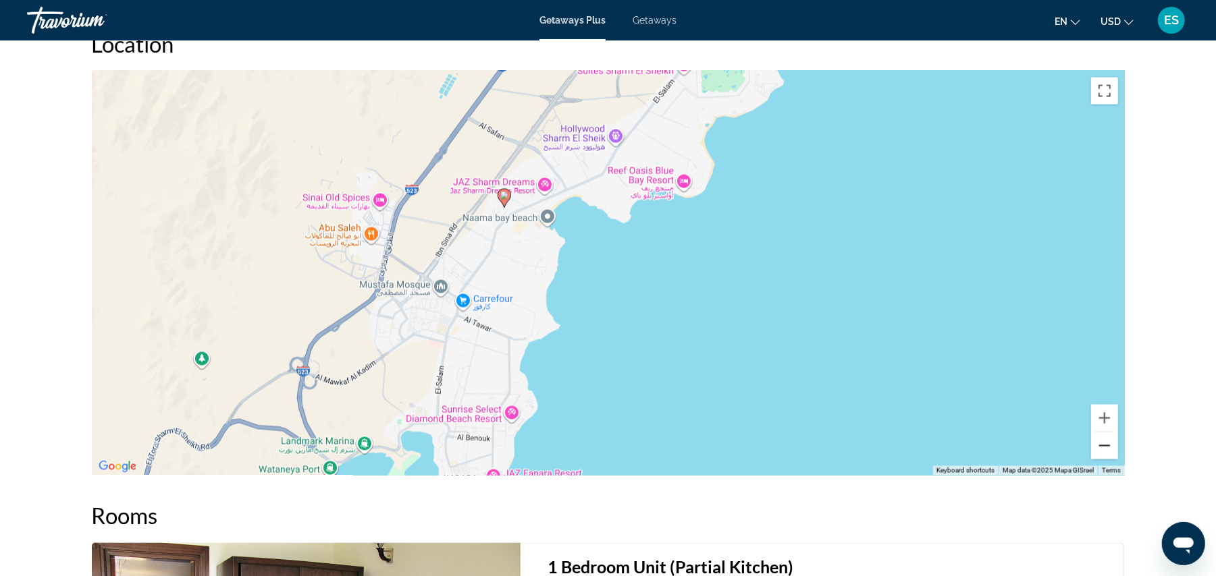
click at [1106, 439] on button "Zoom out" at bounding box center [1104, 446] width 27 height 27
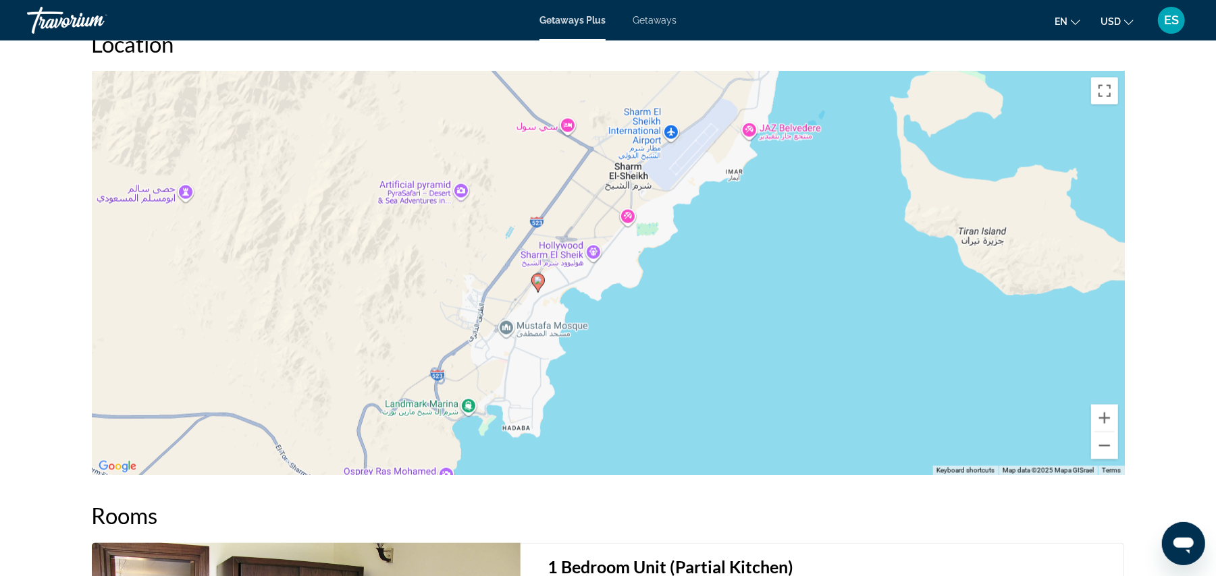
drag, startPoint x: 536, startPoint y: 357, endPoint x: 522, endPoint y: 408, distance: 52.6
click at [522, 408] on div "To activate drag with keyboard, press Alt + Enter. Once in keyboard drag state,…" at bounding box center [608, 273] width 1033 height 405
click at [537, 277] on image "Main content" at bounding box center [538, 281] width 8 height 8
click at [699, 325] on div "To navigate, press the arrow keys. To activate drag with keyboard, press Alt + …" at bounding box center [608, 273] width 1033 height 405
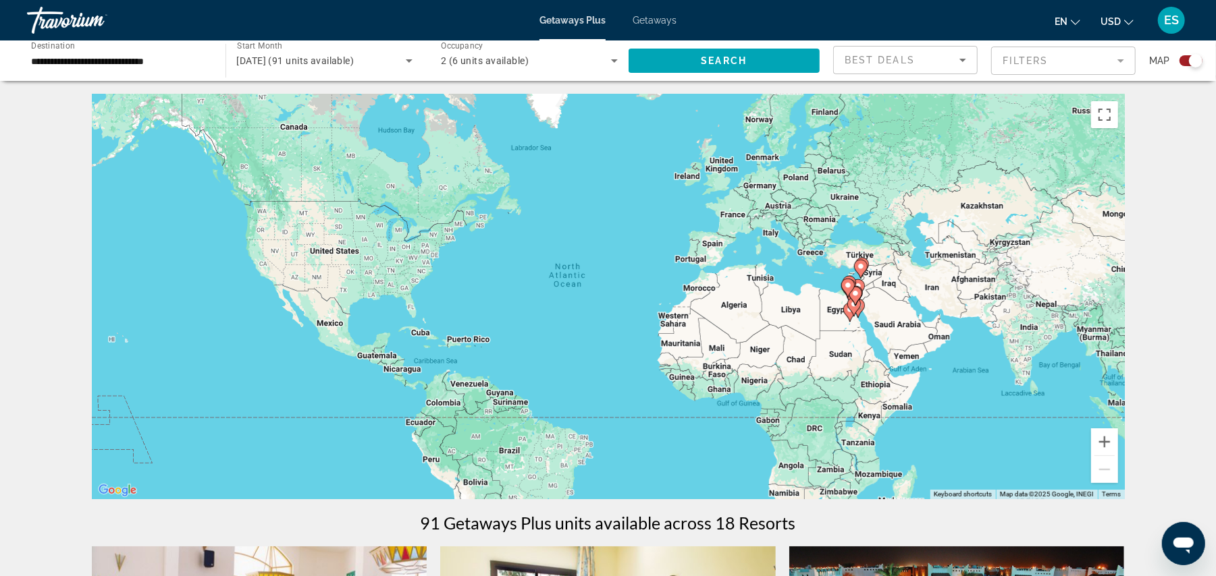
click at [854, 300] on icon "Main content" at bounding box center [854, 297] width 12 height 18
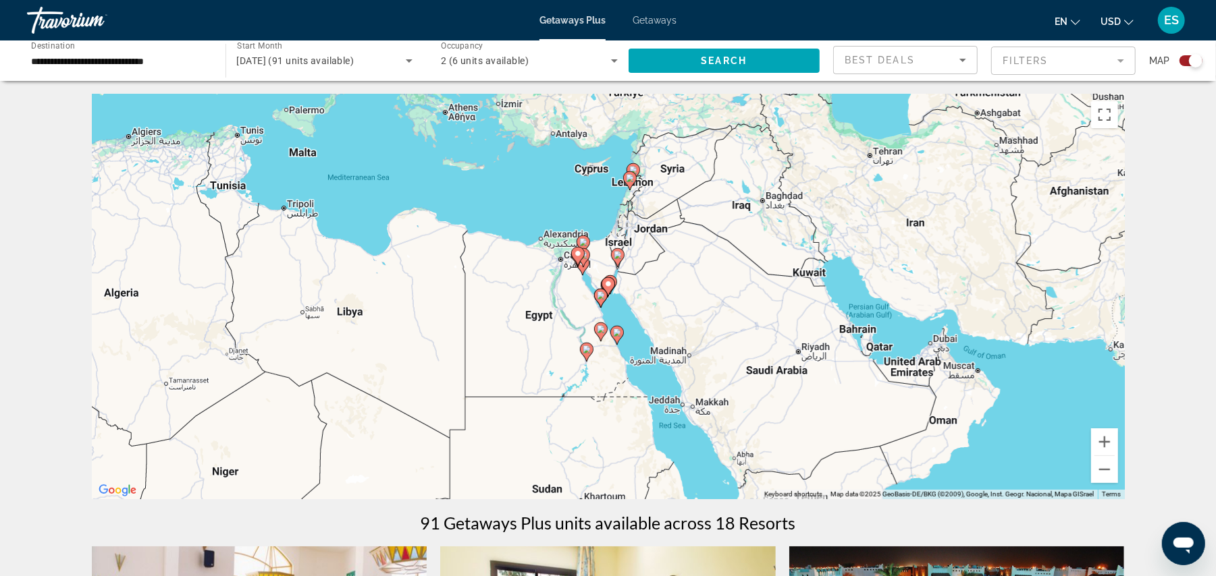
click at [603, 300] on icon "Main content" at bounding box center [600, 299] width 12 height 18
type input "**********"
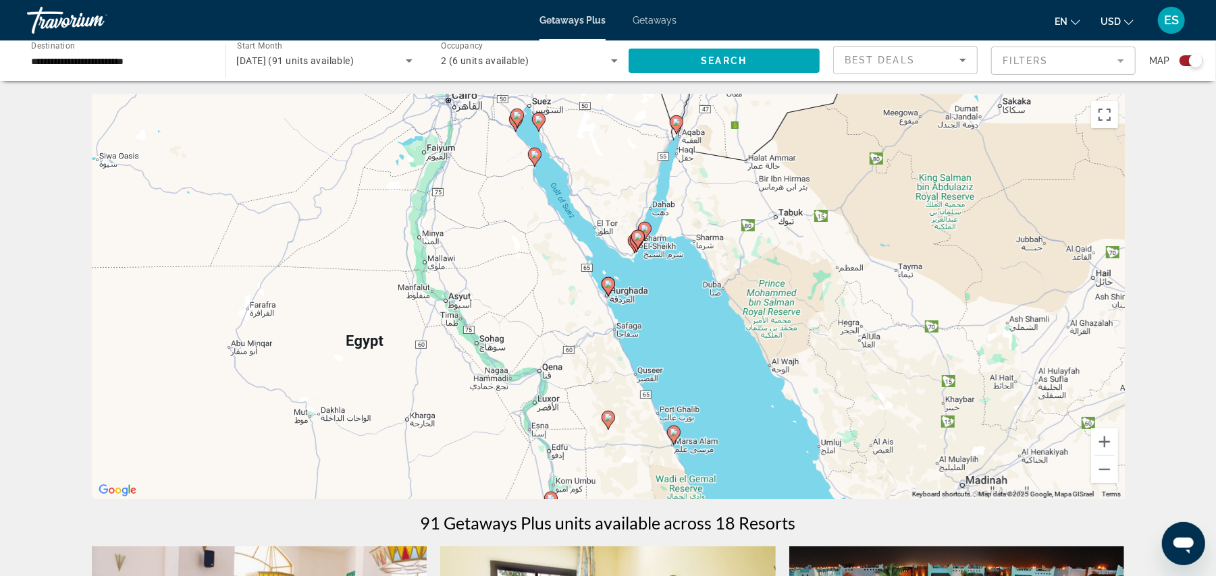
click at [633, 244] on gmp-advanced-marker "Main content" at bounding box center [637, 239] width 13 height 20
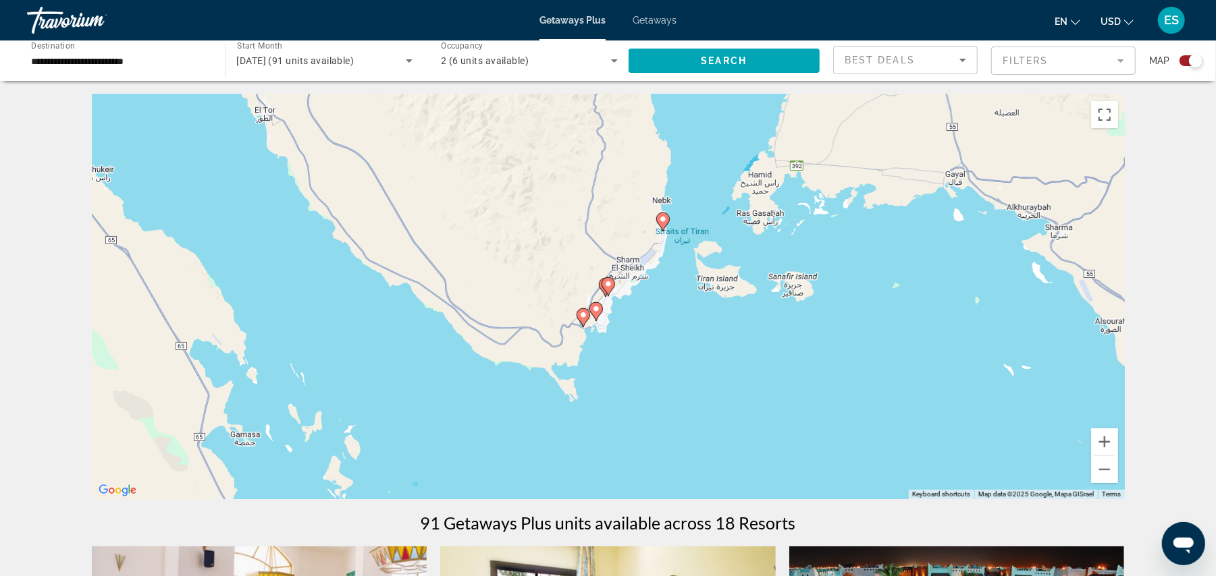
click at [664, 222] on image "Main content" at bounding box center [663, 219] width 8 height 8
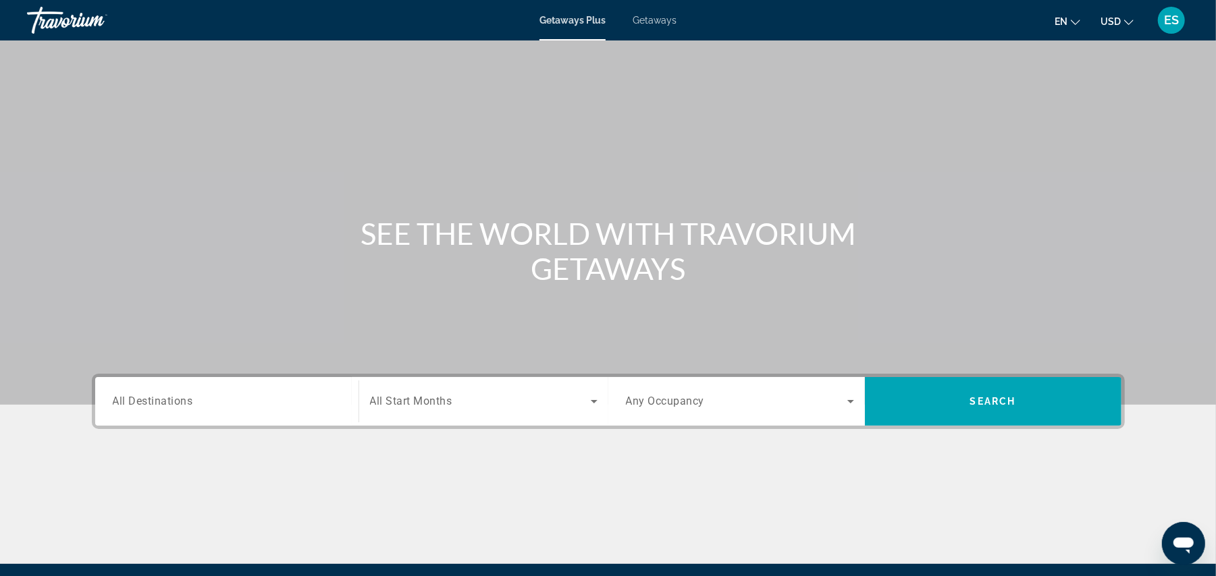
click at [252, 398] on input "Destination All Destinations" at bounding box center [227, 402] width 228 height 16
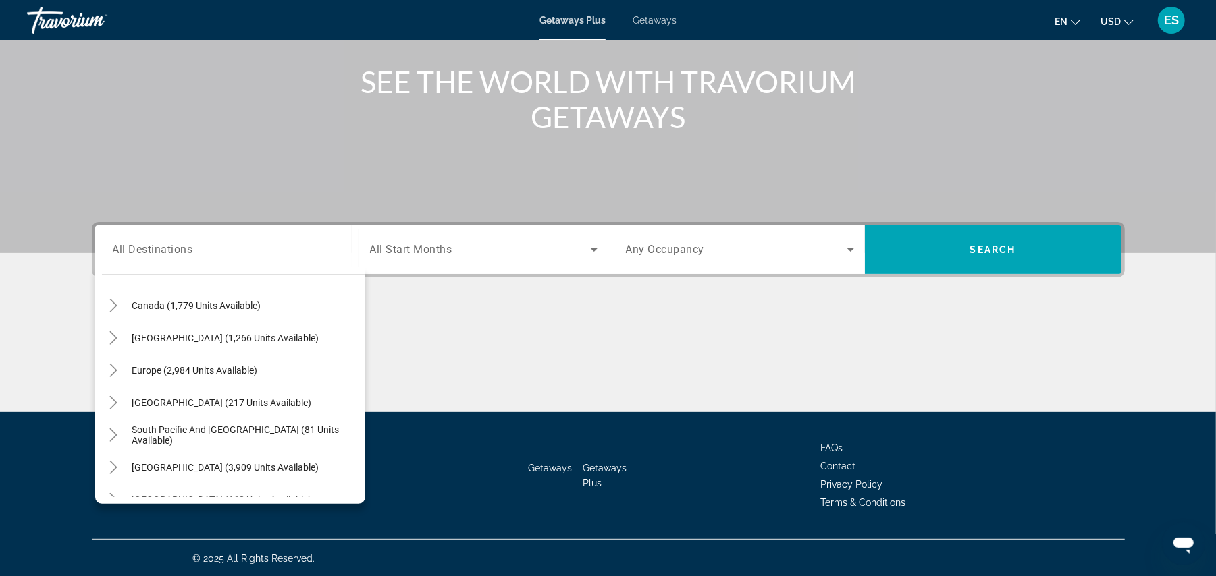
scroll to position [219, 0]
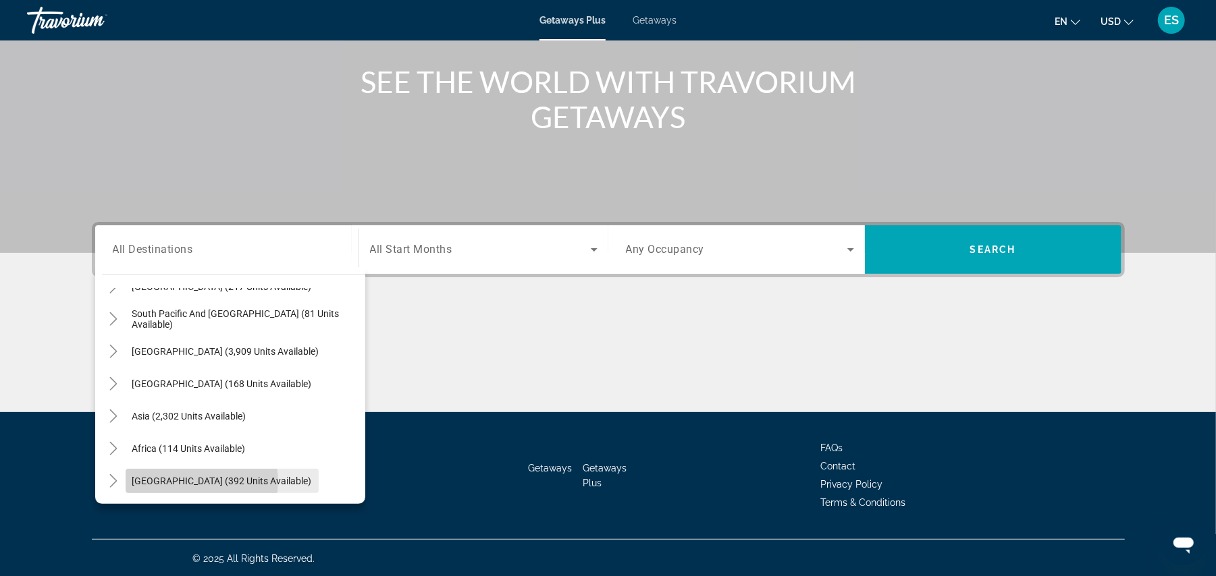
click at [198, 481] on span "[GEOGRAPHIC_DATA] (392 units available)" at bounding box center [222, 481] width 180 height 11
type input "**********"
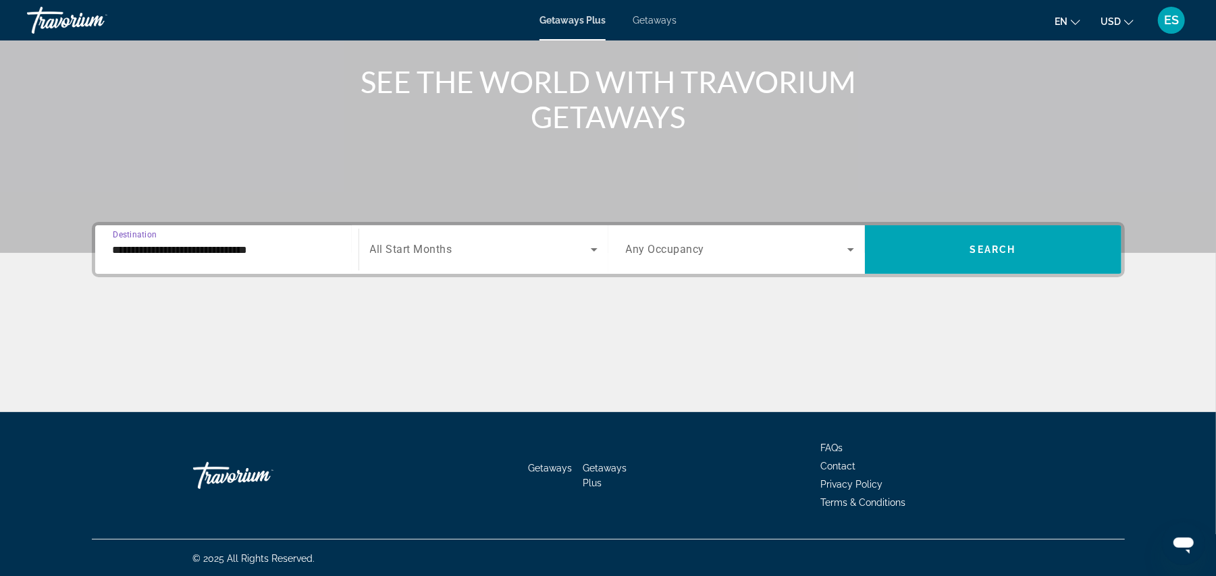
click at [485, 256] on span "Search widget" at bounding box center [480, 250] width 221 height 16
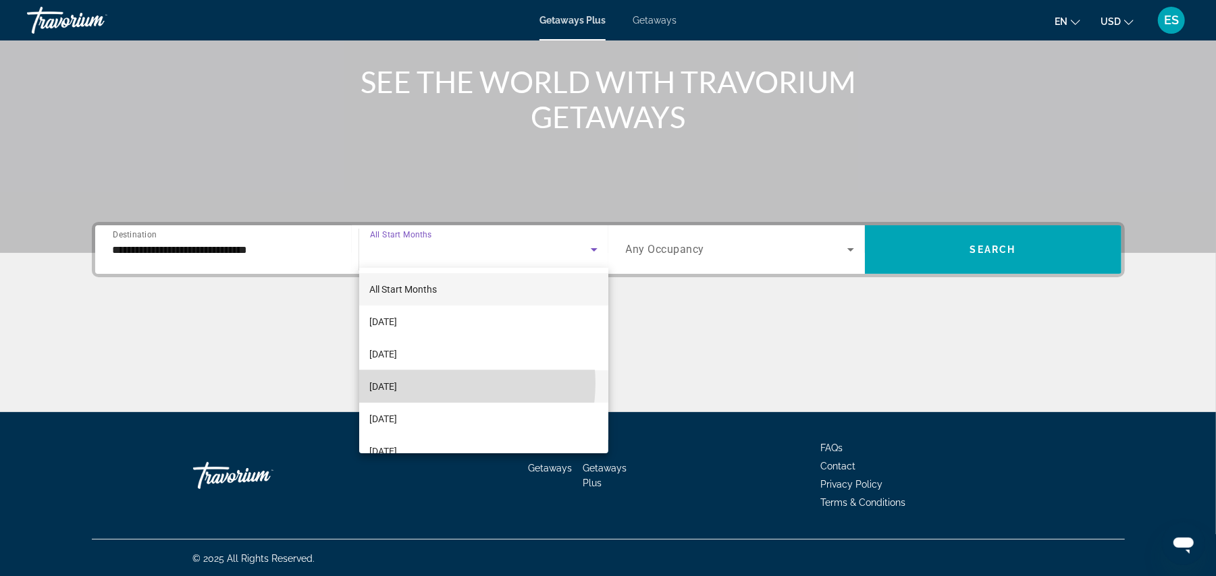
click at [398, 383] on span "[DATE]" at bounding box center [384, 387] width 28 height 16
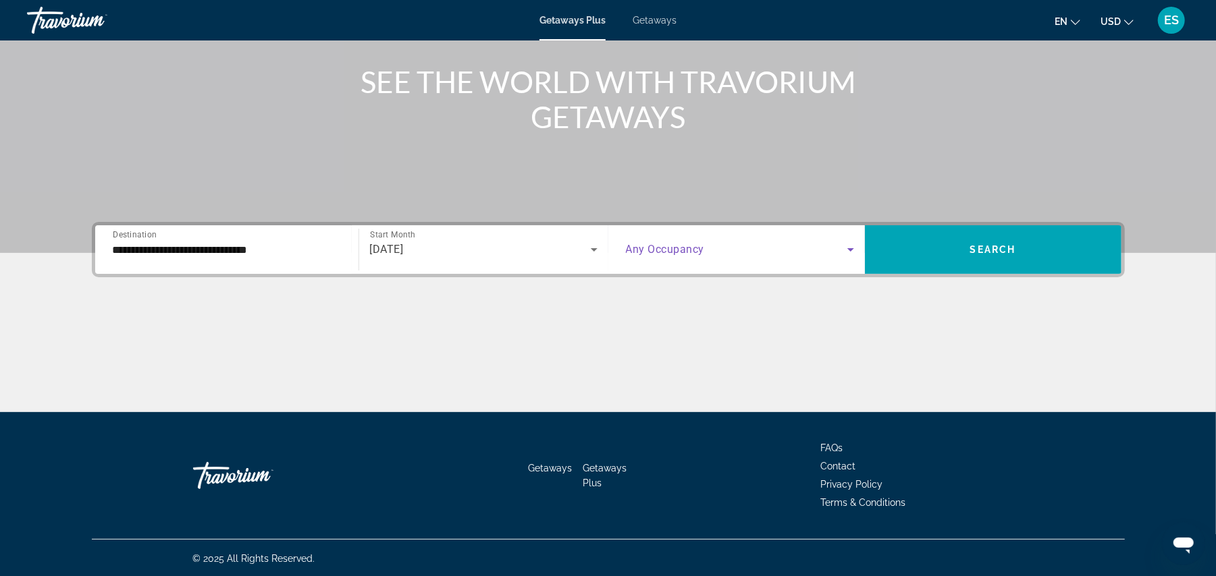
click at [729, 252] on span "Search widget" at bounding box center [736, 250] width 221 height 16
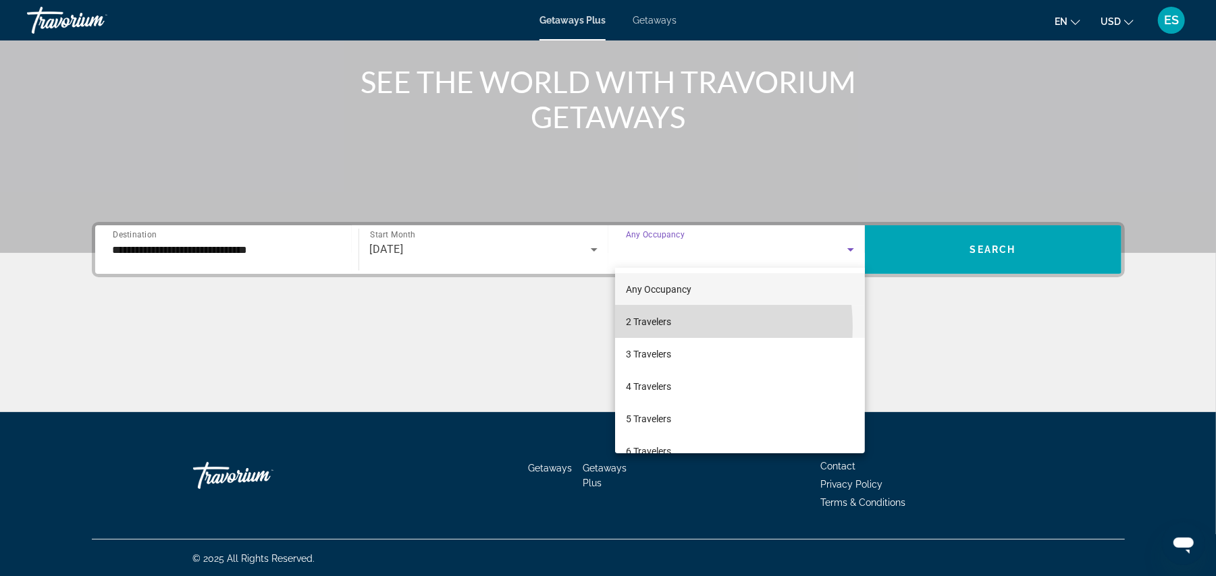
click at [660, 327] on span "2 Travelers" at bounding box center [648, 322] width 45 height 16
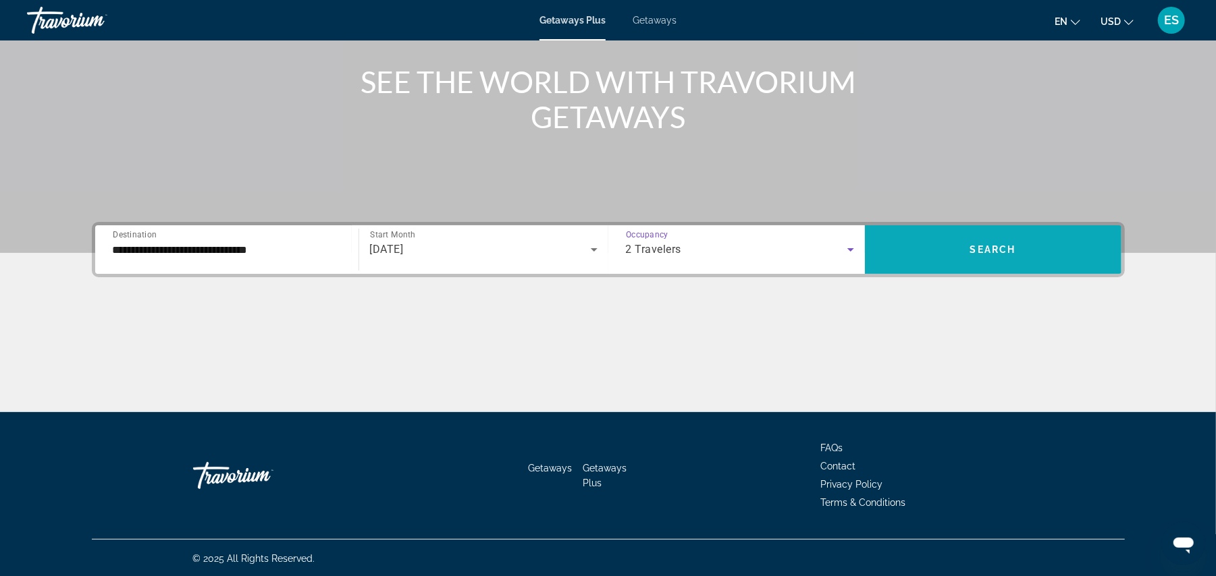
click at [1035, 262] on span "Search widget" at bounding box center [993, 250] width 256 height 32
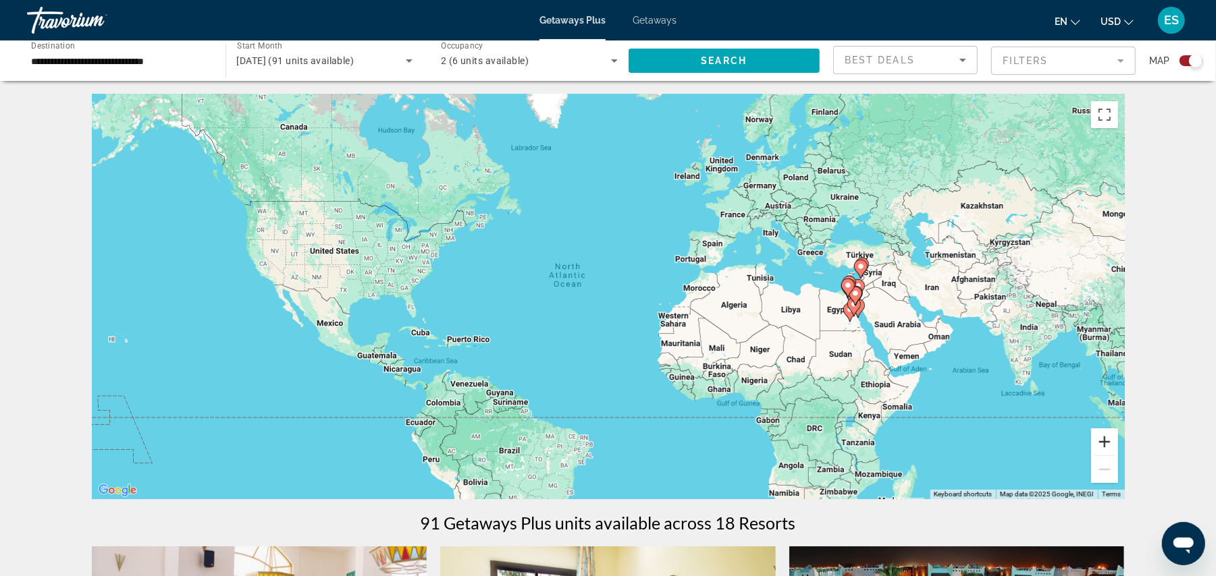
click at [1104, 443] on button "Zoom in" at bounding box center [1104, 442] width 27 height 27
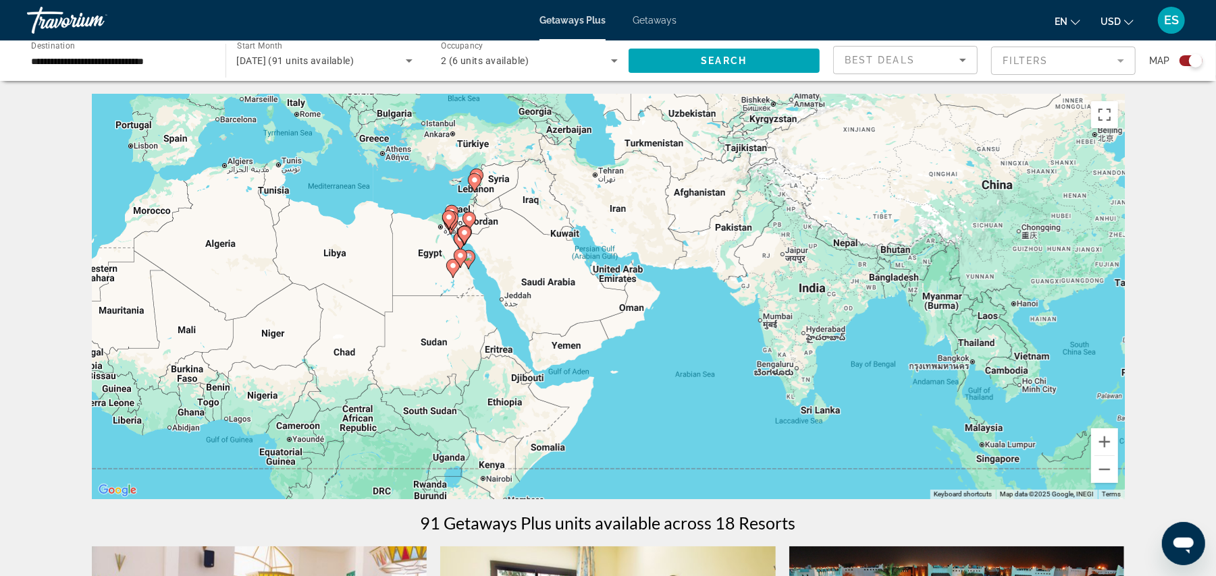
drag, startPoint x: 937, startPoint y: 362, endPoint x: 274, endPoint y: 289, distance: 666.8
click at [274, 289] on div "To activate drag with keyboard, press Alt + Enter. Once in keyboard drag state,…" at bounding box center [608, 296] width 1033 height 405
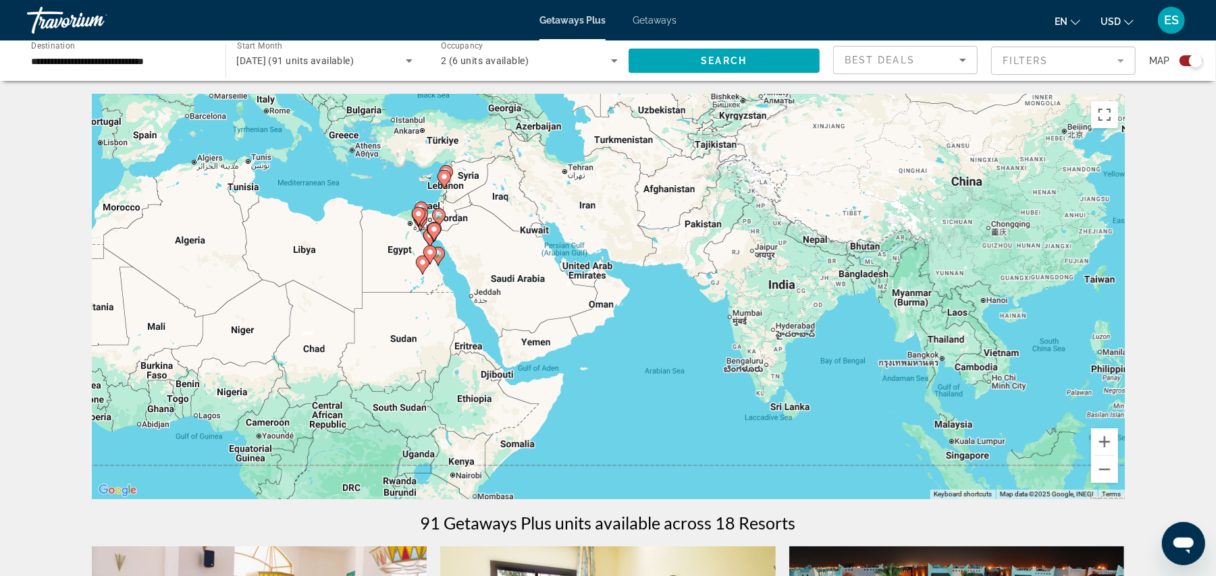
click at [435, 242] on gmp-advanced-marker "Main content" at bounding box center [433, 232] width 13 height 20
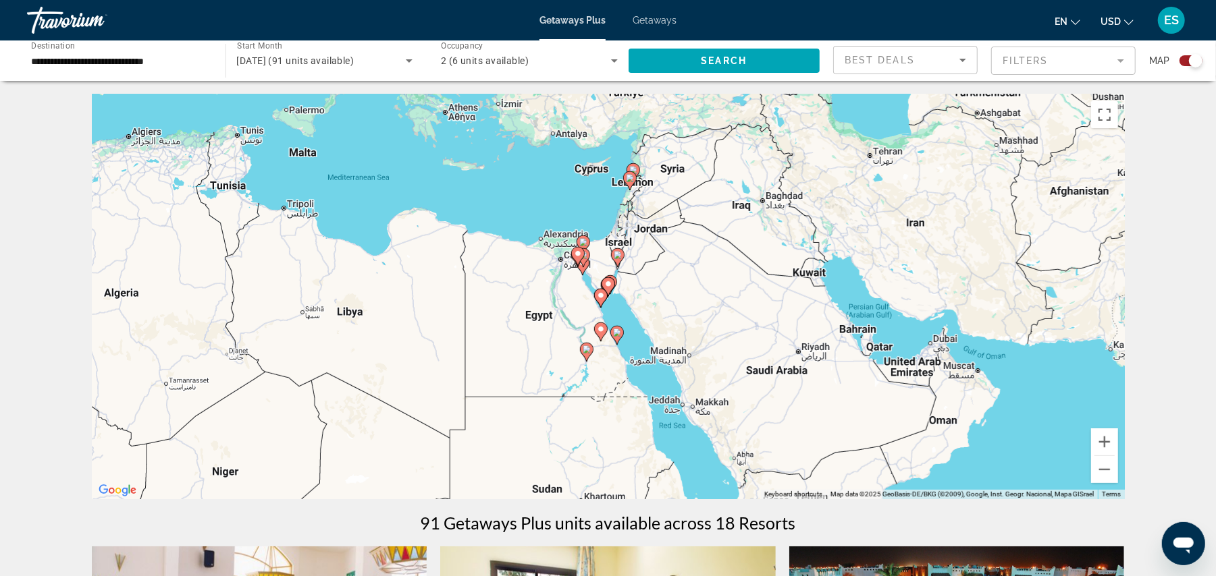
click at [607, 292] on icon "Main content" at bounding box center [607, 287] width 12 height 18
type input "**********"
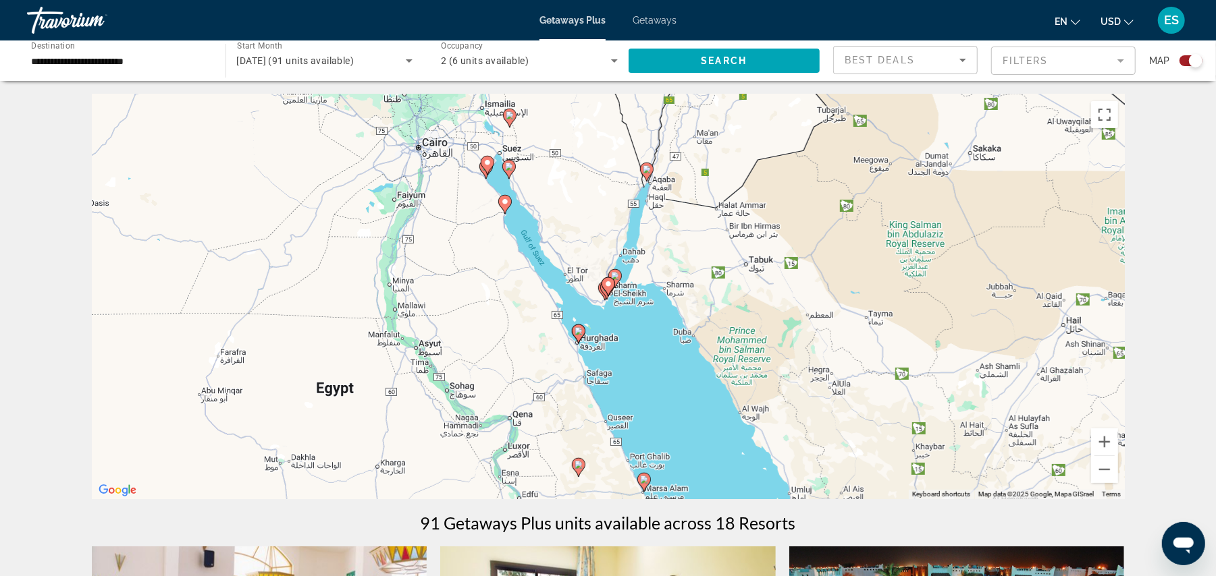
click at [612, 287] on image "Main content" at bounding box center [608, 284] width 8 height 8
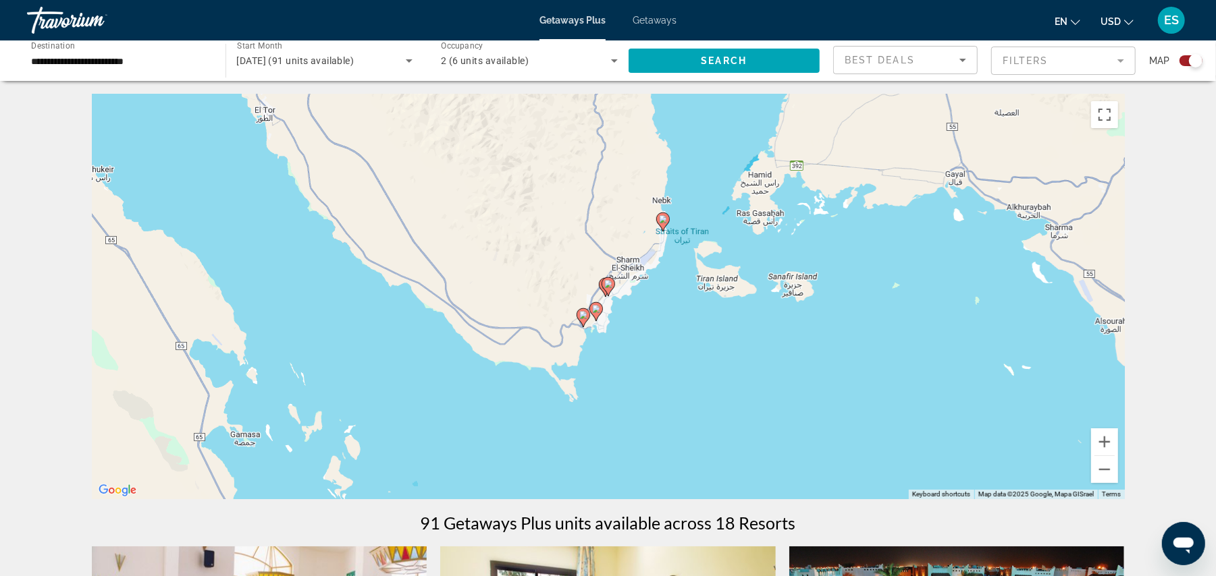
click at [660, 217] on image "Main content" at bounding box center [663, 219] width 8 height 8
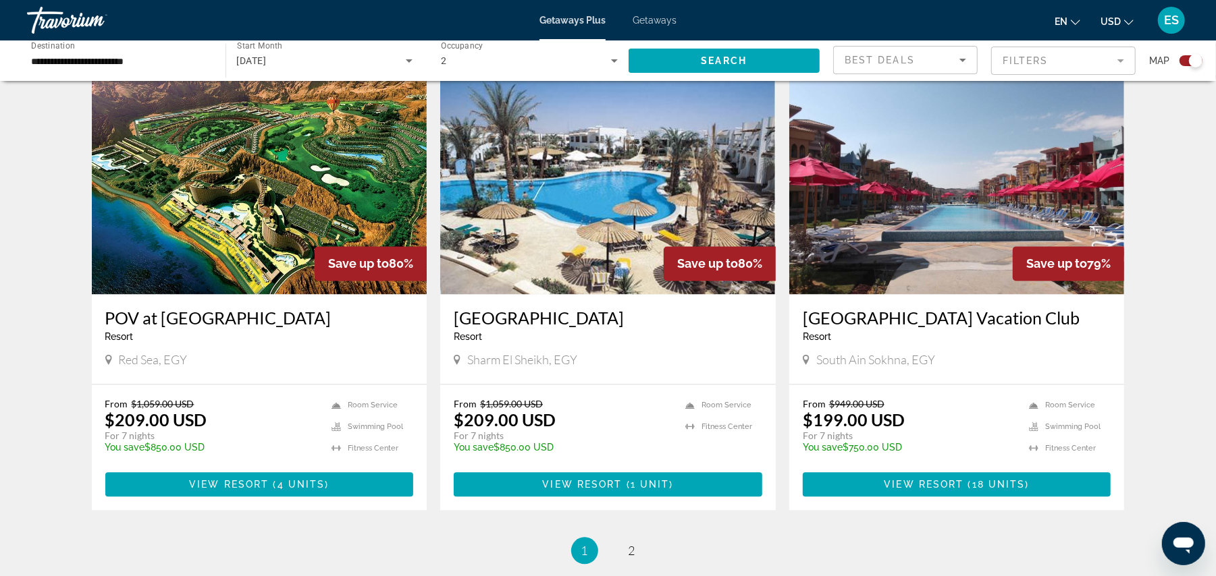
scroll to position [1980, 0]
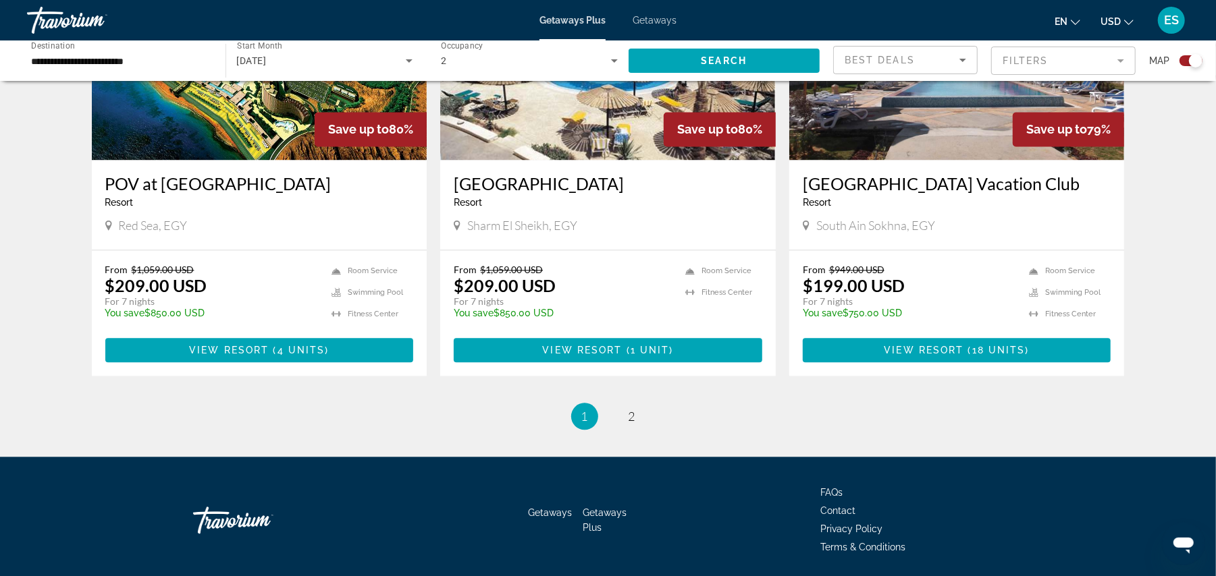
click at [657, 20] on span "Getaways" at bounding box center [654, 20] width 44 height 11
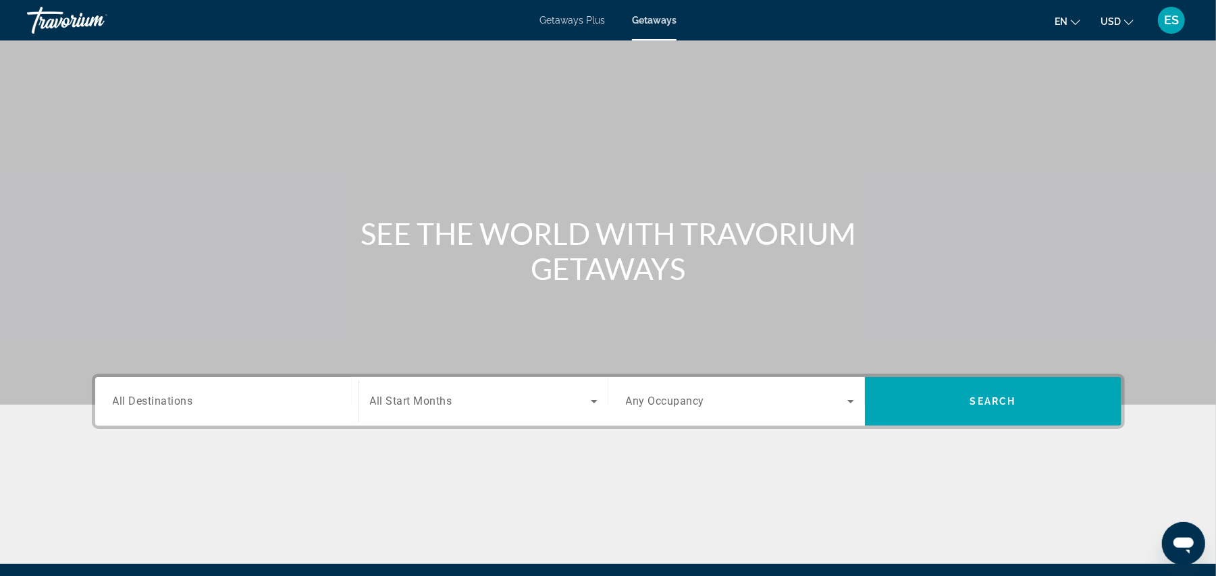
click at [309, 394] on input "Destination All Destinations" at bounding box center [227, 402] width 228 height 16
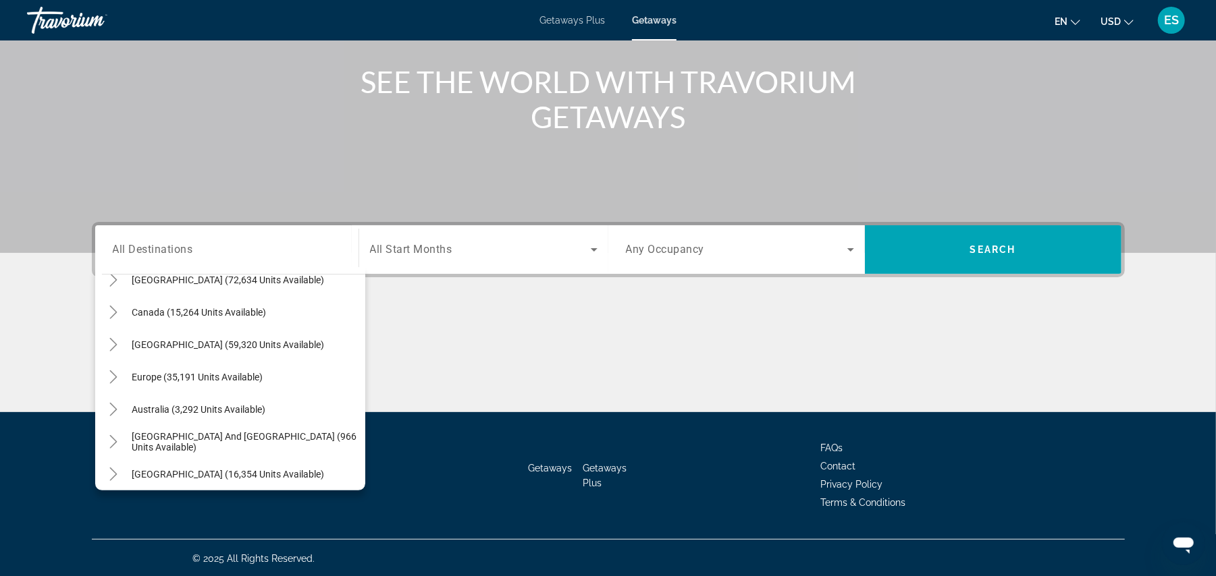
scroll to position [219, 0]
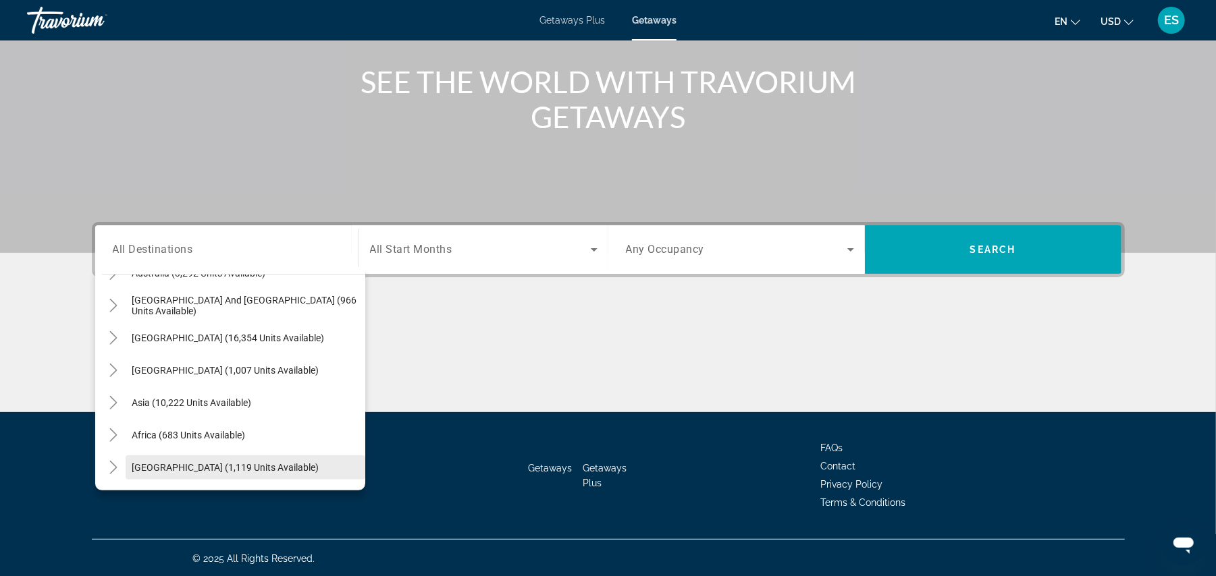
click at [215, 465] on span "[GEOGRAPHIC_DATA] (1,119 units available)" at bounding box center [225, 467] width 187 height 11
type input "**********"
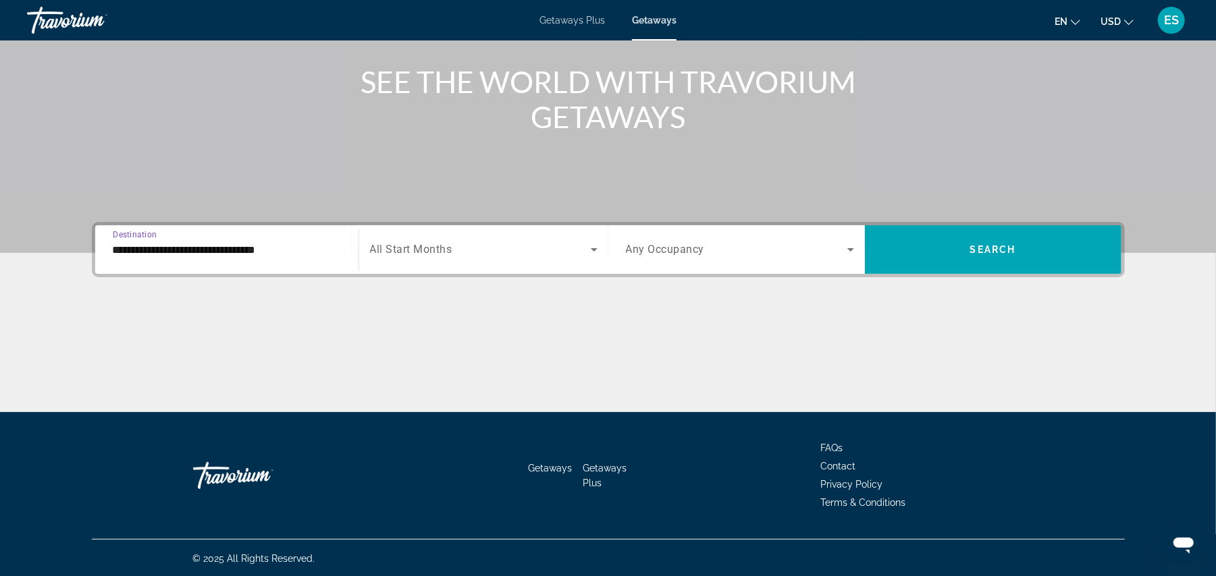
click at [451, 249] on span "All Start Months" at bounding box center [411, 250] width 82 height 13
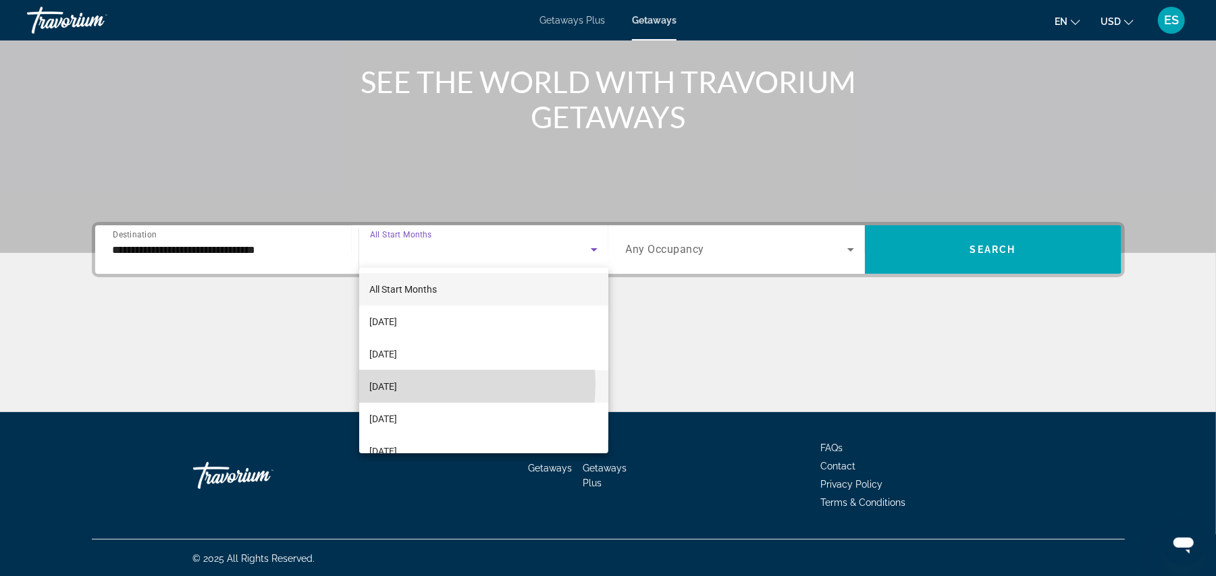
click at [398, 384] on span "[DATE]" at bounding box center [384, 387] width 28 height 16
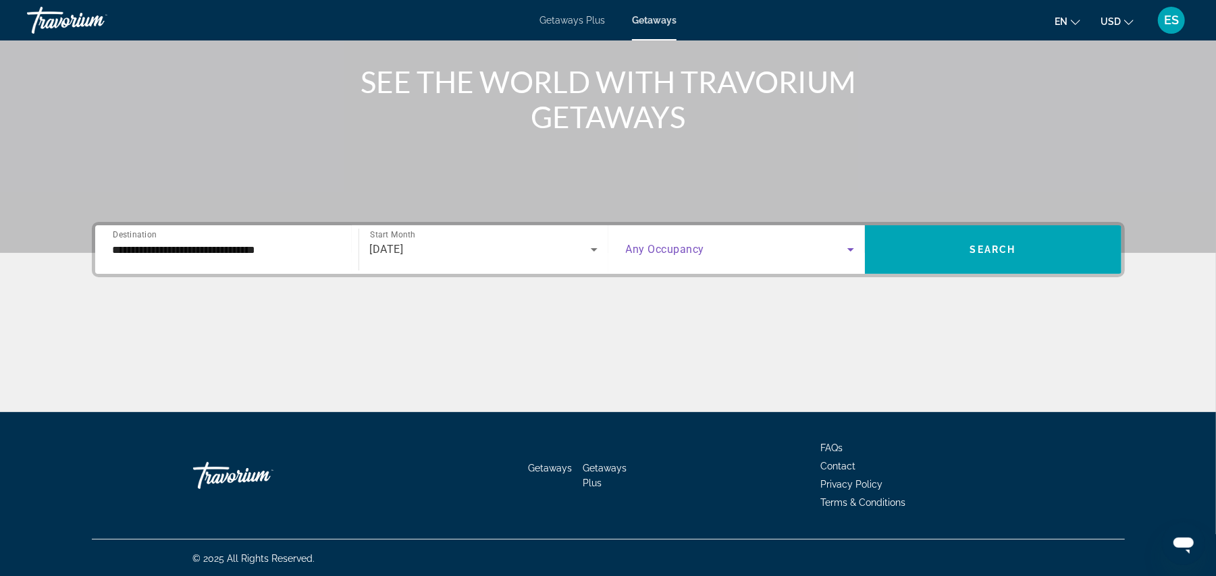
click at [794, 248] on span "Search widget" at bounding box center [736, 250] width 221 height 16
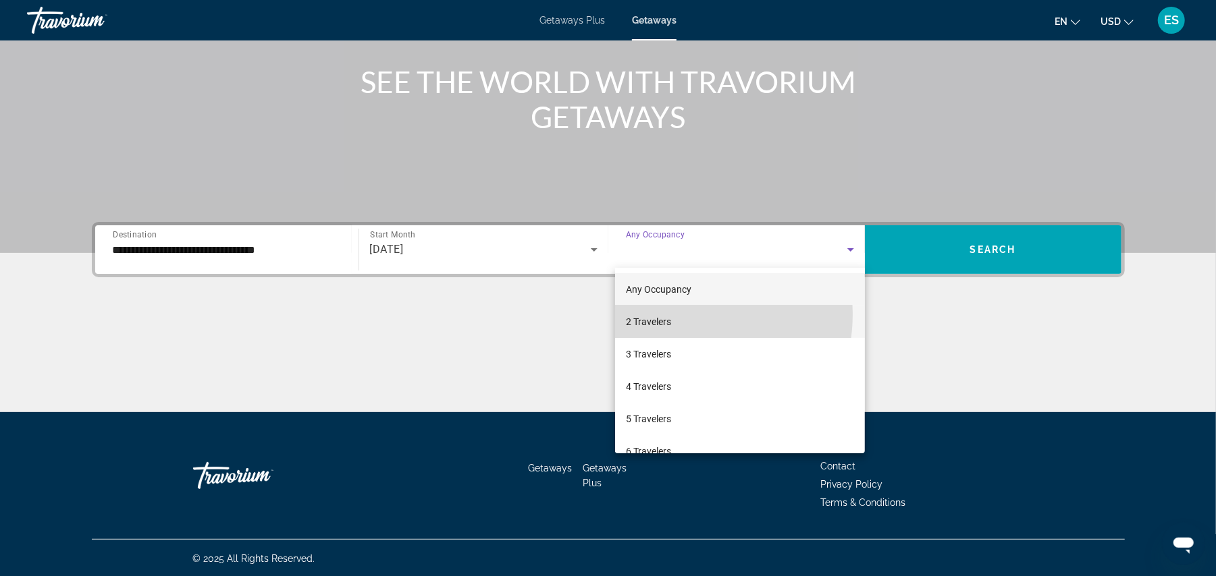
click at [678, 316] on mat-option "2 Travelers" at bounding box center [740, 322] width 250 height 32
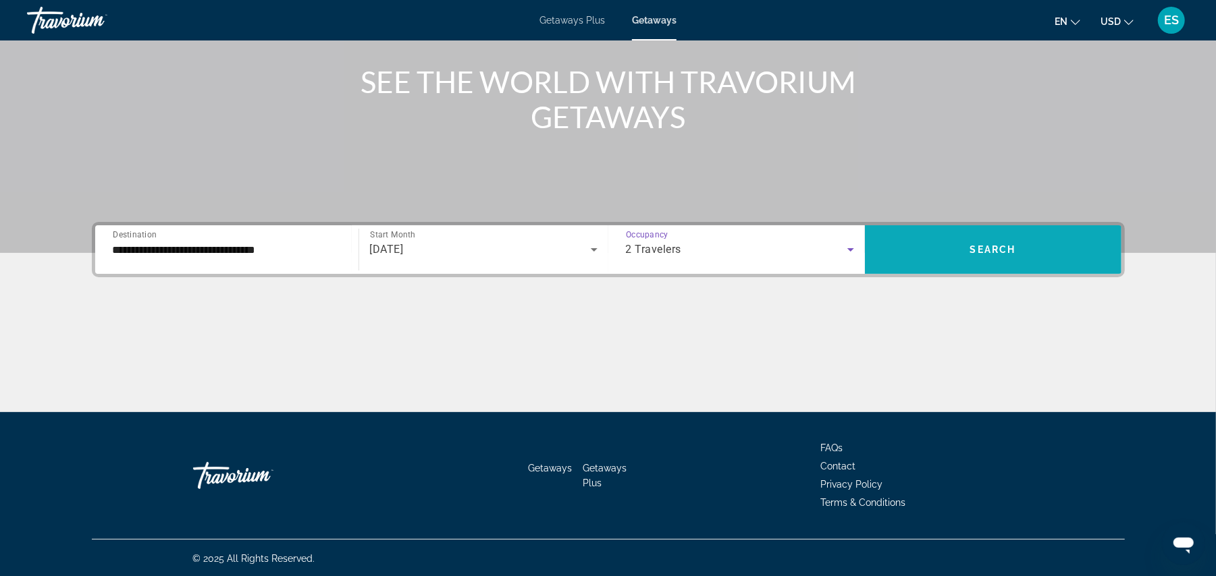
click at [938, 248] on span "Search widget" at bounding box center [993, 250] width 256 height 32
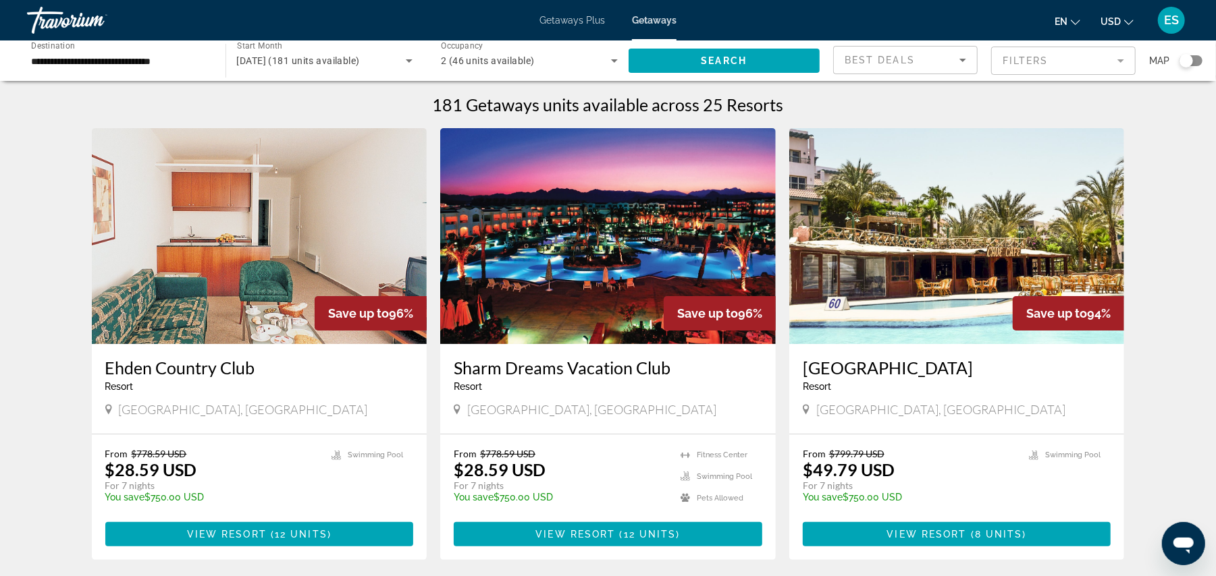
click at [708, 296] on div "Save up to 96%" at bounding box center [720, 313] width 112 height 34
click at [590, 286] on img "Main content" at bounding box center [607, 236] width 335 height 216
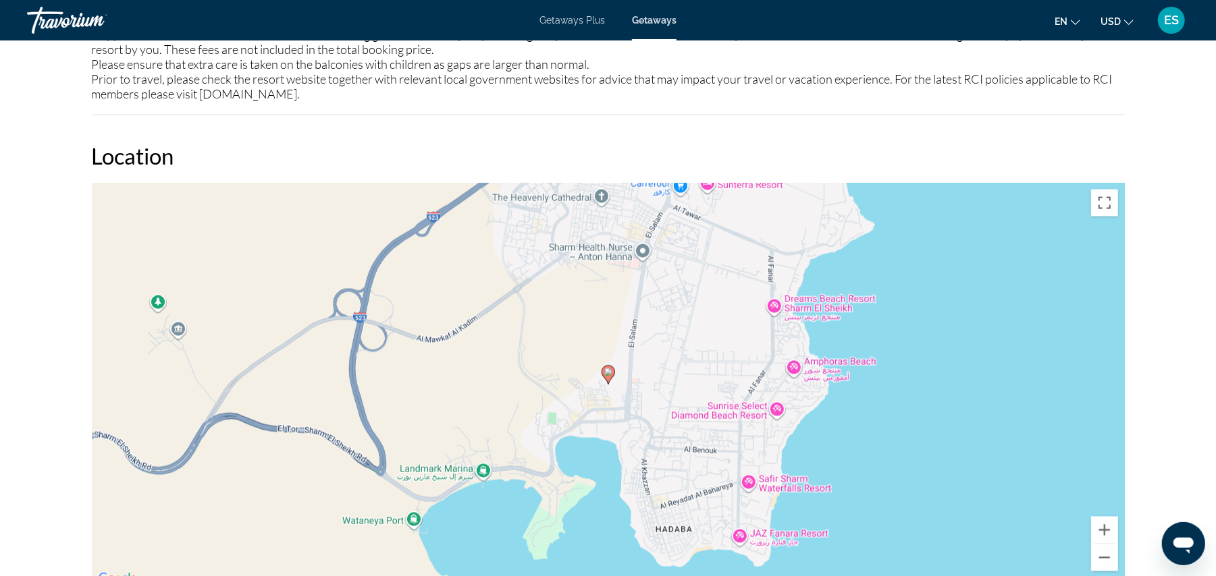
scroll to position [1389, 0]
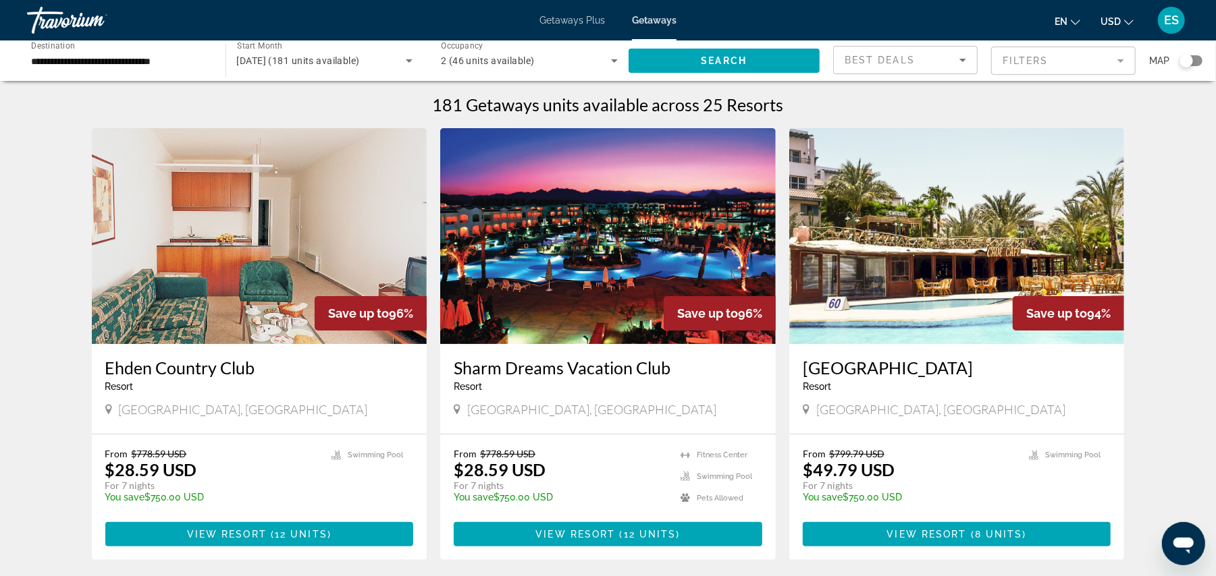
click at [872, 274] on img "Main content" at bounding box center [956, 236] width 335 height 216
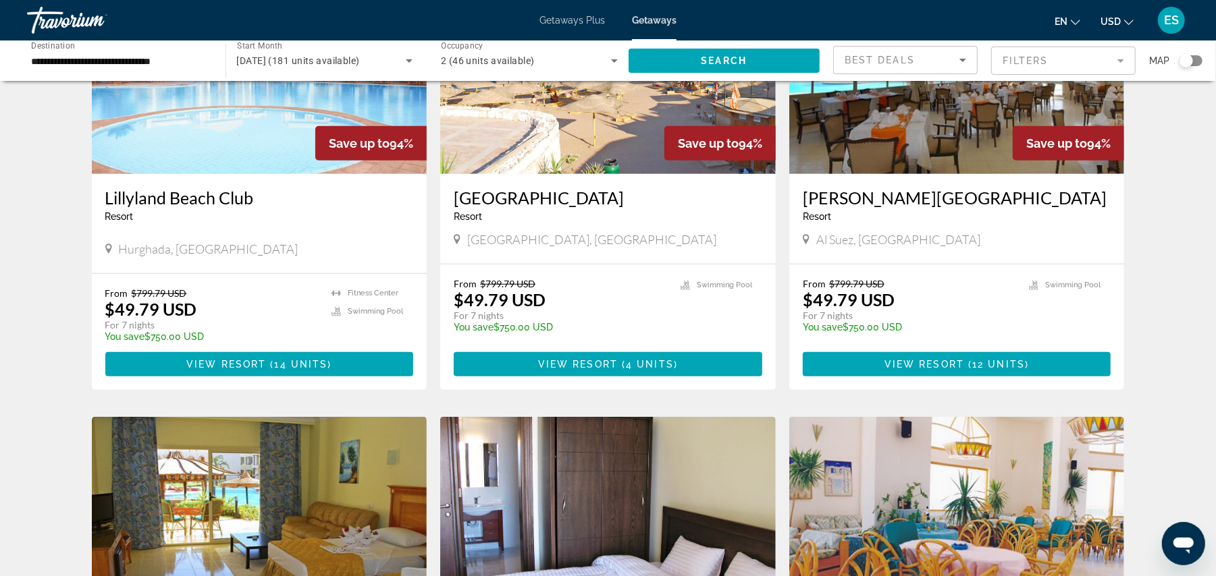
scroll to position [630, 0]
click at [168, 99] on img "Main content" at bounding box center [259, 65] width 335 height 216
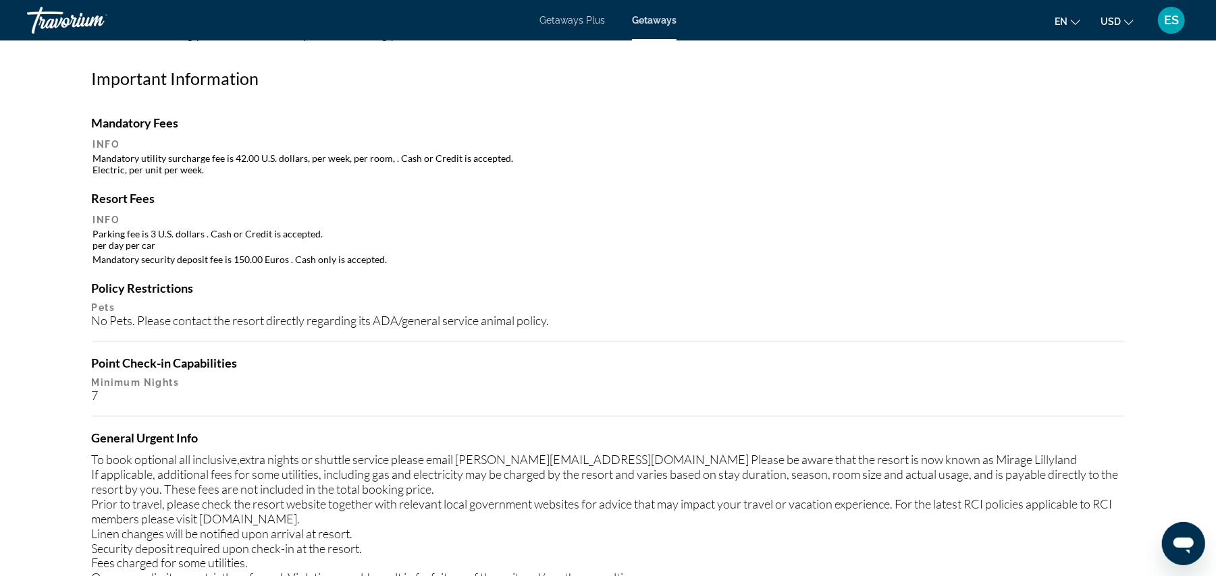
scroll to position [1212, 0]
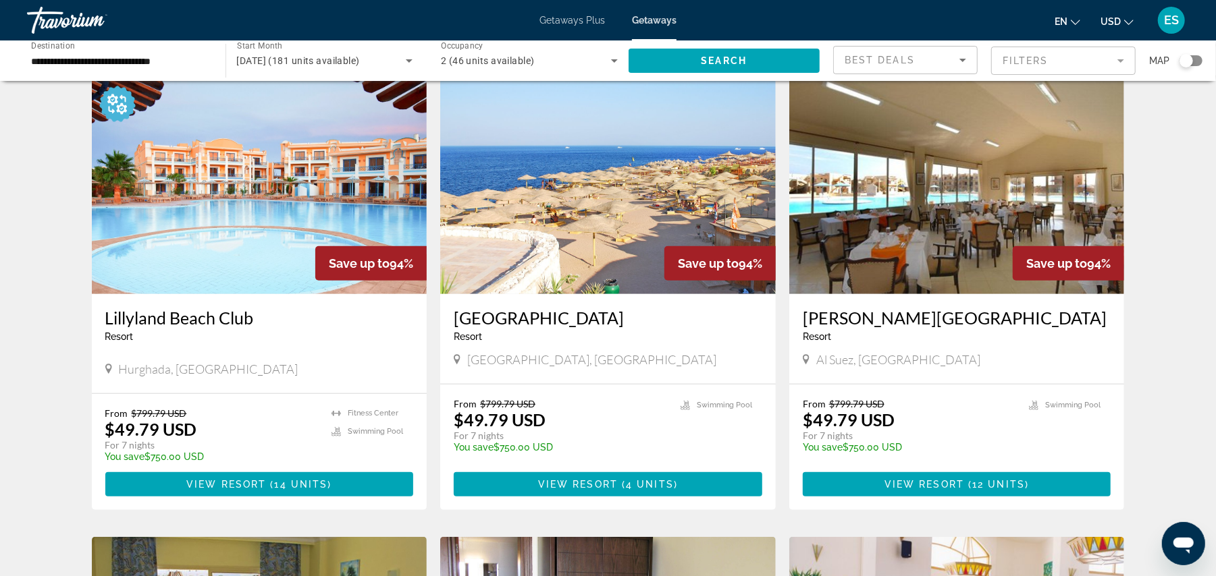
scroll to position [513, 0]
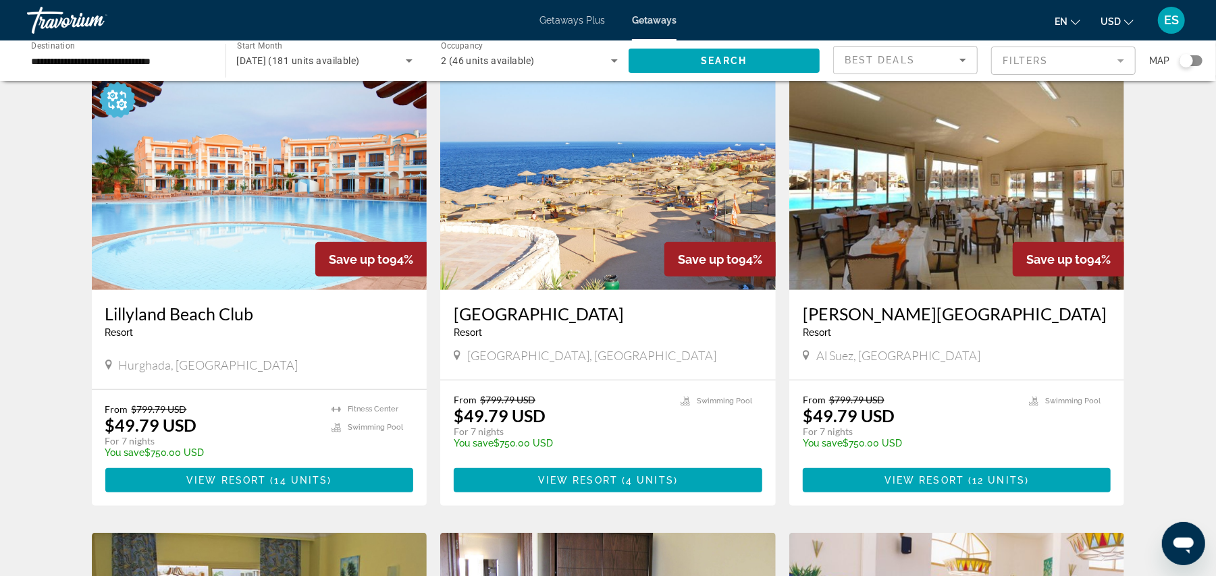
click at [618, 206] on img "Main content" at bounding box center [607, 182] width 335 height 216
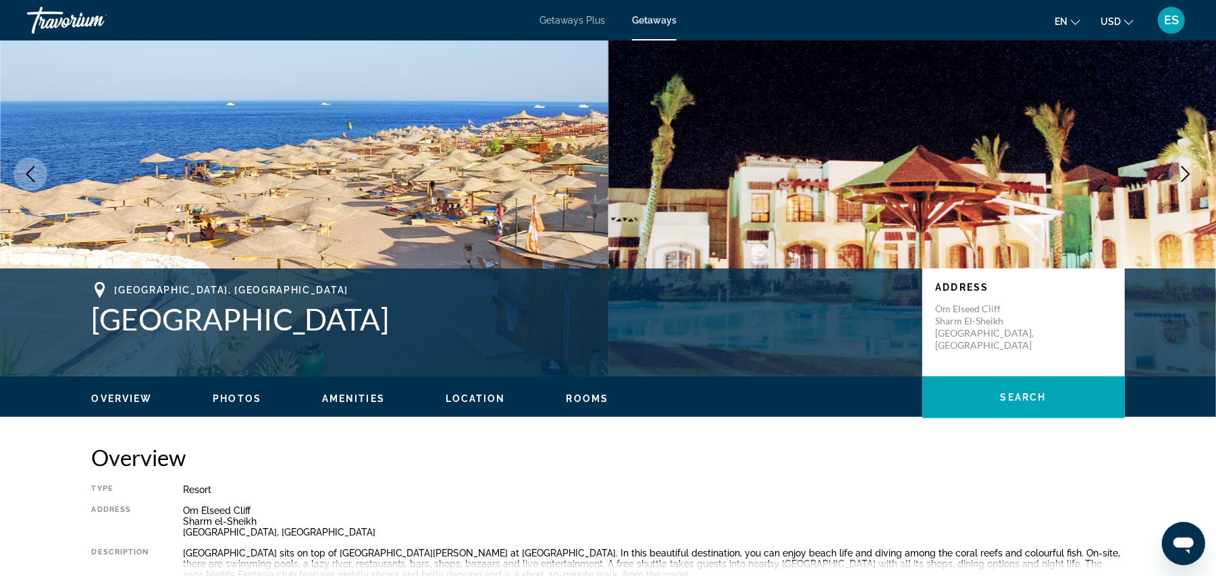
scroll to position [42, 0]
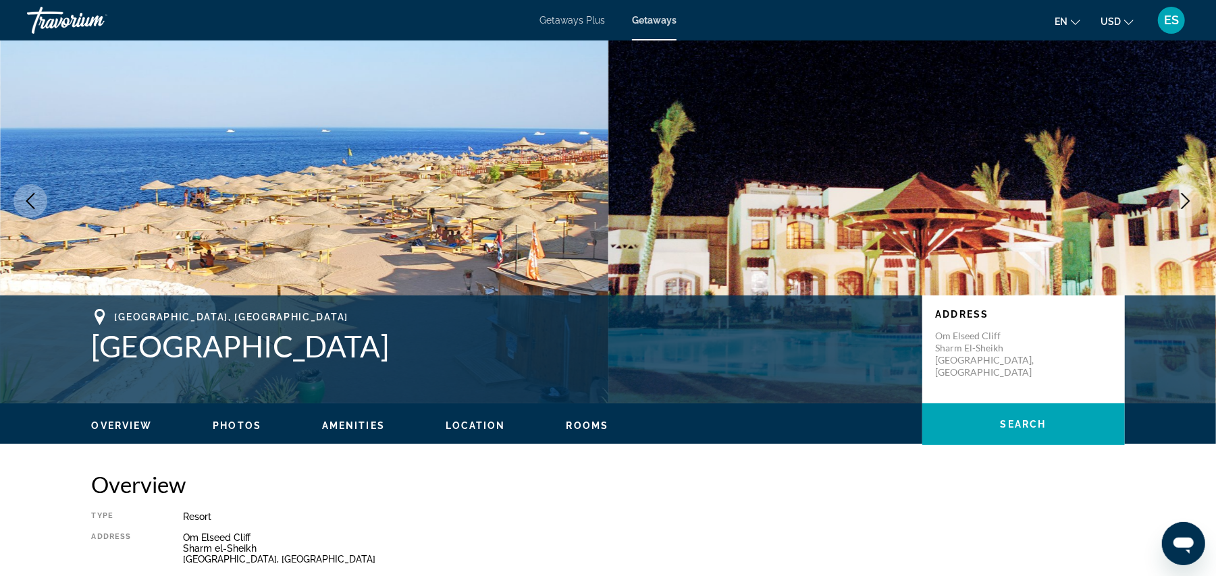
drag, startPoint x: 93, startPoint y: 341, endPoint x: 342, endPoint y: 351, distance: 248.6
click at [342, 351] on h1 "[GEOGRAPHIC_DATA]" at bounding box center [500, 346] width 817 height 35
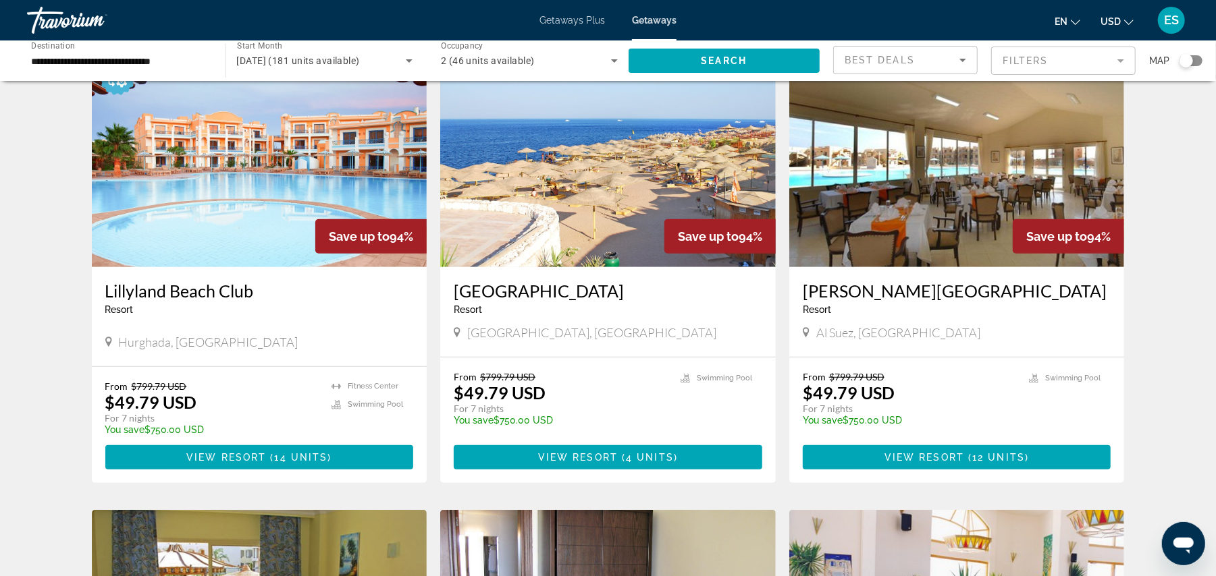
scroll to position [540, 0]
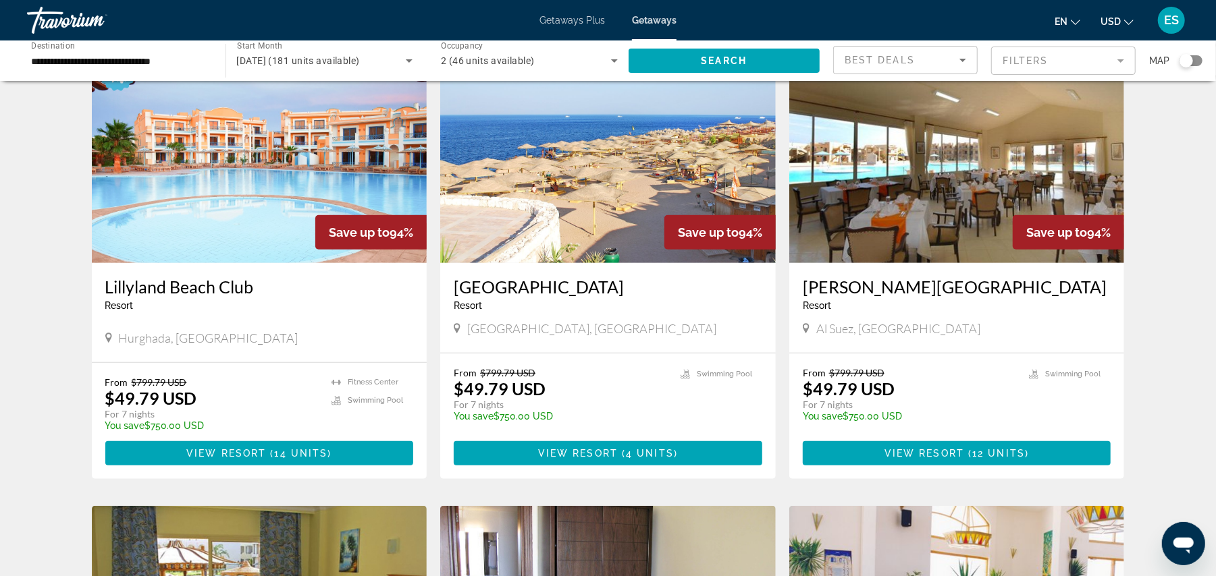
click at [917, 211] on img "Main content" at bounding box center [956, 155] width 335 height 216
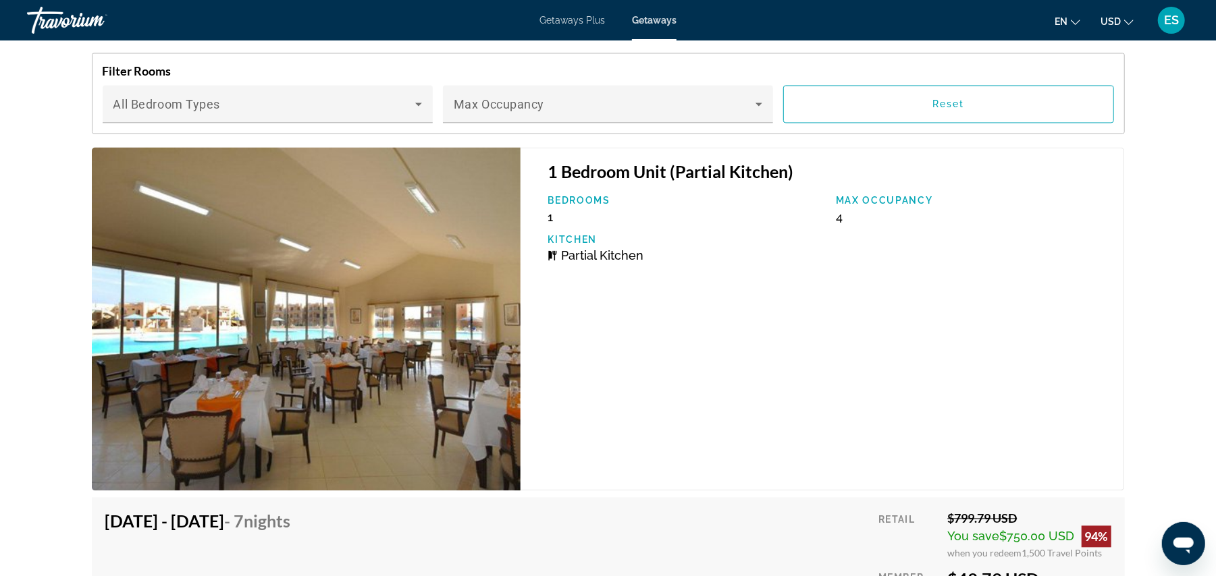
scroll to position [1890, 0]
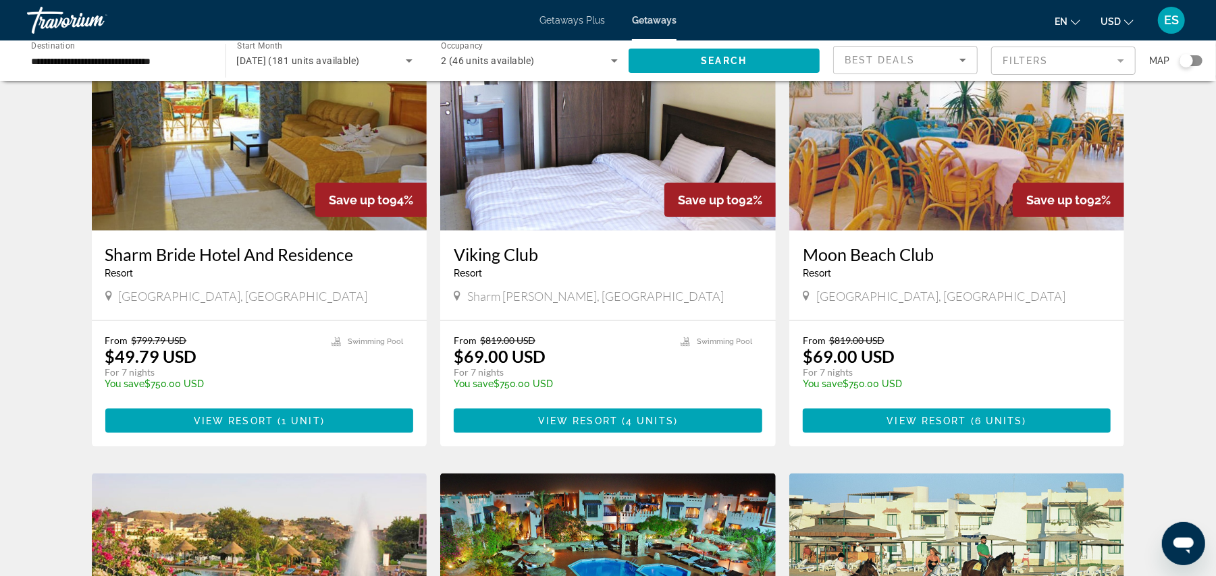
scroll to position [1080, 0]
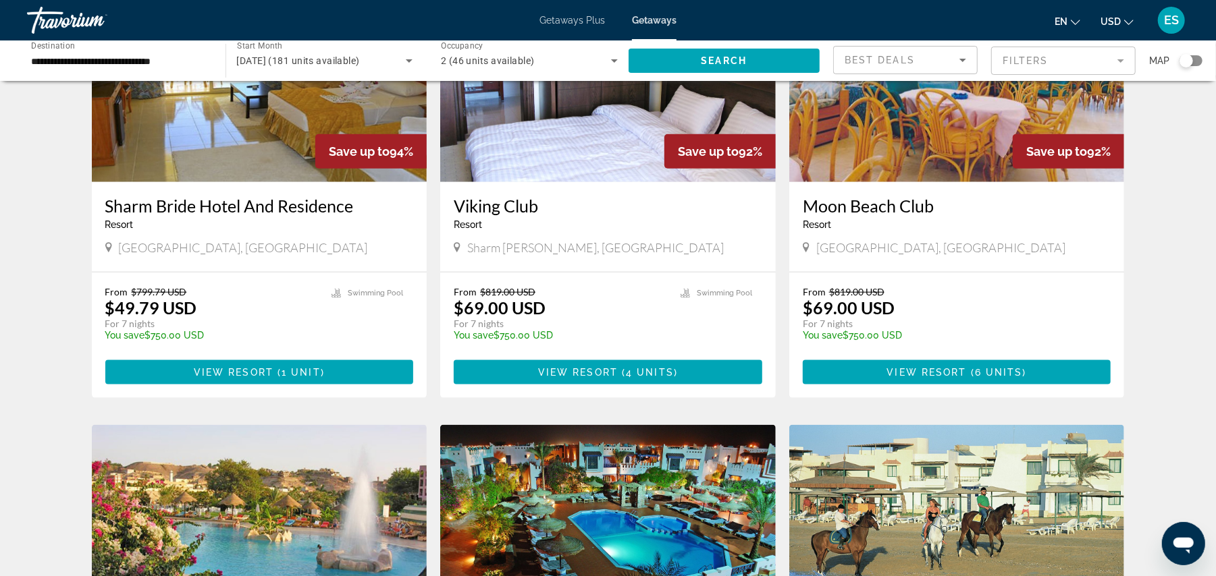
click at [188, 165] on img "Main content" at bounding box center [259, 74] width 335 height 216
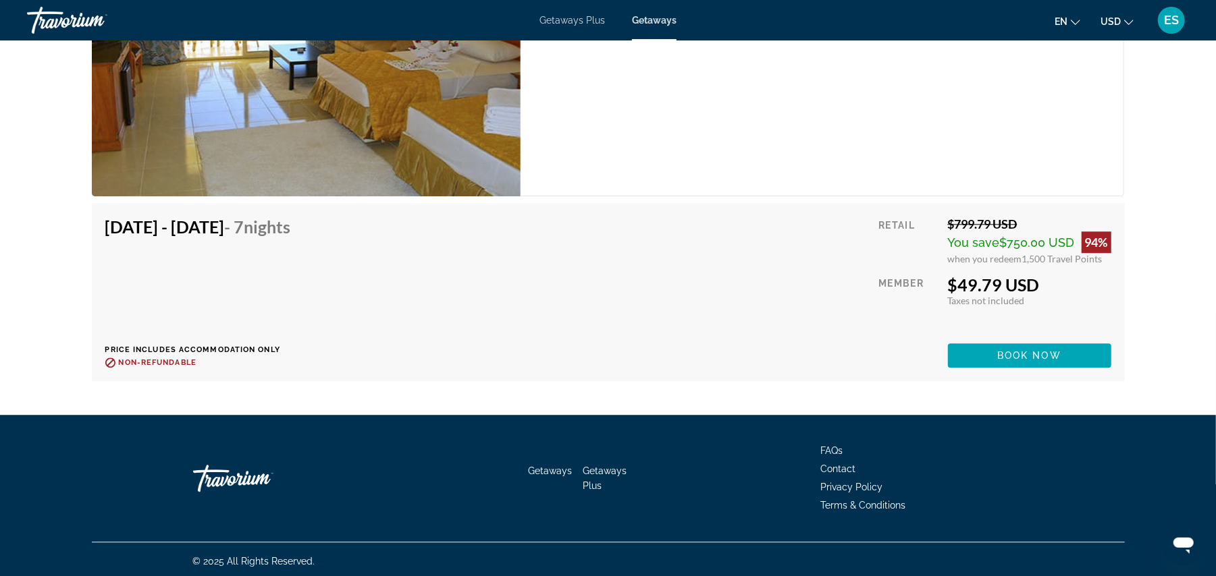
scroll to position [2264, 0]
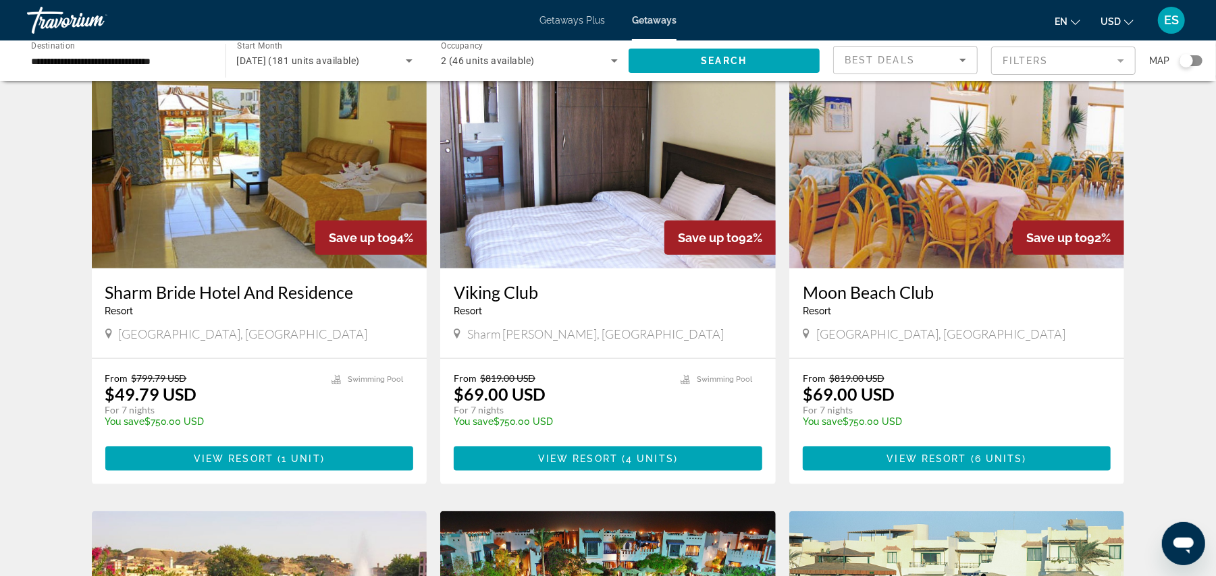
scroll to position [1022, 0]
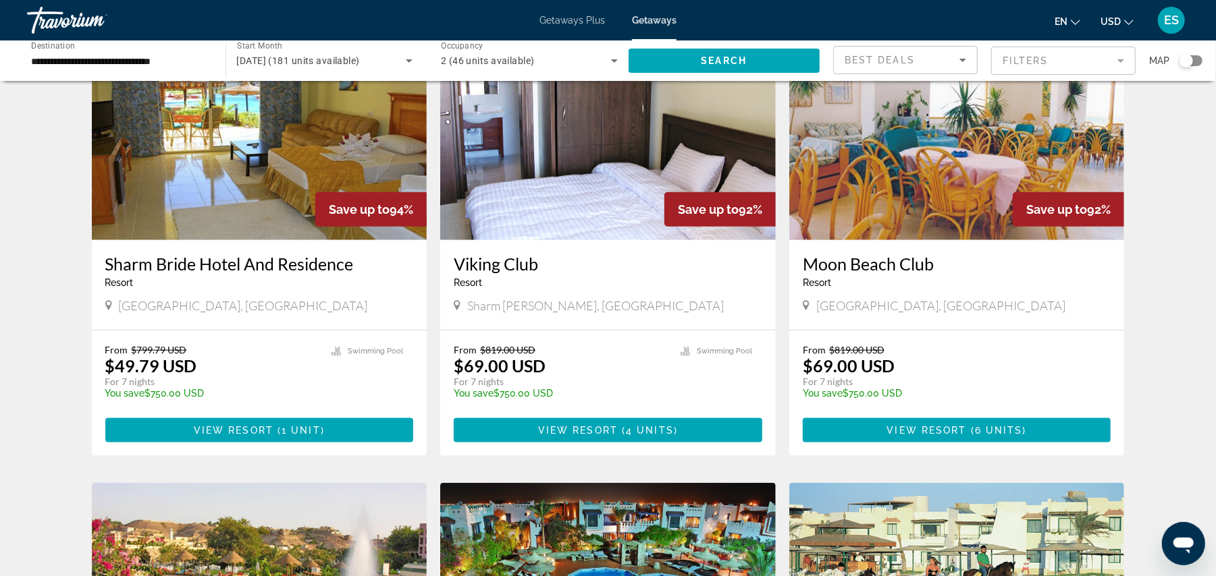
click at [537, 184] on img "Main content" at bounding box center [607, 132] width 335 height 216
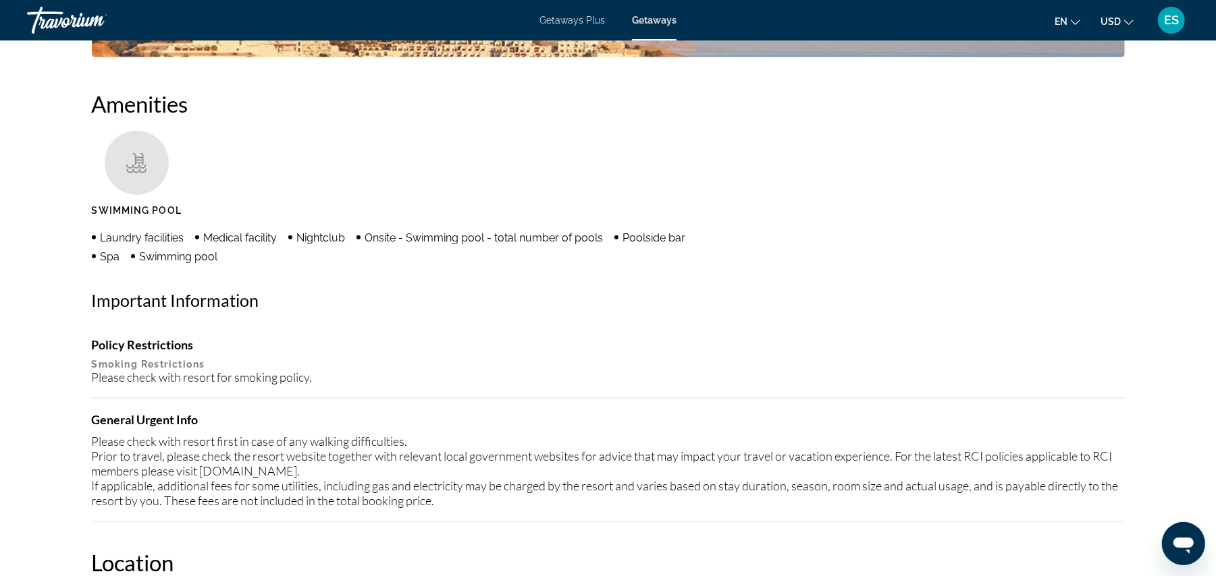
scroll to position [564, 0]
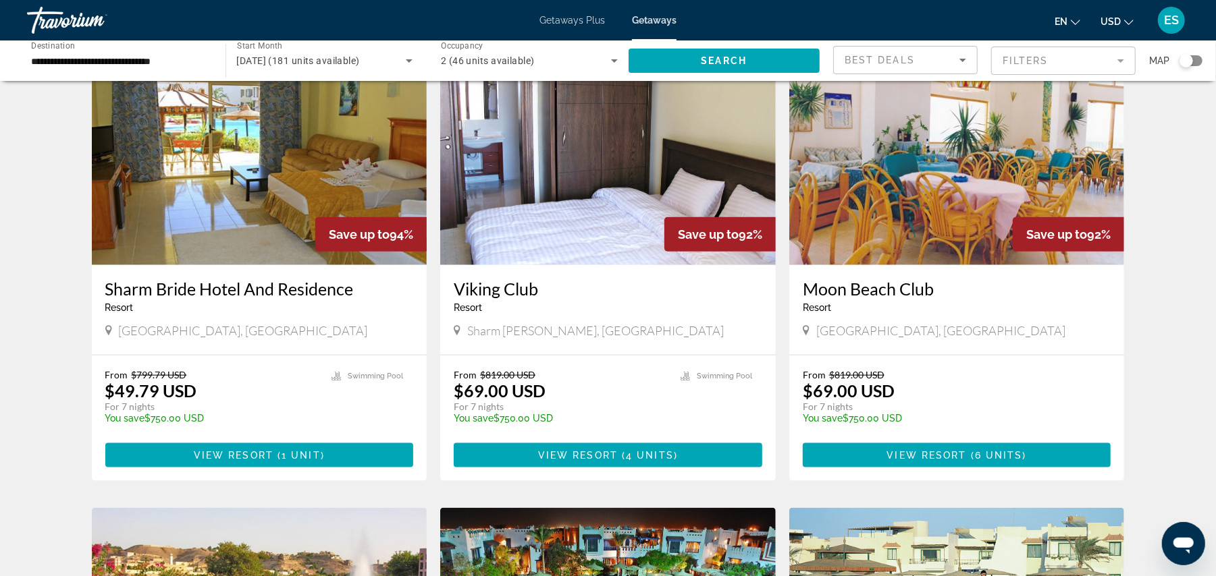
scroll to position [994, 0]
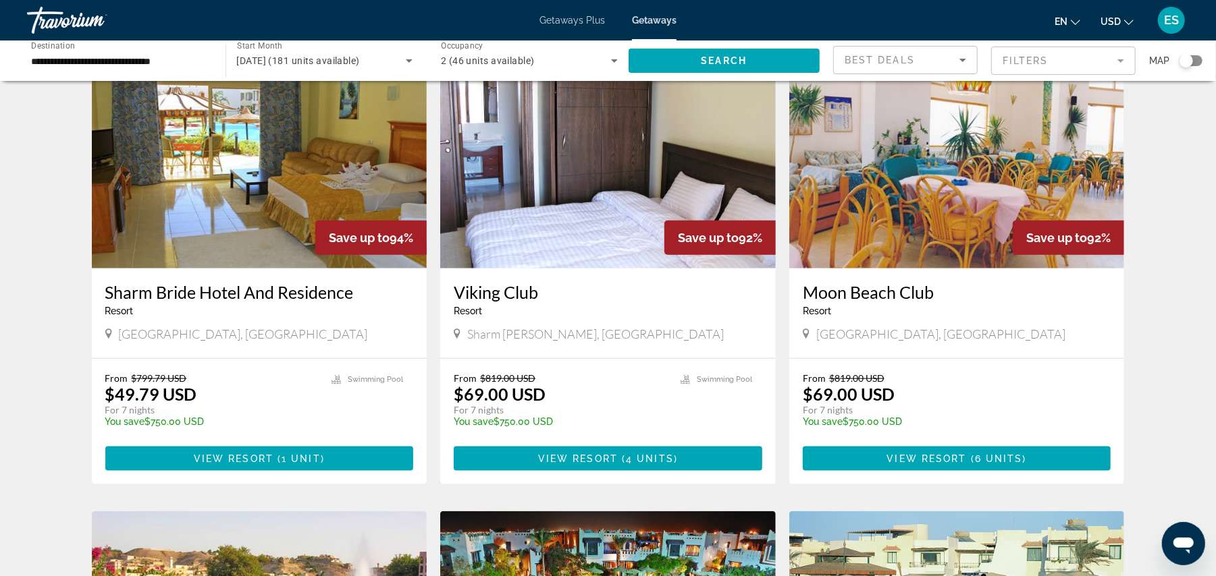
click at [953, 190] on img "Main content" at bounding box center [956, 161] width 335 height 216
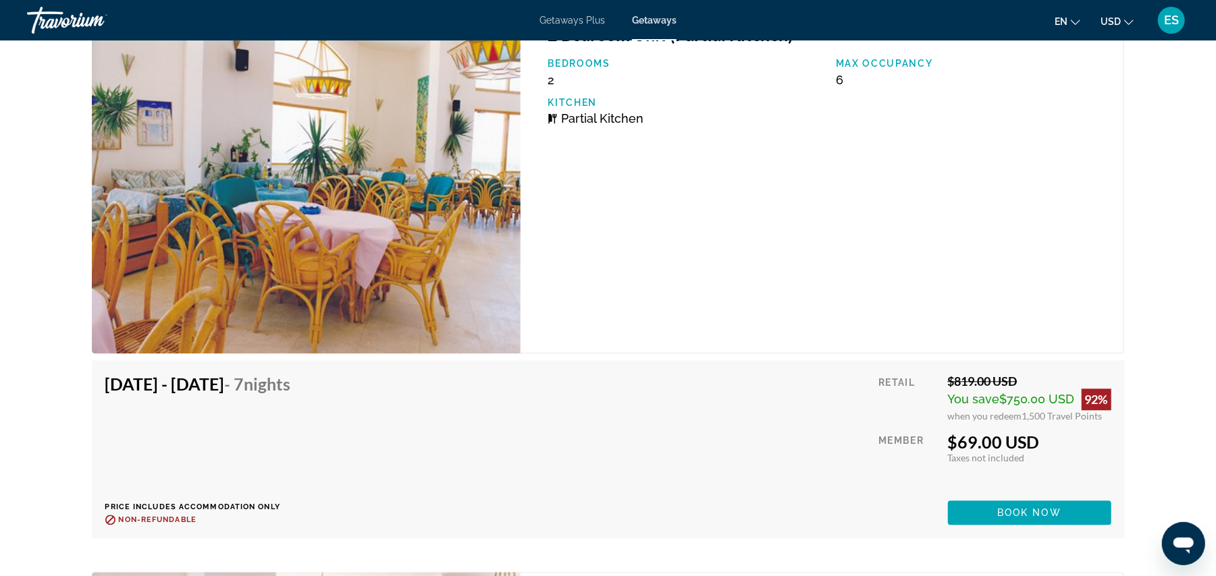
scroll to position [618, 0]
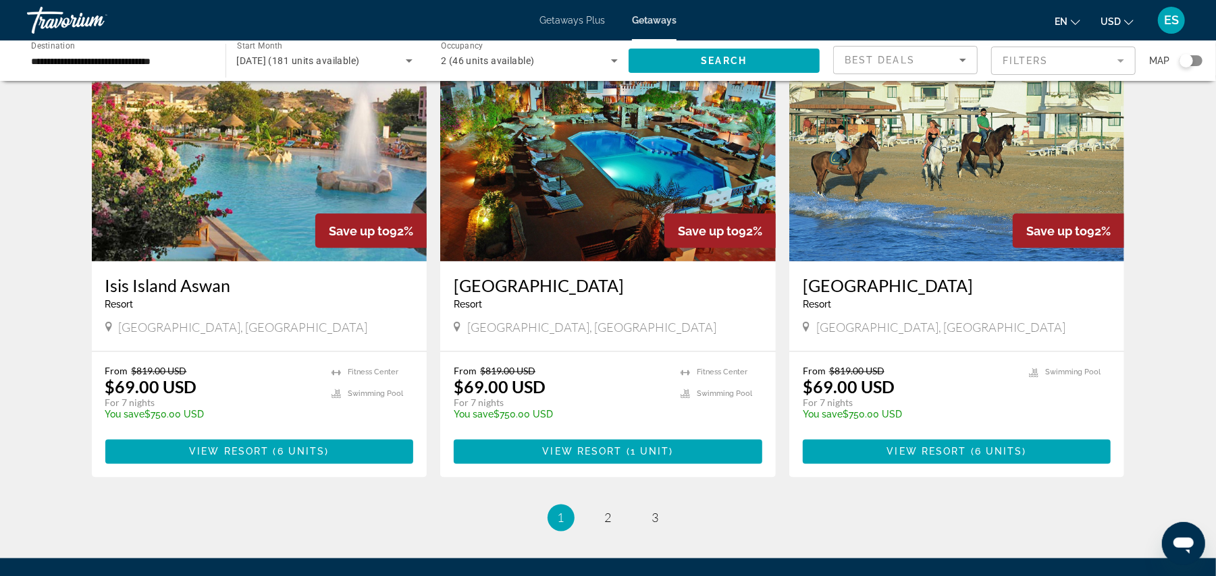
scroll to position [1463, 0]
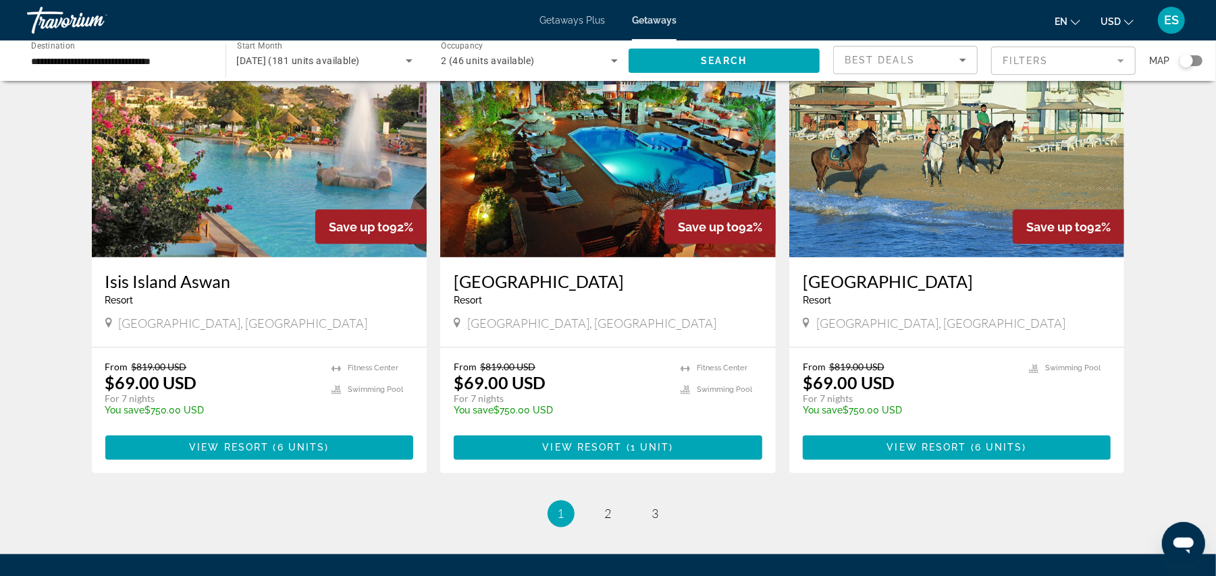
click at [295, 192] on img "Main content" at bounding box center [259, 150] width 335 height 216
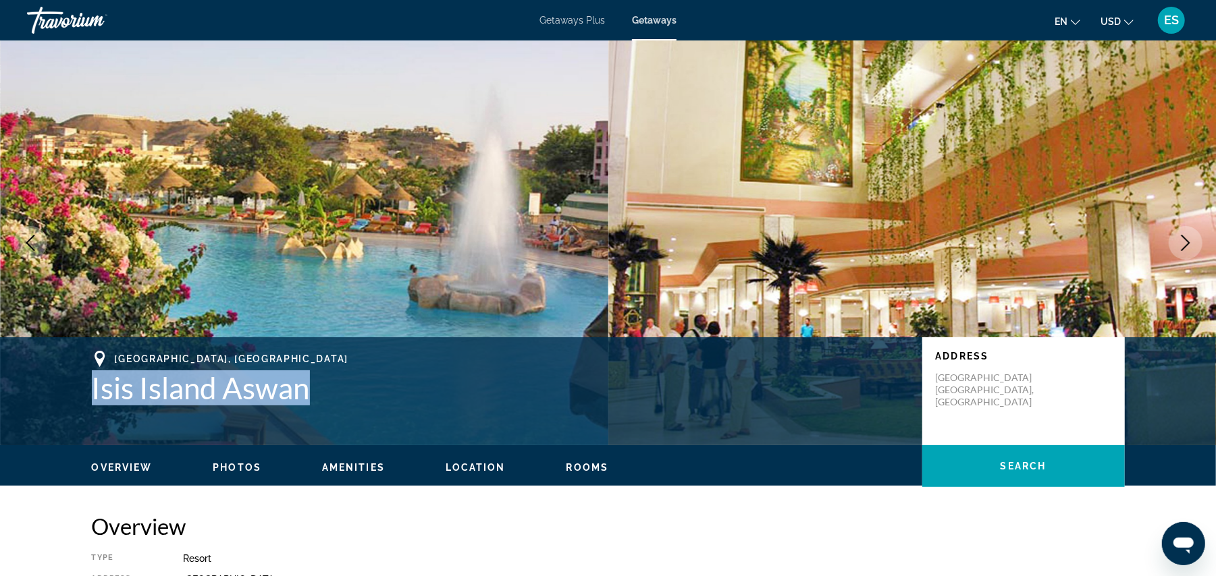
drag, startPoint x: 93, startPoint y: 387, endPoint x: 319, endPoint y: 395, distance: 225.6
click at [319, 395] on h1 "Isis Island Aswan" at bounding box center [500, 388] width 817 height 35
click at [194, 391] on h1 "Isis Island Aswan" at bounding box center [500, 388] width 817 height 35
drag, startPoint x: 101, startPoint y: 390, endPoint x: 308, endPoint y: 398, distance: 208.1
click at [308, 398] on h1 "Isis Island Aswan" at bounding box center [500, 388] width 817 height 35
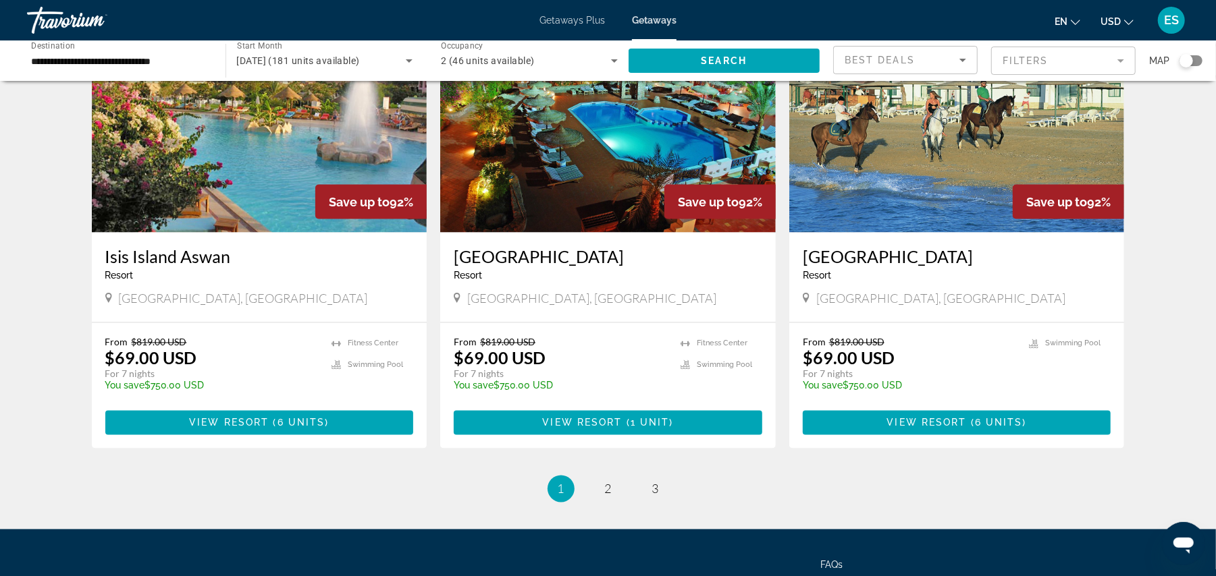
scroll to position [1496, 0]
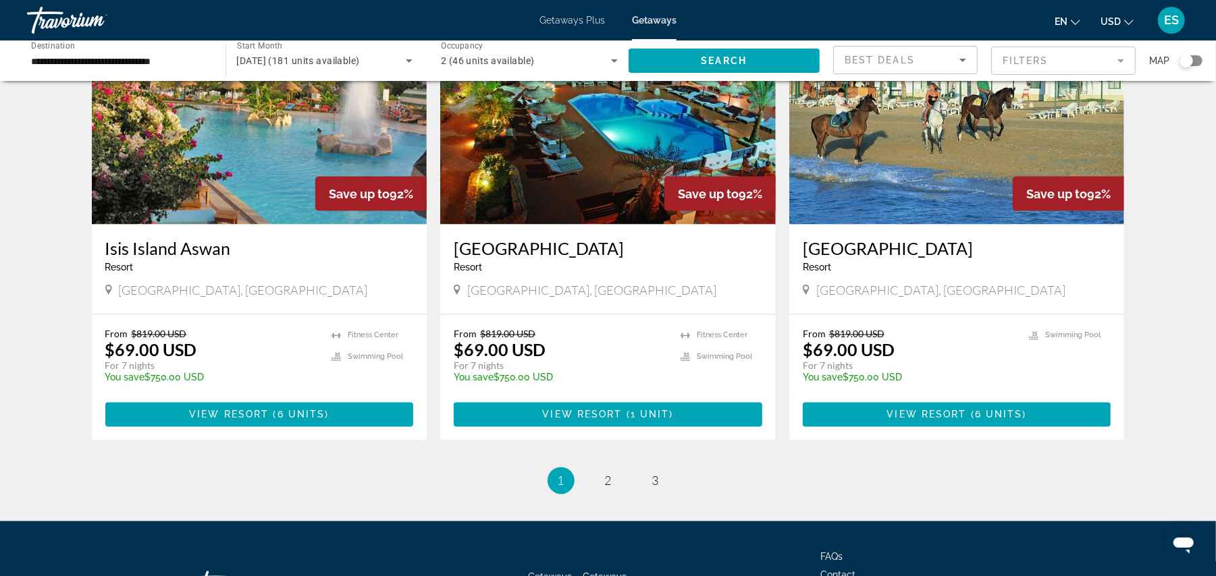
click at [585, 173] on img "Main content" at bounding box center [607, 117] width 335 height 216
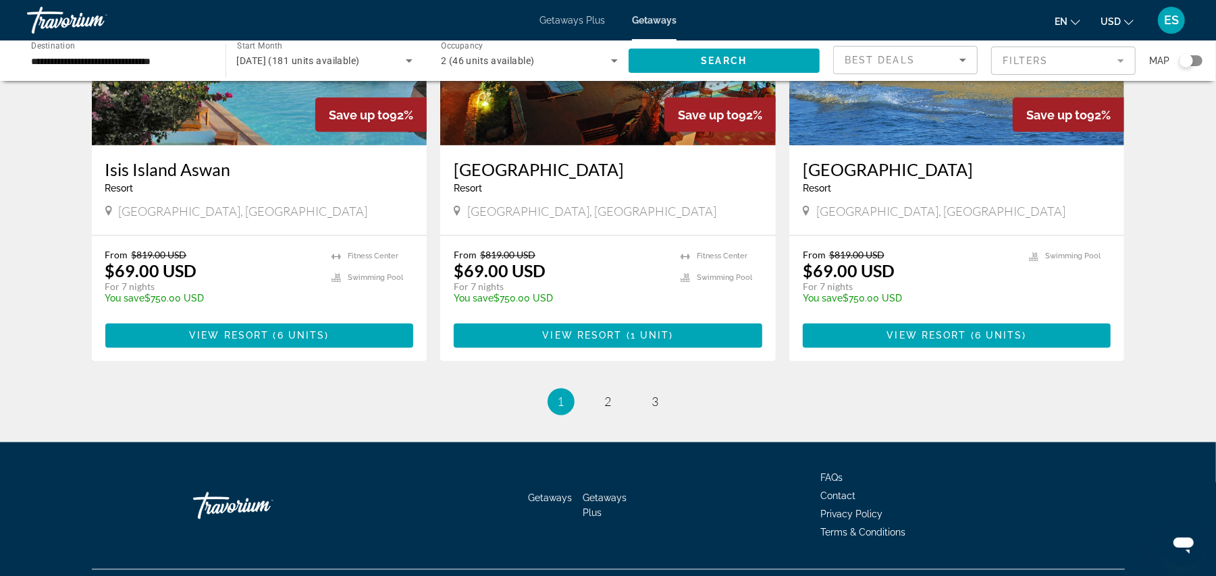
scroll to position [1550, 0]
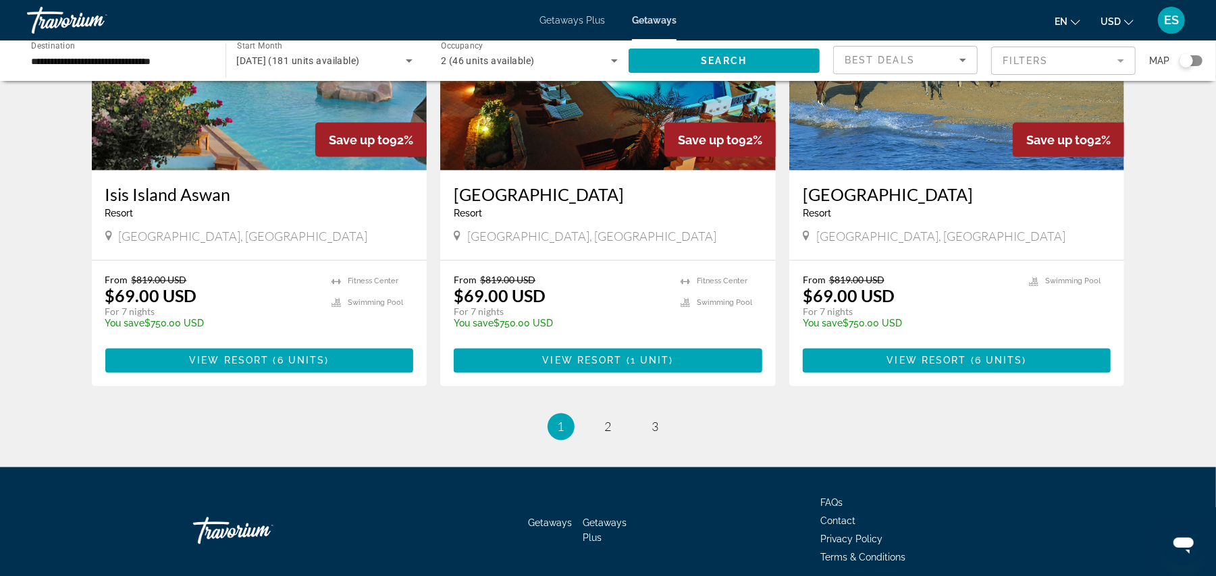
click at [934, 111] on img "Main content" at bounding box center [956, 63] width 335 height 216
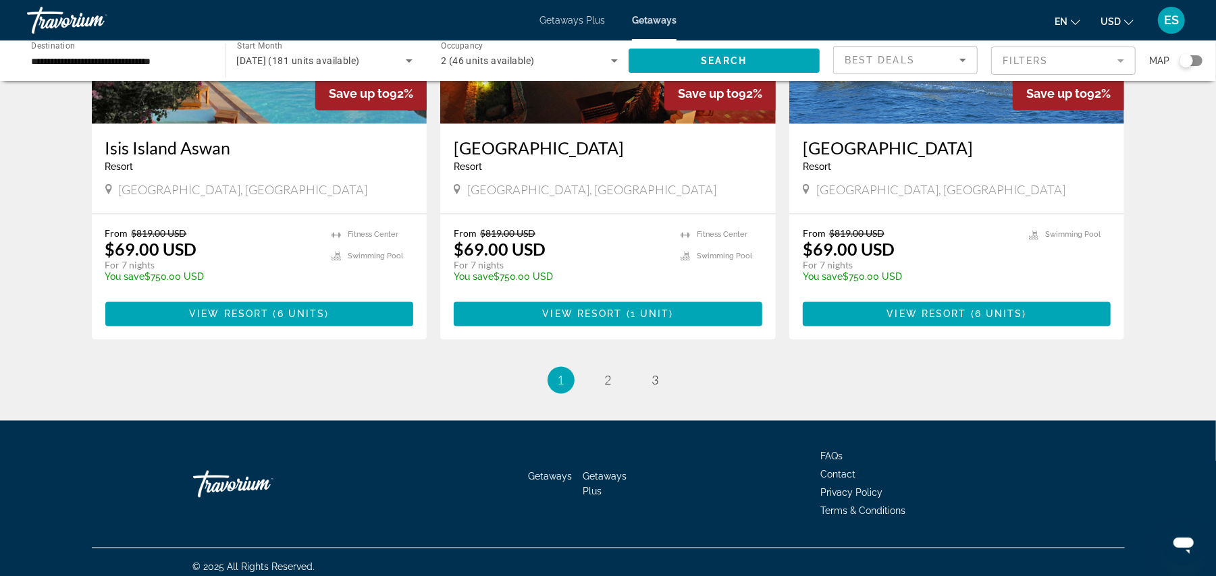
scroll to position [1608, 0]
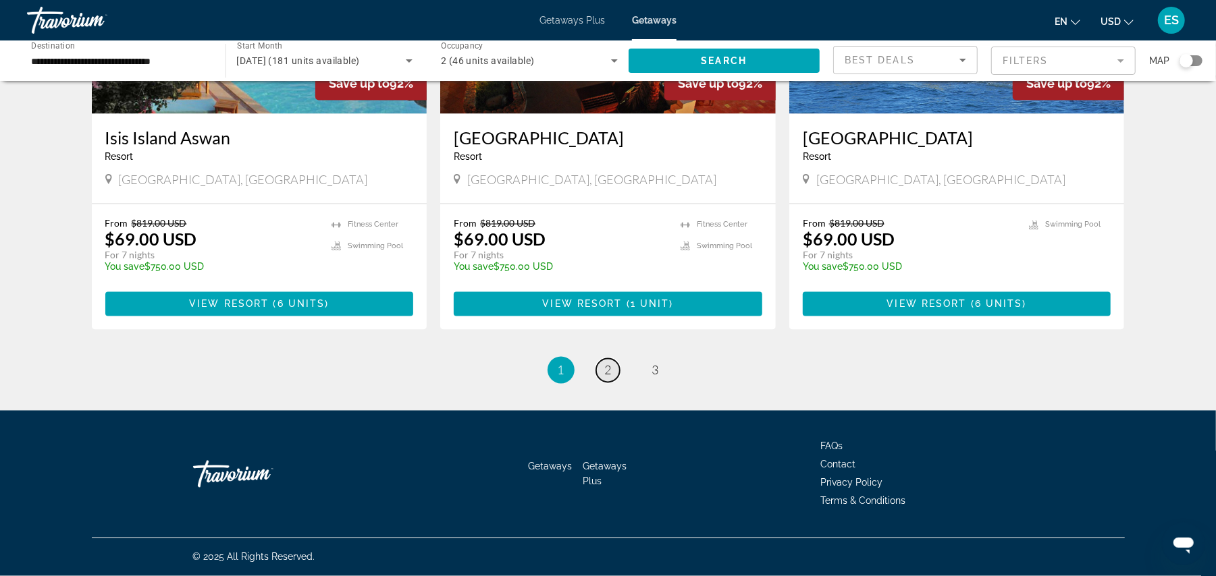
click at [605, 367] on span "2" at bounding box center [608, 370] width 7 height 15
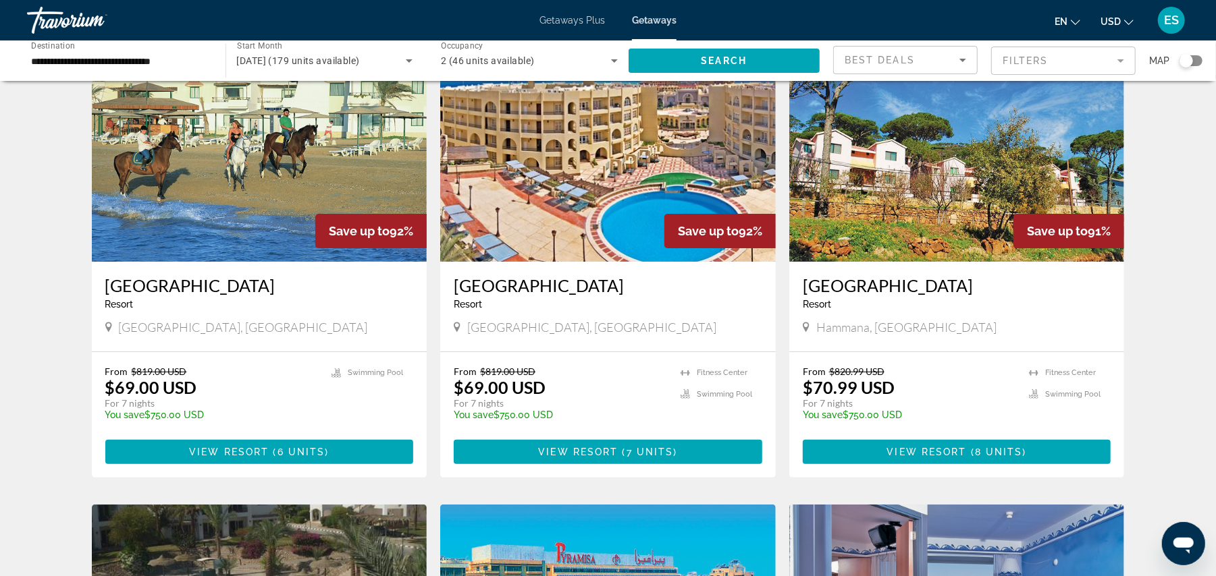
scroll to position [86, 0]
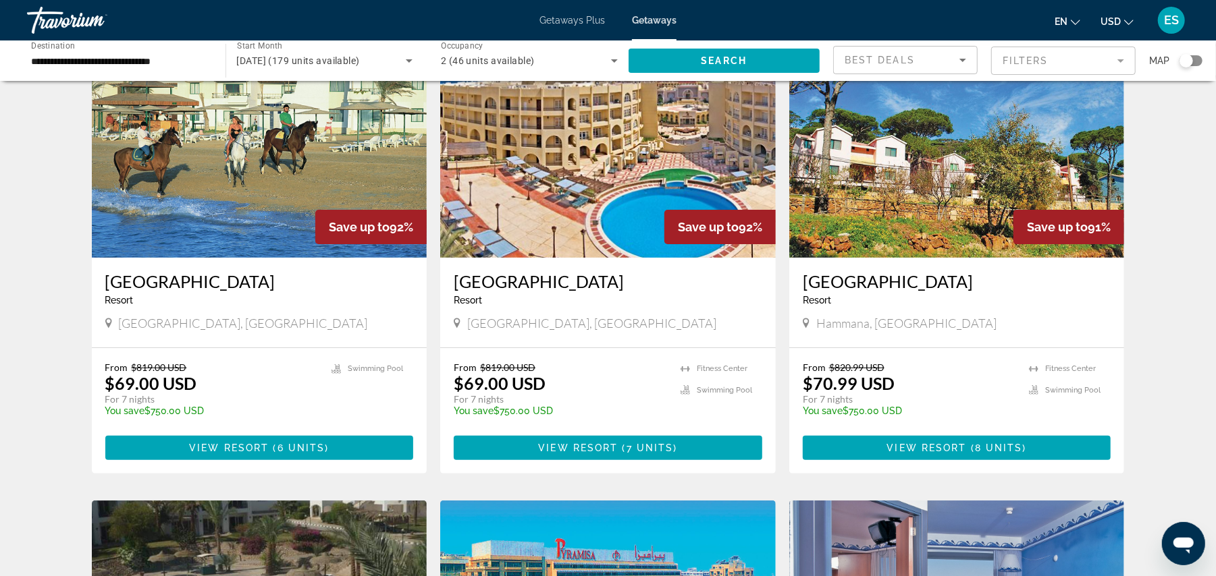
click at [224, 175] on img "Main content" at bounding box center [259, 150] width 335 height 216
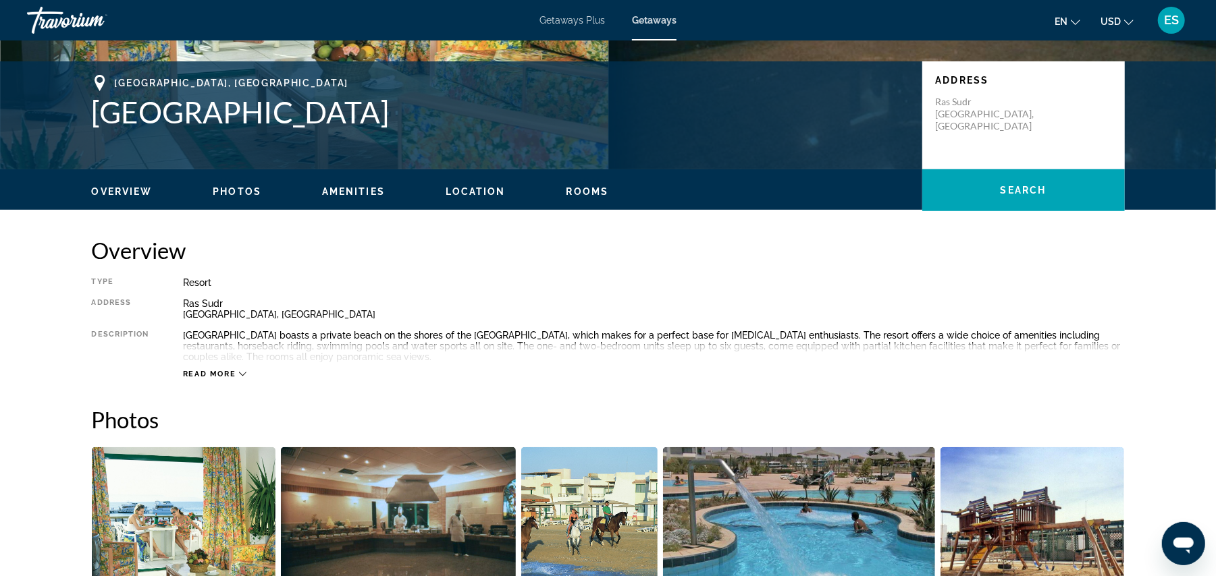
scroll to position [160, 0]
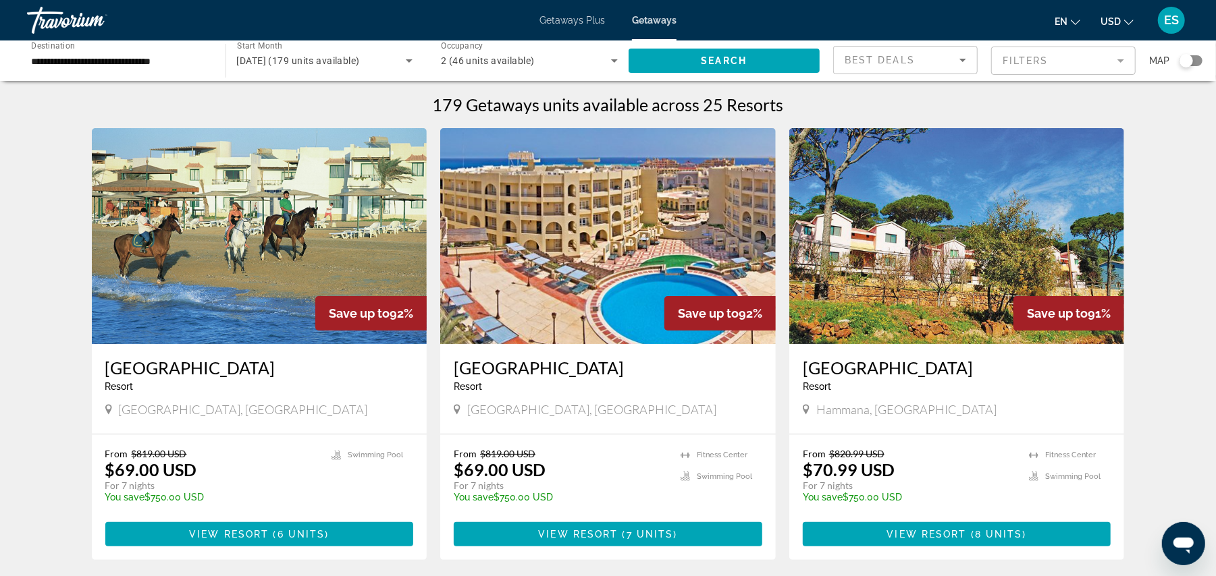
click at [590, 256] on img "Main content" at bounding box center [607, 236] width 335 height 216
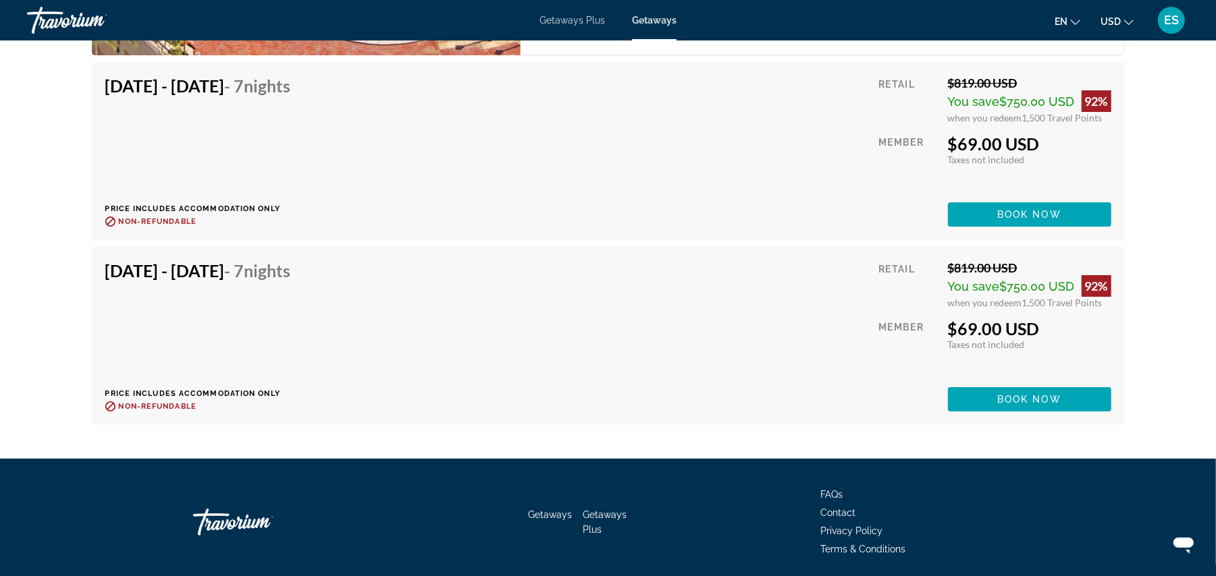
scroll to position [3600, 0]
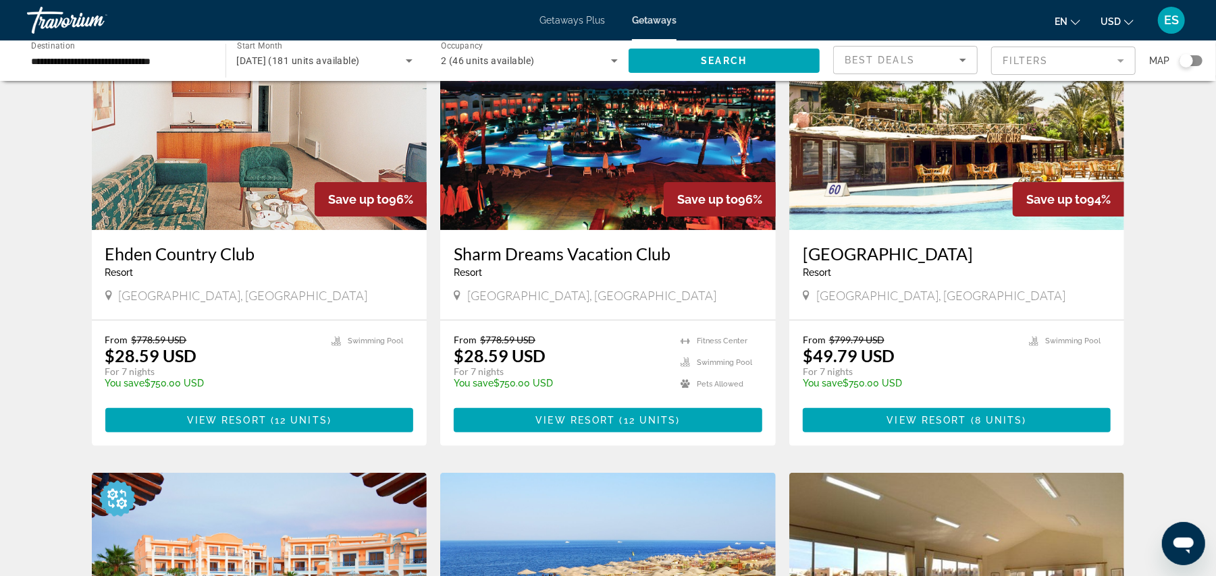
scroll to position [90, 0]
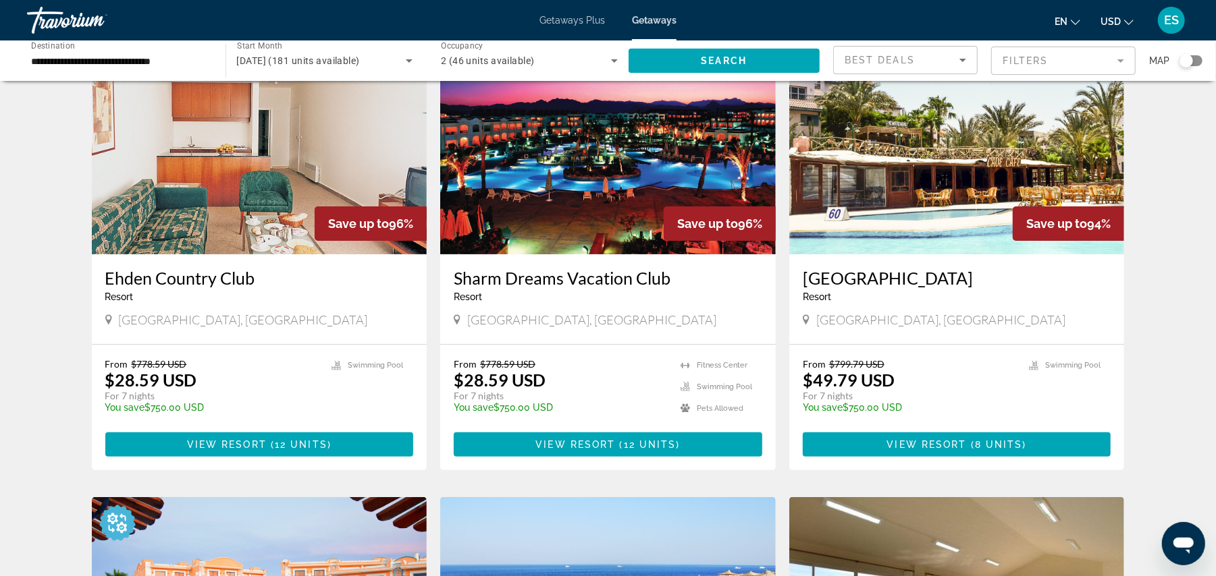
click at [930, 149] on img "Main content" at bounding box center [956, 146] width 335 height 216
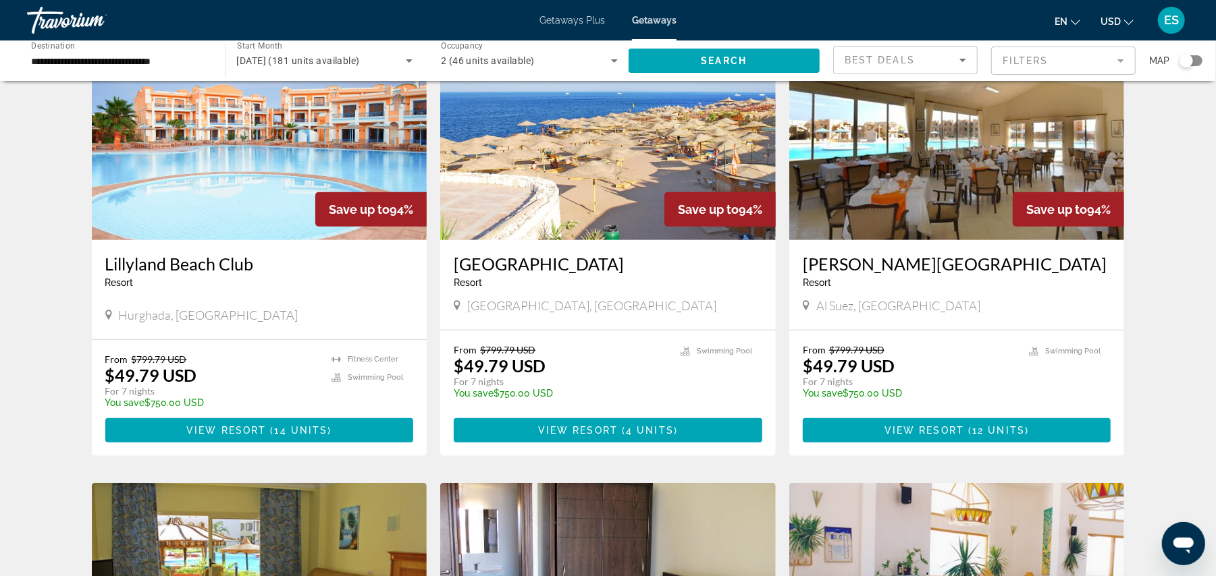
scroll to position [567, 0]
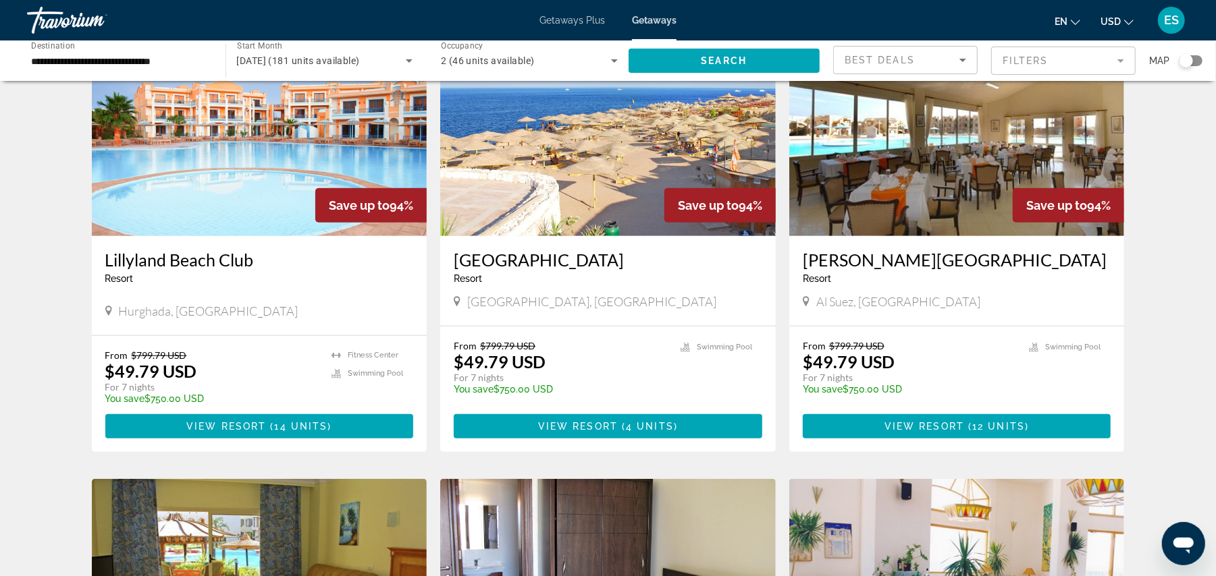
click at [219, 187] on img "Main content" at bounding box center [259, 128] width 335 height 216
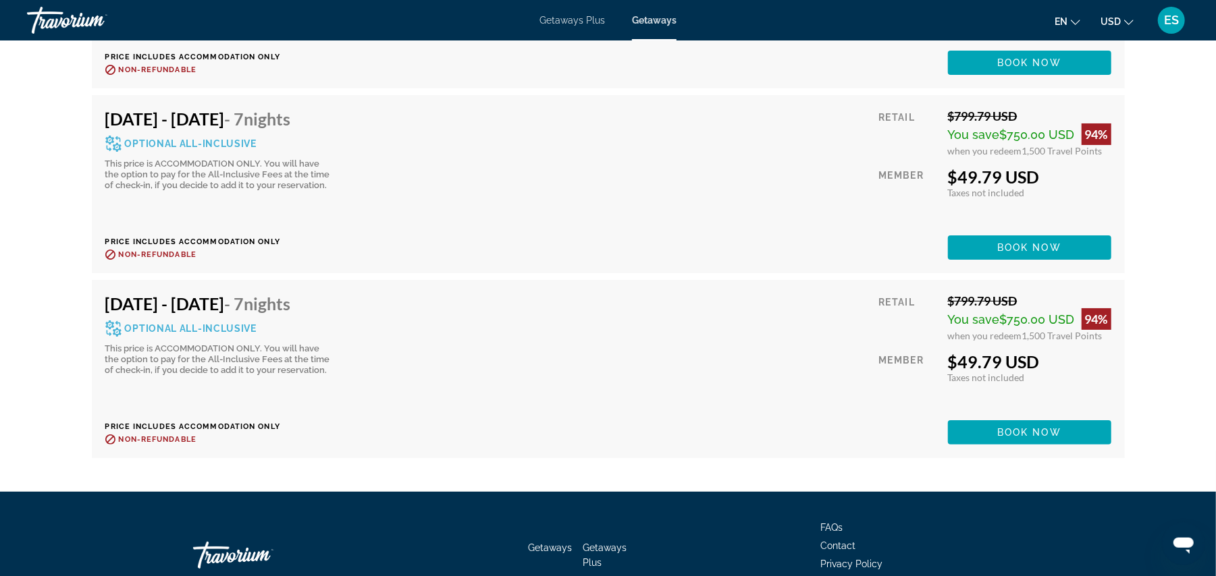
scroll to position [3743, 0]
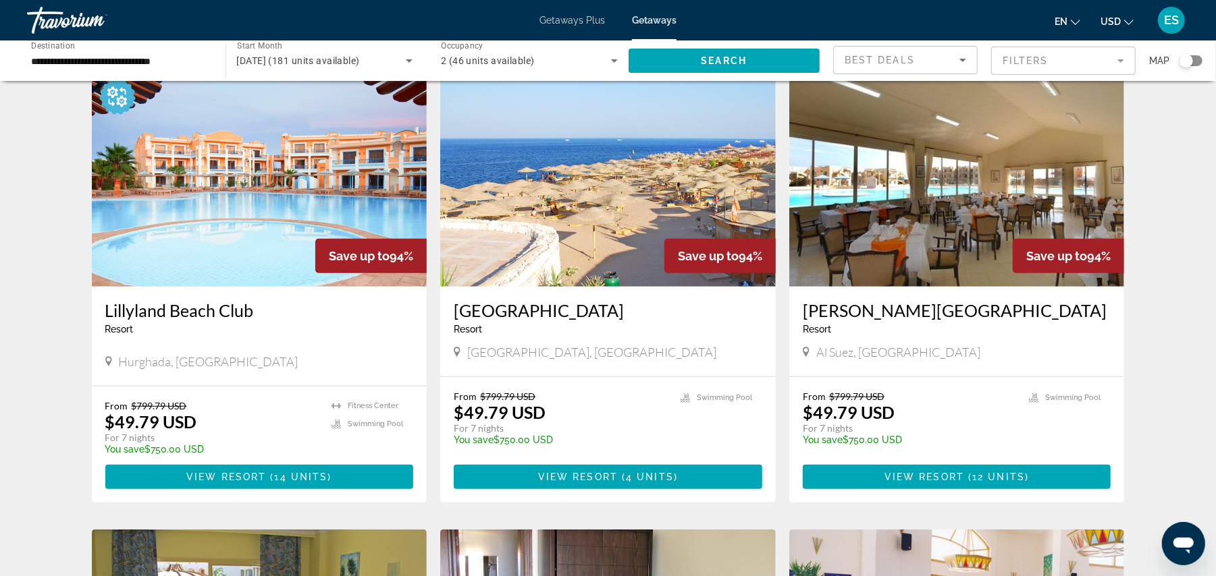
scroll to position [509, 0]
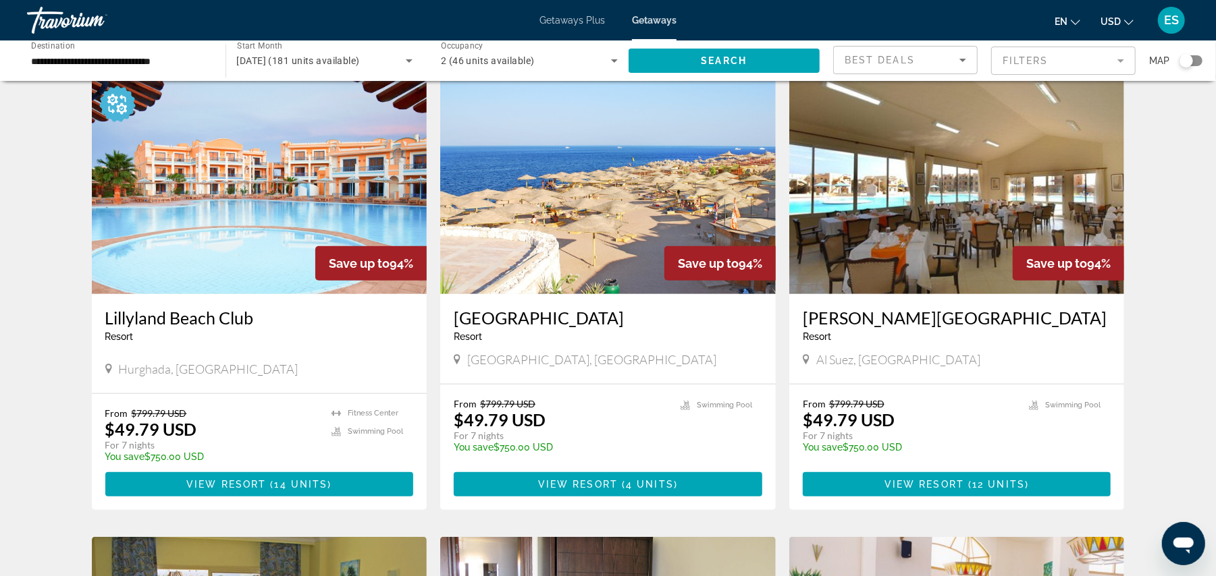
click at [574, 232] on img "Main content" at bounding box center [607, 186] width 335 height 216
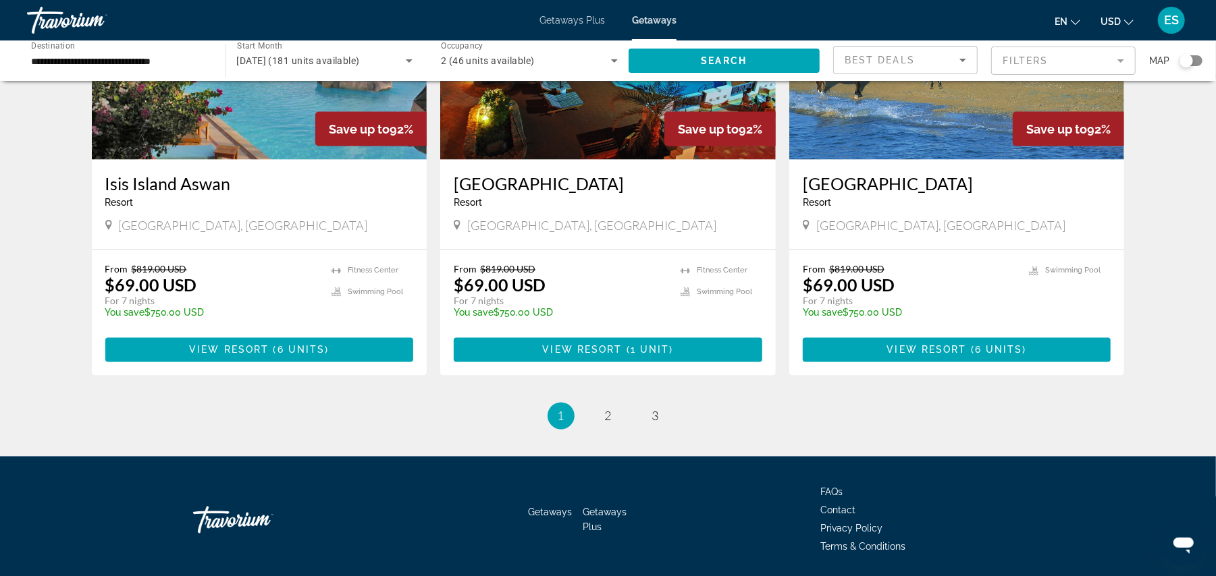
scroll to position [1572, 0]
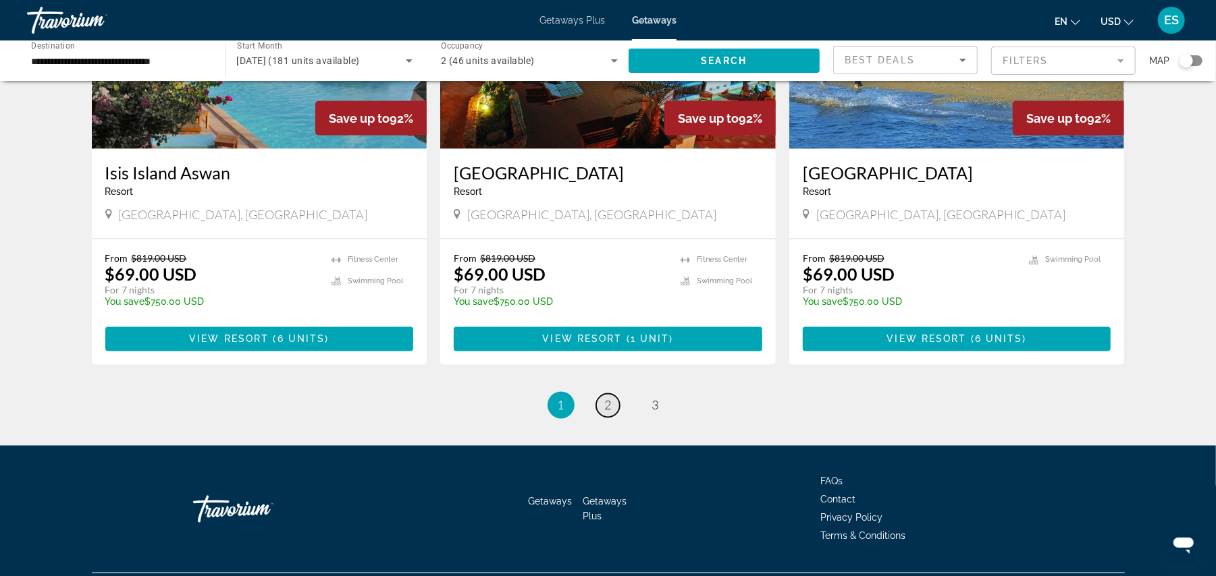
click at [603, 406] on link "page 2" at bounding box center [608, 406] width 24 height 24
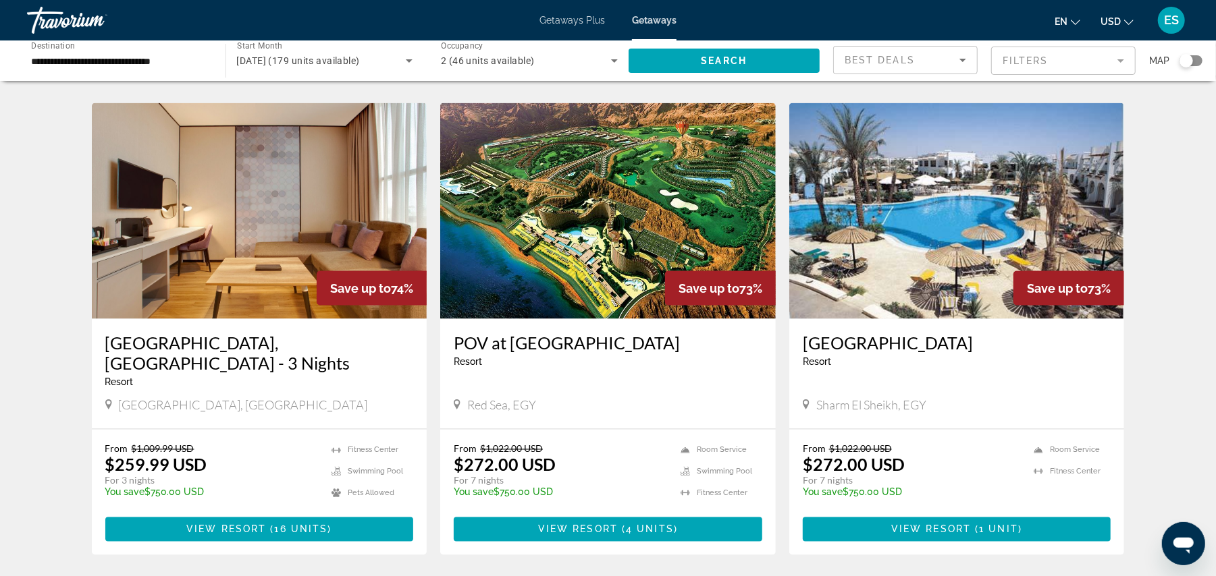
scroll to position [1453, 0]
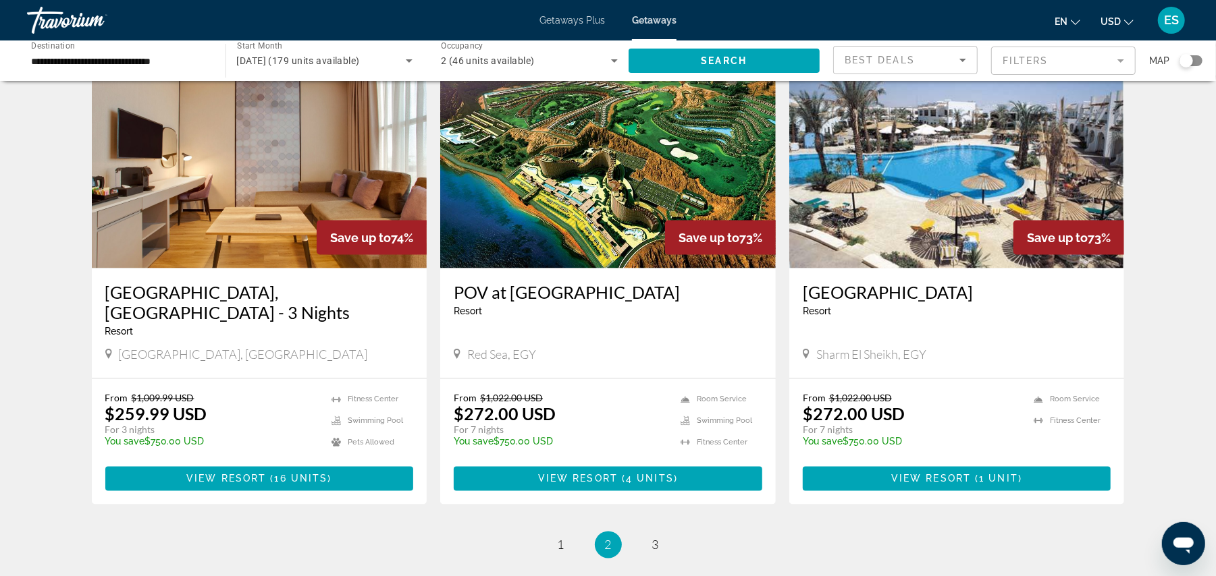
click at [935, 211] on img "Main content" at bounding box center [956, 161] width 335 height 216
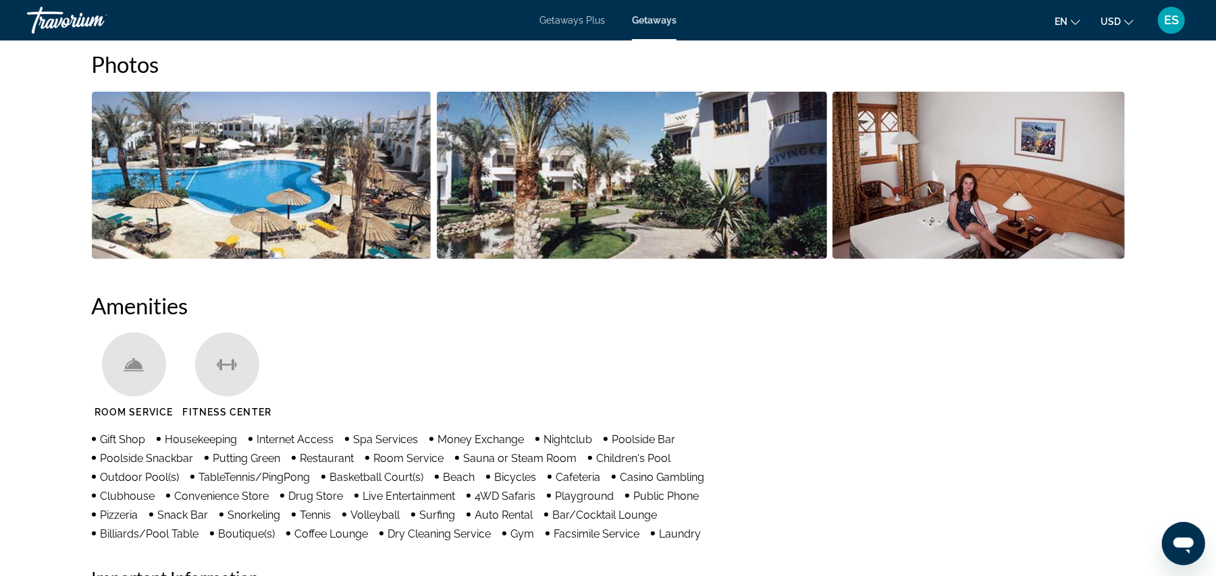
scroll to position [215, 0]
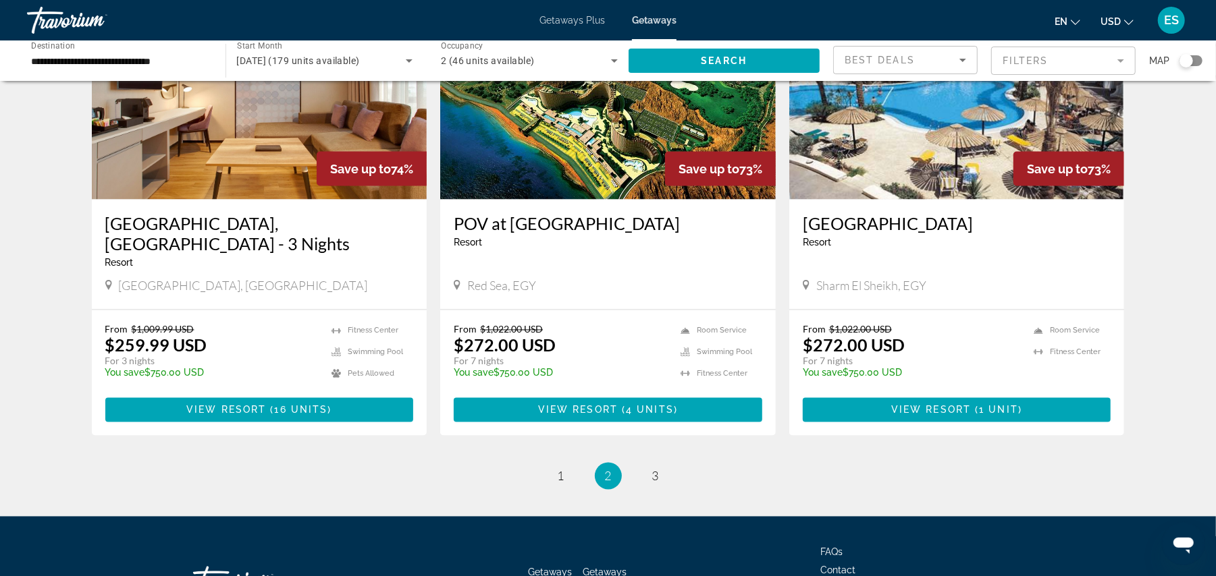
scroll to position [1529, 0]
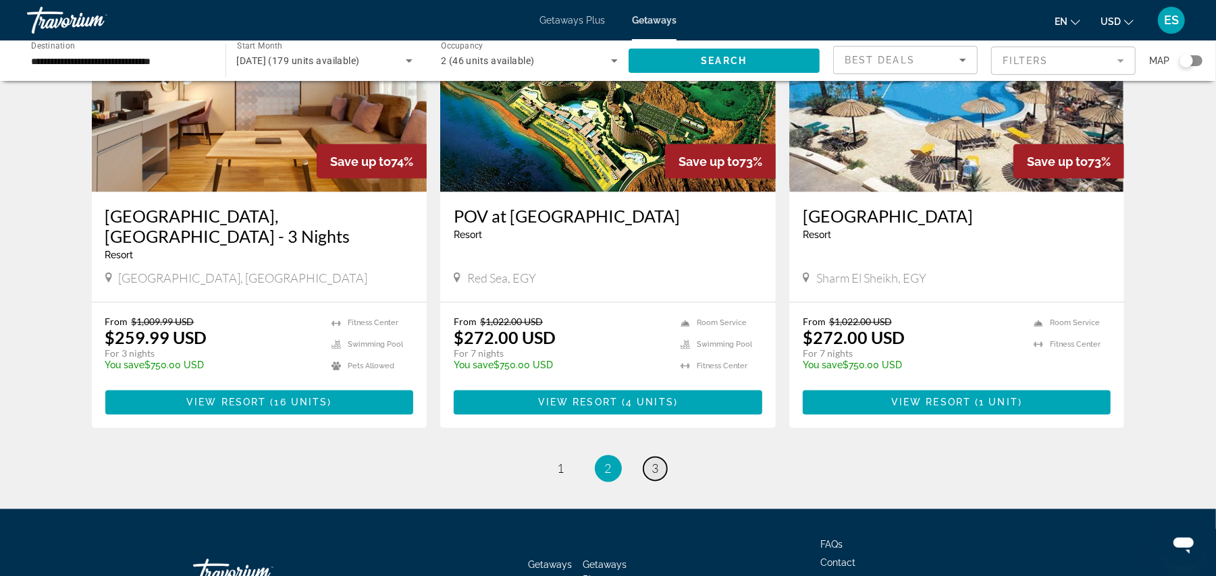
click at [654, 462] on span "3" at bounding box center [655, 469] width 7 height 15
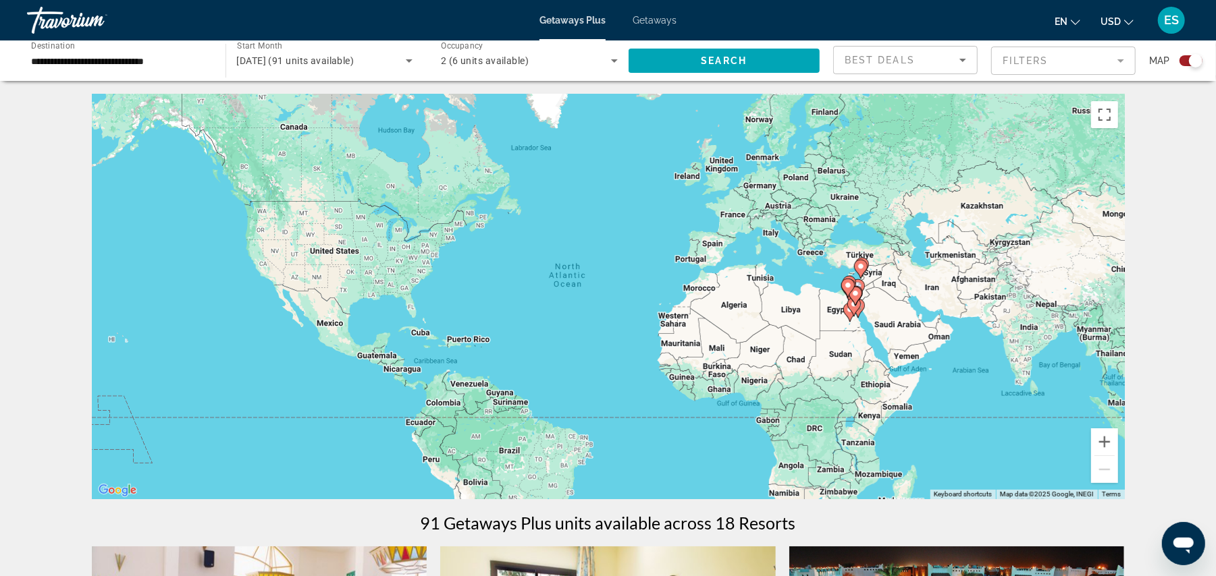
click at [852, 292] on gmp-advanced-marker "Main content" at bounding box center [847, 288] width 13 height 20
click at [854, 293] on gmp-advanced-marker "Main content" at bounding box center [848, 289] width 13 height 20
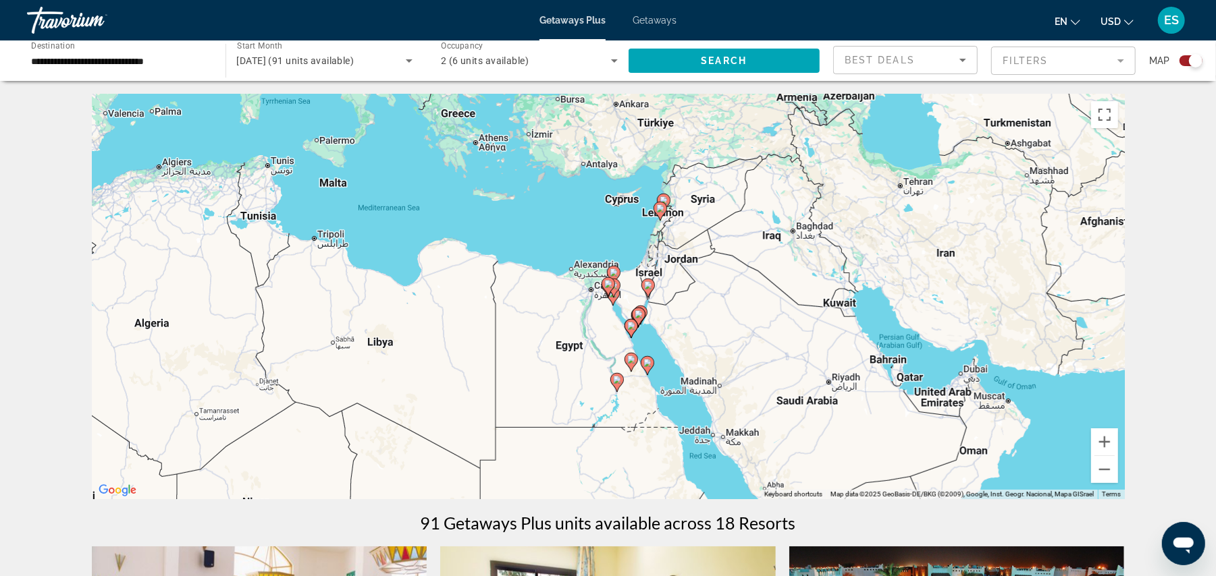
click at [637, 319] on icon "Main content" at bounding box center [638, 317] width 12 height 18
type input "**********"
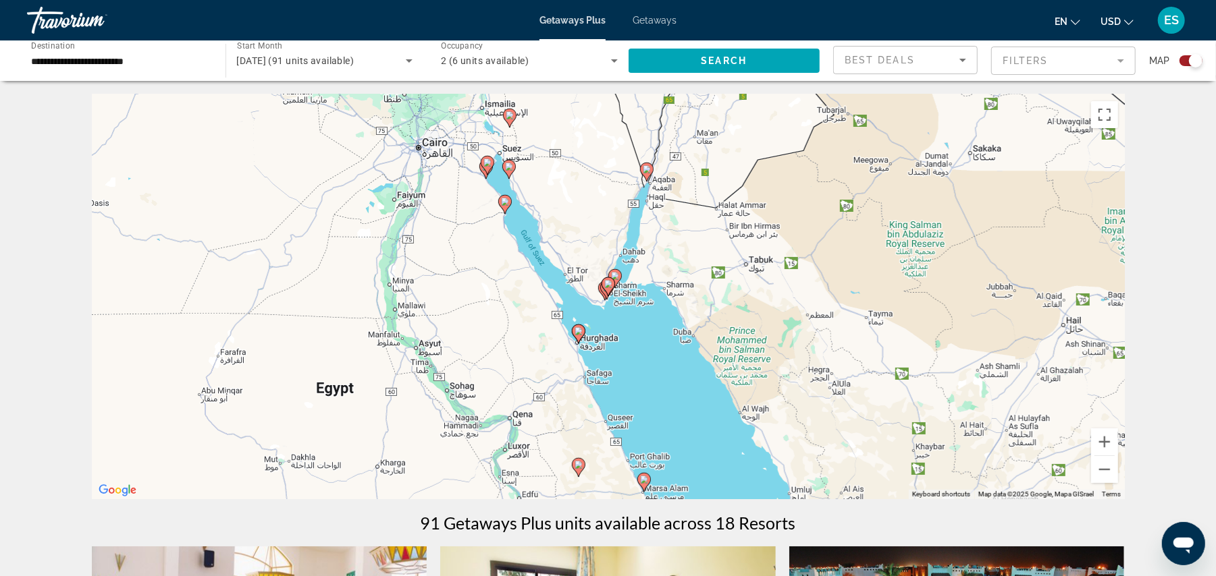
click at [605, 290] on gmp-advanced-marker "Main content" at bounding box center [607, 287] width 13 height 20
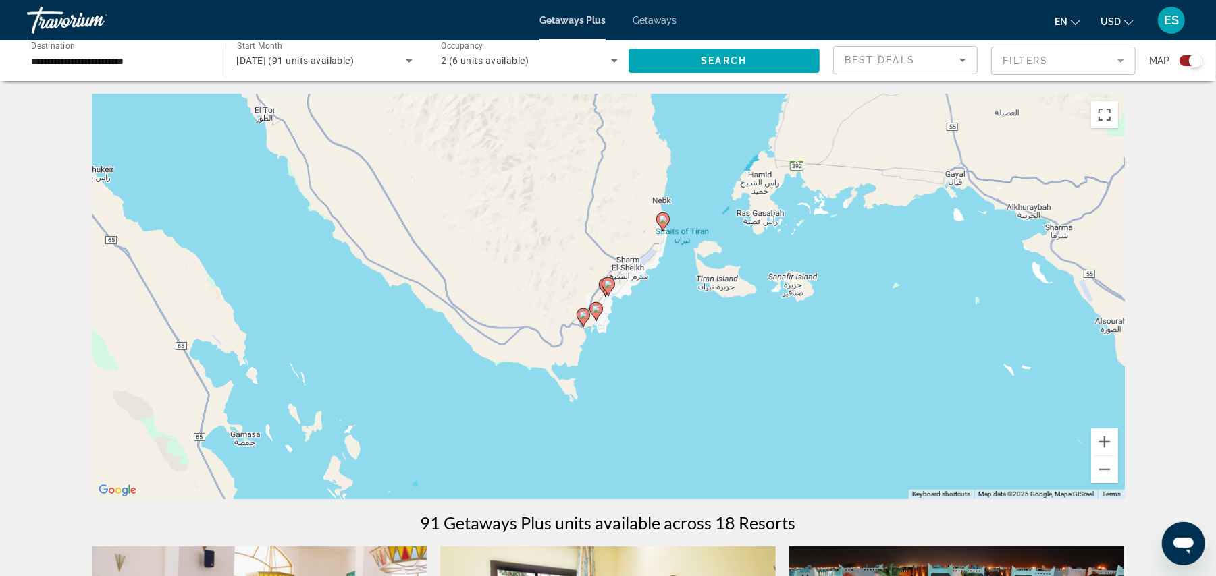
click at [582, 315] on image "Main content" at bounding box center [583, 315] width 8 height 8
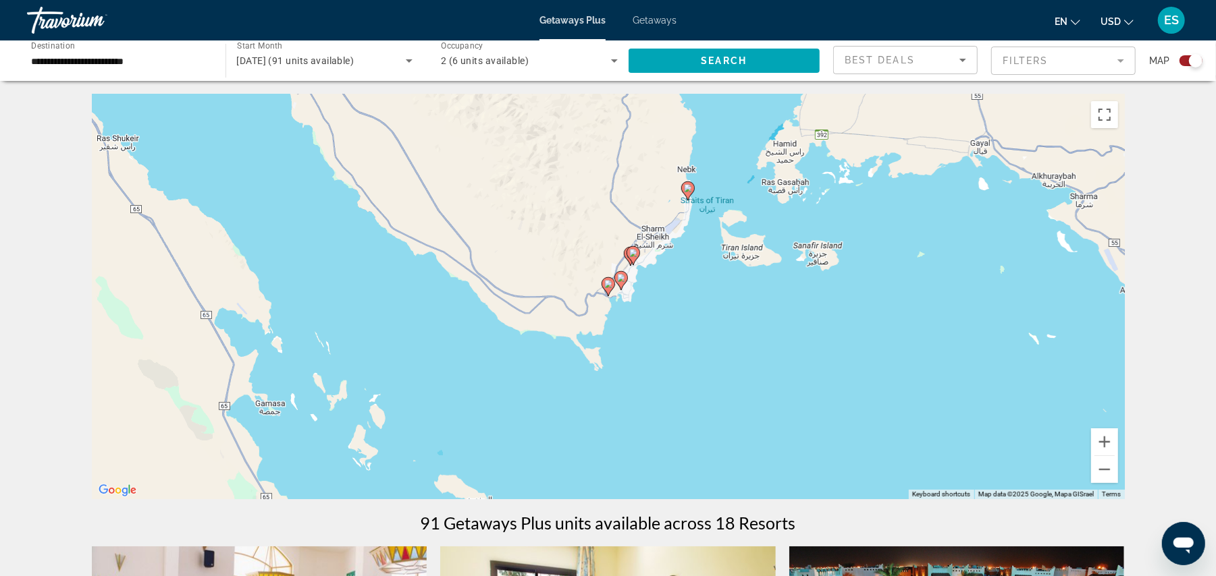
click at [607, 289] on icon "Main content" at bounding box center [607, 287] width 12 height 18
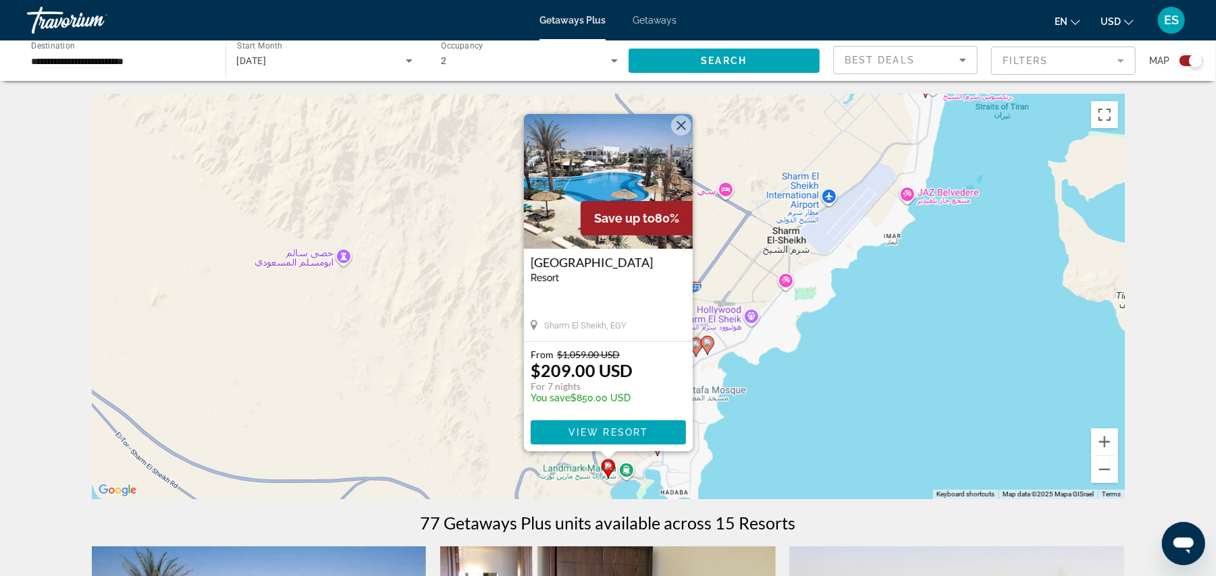
click at [678, 124] on button "Close" at bounding box center [681, 125] width 20 height 20
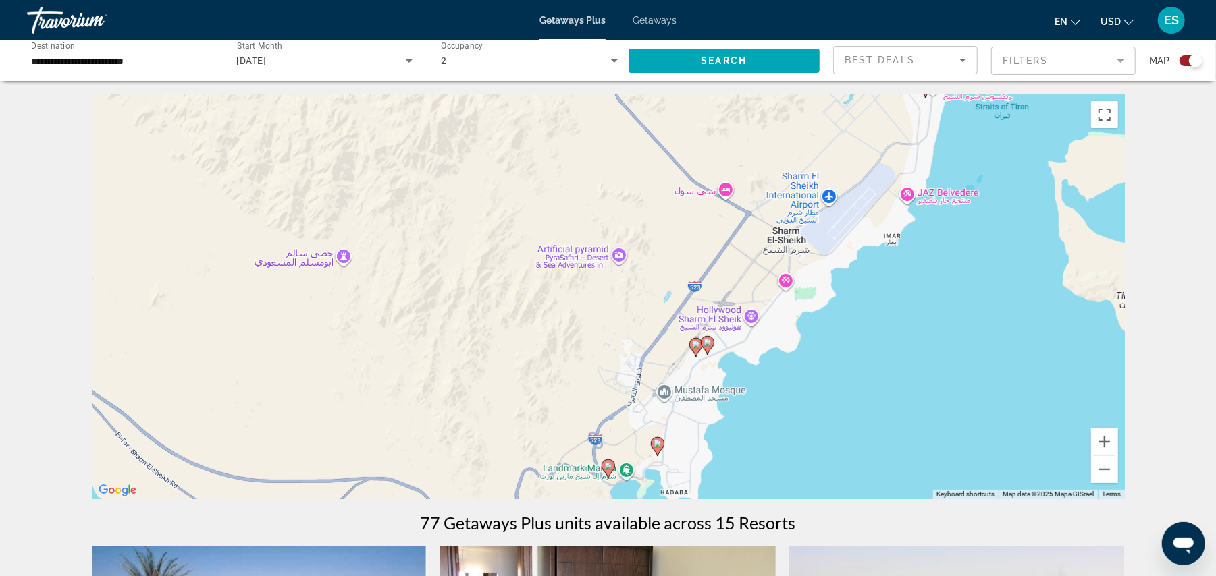
click at [657, 447] on image "Main content" at bounding box center [657, 444] width 8 height 8
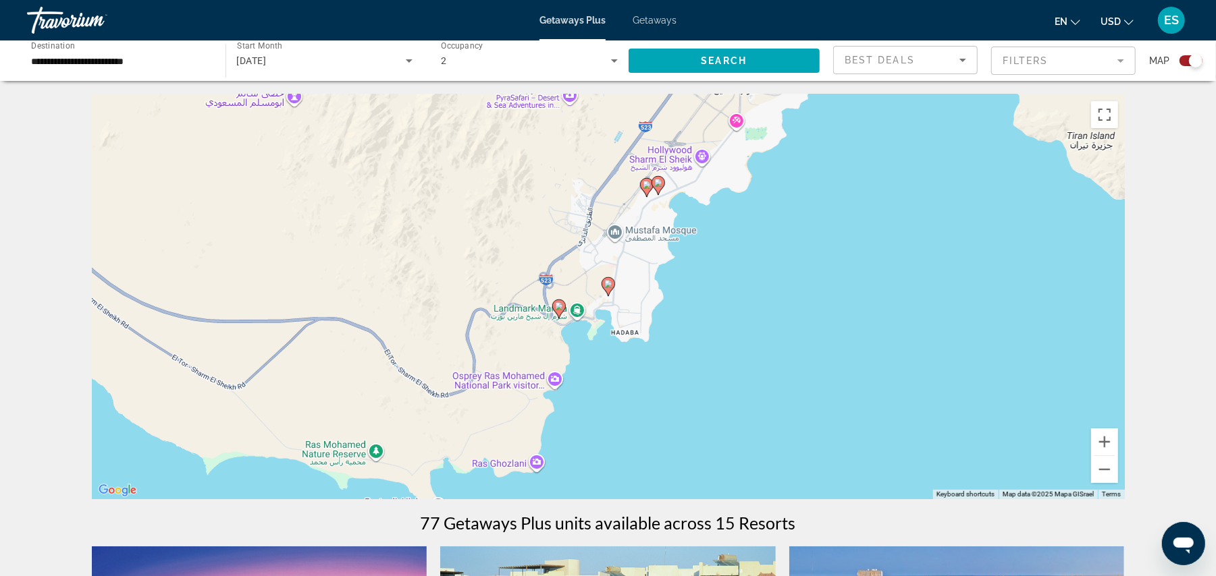
click at [608, 287] on image "Main content" at bounding box center [608, 284] width 8 height 8
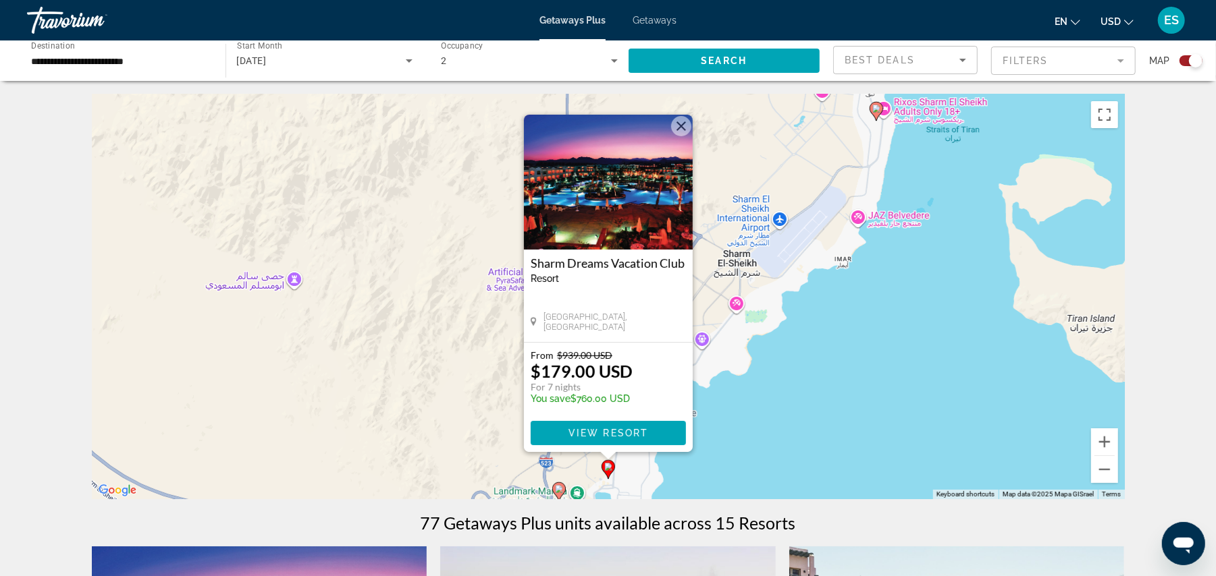
click at [684, 127] on button "Close" at bounding box center [681, 126] width 20 height 20
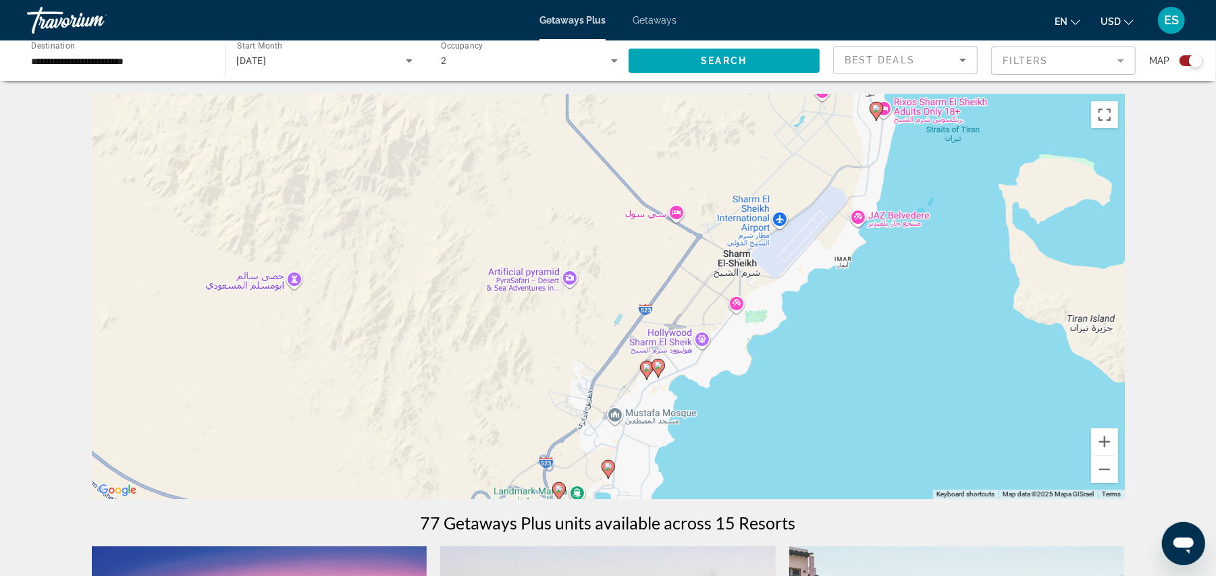
click at [657, 363] on image "Main content" at bounding box center [658, 366] width 8 height 8
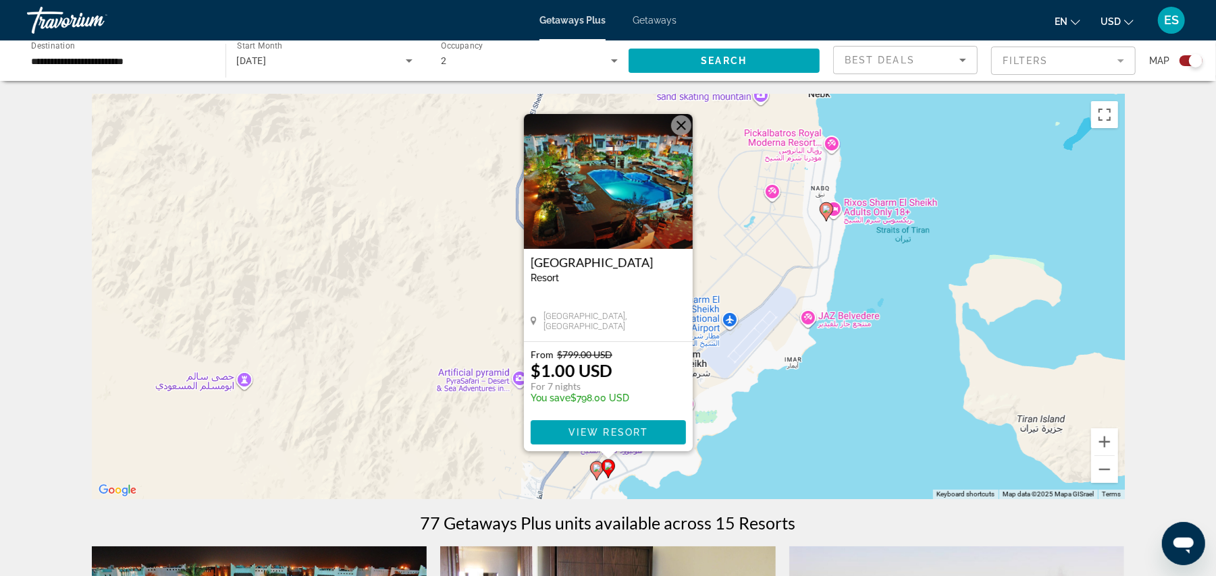
click at [681, 131] on button "Close" at bounding box center [681, 125] width 20 height 20
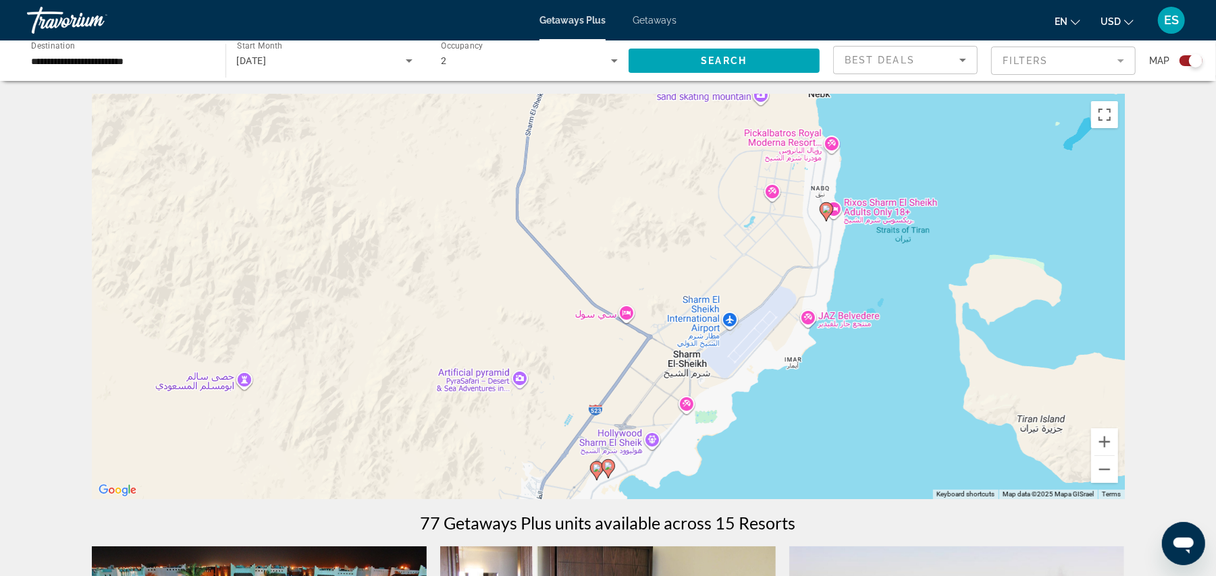
click at [827, 209] on image "Main content" at bounding box center [826, 209] width 8 height 8
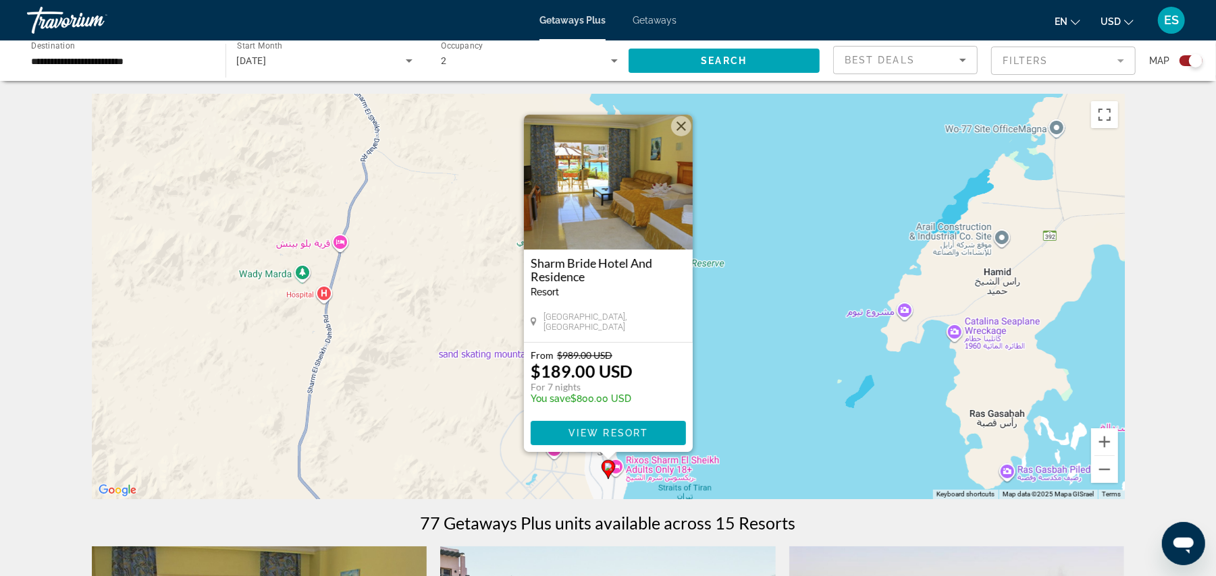
click at [679, 119] on button "Close" at bounding box center [681, 126] width 20 height 20
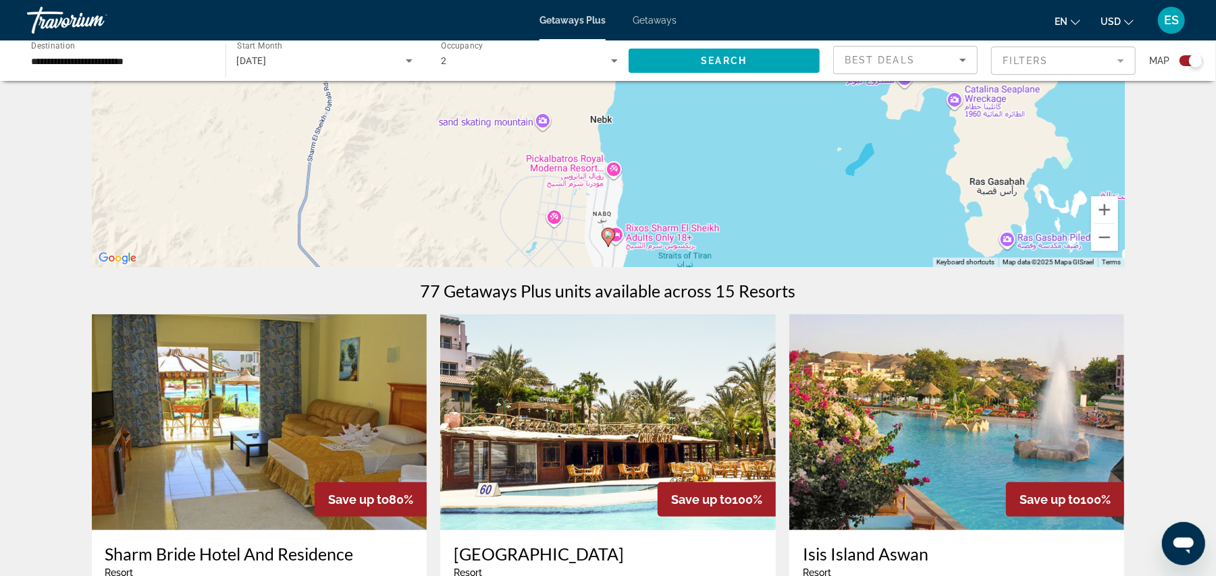
scroll to position [241, 0]
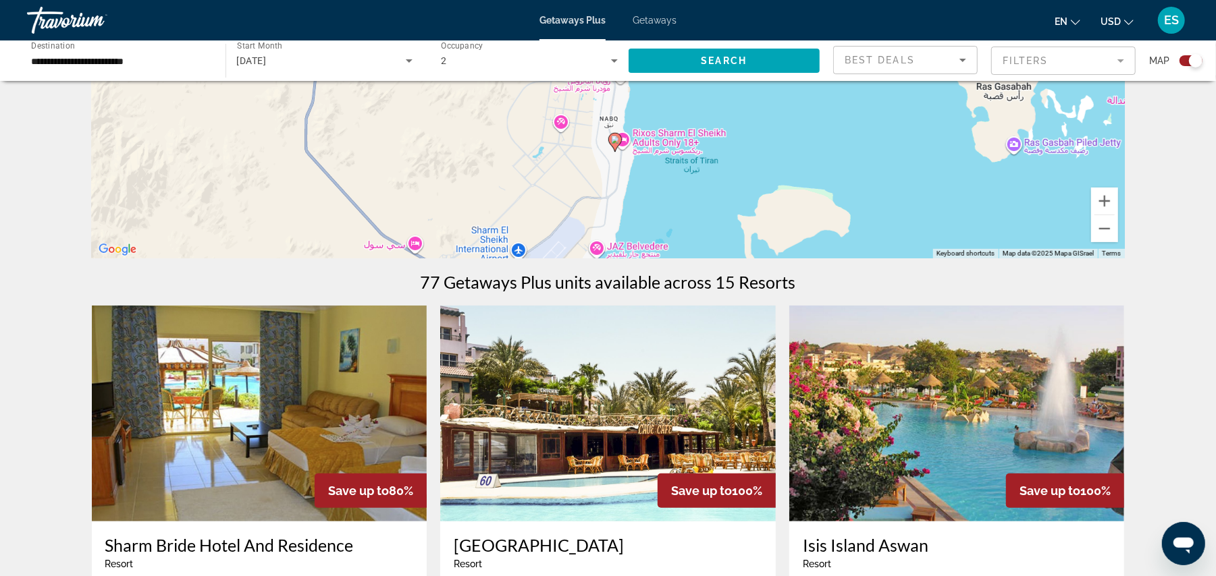
drag, startPoint x: 779, startPoint y: 240, endPoint x: 791, endPoint y: 117, distance: 123.4
click at [791, 117] on div "To activate drag with keyboard, press Alt + Enter. Once in keyboard drag state,…" at bounding box center [608, 56] width 1033 height 405
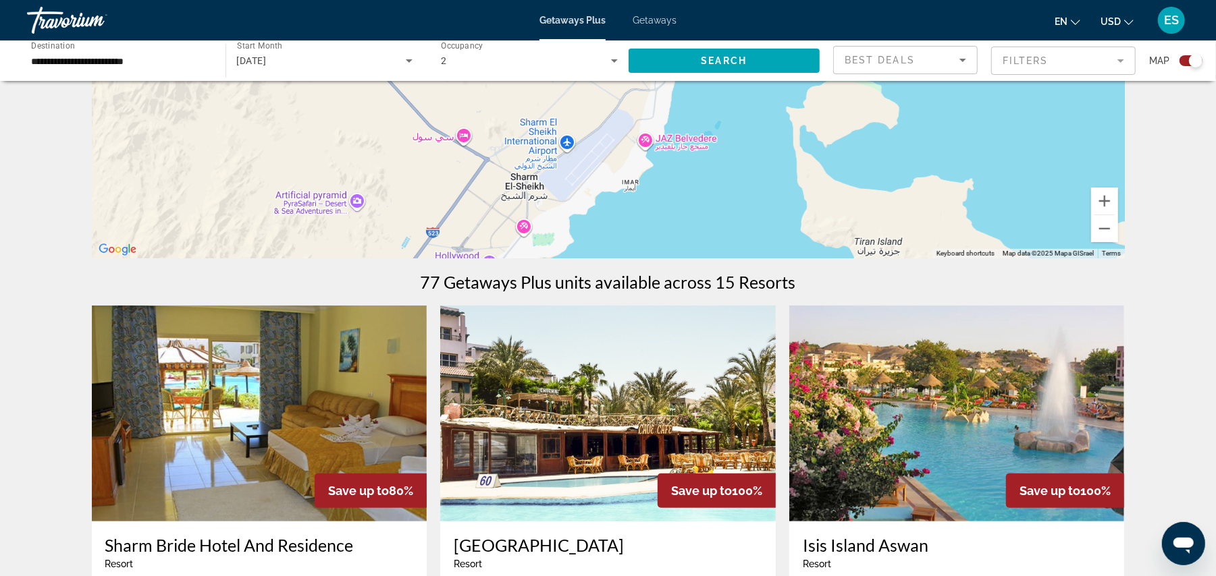
drag, startPoint x: 734, startPoint y: 213, endPoint x: 792, endPoint y: 119, distance: 110.3
click at [792, 119] on div "To activate drag with keyboard, press Alt + Enter. Once in keyboard drag state,…" at bounding box center [608, 56] width 1033 height 405
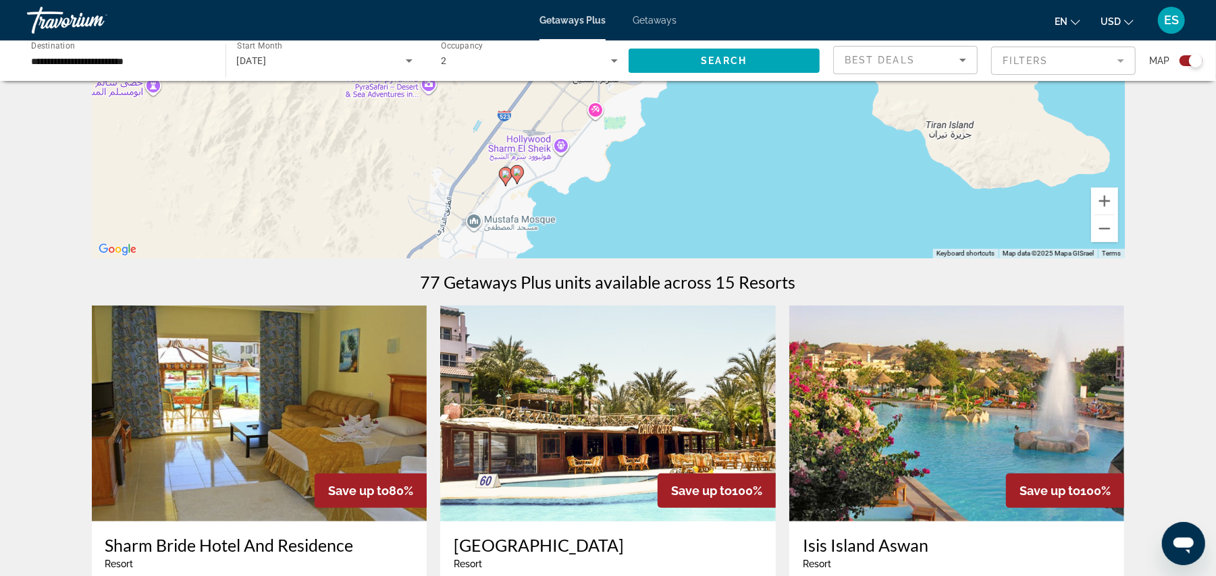
drag, startPoint x: 744, startPoint y: 204, endPoint x: 798, endPoint y: 119, distance: 100.7
click at [798, 119] on div "To activate drag with keyboard, press Alt + Enter. Once in keyboard drag state,…" at bounding box center [608, 56] width 1033 height 405
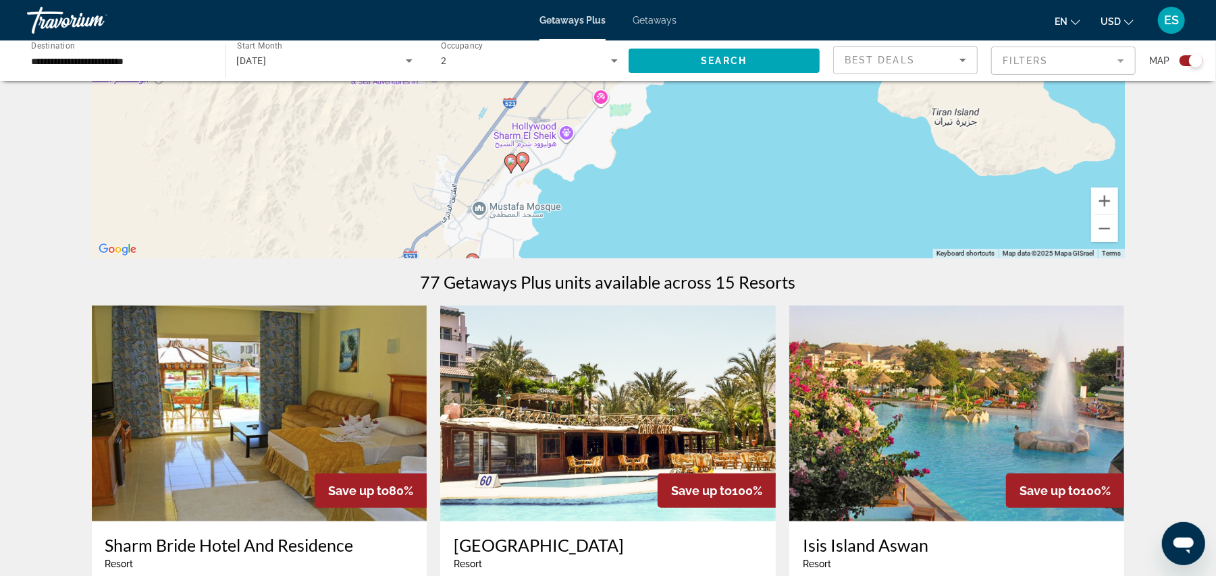
click at [512, 163] on image "Main content" at bounding box center [511, 161] width 8 height 8
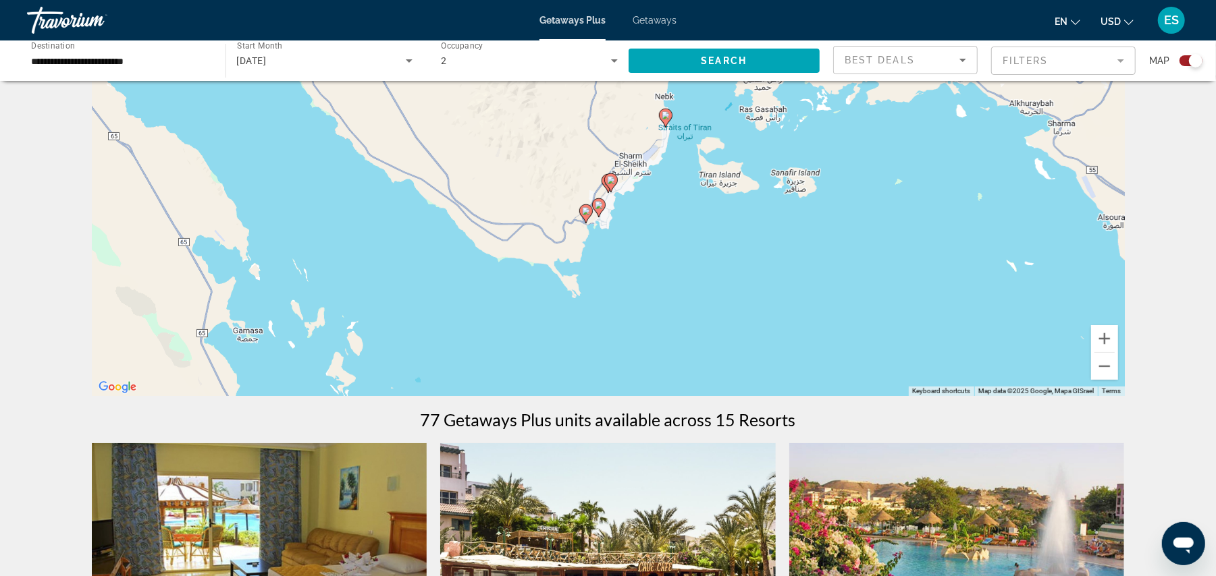
scroll to position [61, 0]
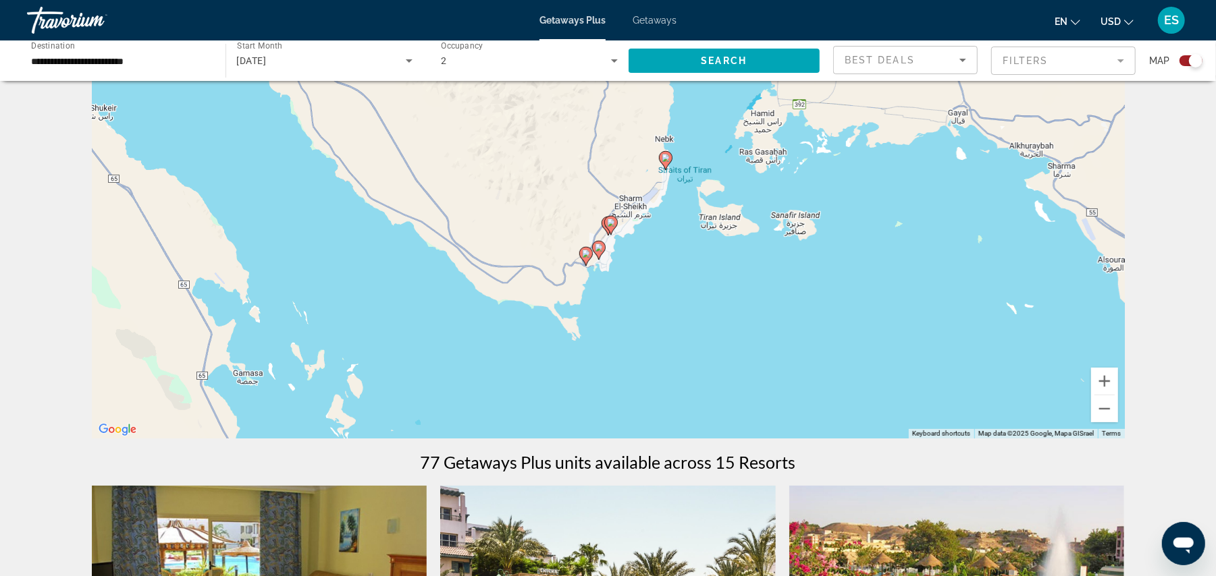
click at [604, 227] on gmp-advanced-marker "Main content" at bounding box center [610, 225] width 13 height 20
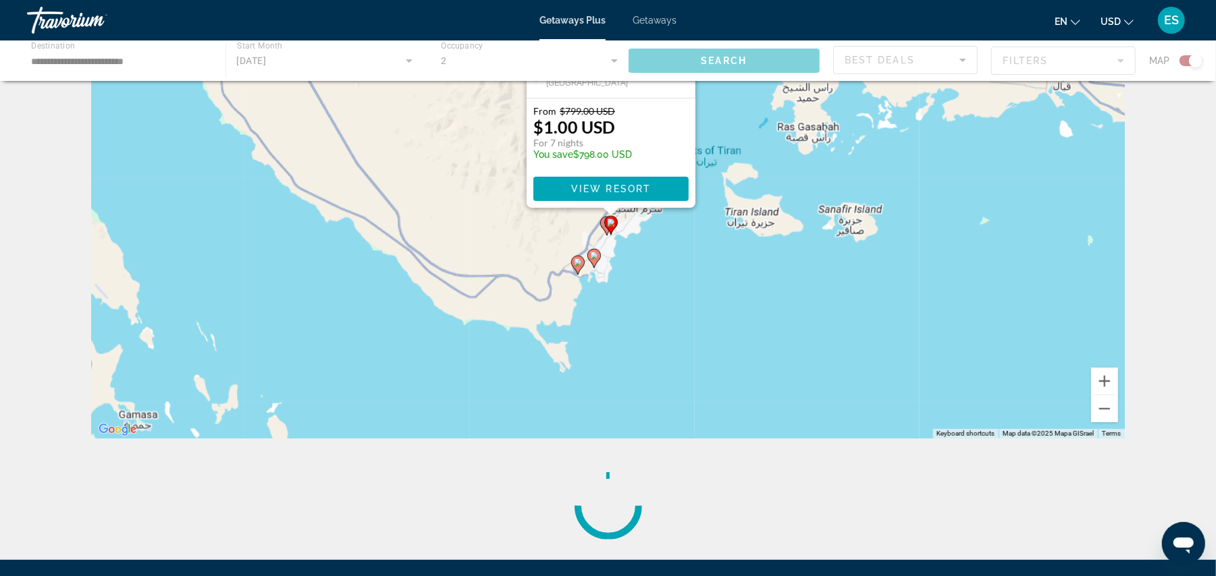
scroll to position [0, 0]
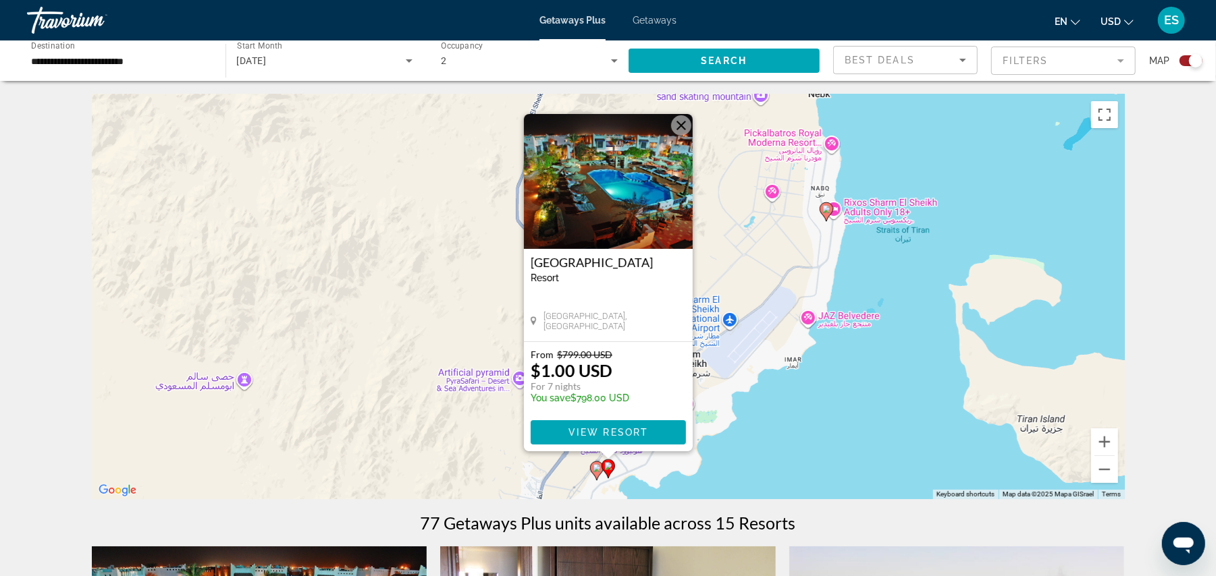
click at [595, 471] on image "Main content" at bounding box center [597, 468] width 8 height 8
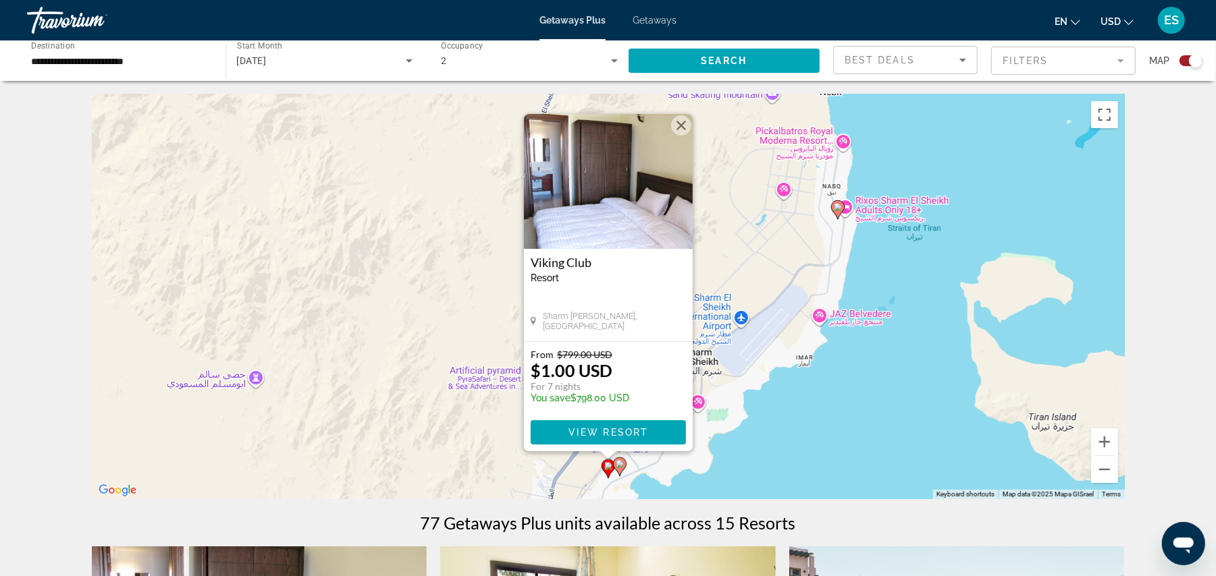
click at [1170, 15] on span "ES" at bounding box center [1171, 19] width 15 height 13
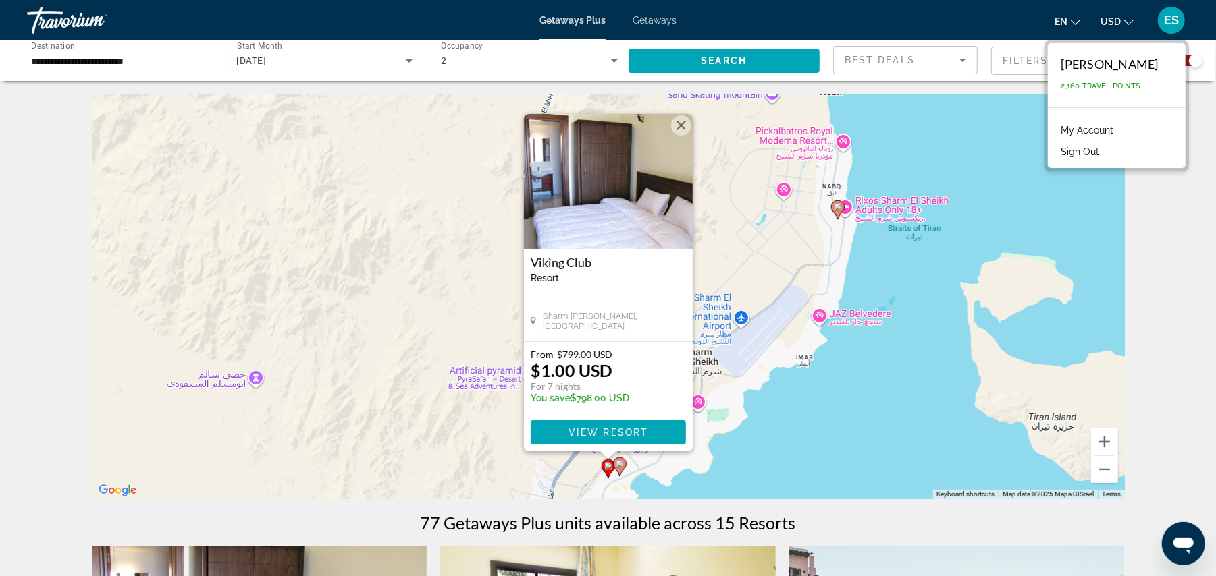
click at [1100, 162] on div "My Account Sign Out" at bounding box center [1117, 139] width 138 height 57
click at [1095, 153] on button "Sign Out" at bounding box center [1080, 152] width 52 height 18
